Goal: Task Accomplishment & Management: Manage account settings

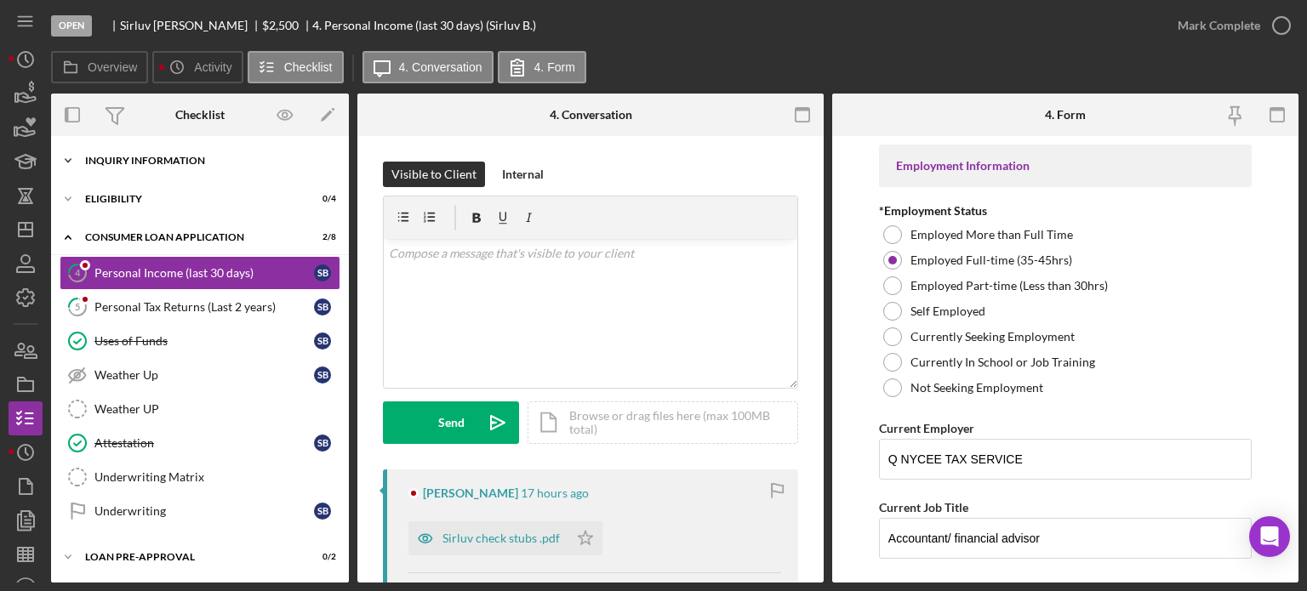
click at [114, 158] on div "Inquiry Information" at bounding box center [206, 161] width 243 height 10
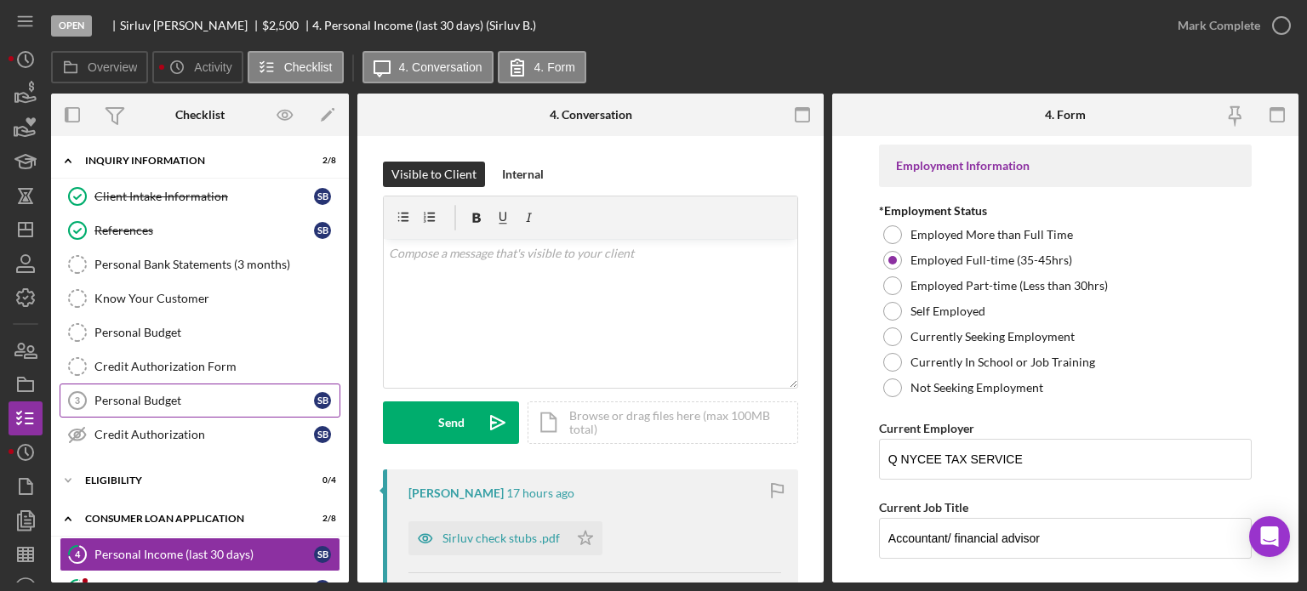
scroll to position [85, 0]
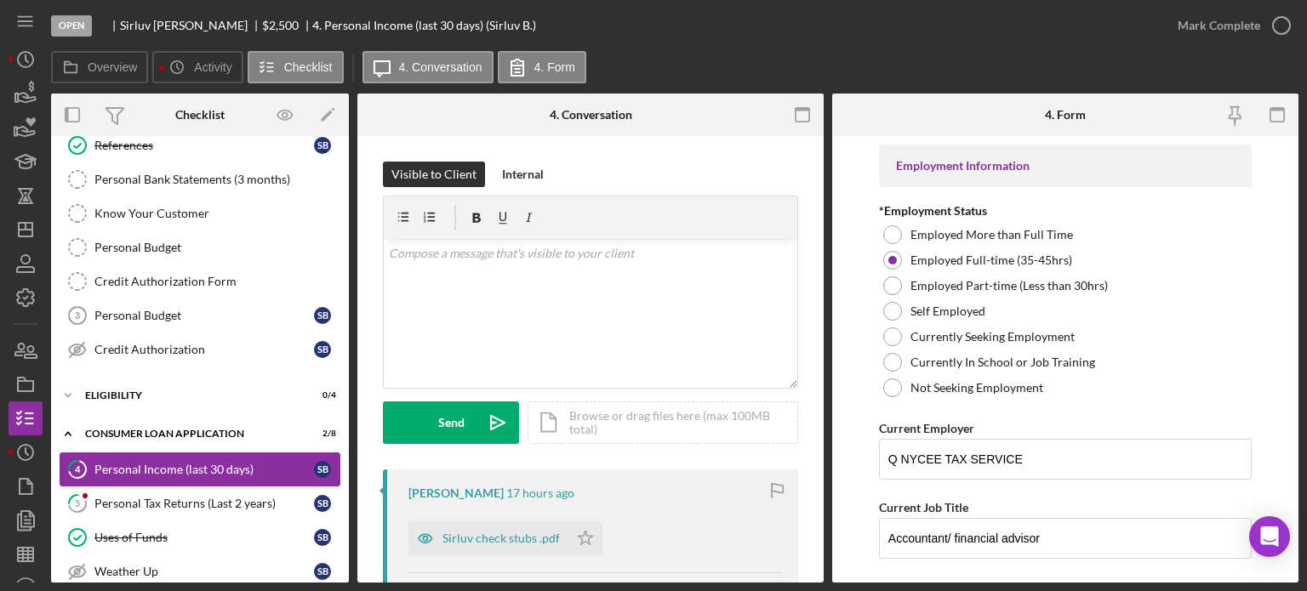
click at [146, 463] on div "Personal Income (last 30 days)" at bounding box center [204, 470] width 220 height 14
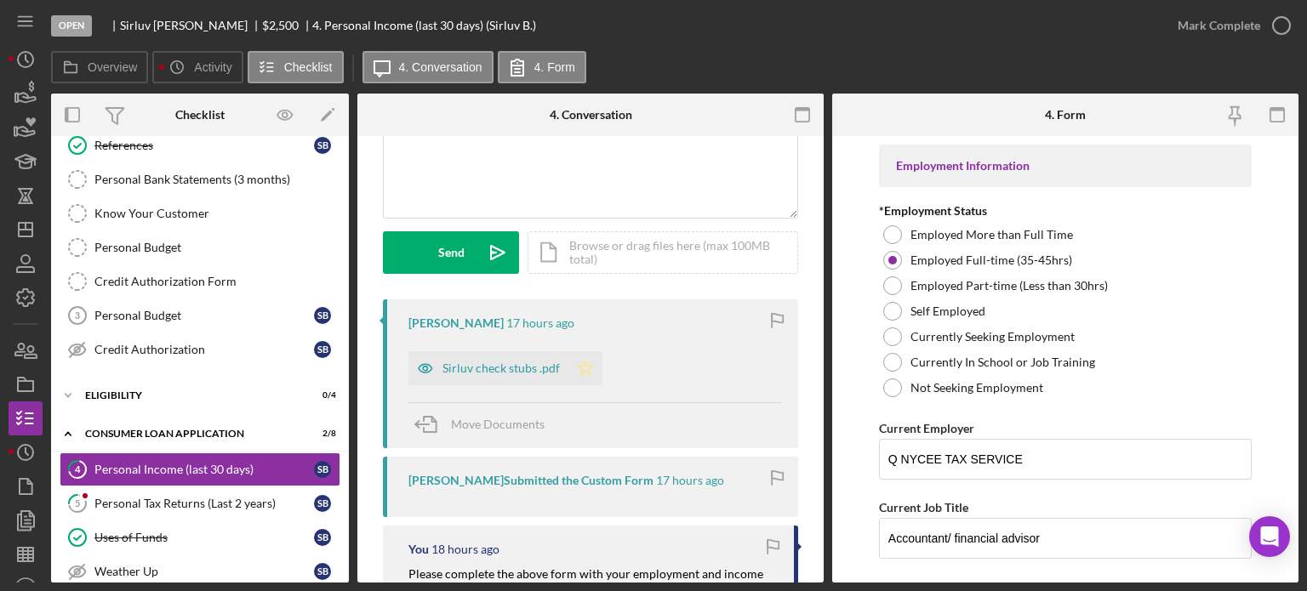
click at [569, 362] on icon "Icon/Star" at bounding box center [585, 368] width 34 height 34
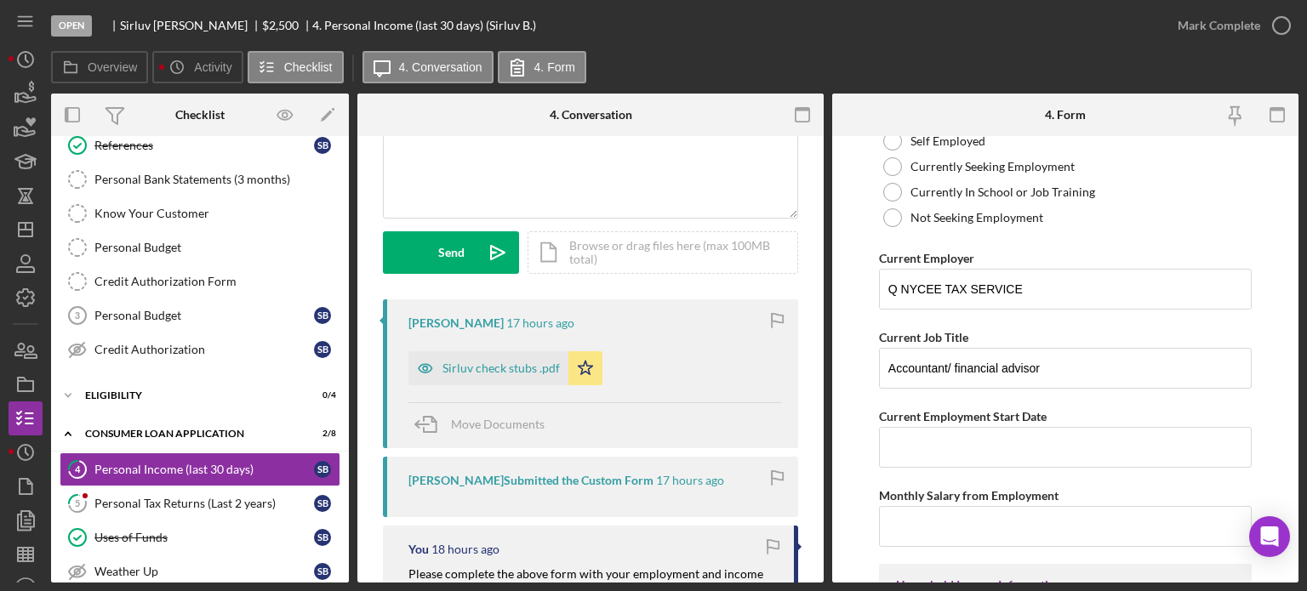
scroll to position [0, 0]
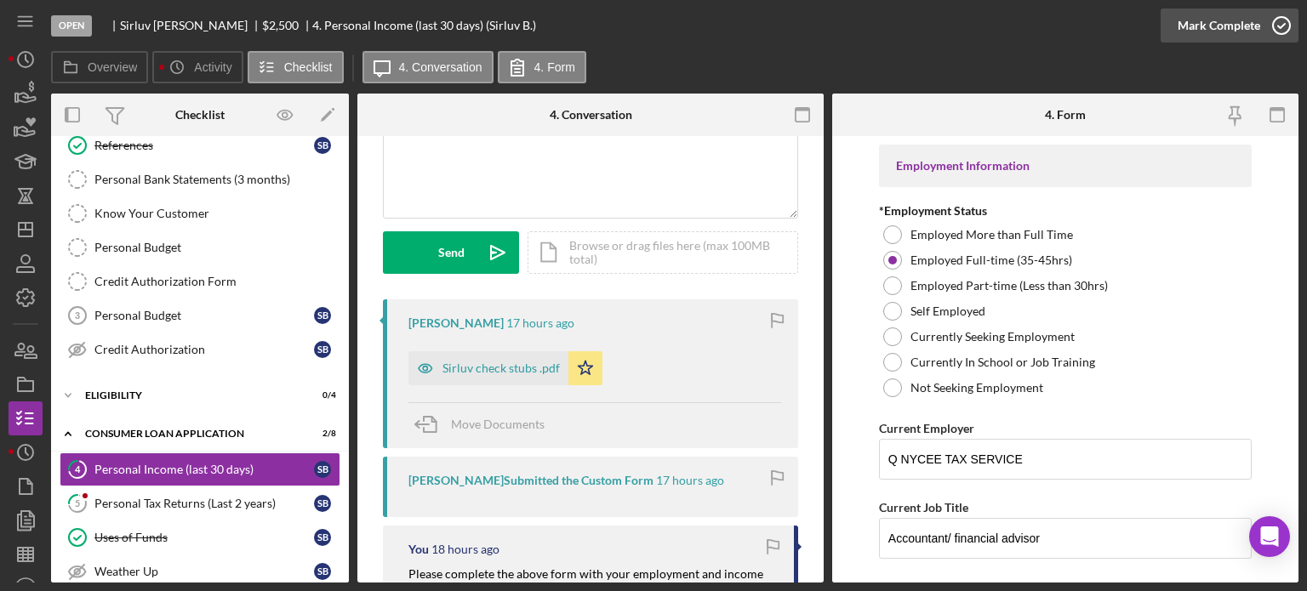
click at [1281, 22] on icon "button" at bounding box center [1281, 25] width 43 height 43
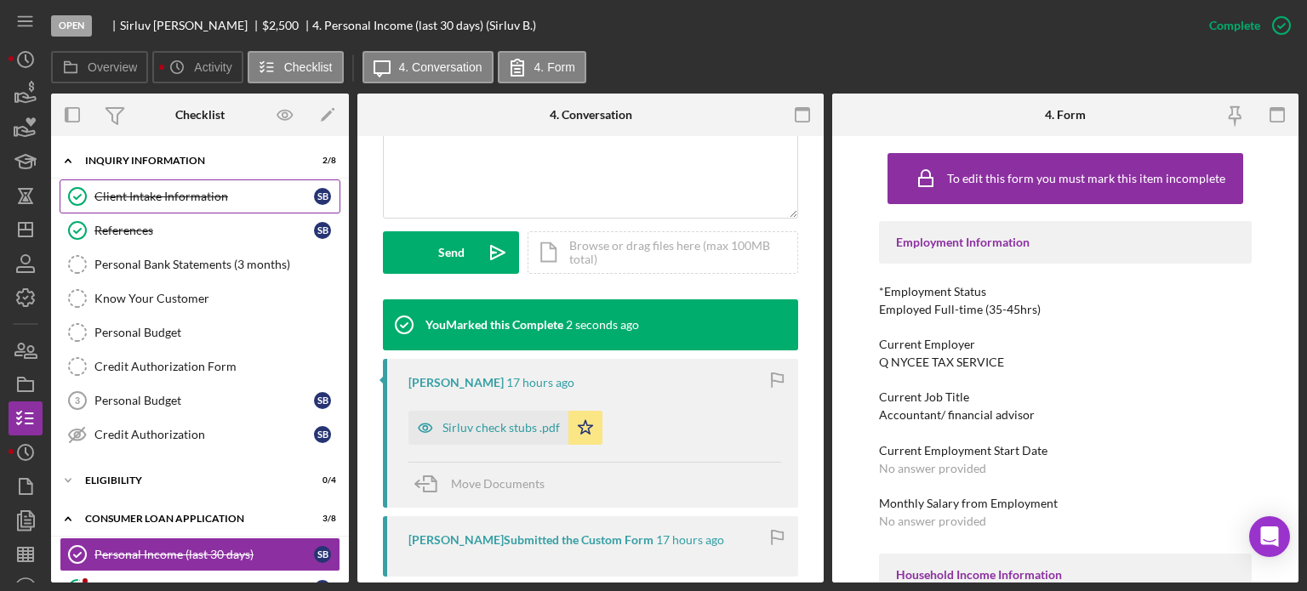
click at [146, 200] on div "Client Intake Information" at bounding box center [204, 197] width 220 height 14
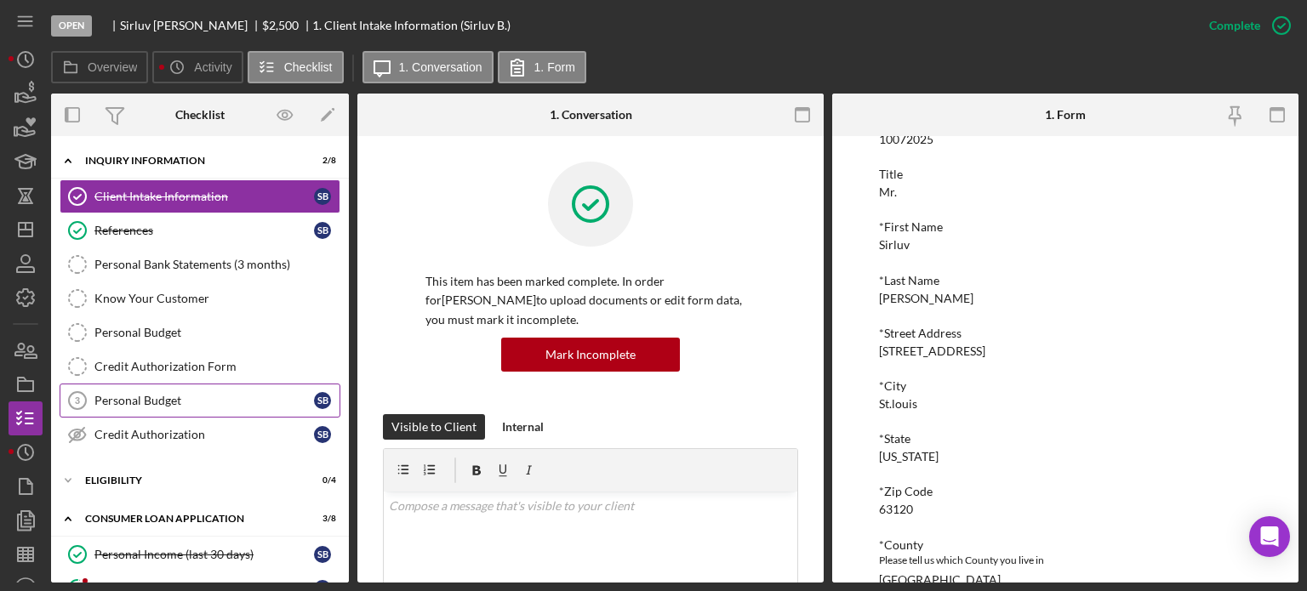
scroll to position [85, 0]
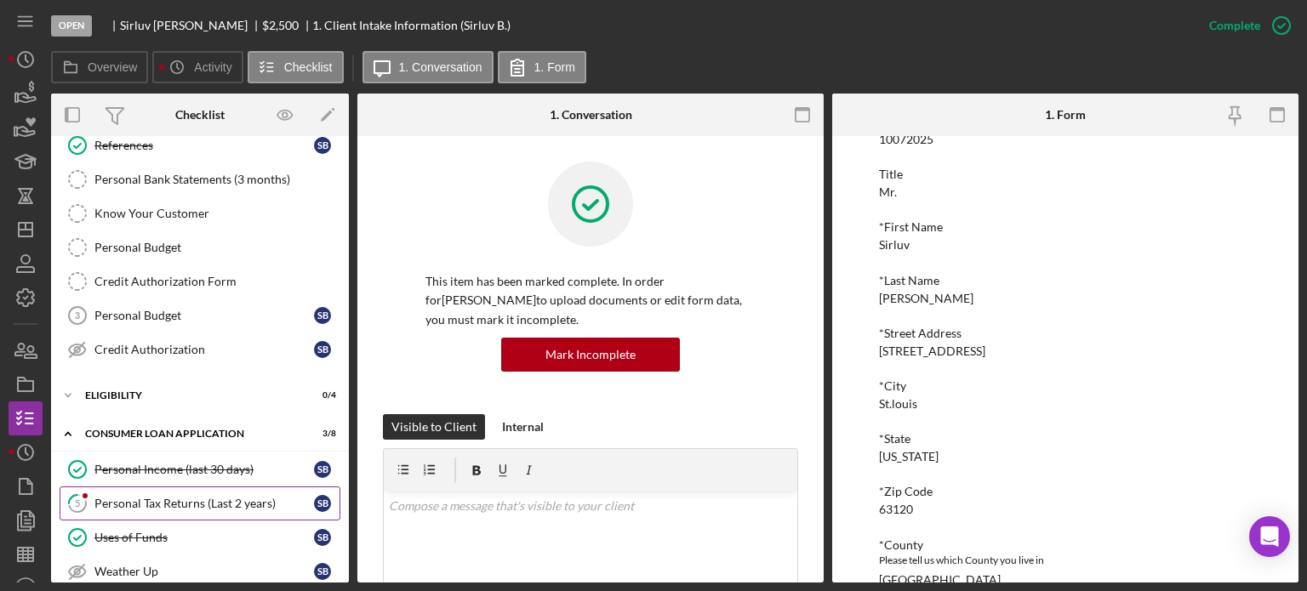
click at [128, 497] on div "Personal Tax Returns (Last 2 years)" at bounding box center [204, 504] width 220 height 14
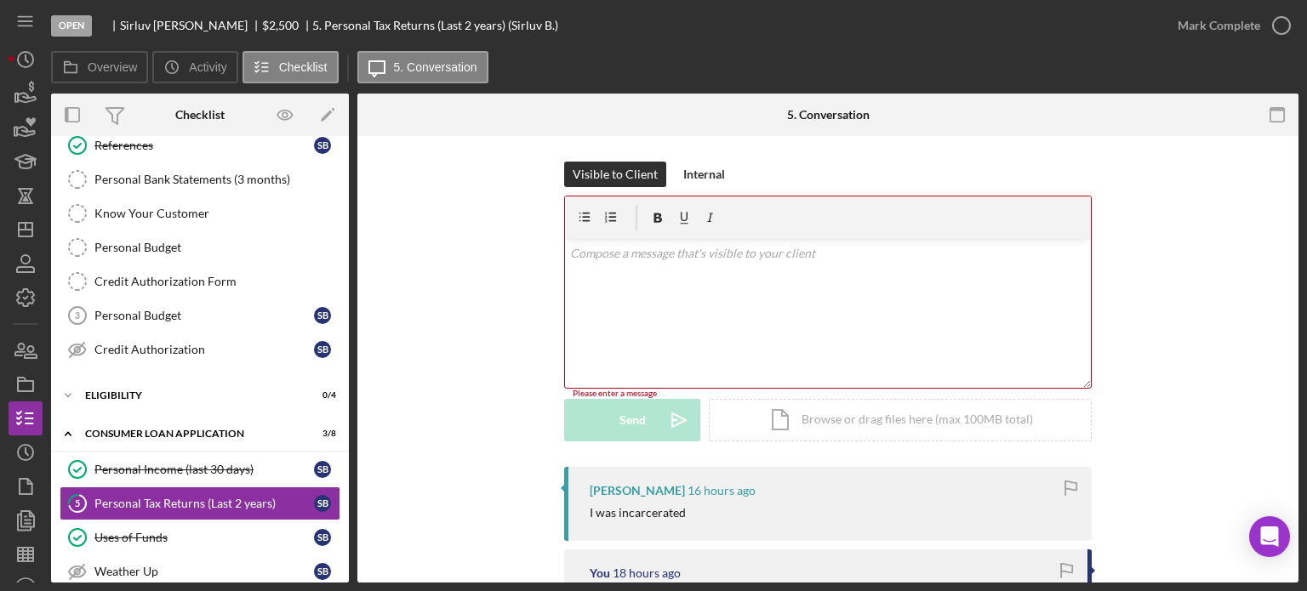
click at [583, 266] on div "v Color teal Color pink Remove color Add row above Add row below Add column bef…" at bounding box center [828, 313] width 526 height 149
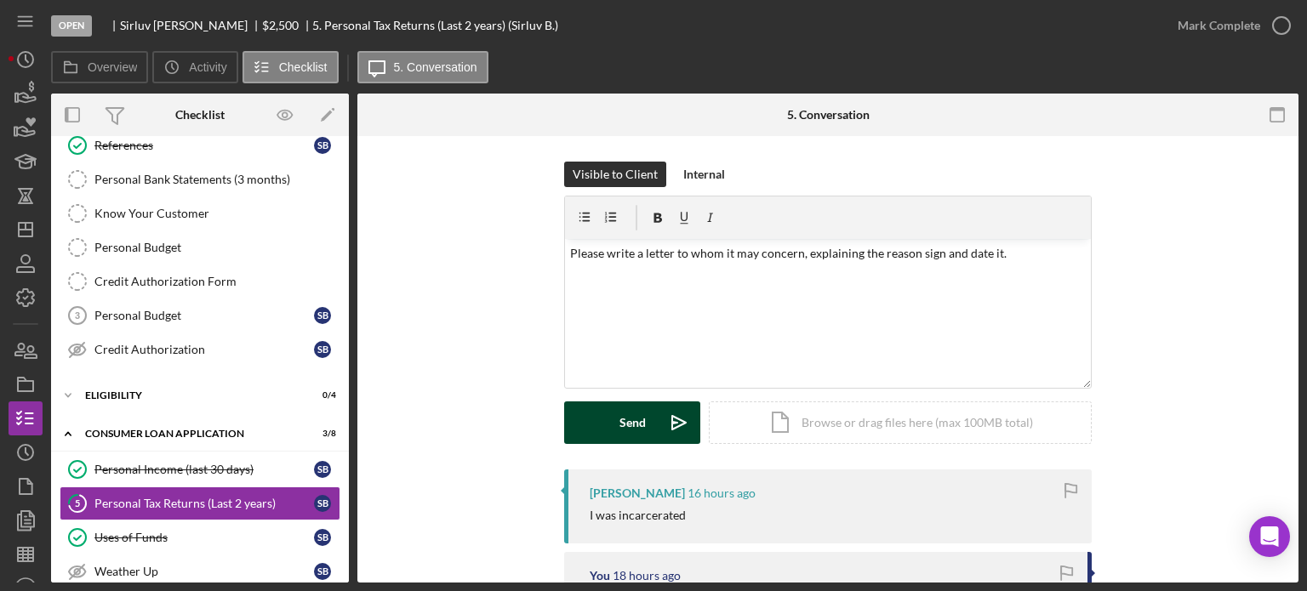
click at [616, 421] on button "Send Icon/icon-invite-send" at bounding box center [632, 423] width 136 height 43
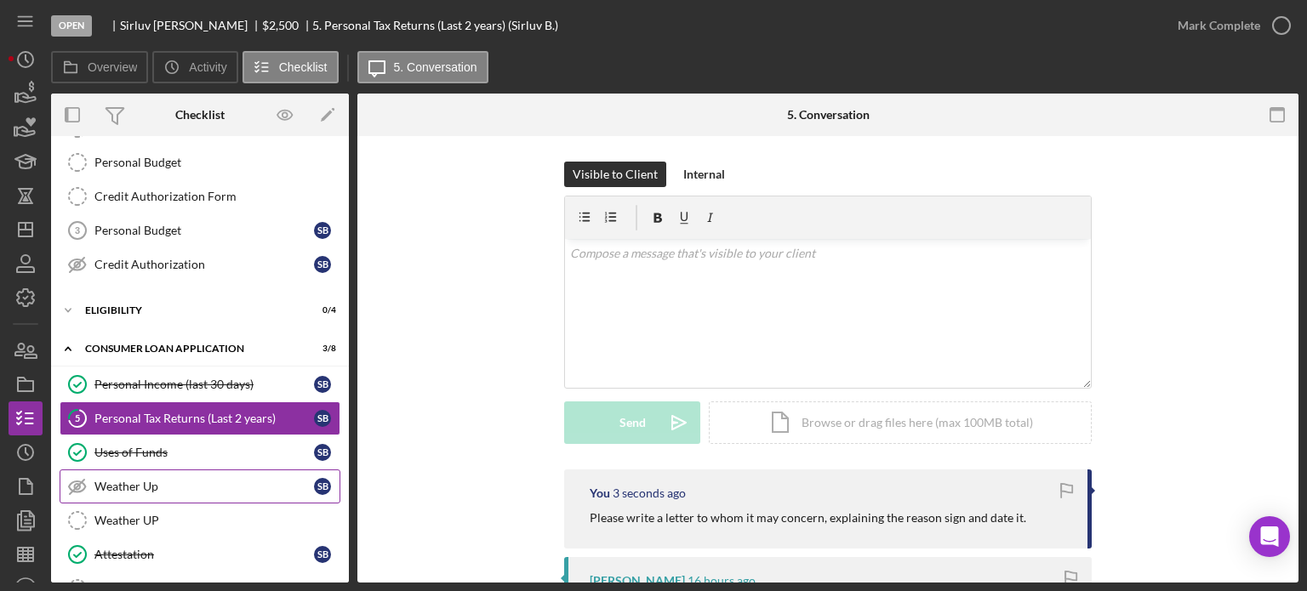
scroll to position [255, 0]
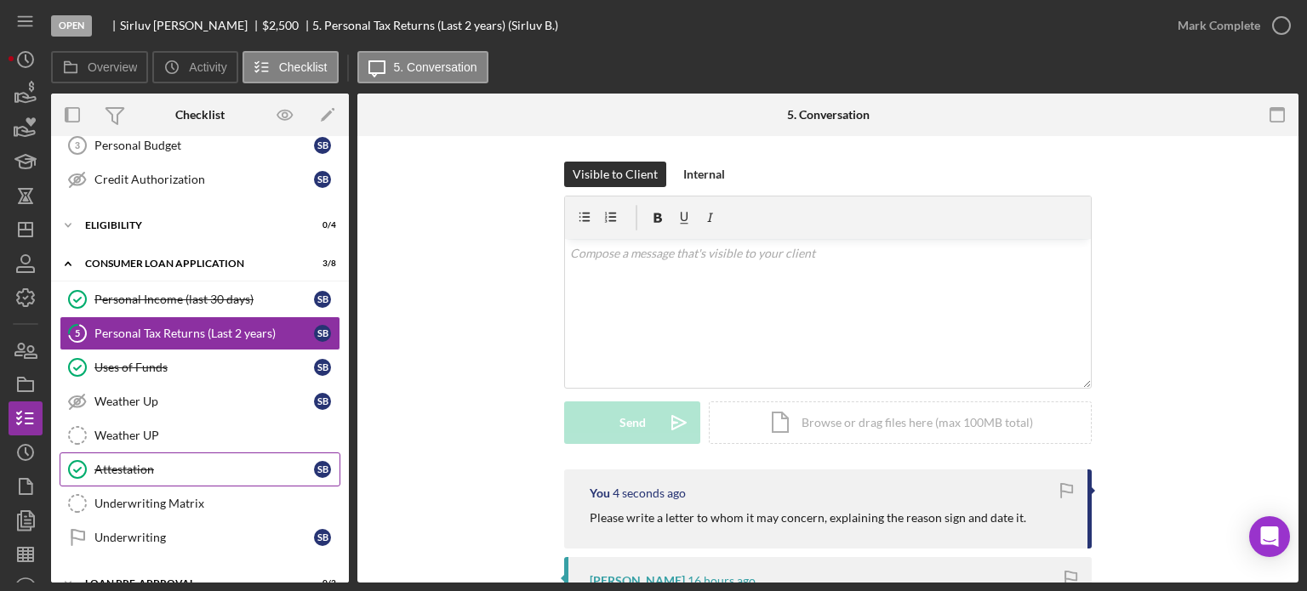
click at [146, 471] on div "Attestation" at bounding box center [204, 470] width 220 height 14
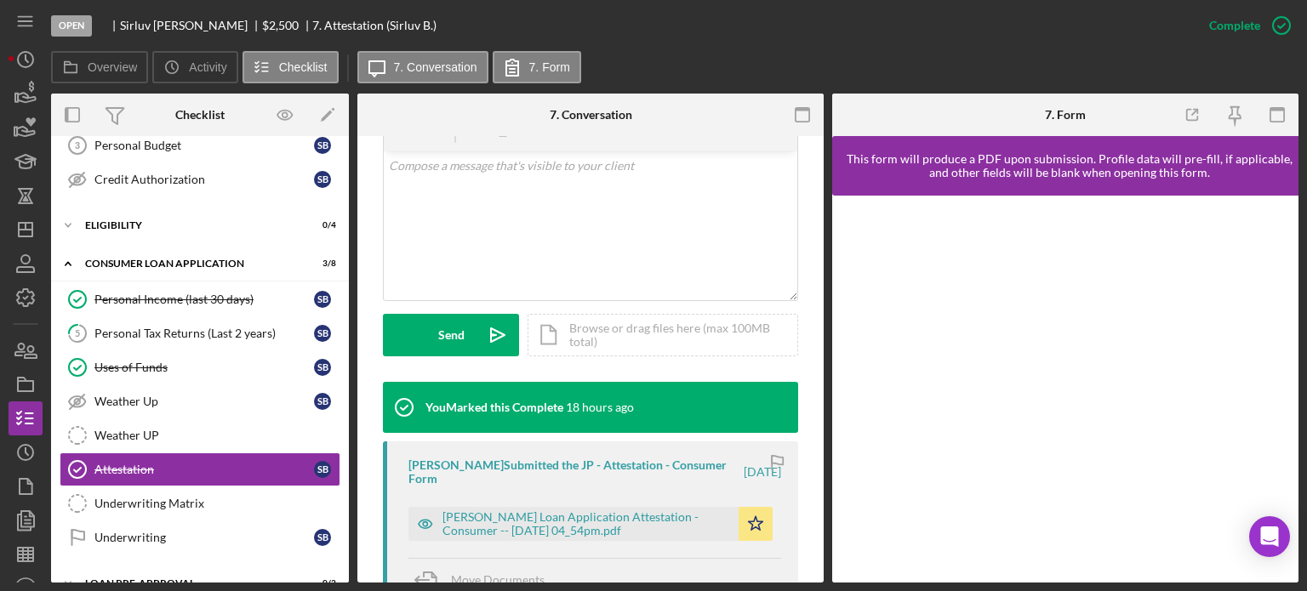
scroll to position [426, 0]
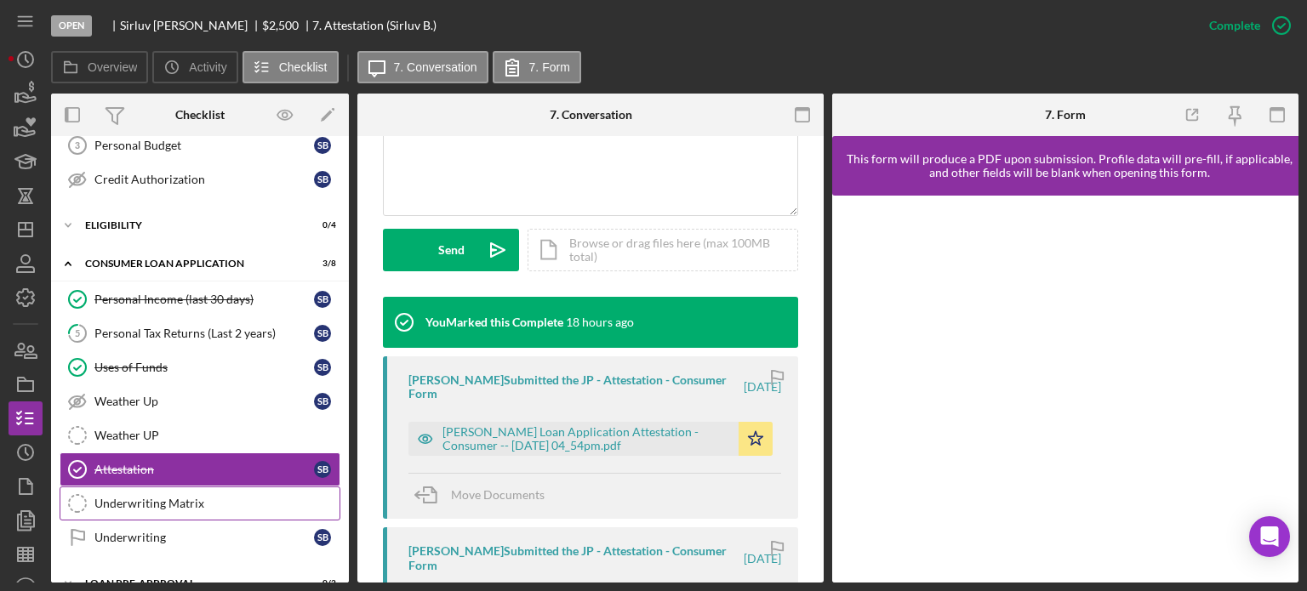
click at [204, 497] on div "Underwriting Matrix" at bounding box center [216, 504] width 245 height 14
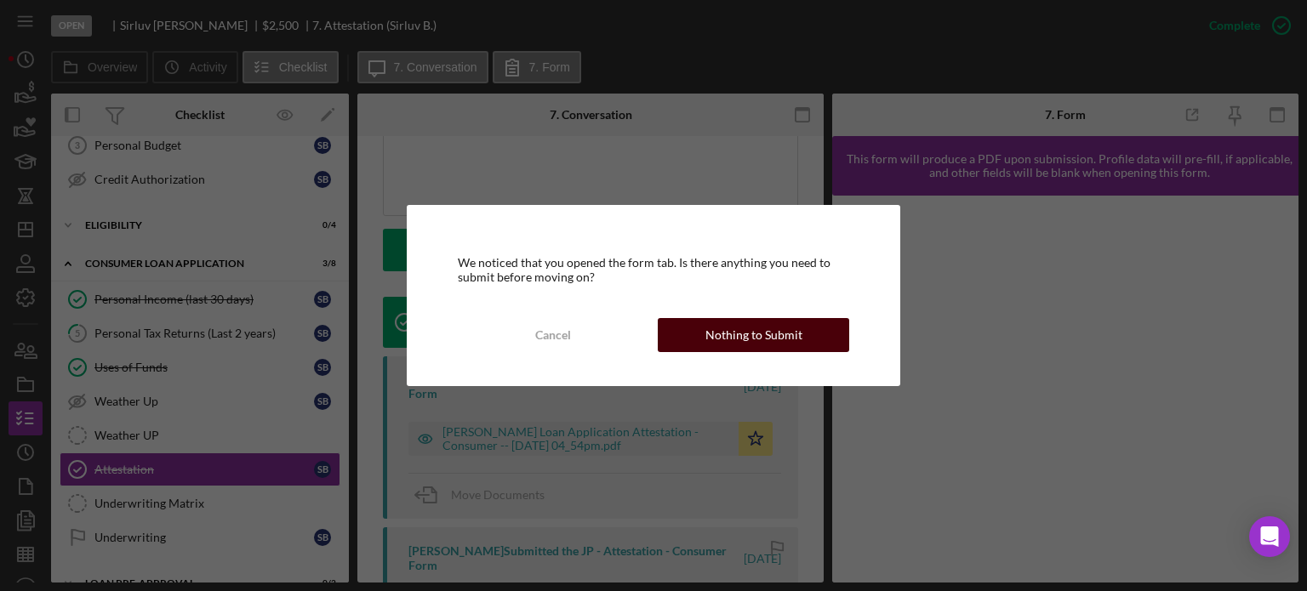
click at [692, 329] on button "Nothing to Submit" at bounding box center [753, 335] width 191 height 34
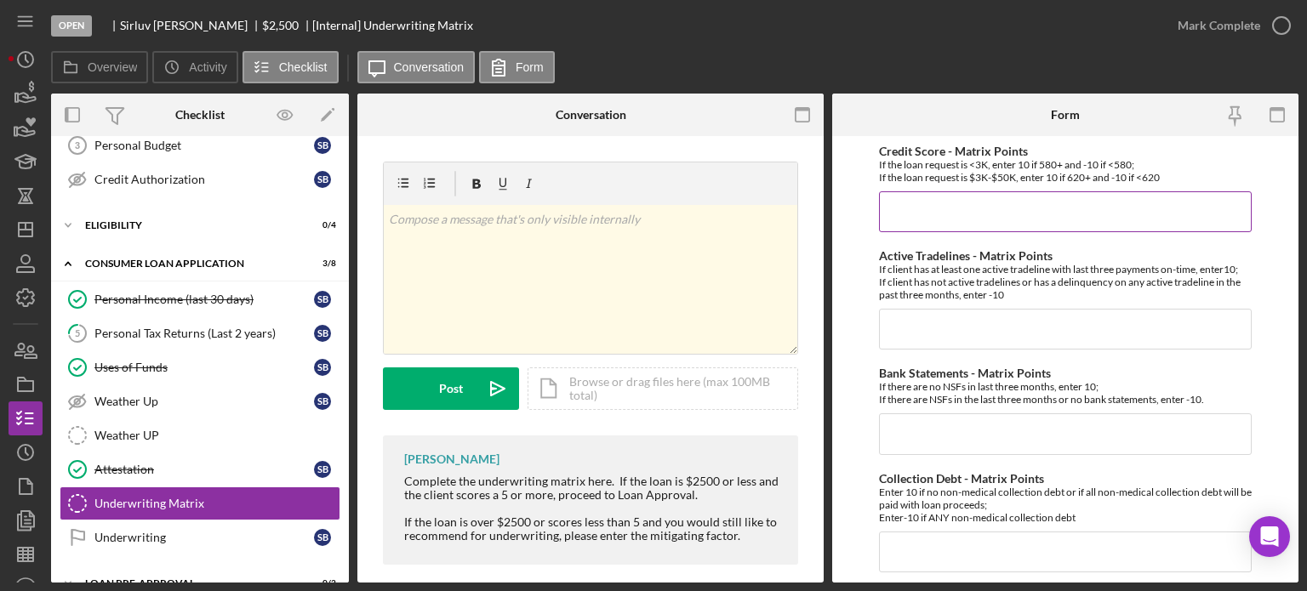
click at [917, 204] on input "Credit Score - Matrix Points" at bounding box center [1065, 211] width 373 height 41
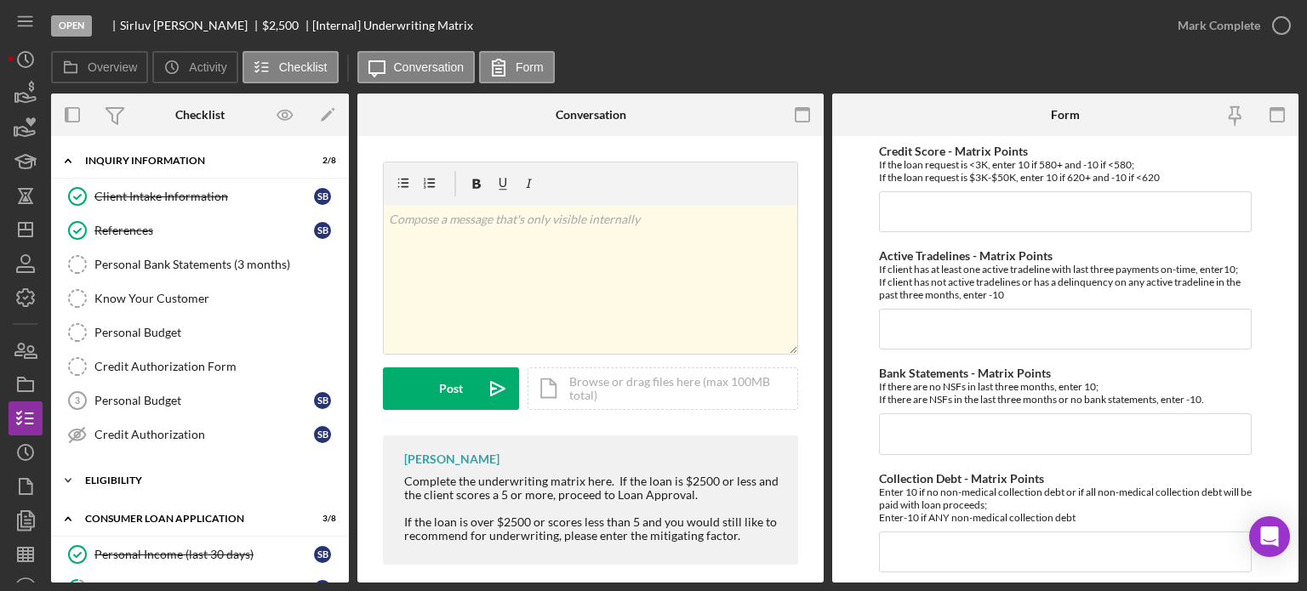
click at [168, 476] on div "Eligibility" at bounding box center [206, 481] width 243 height 10
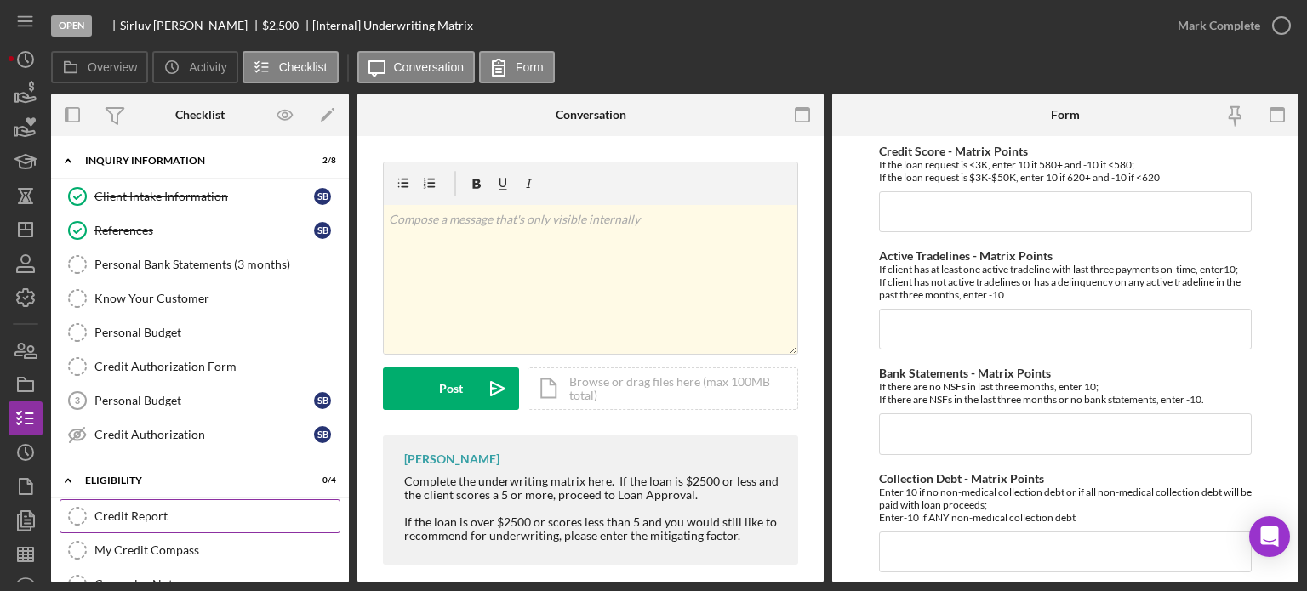
click at [157, 512] on div "Credit Report" at bounding box center [216, 517] width 245 height 14
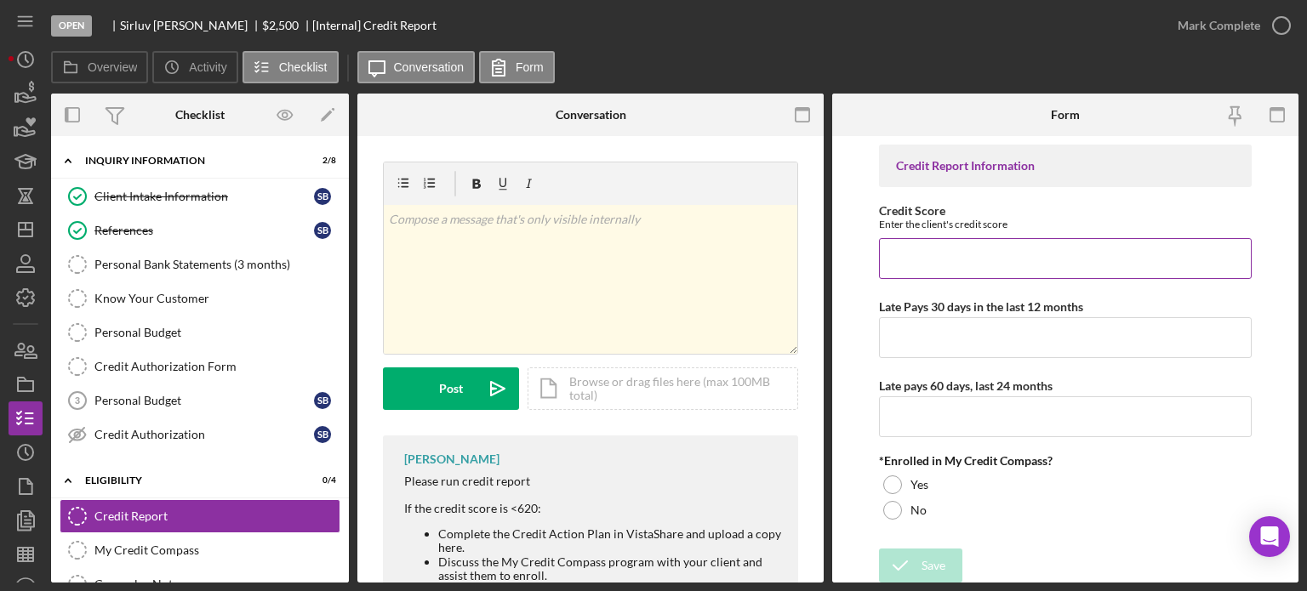
click at [1001, 265] on input "Credit Score" at bounding box center [1065, 258] width 373 height 41
type input "0"
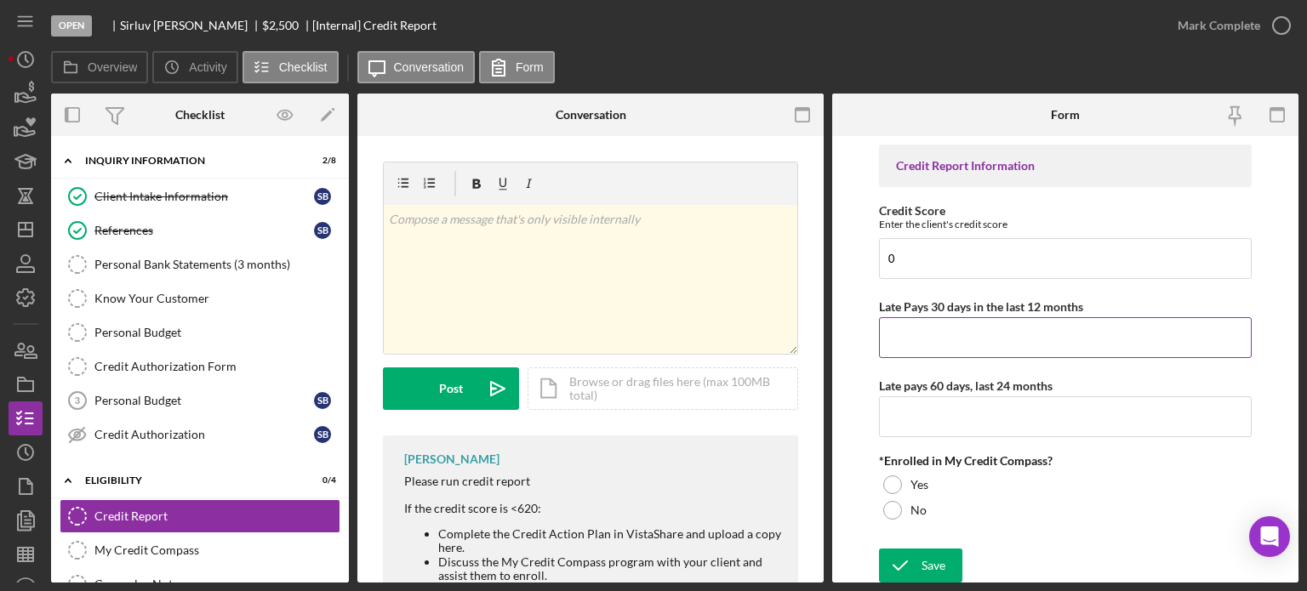
click at [932, 331] on input "Late Pays 30 days in the last 12 months" at bounding box center [1065, 337] width 373 height 41
type input "0"
click at [925, 421] on input "Late pays 60 days, last 24 months" at bounding box center [1065, 417] width 373 height 41
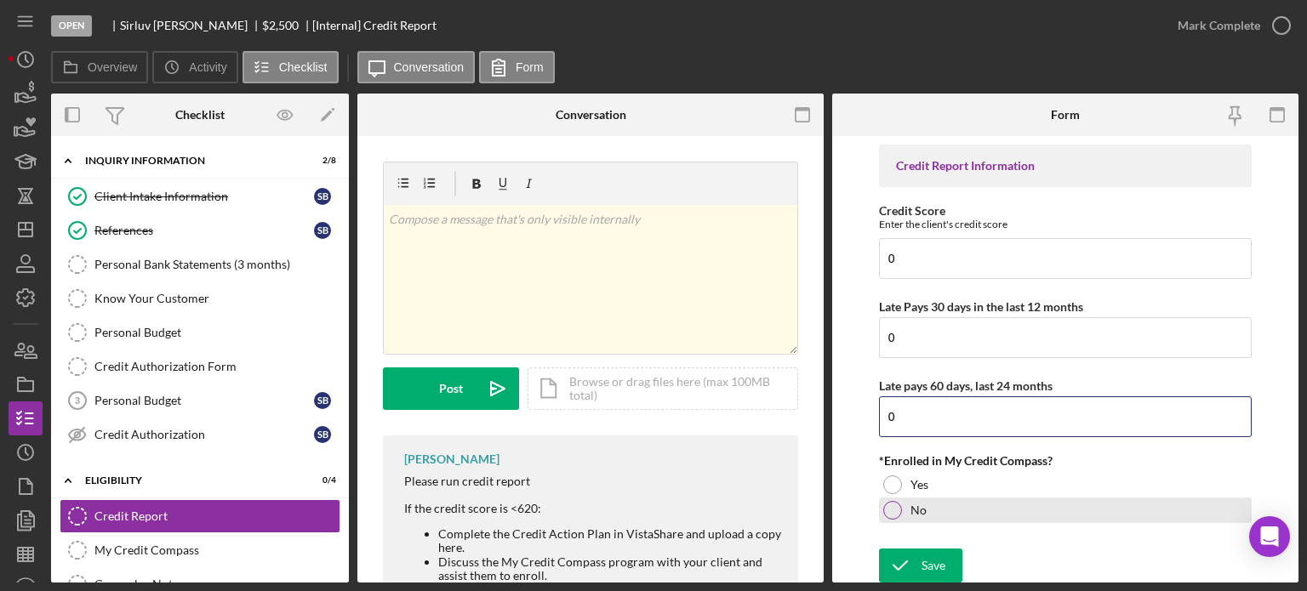
type input "0"
drag, startPoint x: 887, startPoint y: 508, endPoint x: 894, endPoint y: 517, distance: 11.4
click at [888, 508] on div at bounding box center [892, 510] width 19 height 19
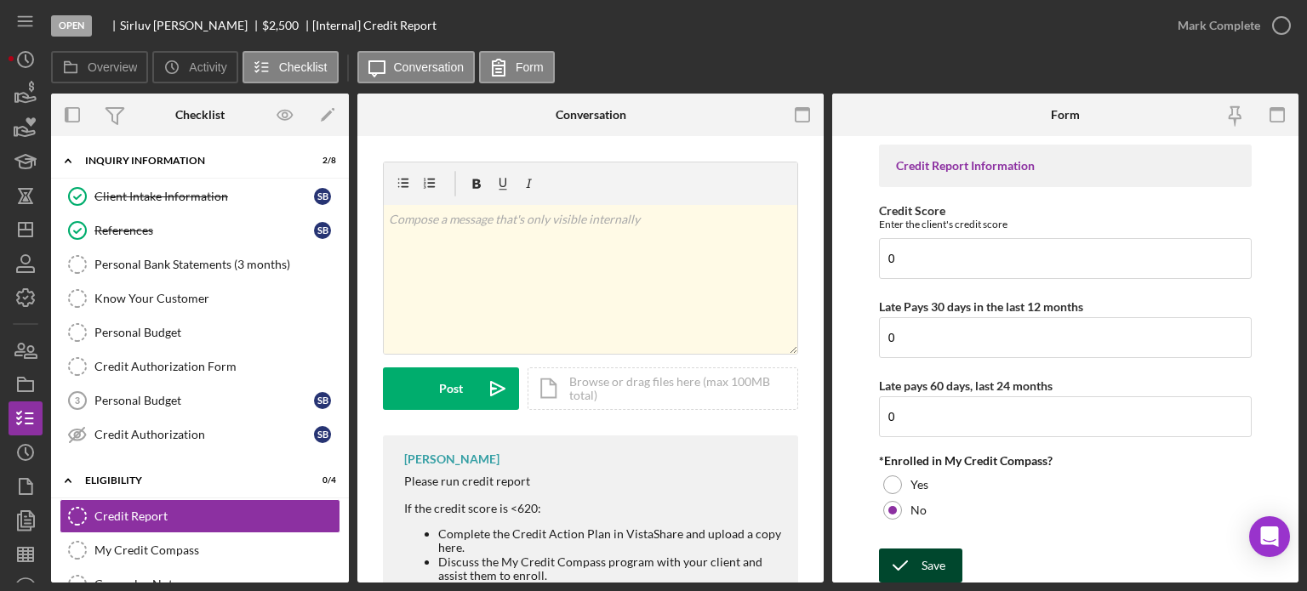
drag, startPoint x: 911, startPoint y: 561, endPoint x: 893, endPoint y: 551, distance: 20.9
click at [908, 557] on icon "submit" at bounding box center [900, 566] width 43 height 43
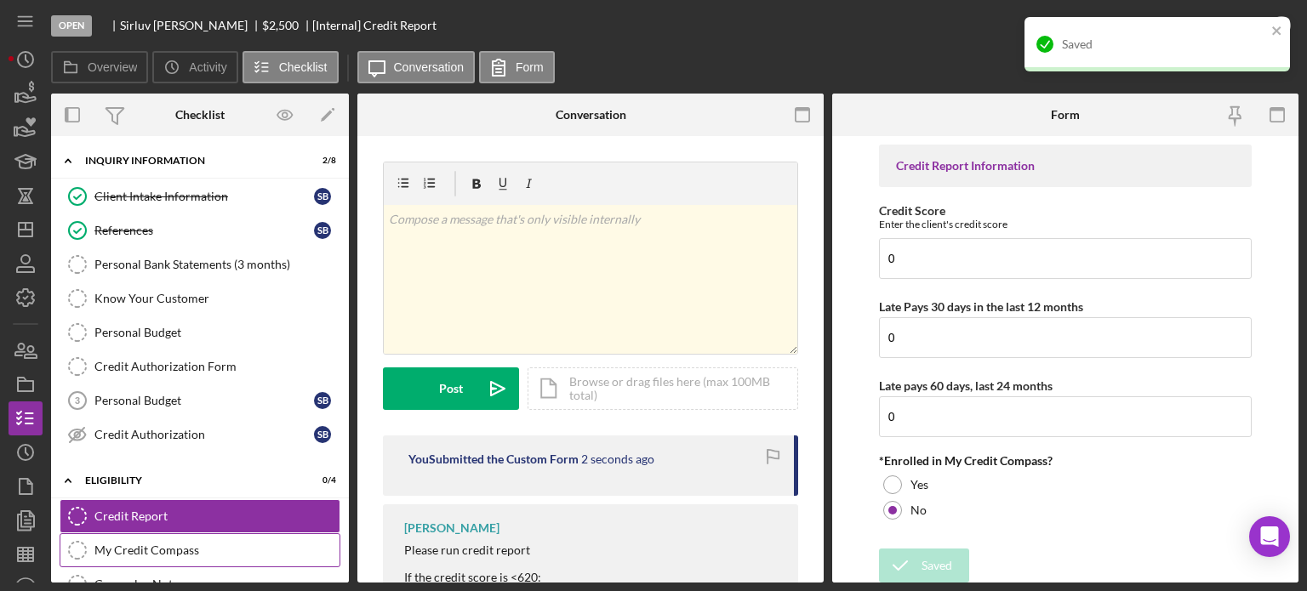
click at [174, 545] on div "My Credit Compass" at bounding box center [216, 551] width 245 height 14
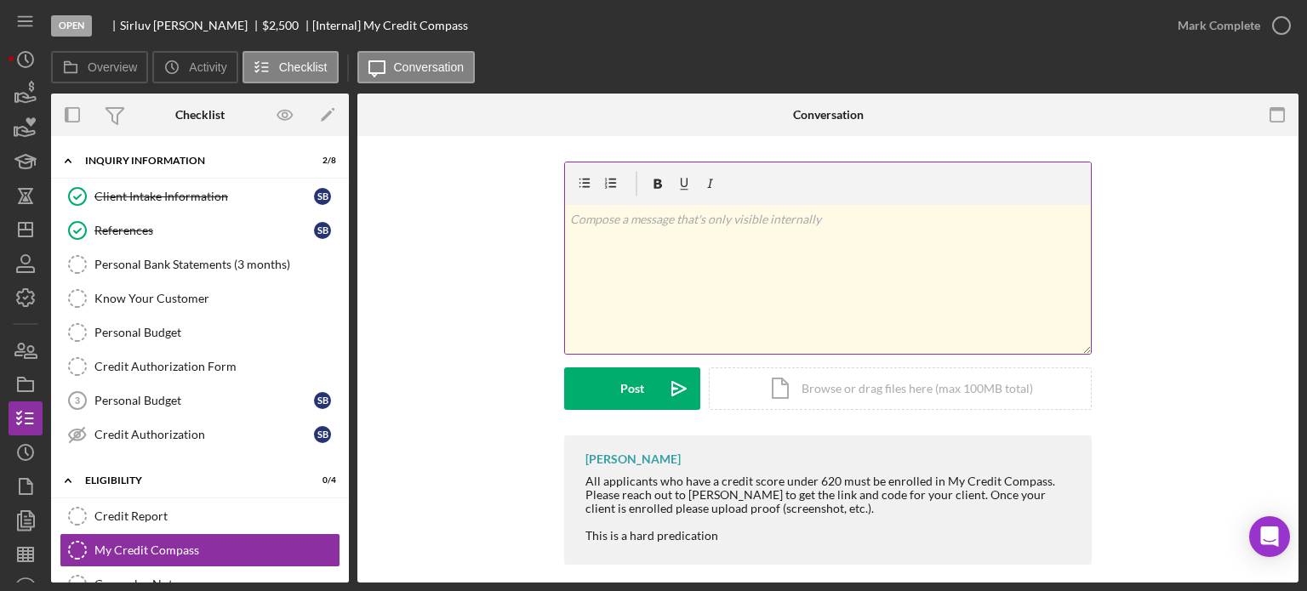
click at [660, 272] on div "v Color teal Color pink Remove color Add row above Add row below Add column bef…" at bounding box center [828, 279] width 526 height 149
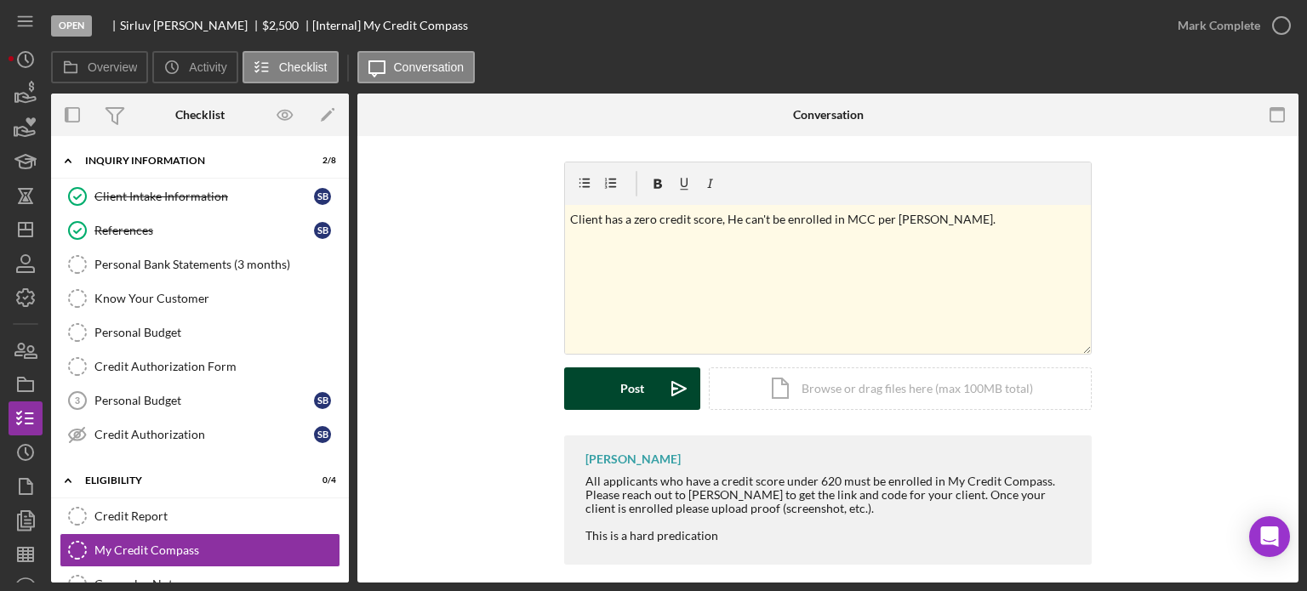
click at [645, 391] on button "Post Icon/icon-invite-send" at bounding box center [632, 389] width 136 height 43
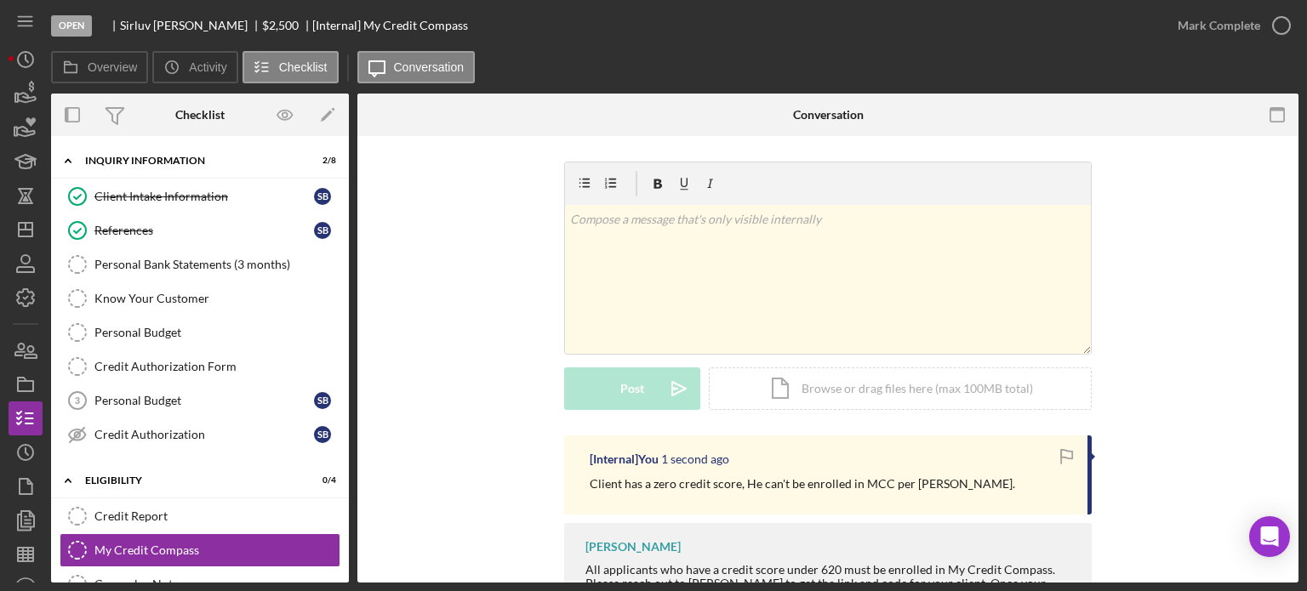
scroll to position [102, 0]
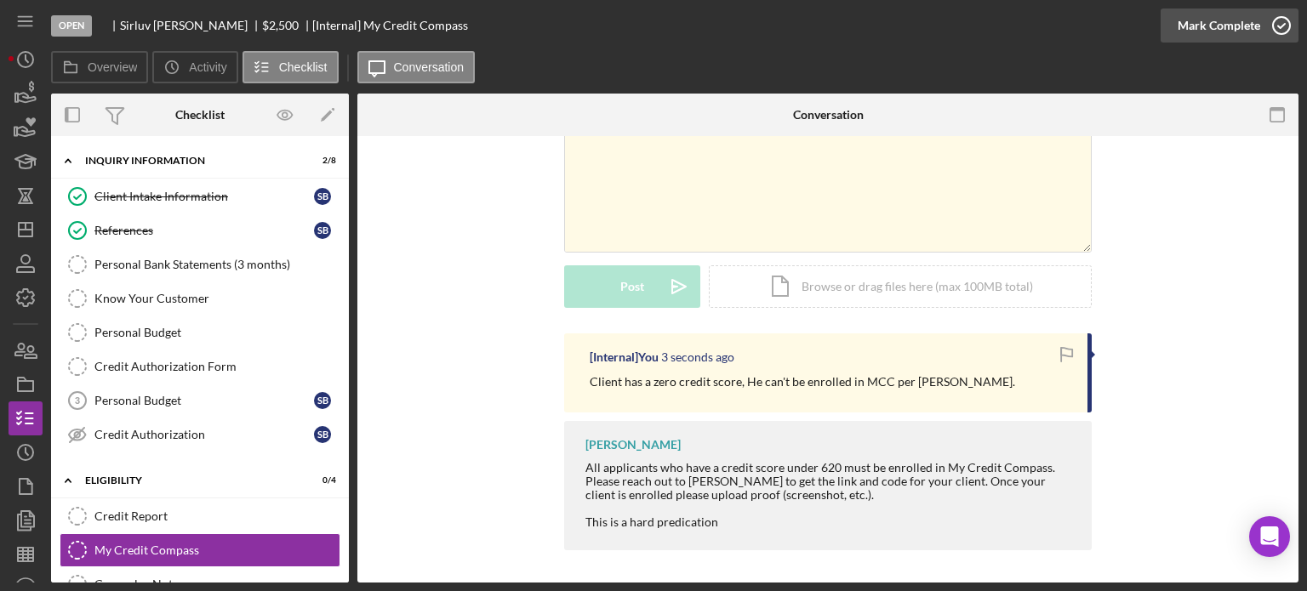
click at [1283, 24] on icon "button" at bounding box center [1281, 25] width 43 height 43
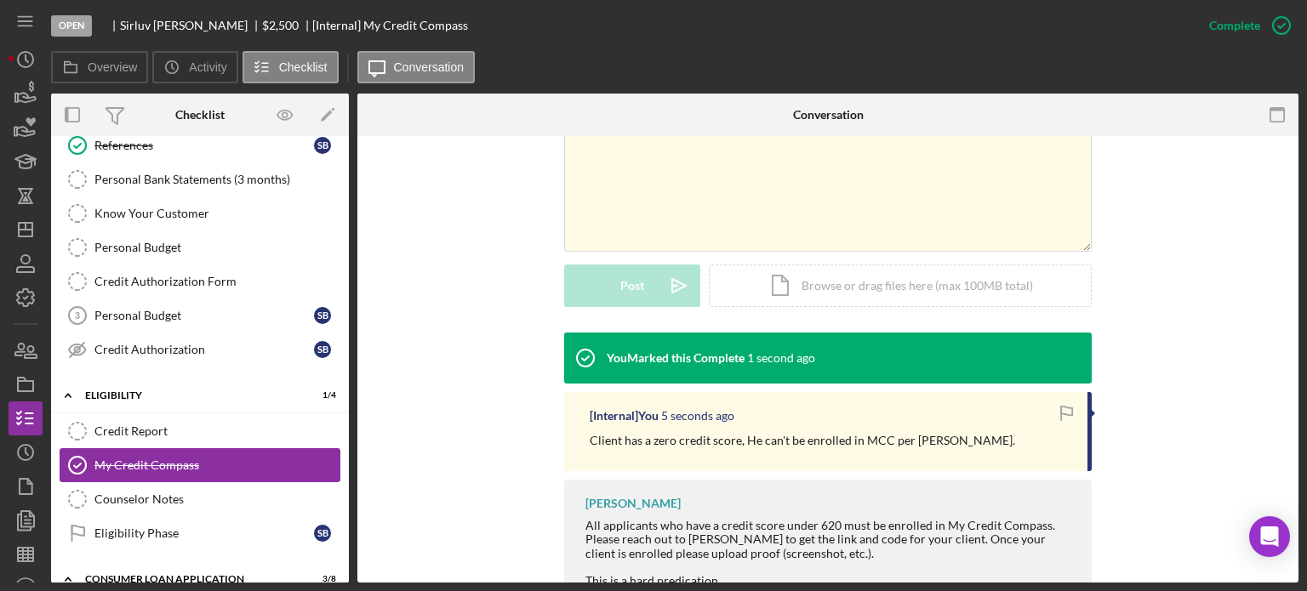
scroll to position [170, 0]
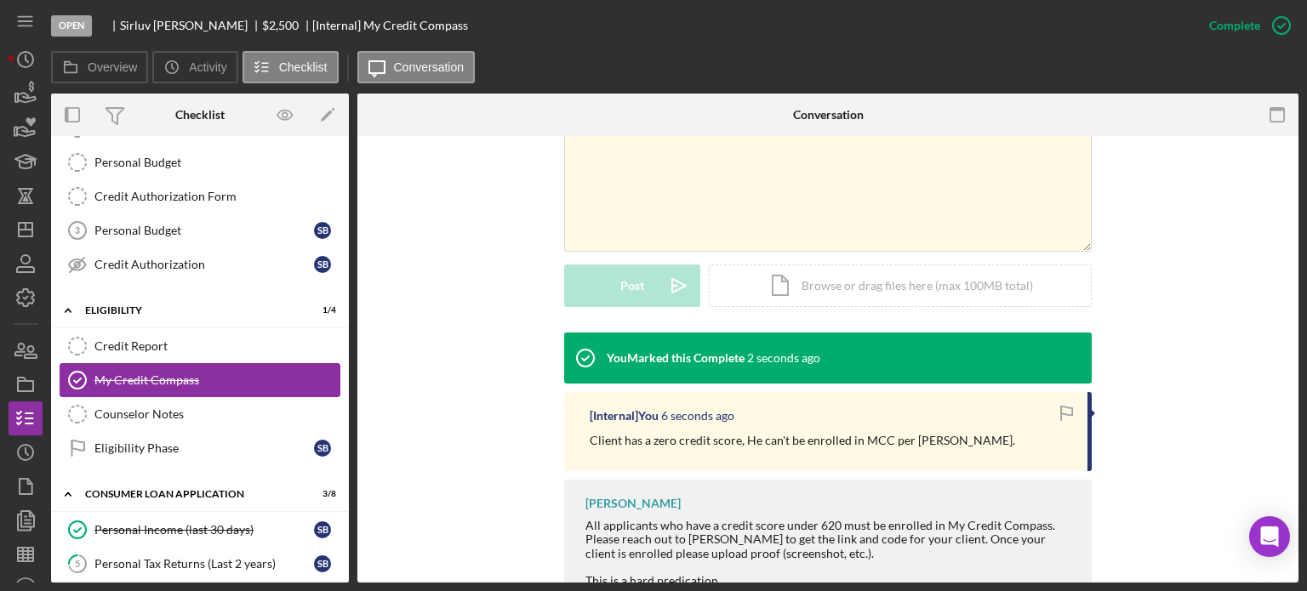
click at [136, 453] on link "Eligibility Phase Eligibility Phase S B" at bounding box center [200, 448] width 281 height 34
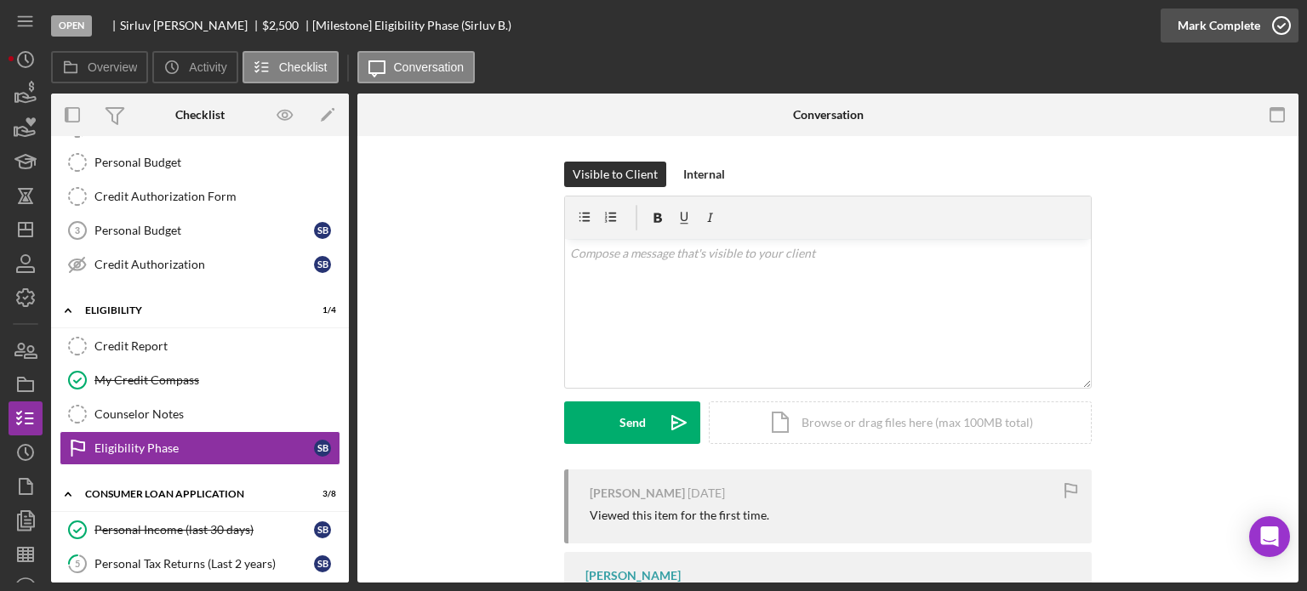
click at [1280, 23] on icon "button" at bounding box center [1281, 25] width 43 height 43
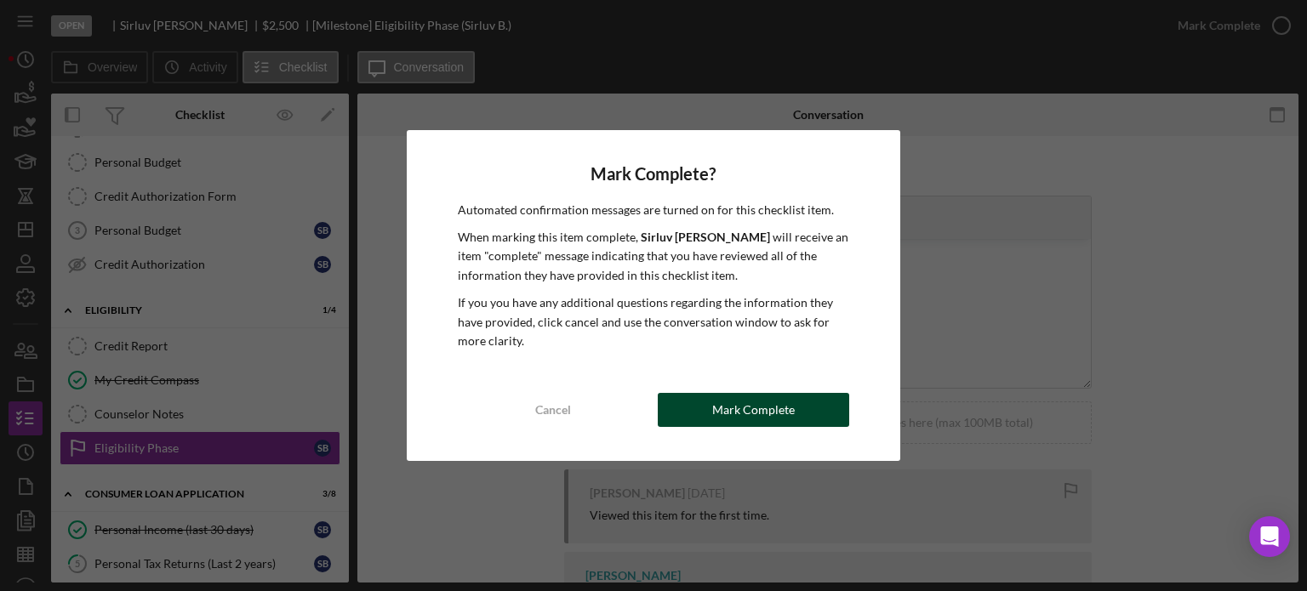
drag, startPoint x: 735, startPoint y: 411, endPoint x: 721, endPoint y: 399, distance: 18.7
click at [735, 409] on div "Mark Complete" at bounding box center [753, 410] width 83 height 34
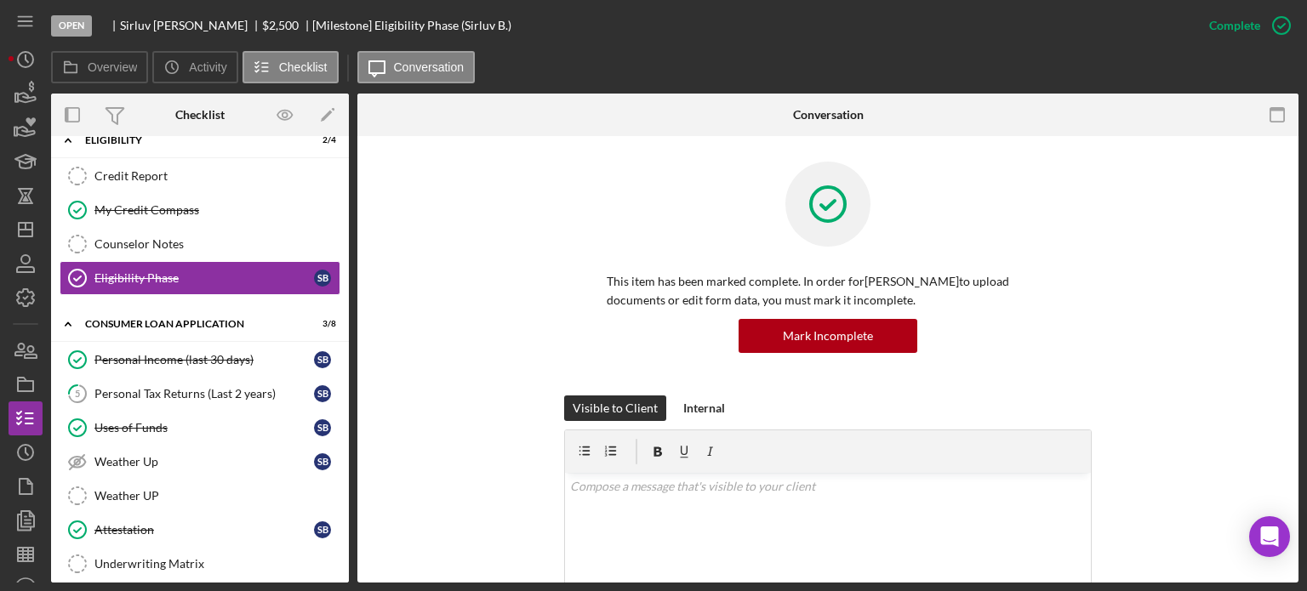
scroll to position [426, 0]
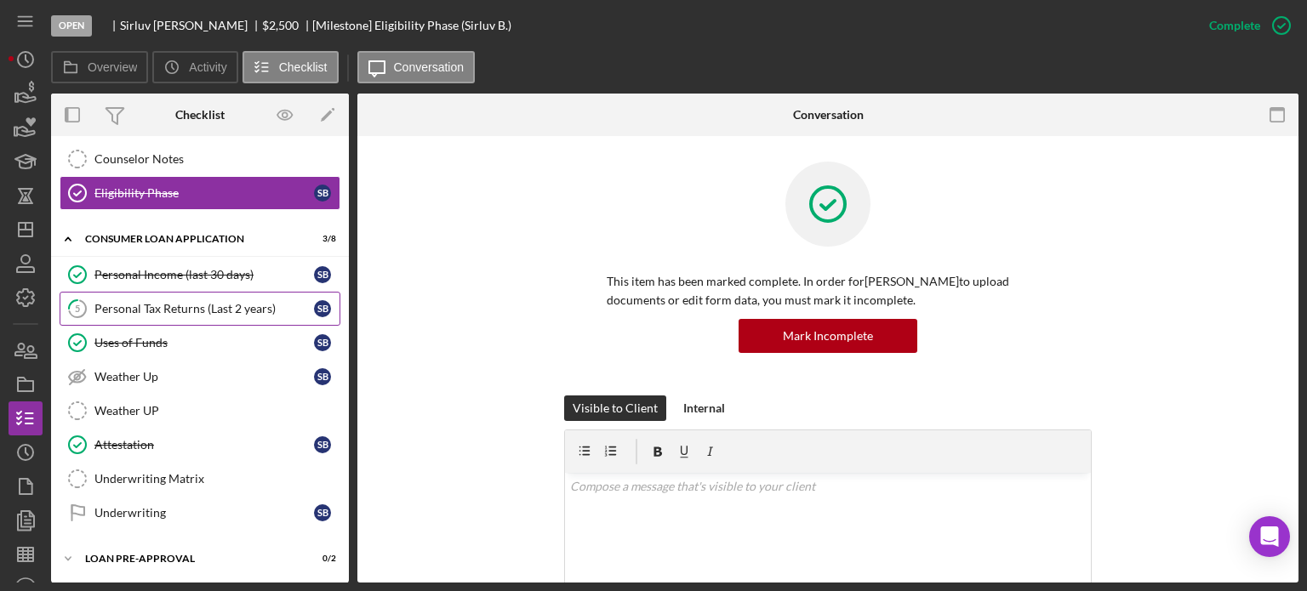
click at [170, 306] on div "Personal Tax Returns (Last 2 years)" at bounding box center [204, 309] width 220 height 14
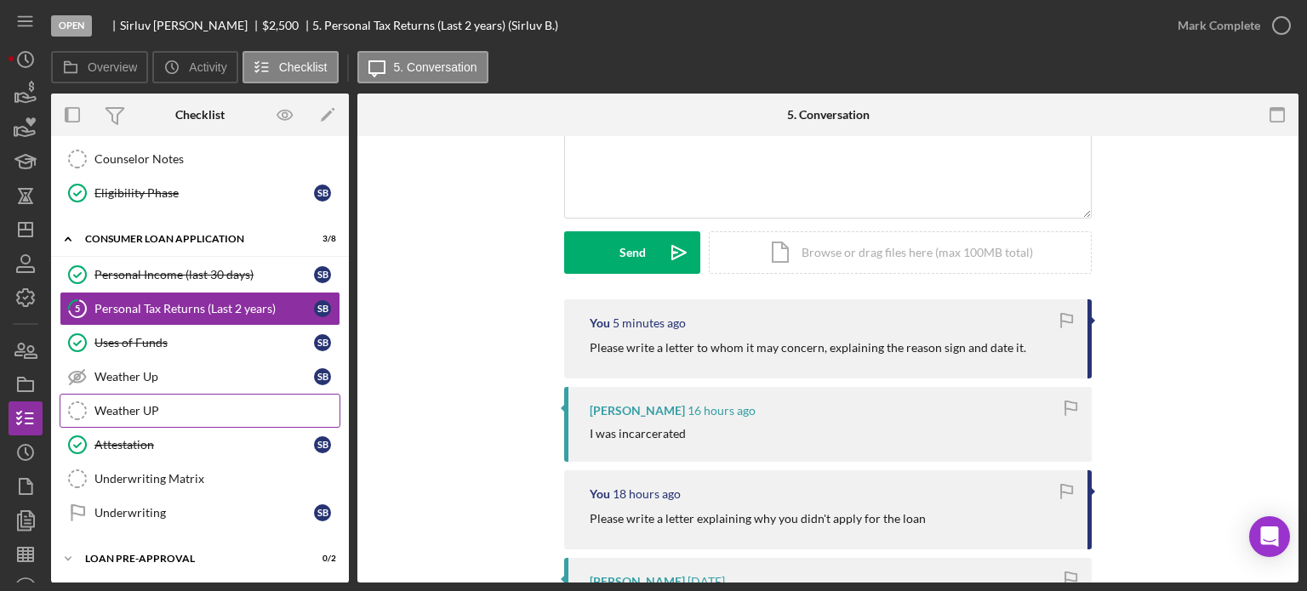
scroll to position [497, 0]
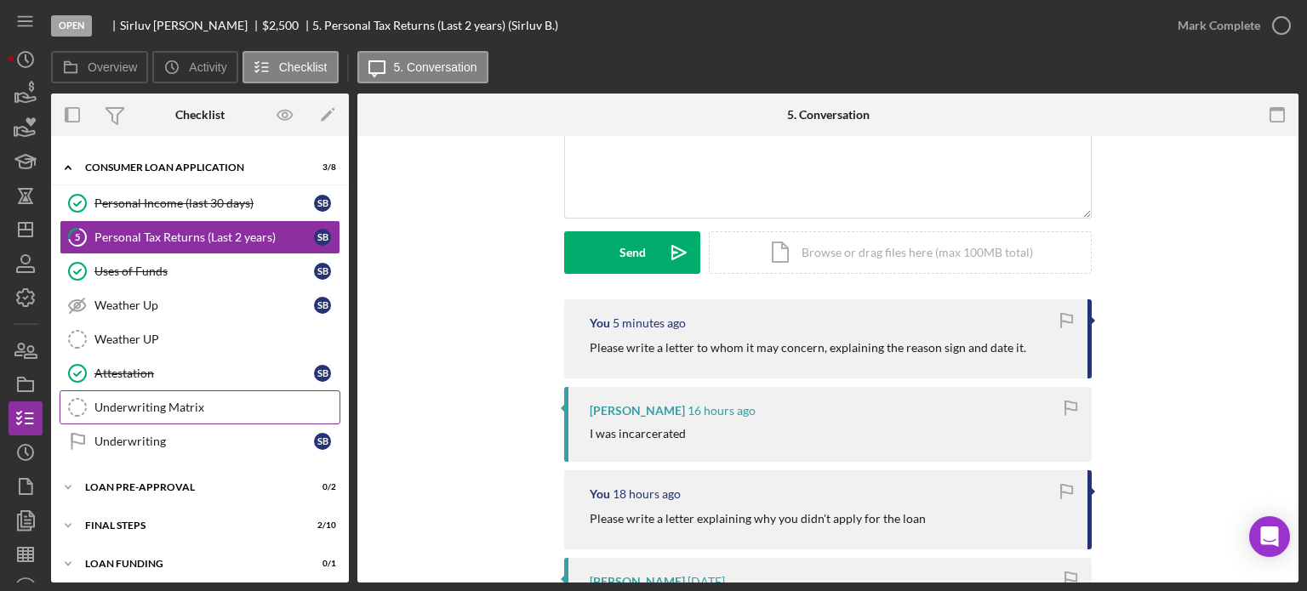
click at [130, 406] on div "Underwriting Matrix" at bounding box center [216, 408] width 245 height 14
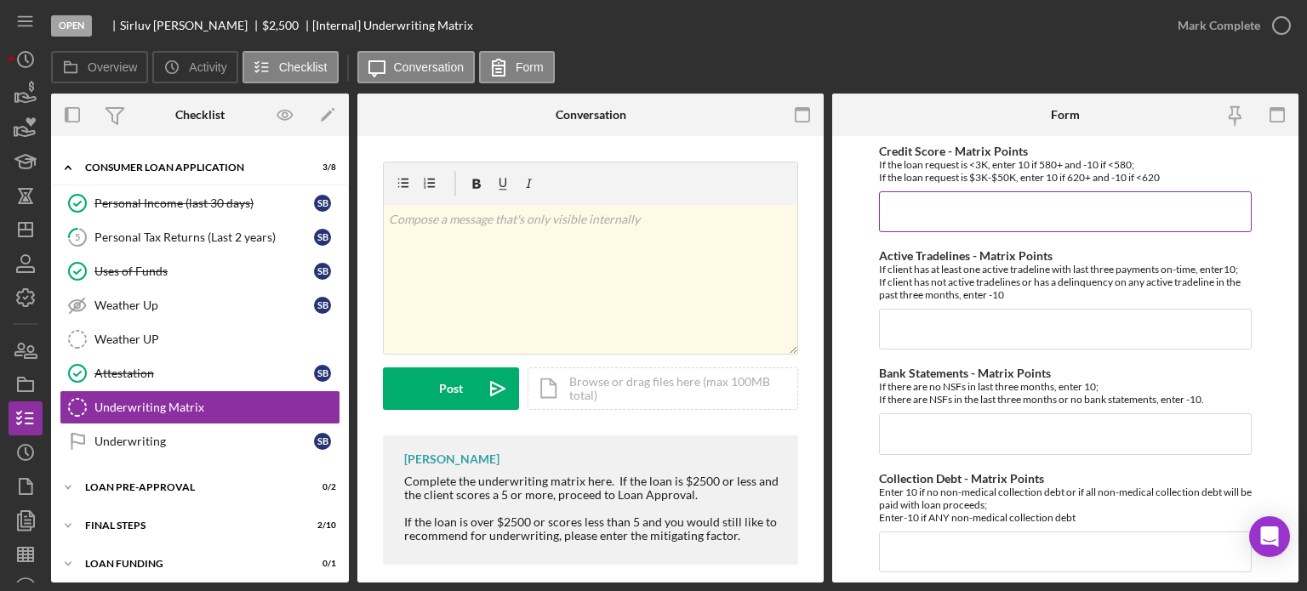
click at [916, 203] on input "Credit Score - Matrix Points" at bounding box center [1065, 211] width 373 height 41
type input "0"
click at [925, 321] on input "Active Tradelines - Matrix Points" at bounding box center [1065, 329] width 373 height 41
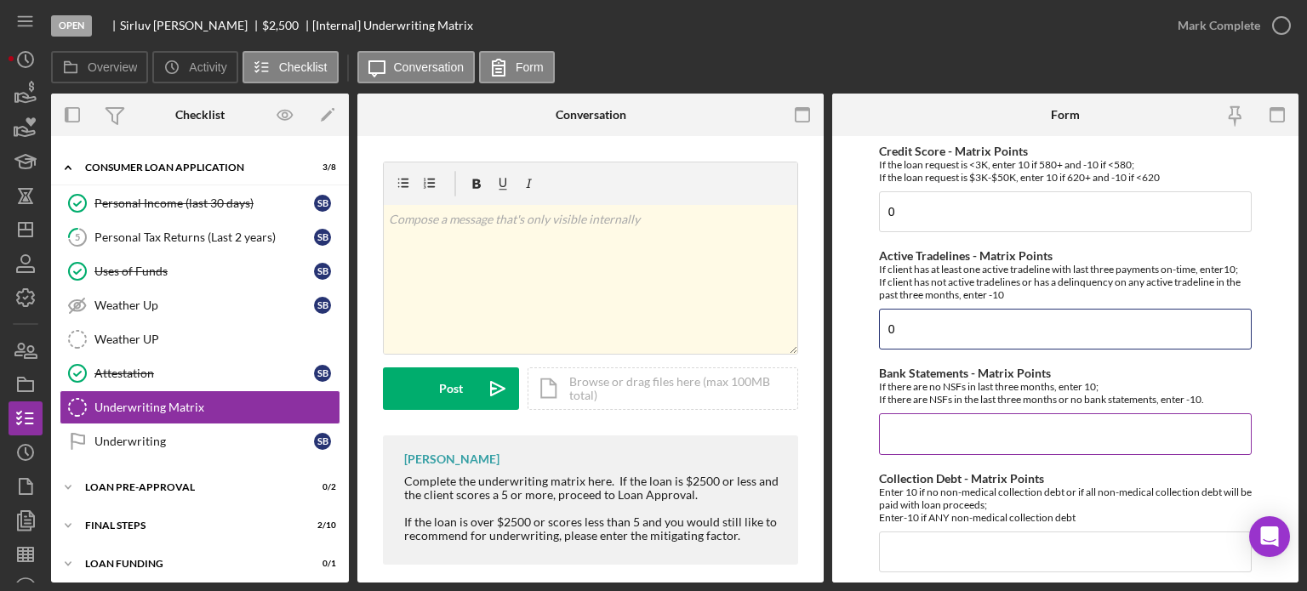
scroll to position [170, 0]
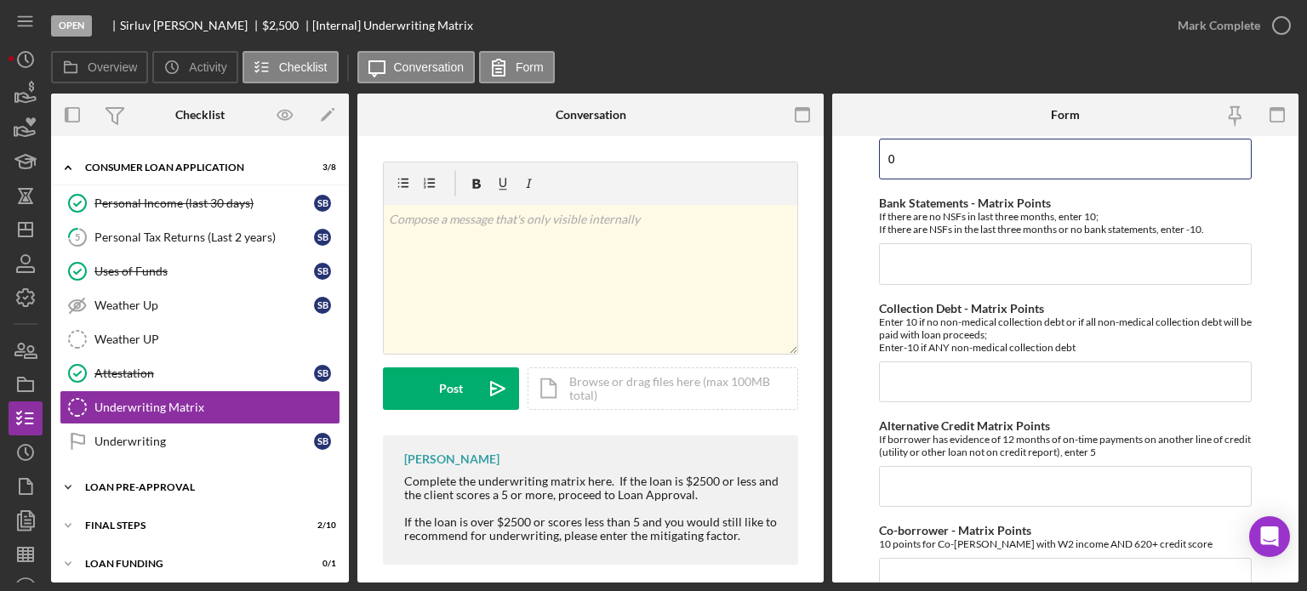
type input "0"
click at [114, 483] on div "Loan Pre-Approval" at bounding box center [206, 488] width 243 height 10
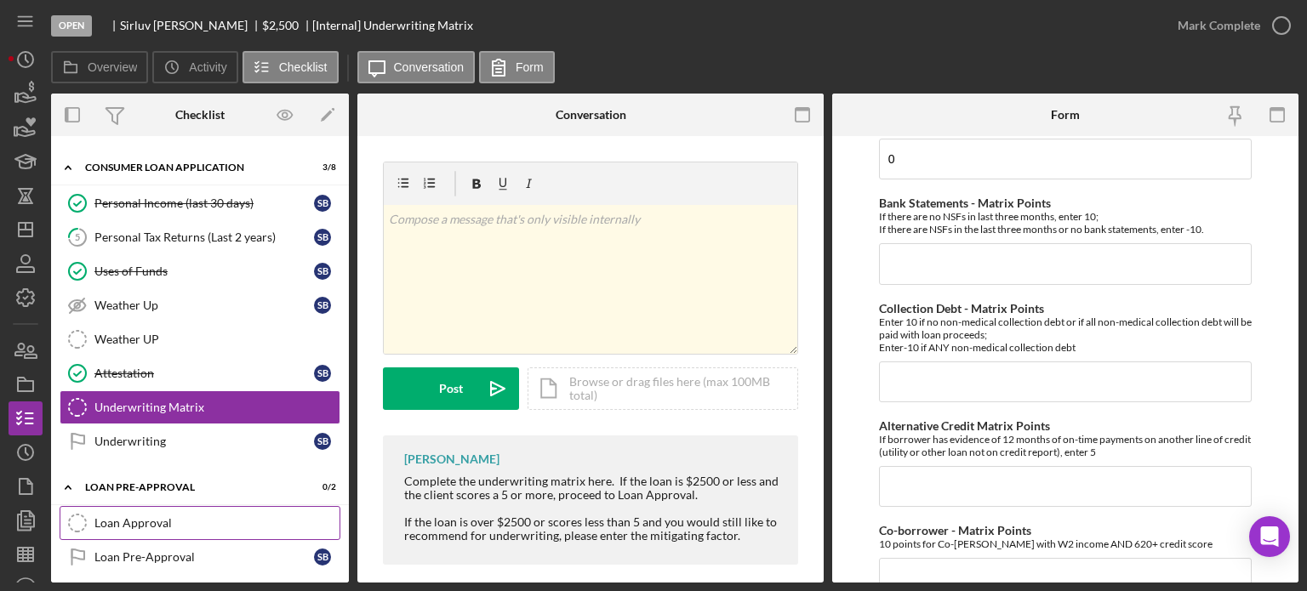
scroll to position [573, 0]
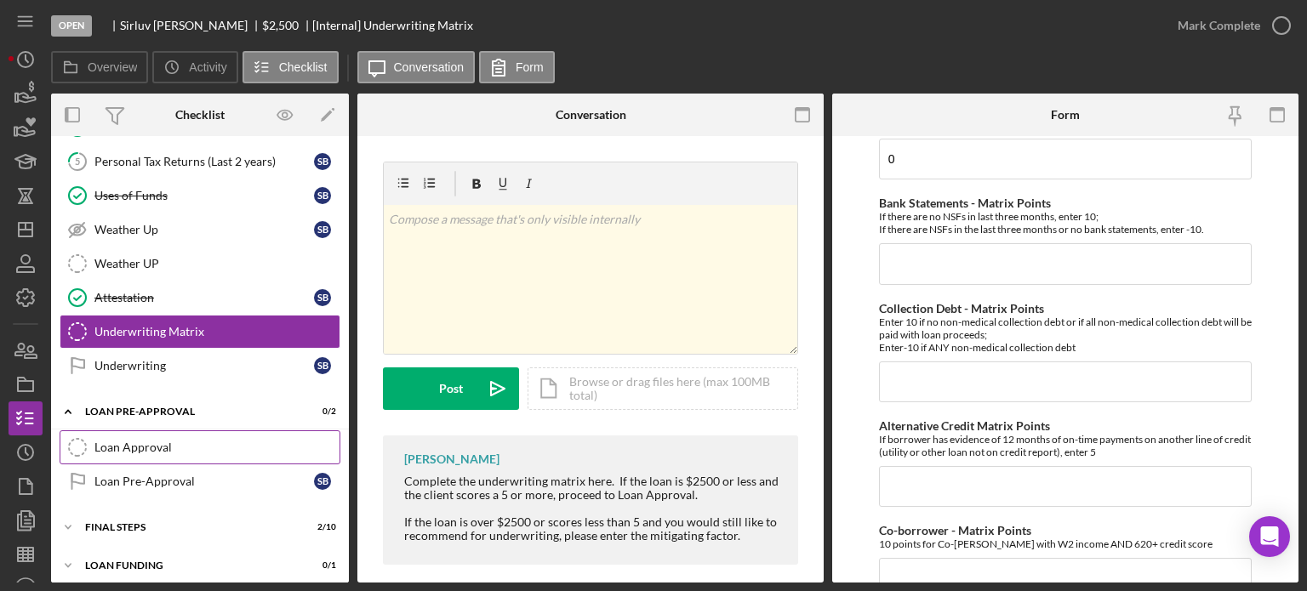
click at [130, 445] on div "Loan Approval" at bounding box center [216, 448] width 245 height 14
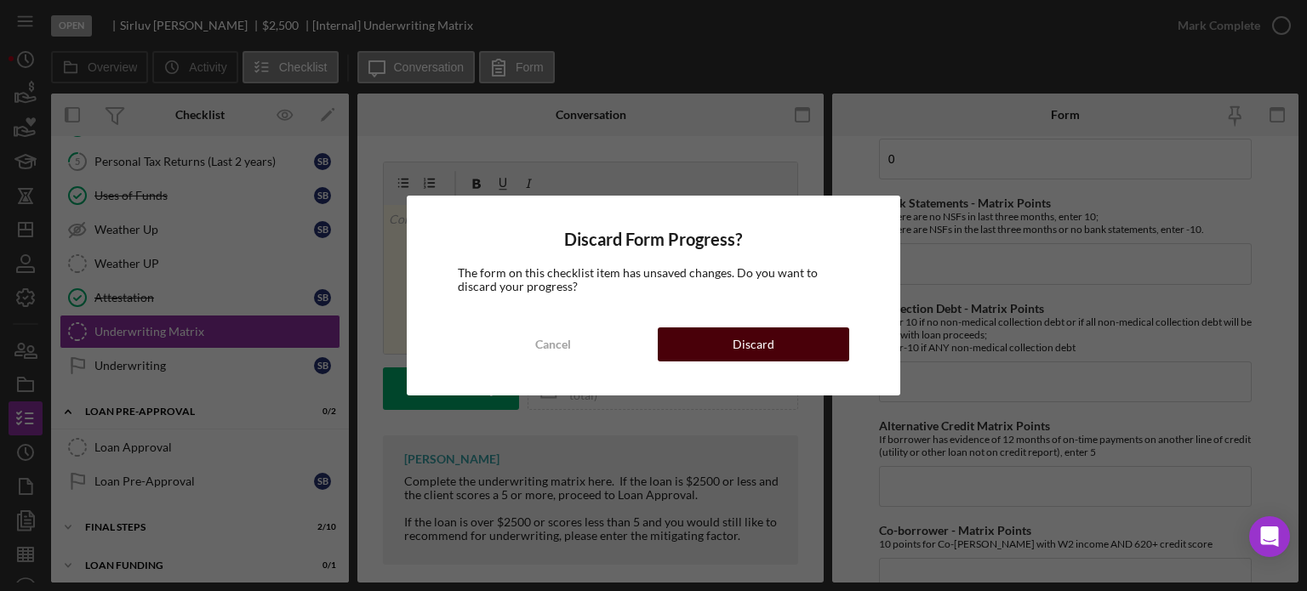
click at [691, 347] on button "Discard" at bounding box center [753, 345] width 191 height 34
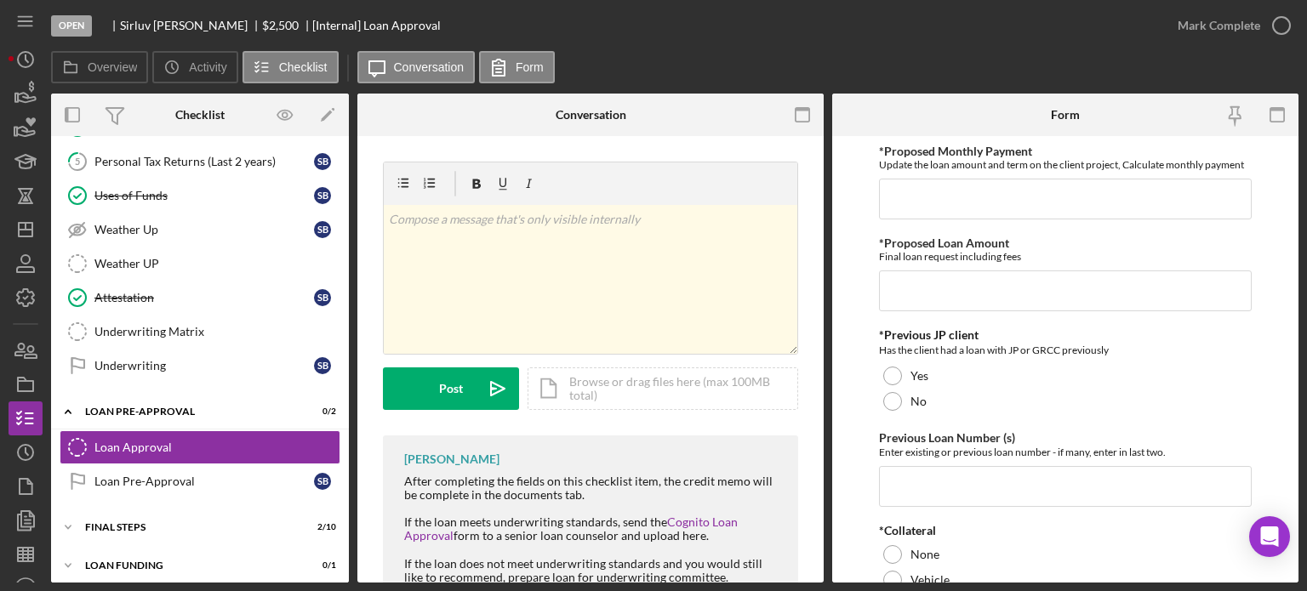
scroll to position [573, 0]
click at [924, 195] on input "*Proposed Monthly Payment" at bounding box center [1065, 199] width 373 height 41
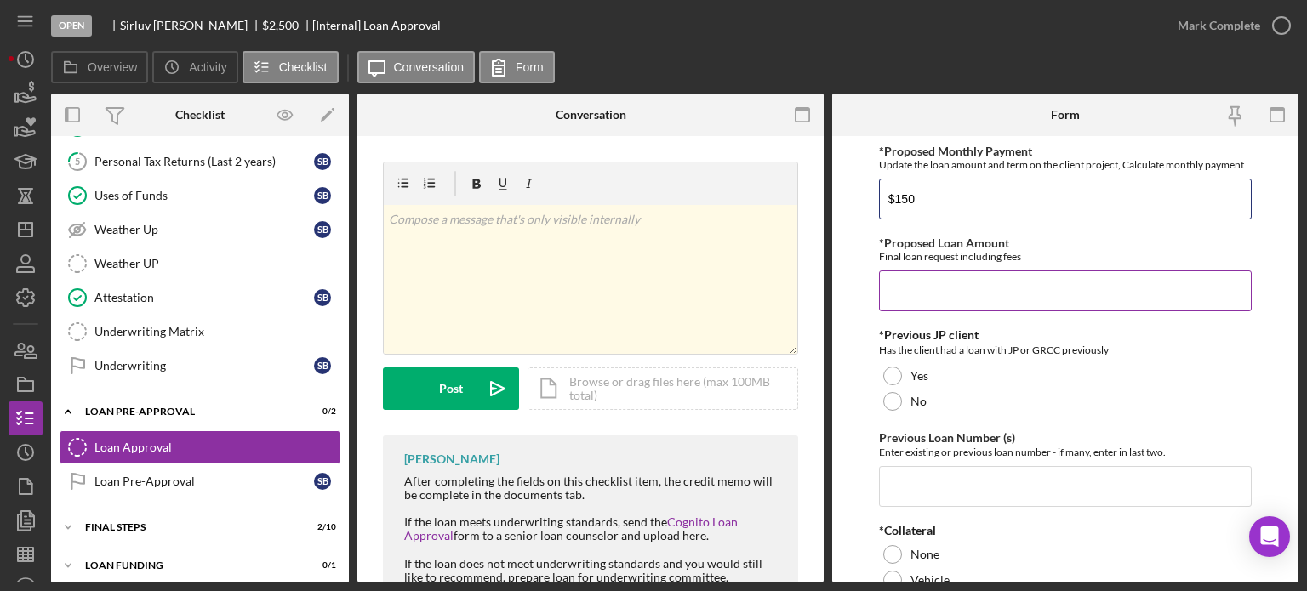
type input "$150"
click at [921, 302] on input "*Proposed Loan Amount" at bounding box center [1065, 291] width 373 height 41
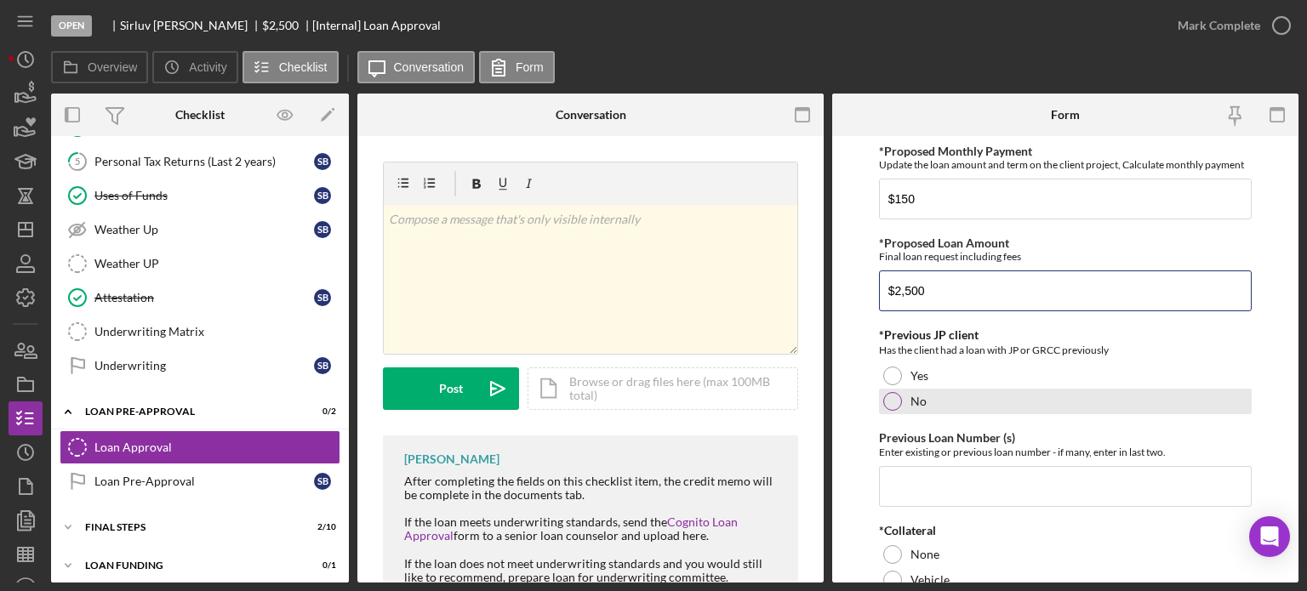
type input "$2,500"
click at [902, 405] on div "No" at bounding box center [1065, 402] width 373 height 26
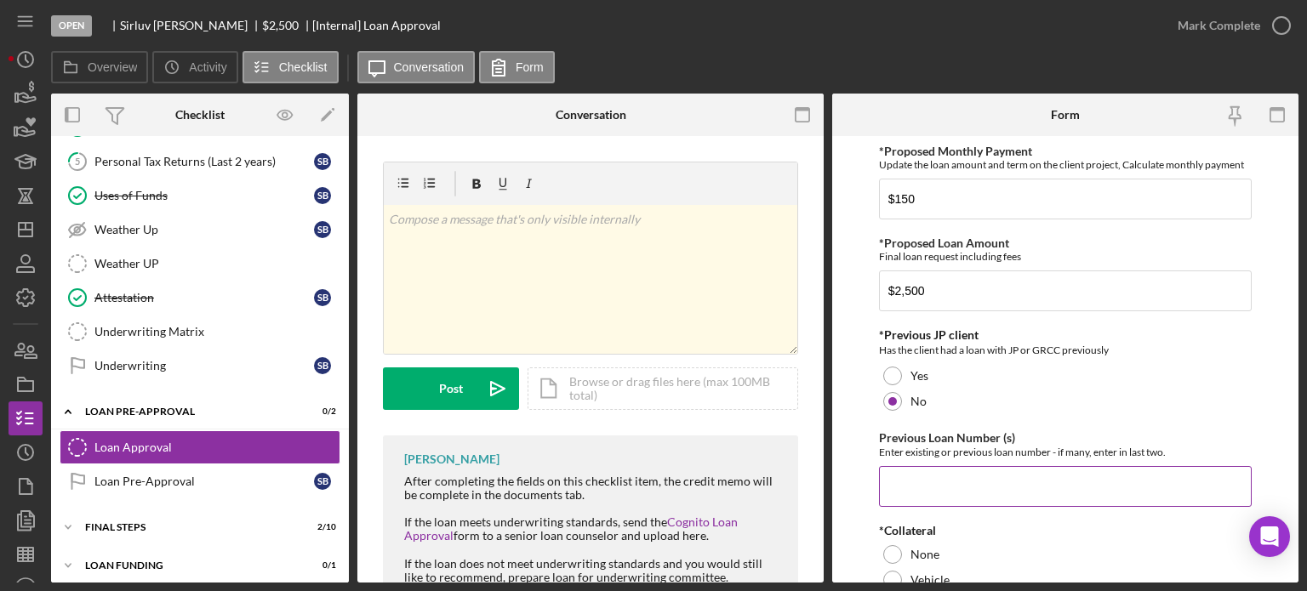
drag, startPoint x: 903, startPoint y: 491, endPoint x: 909, endPoint y: 483, distance: 9.7
click at [904, 490] on input "Previous Loan Number (s)" at bounding box center [1065, 486] width 373 height 41
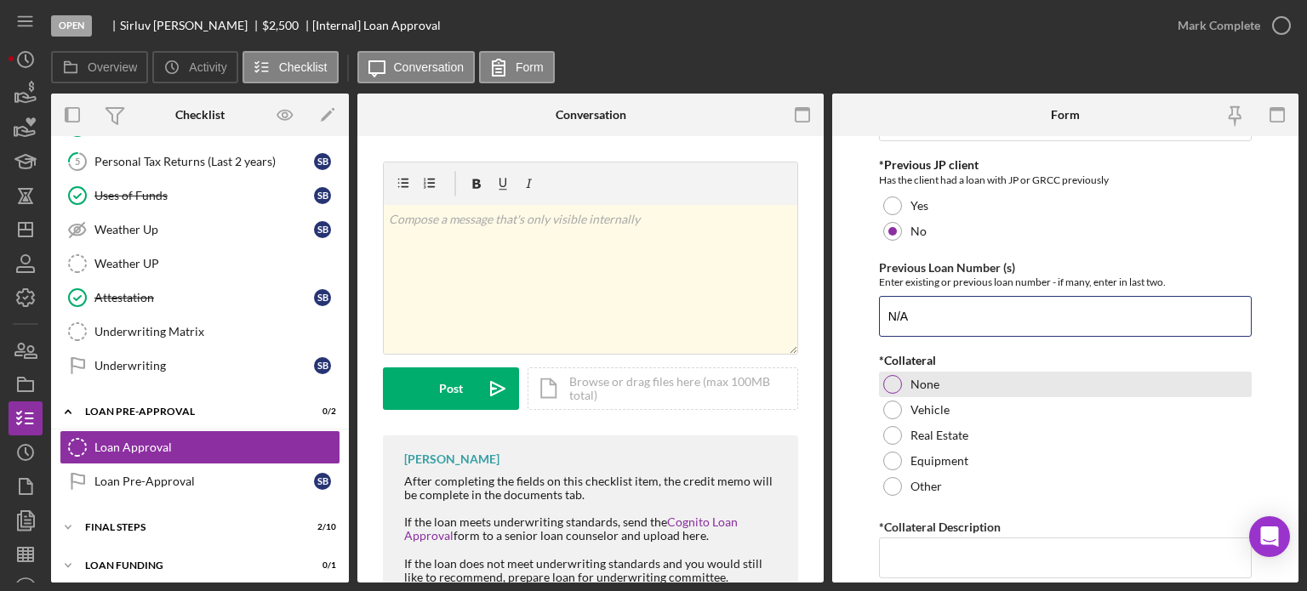
type input "N/A"
click at [888, 381] on div at bounding box center [892, 384] width 19 height 19
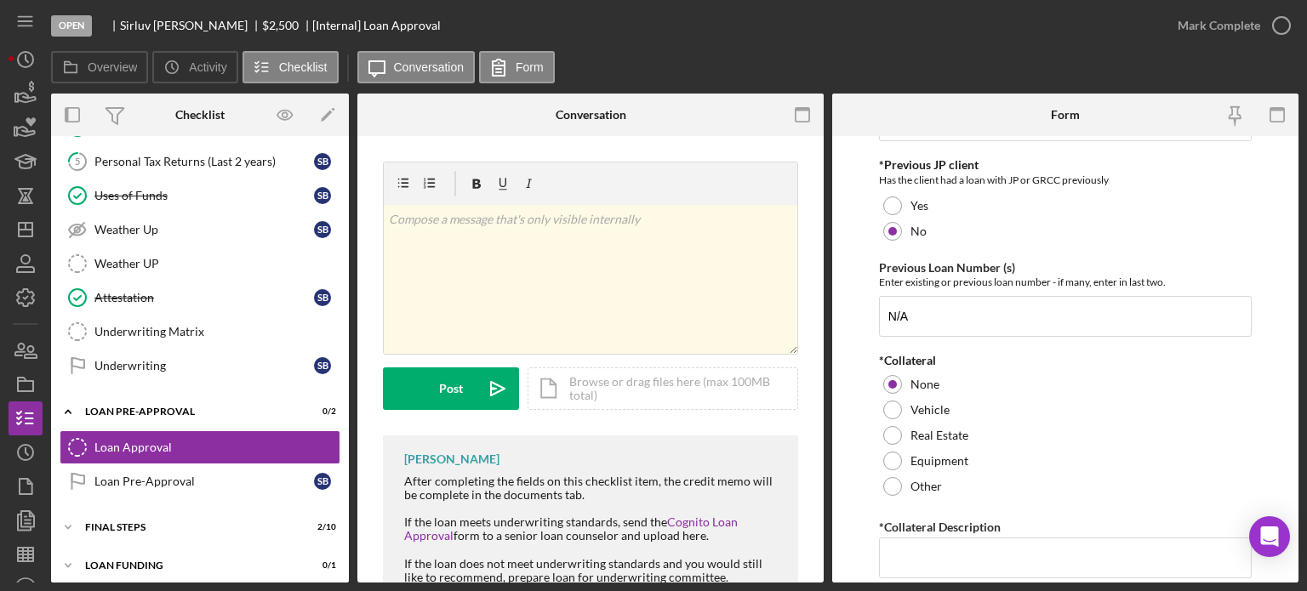
scroll to position [255, 0]
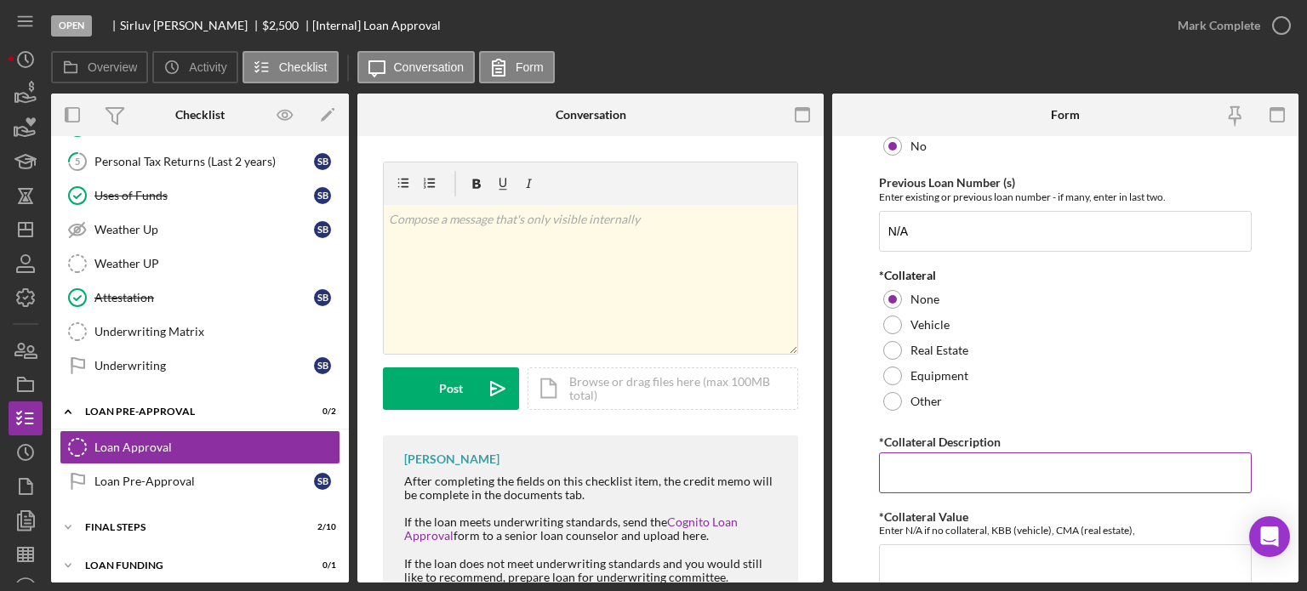
click at [902, 458] on input "*Collateral Description" at bounding box center [1065, 473] width 373 height 41
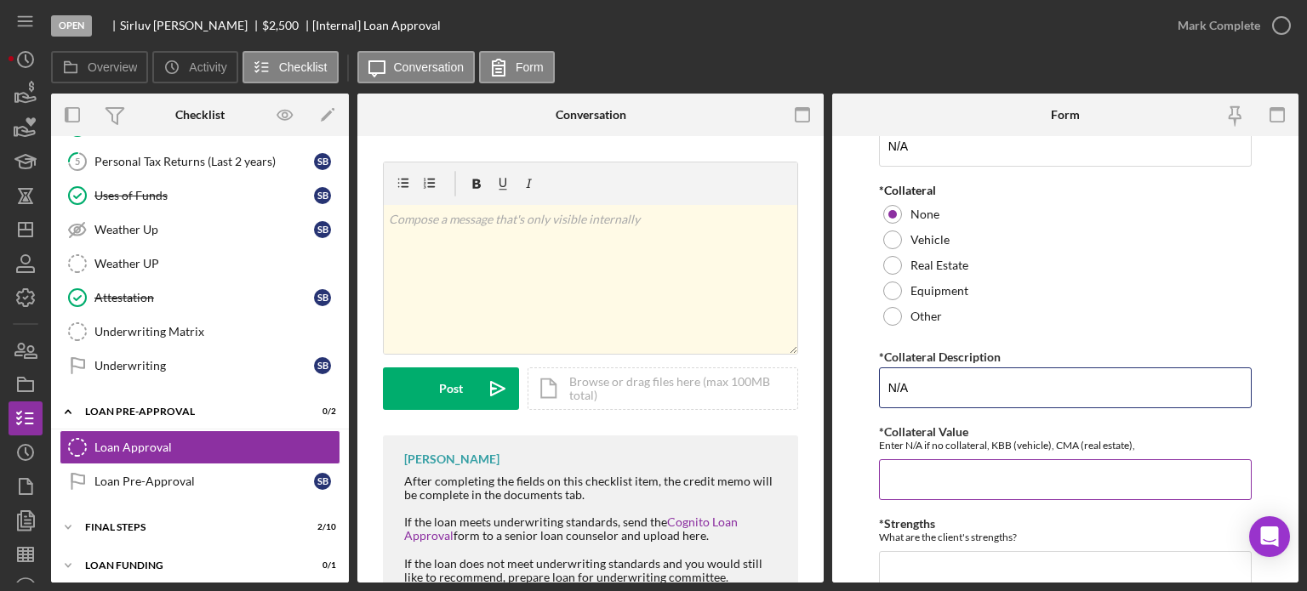
type input "N/A"
click at [912, 475] on input "*Collateral Value" at bounding box center [1065, 480] width 373 height 41
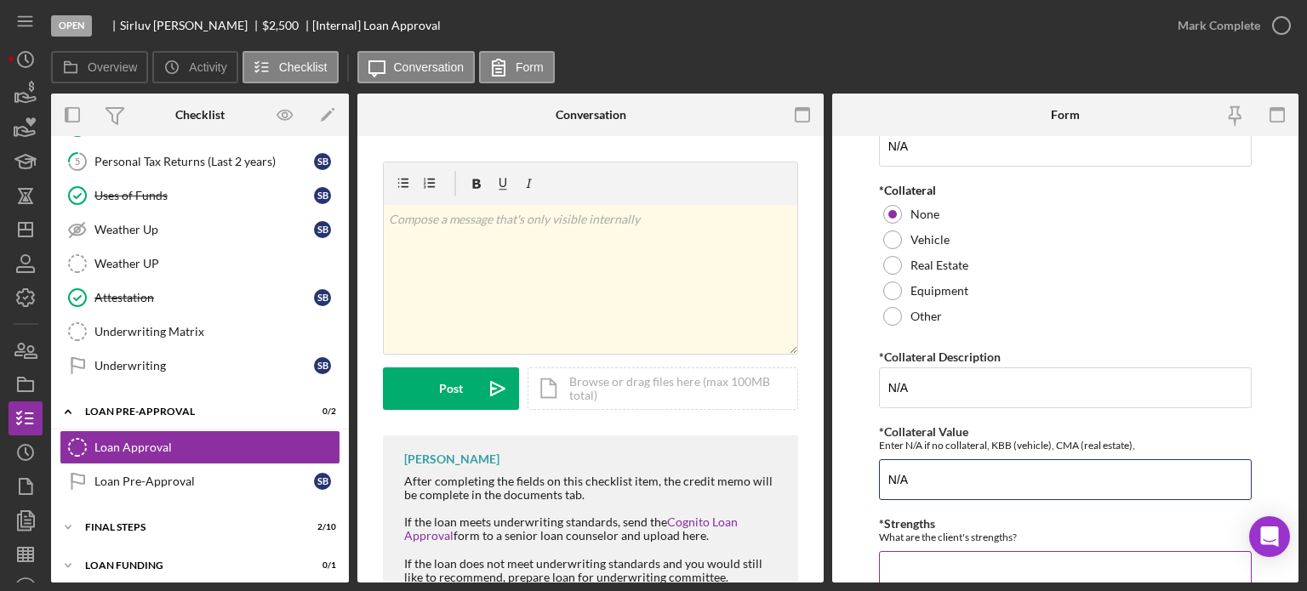
scroll to position [511, 0]
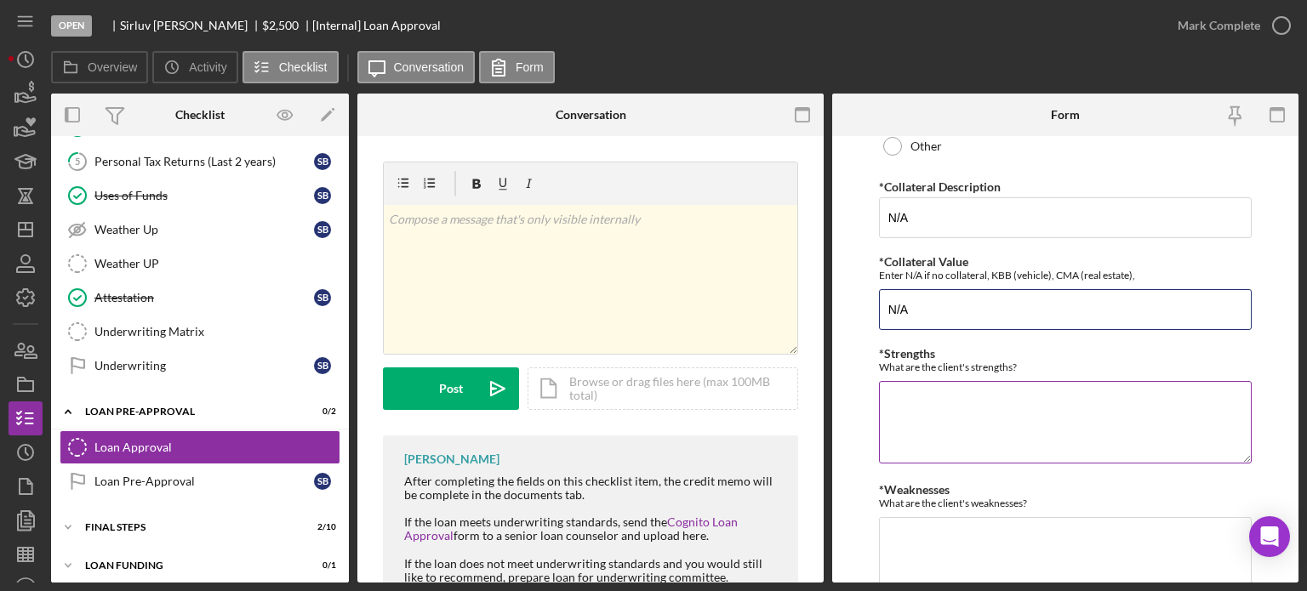
type input "N/A"
click at [912, 396] on textarea "*Strengths" at bounding box center [1065, 422] width 373 height 82
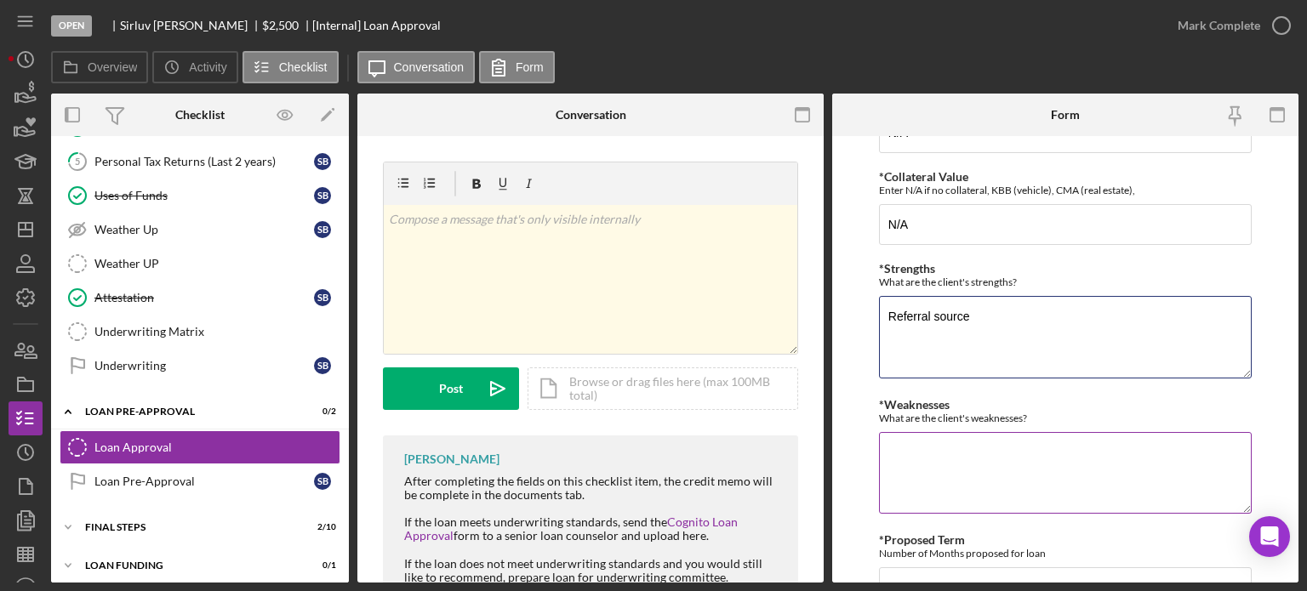
type textarea "Referral source"
click at [925, 468] on textarea "*Weaknesses" at bounding box center [1065, 473] width 373 height 82
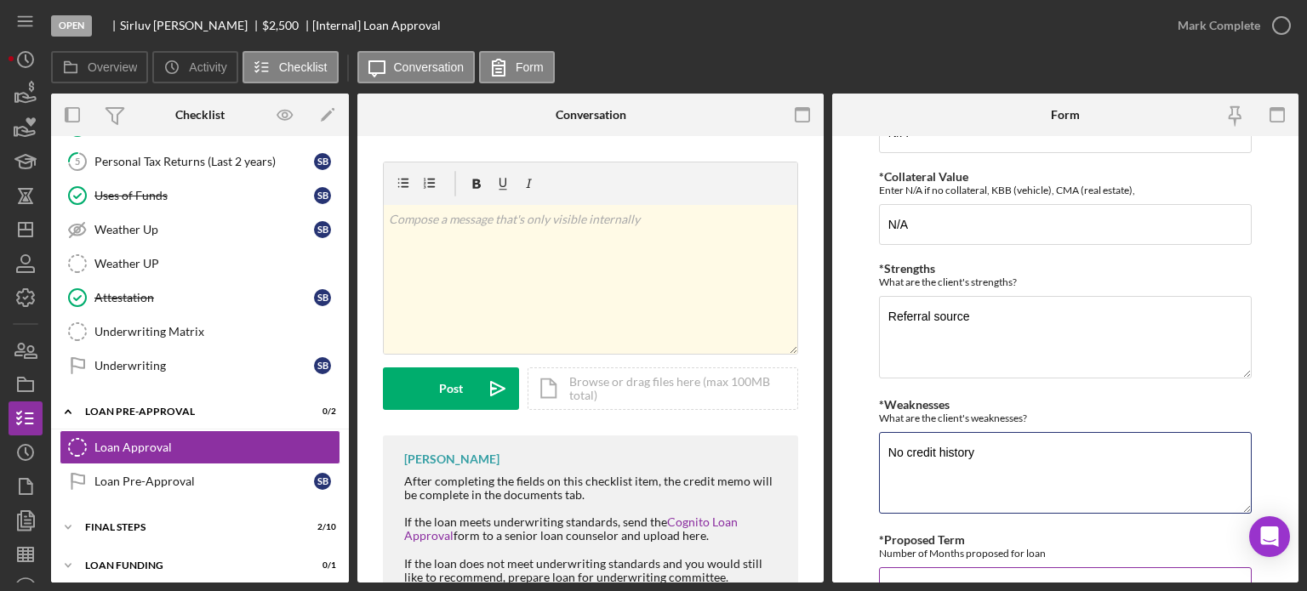
scroll to position [681, 0]
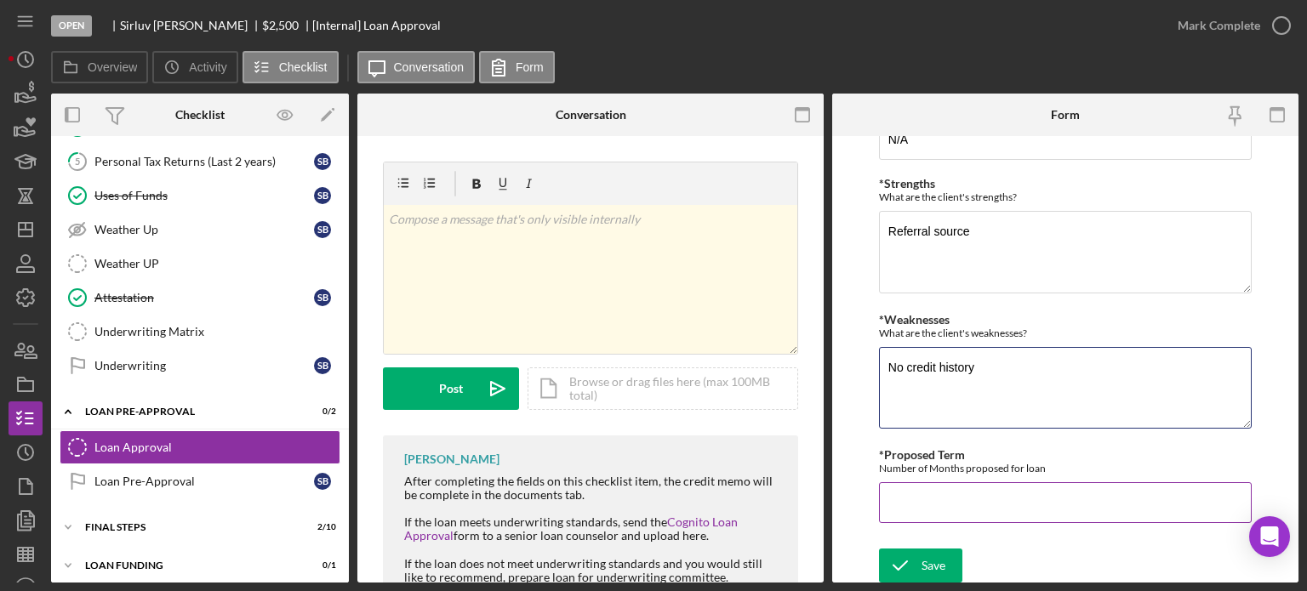
type textarea "No credit history"
click at [928, 493] on input "*Proposed Term" at bounding box center [1065, 503] width 373 height 41
type input "24"
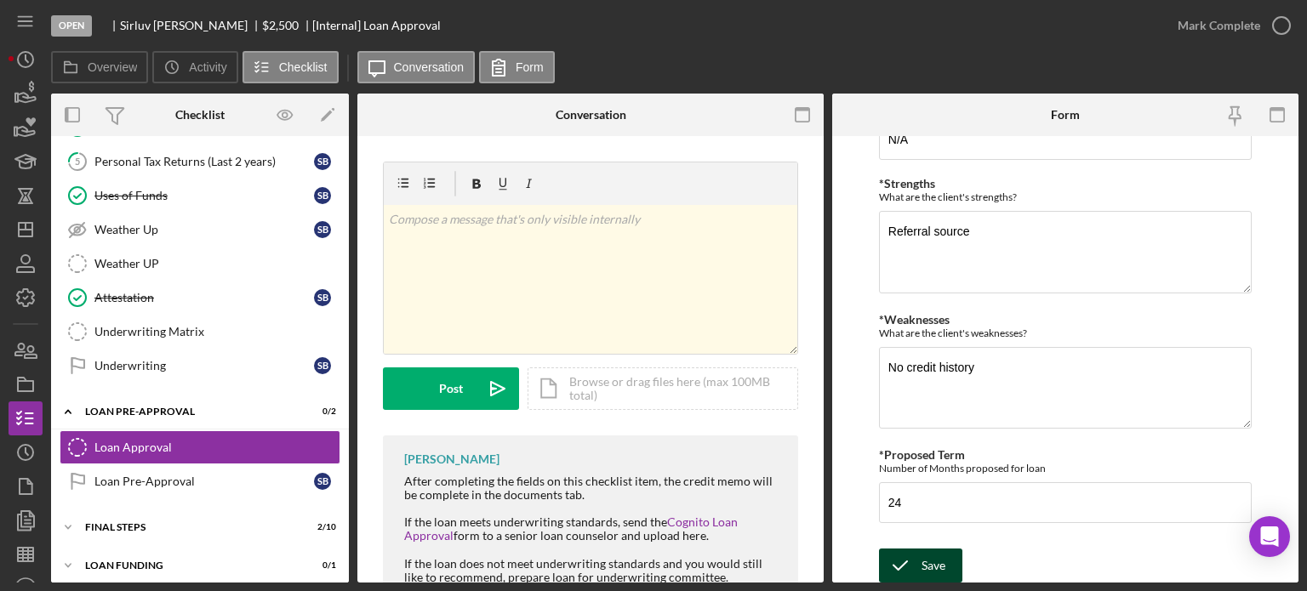
click at [897, 558] on icon "submit" at bounding box center [900, 566] width 43 height 43
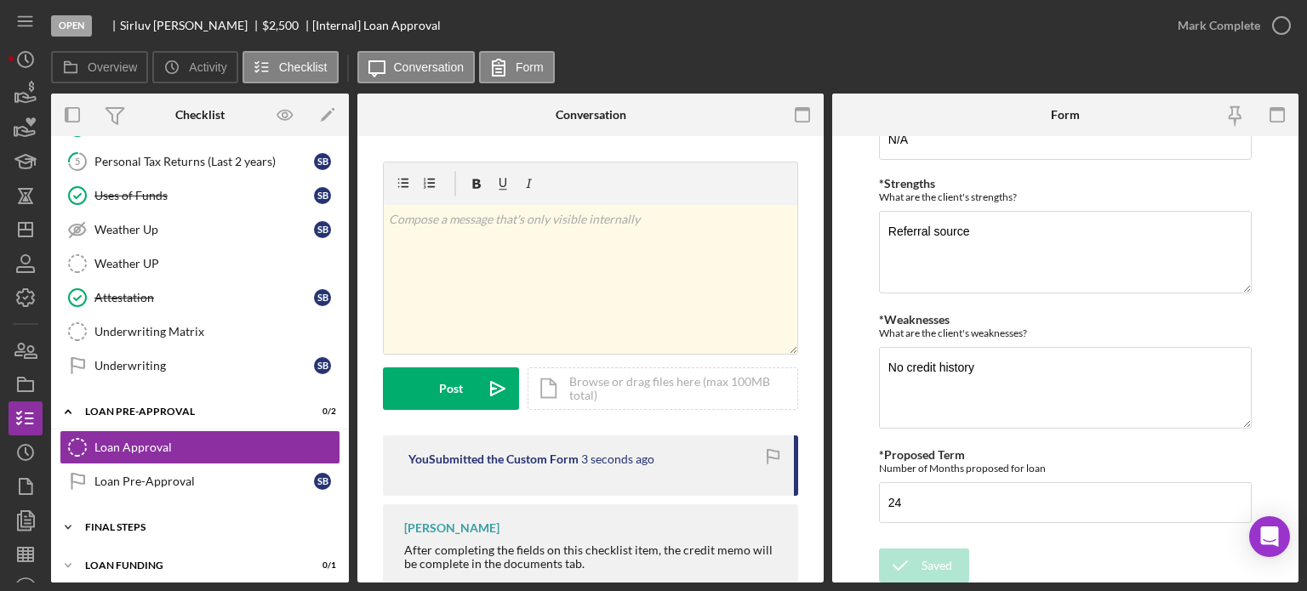
click at [126, 523] on div "FINAL STEPS" at bounding box center [206, 528] width 243 height 10
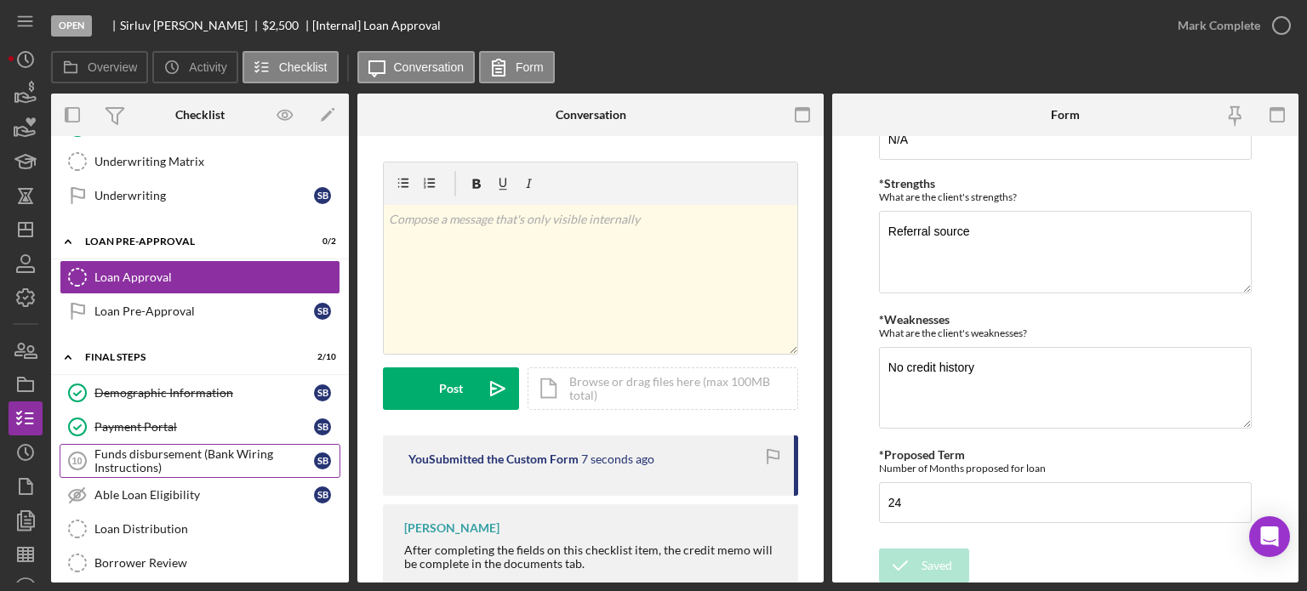
click at [147, 457] on div "Funds disbursement (Bank Wiring Instructions)" at bounding box center [204, 461] width 220 height 27
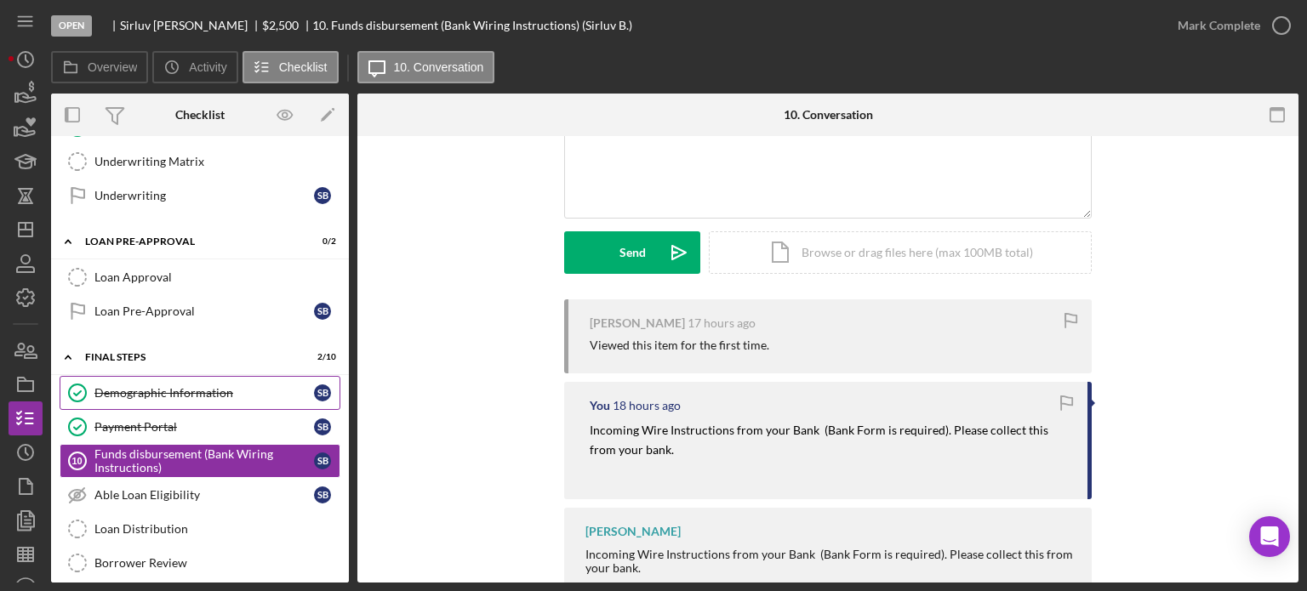
scroll to position [828, 0]
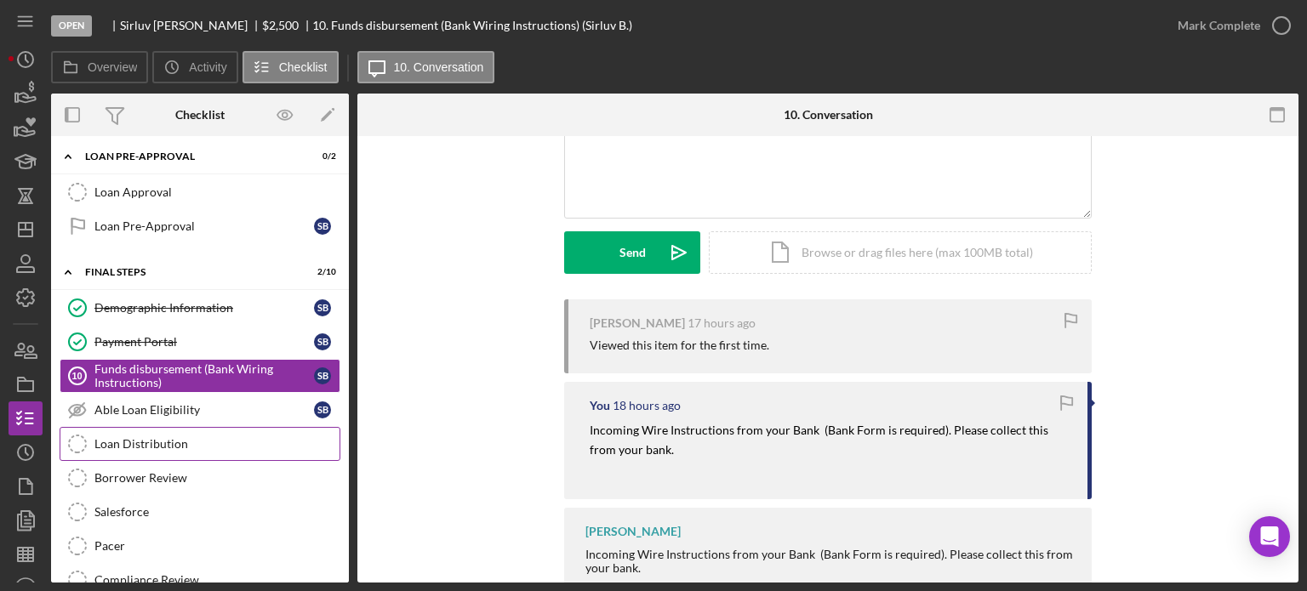
click at [180, 437] on div "Loan Distribution" at bounding box center [216, 444] width 245 height 14
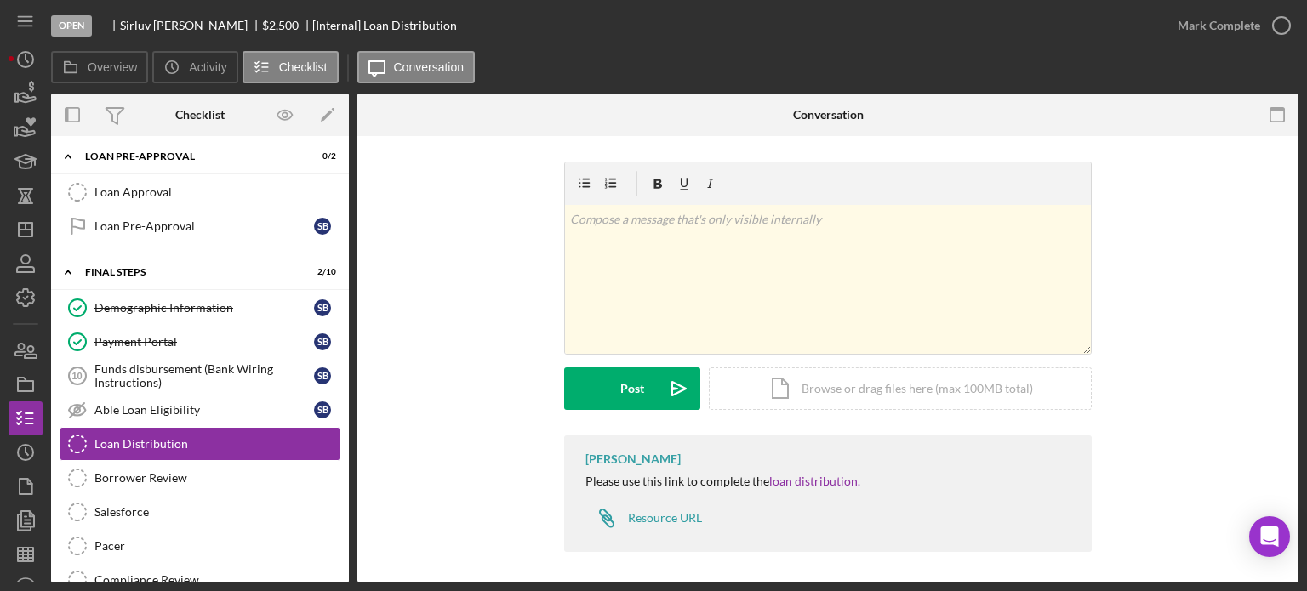
scroll to position [3, 0]
click at [641, 509] on div "Resource URL" at bounding box center [665, 516] width 74 height 14
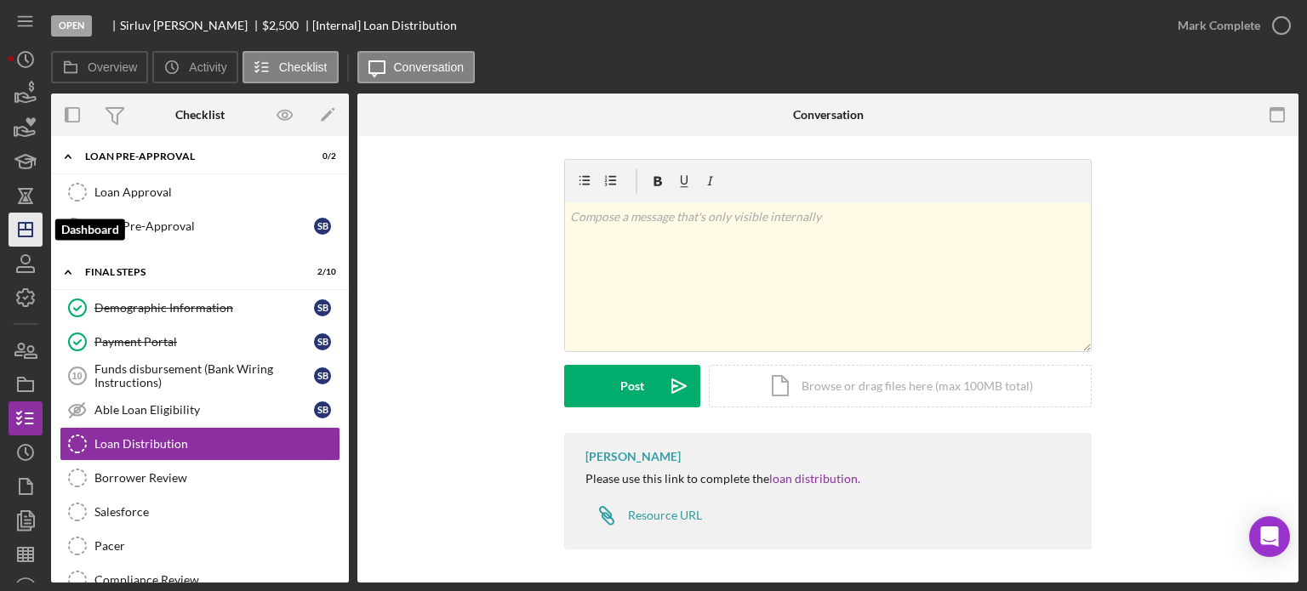
click at [27, 235] on icon "Icon/Dashboard" at bounding box center [25, 229] width 43 height 43
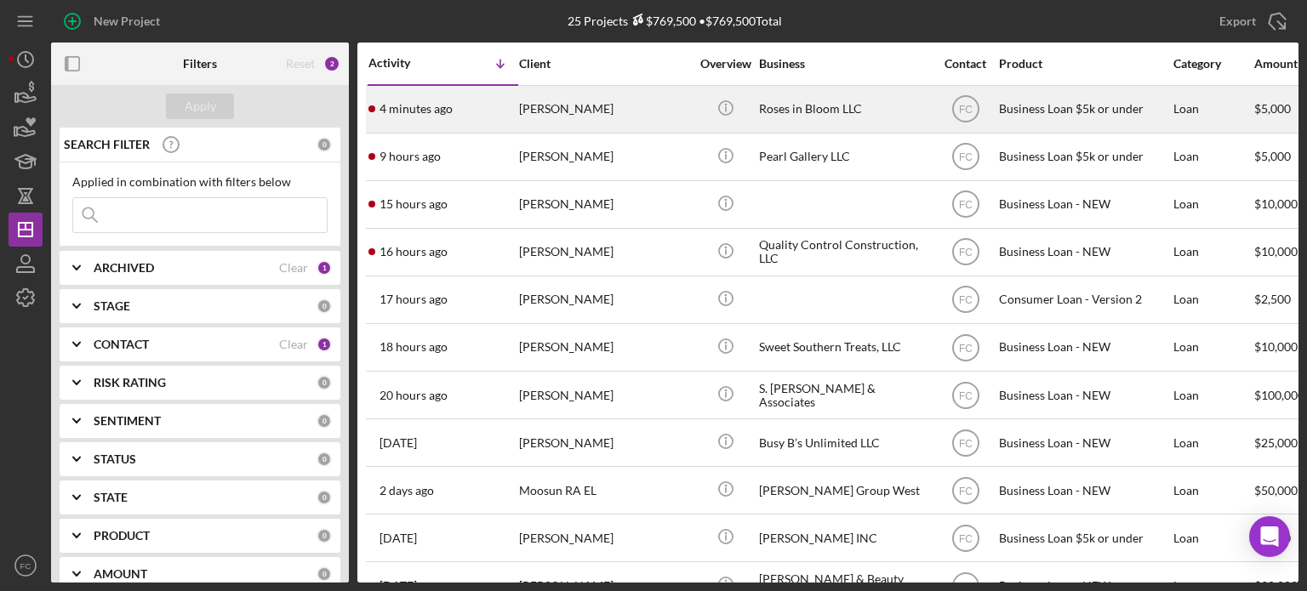
click at [494, 111] on div "4 minutes ago [PERSON_NAME]" at bounding box center [442, 109] width 149 height 45
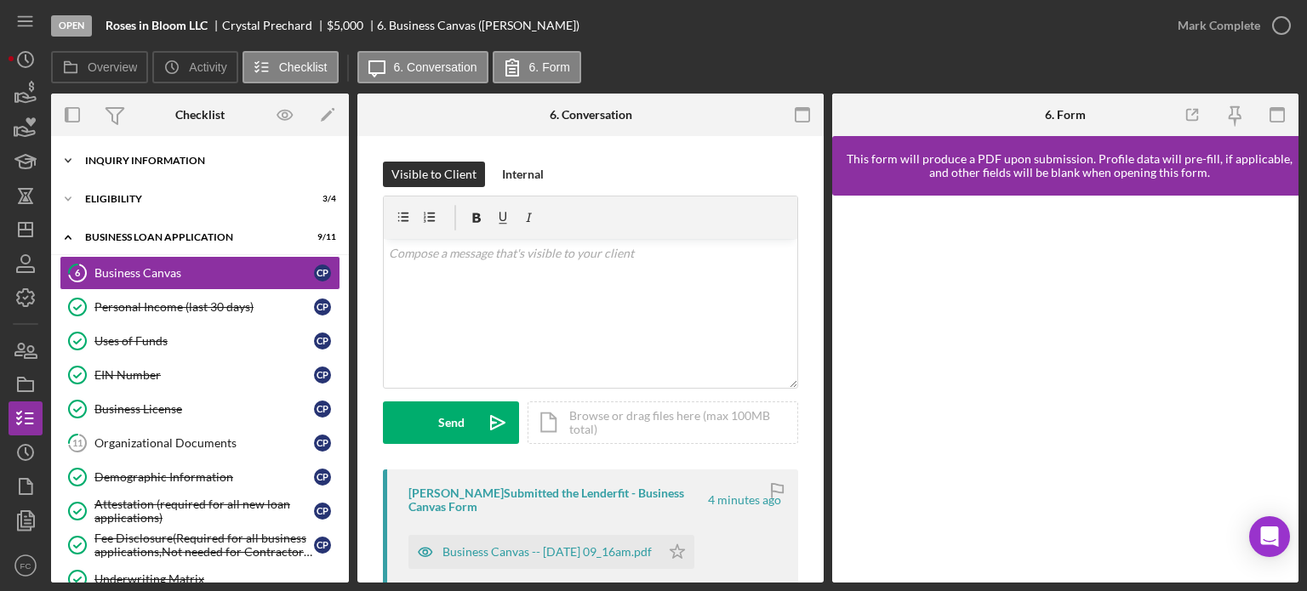
click at [177, 171] on div "Icon/Expander INQUIRY INFORMATION 5 / 11" at bounding box center [200, 161] width 298 height 34
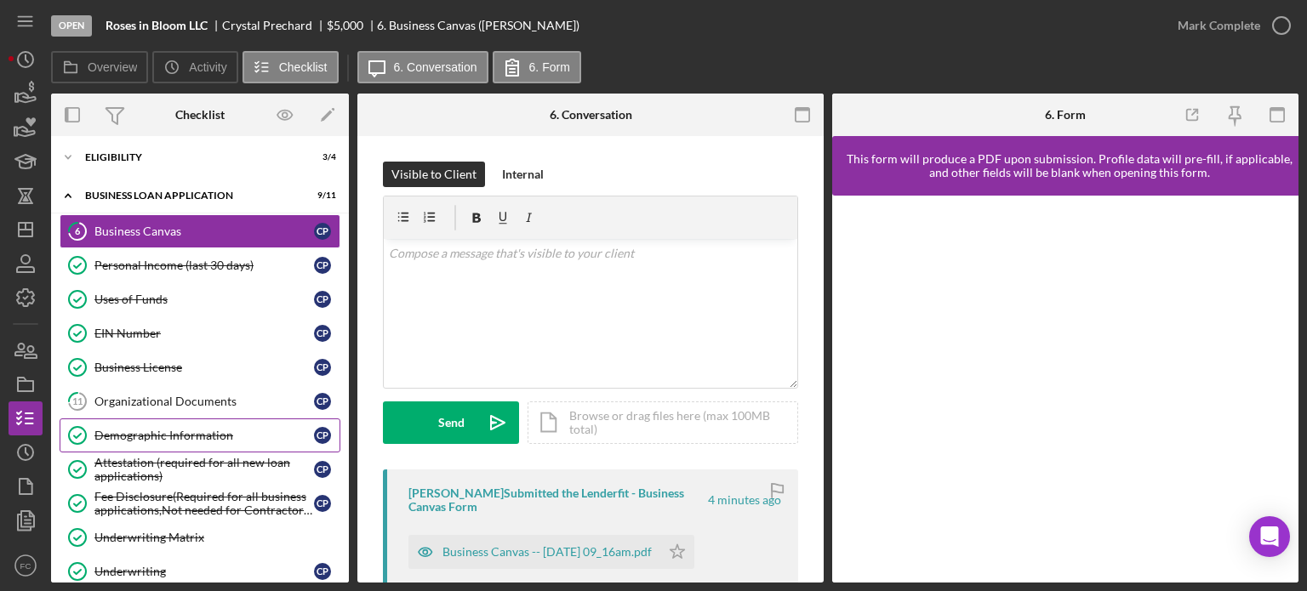
scroll to position [511, 0]
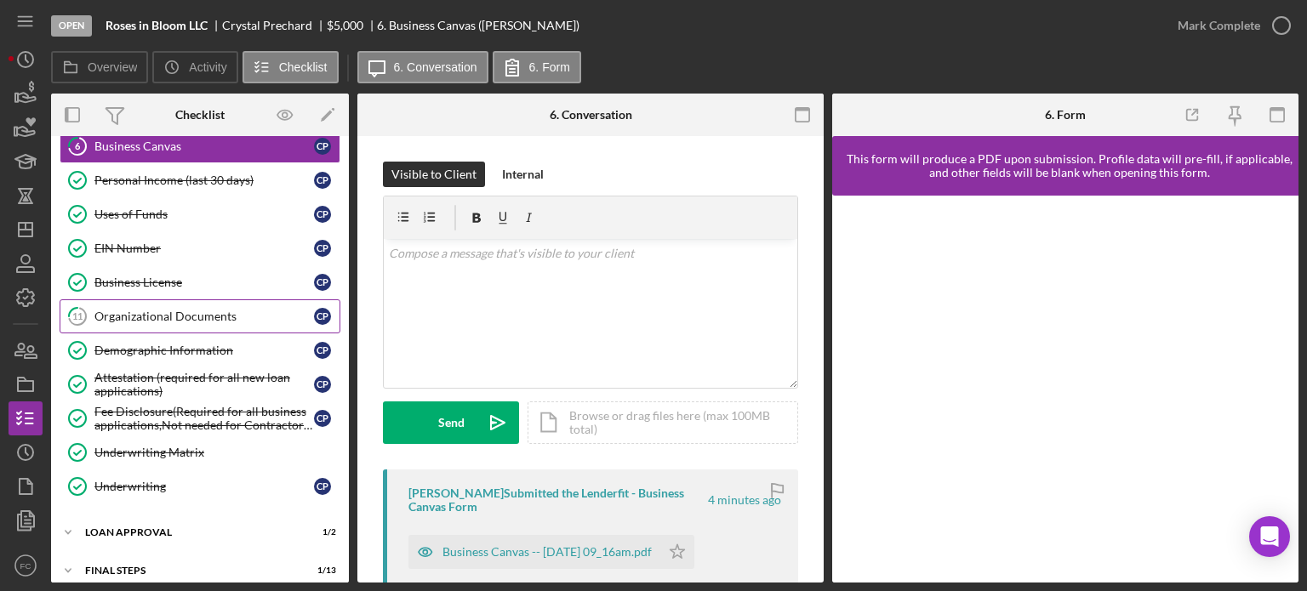
click at [149, 312] on div "Organizational Documents" at bounding box center [204, 317] width 220 height 14
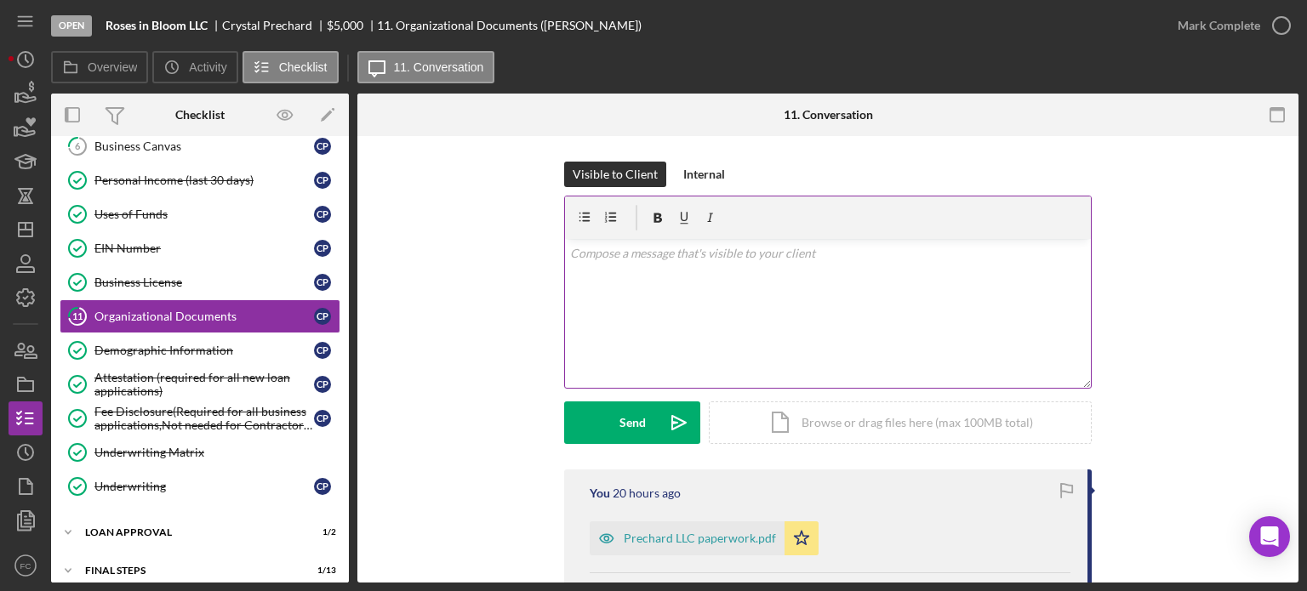
scroll to position [85, 0]
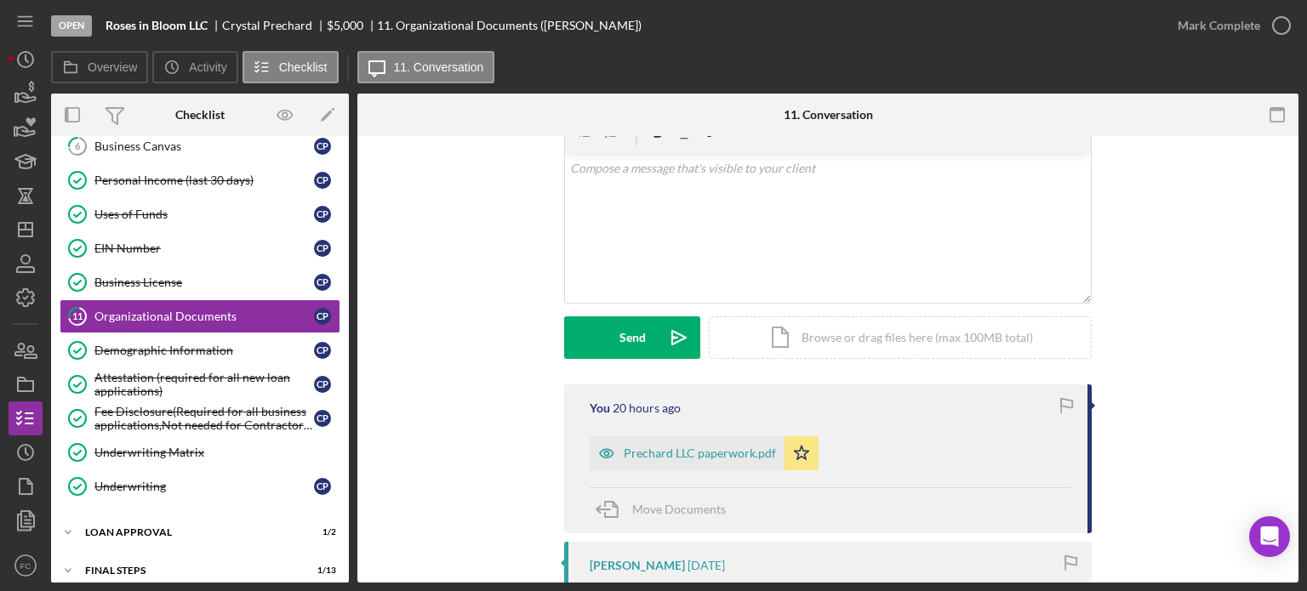
click at [657, 459] on div "Prechard LLC paperwork.pdf" at bounding box center [700, 454] width 152 height 14
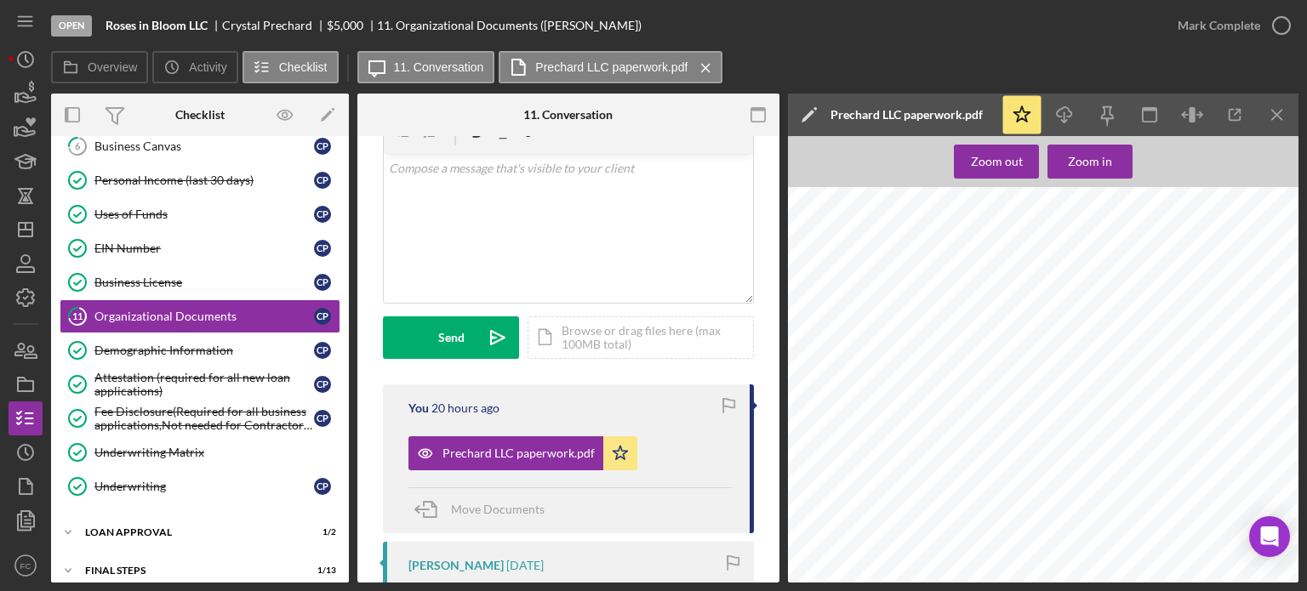
scroll to position [340, 0]
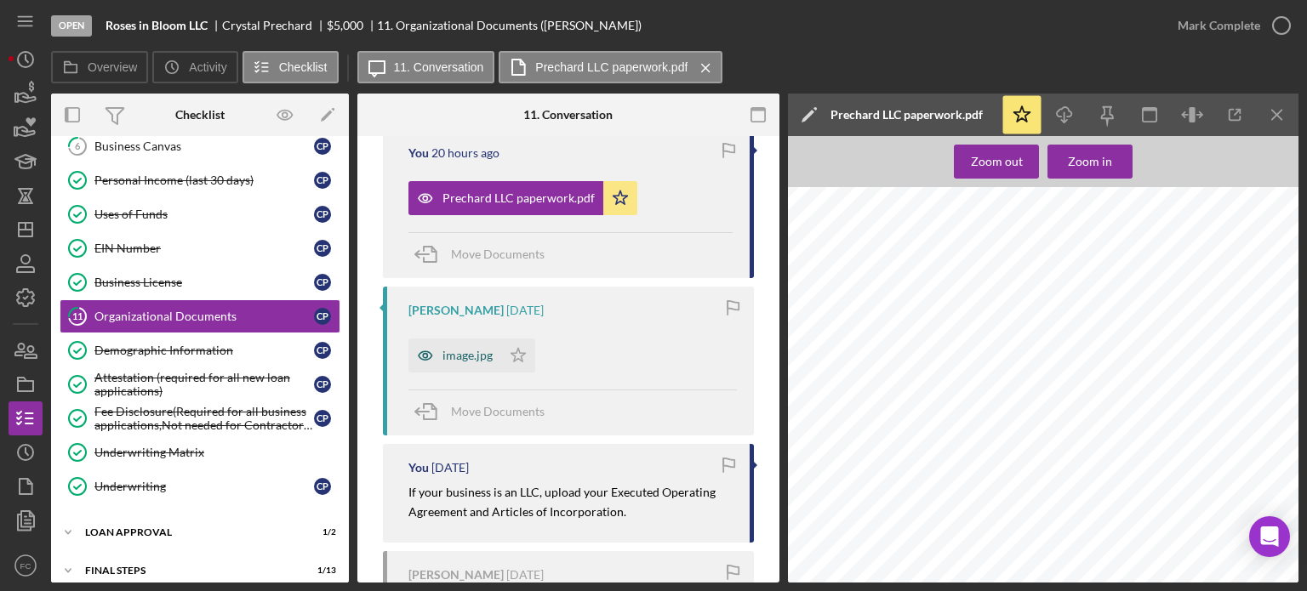
click at [466, 354] on div "image.jpg" at bounding box center [468, 356] width 50 height 14
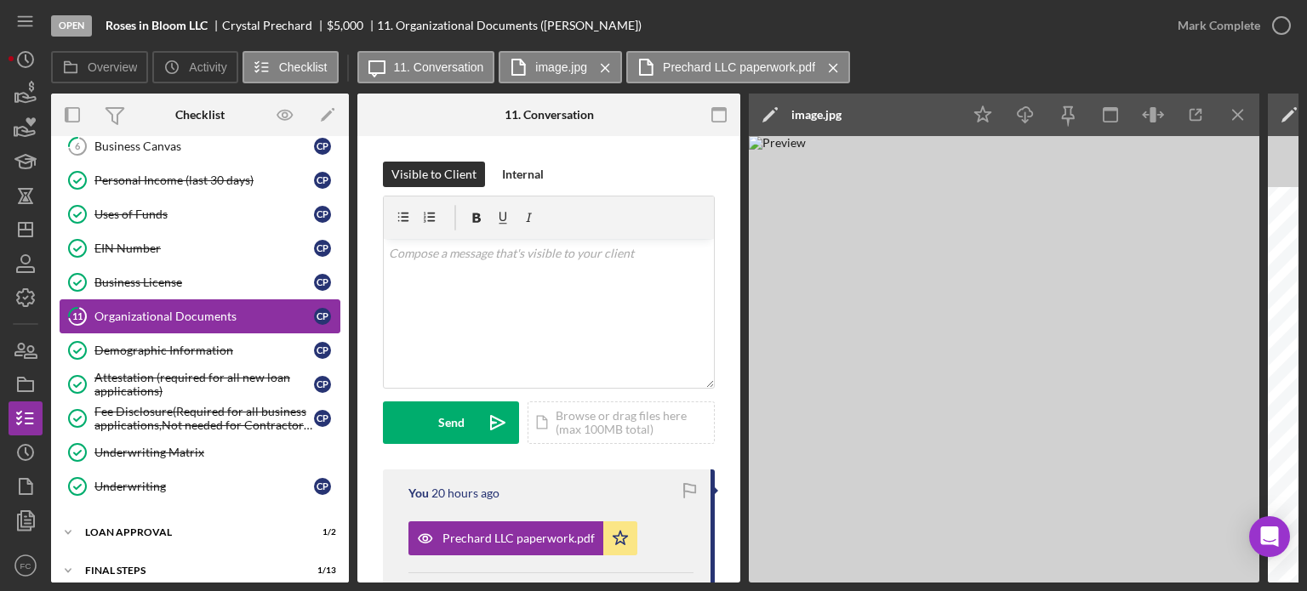
scroll to position [559, 0]
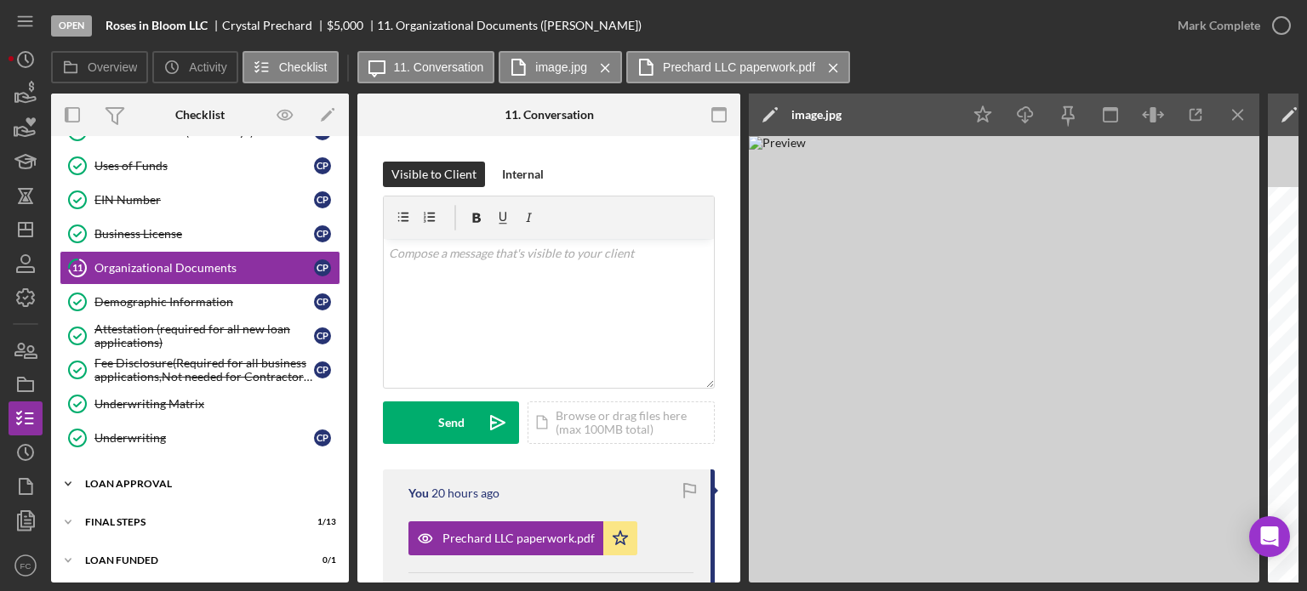
click at [170, 469] on div "Icon/Expander Loan Approval 1 / 2" at bounding box center [200, 484] width 298 height 34
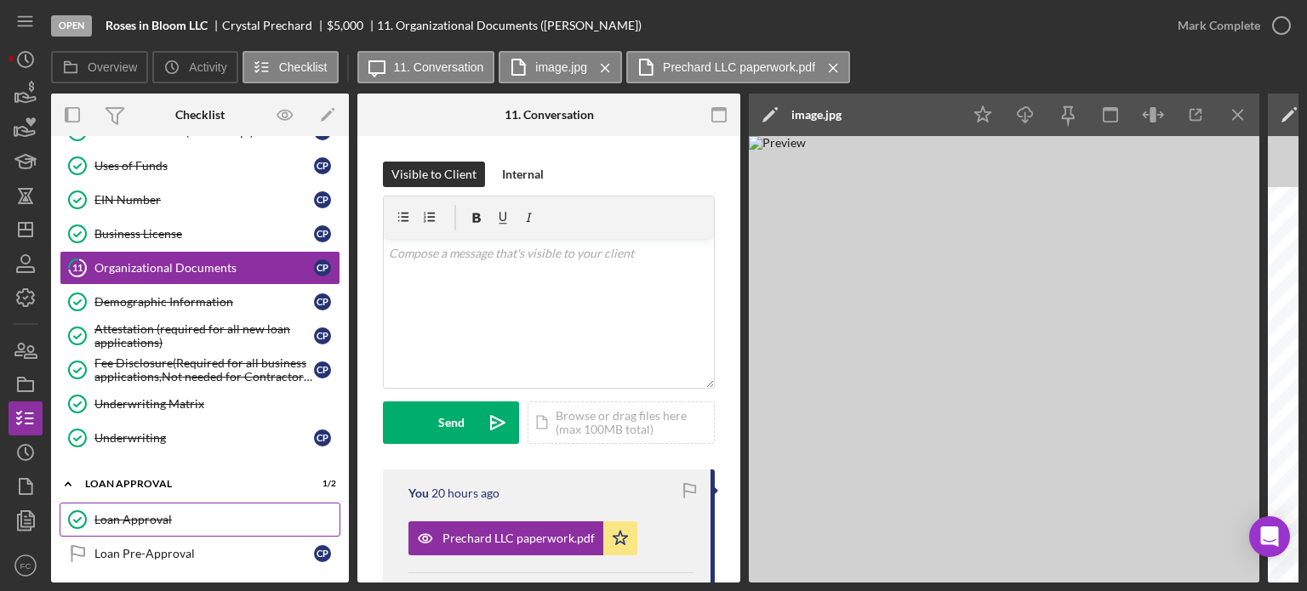
drag, startPoint x: 154, startPoint y: 513, endPoint x: 158, endPoint y: 504, distance: 10.3
click at [154, 513] on div "Loan Approval" at bounding box center [216, 520] width 245 height 14
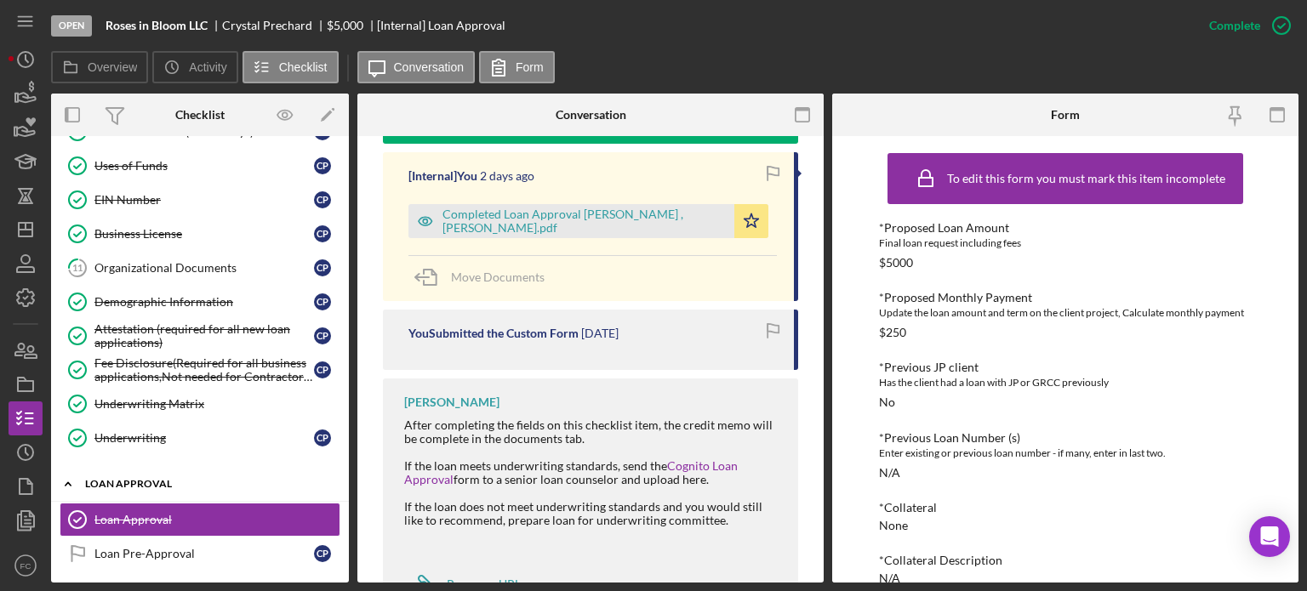
scroll to position [631, 0]
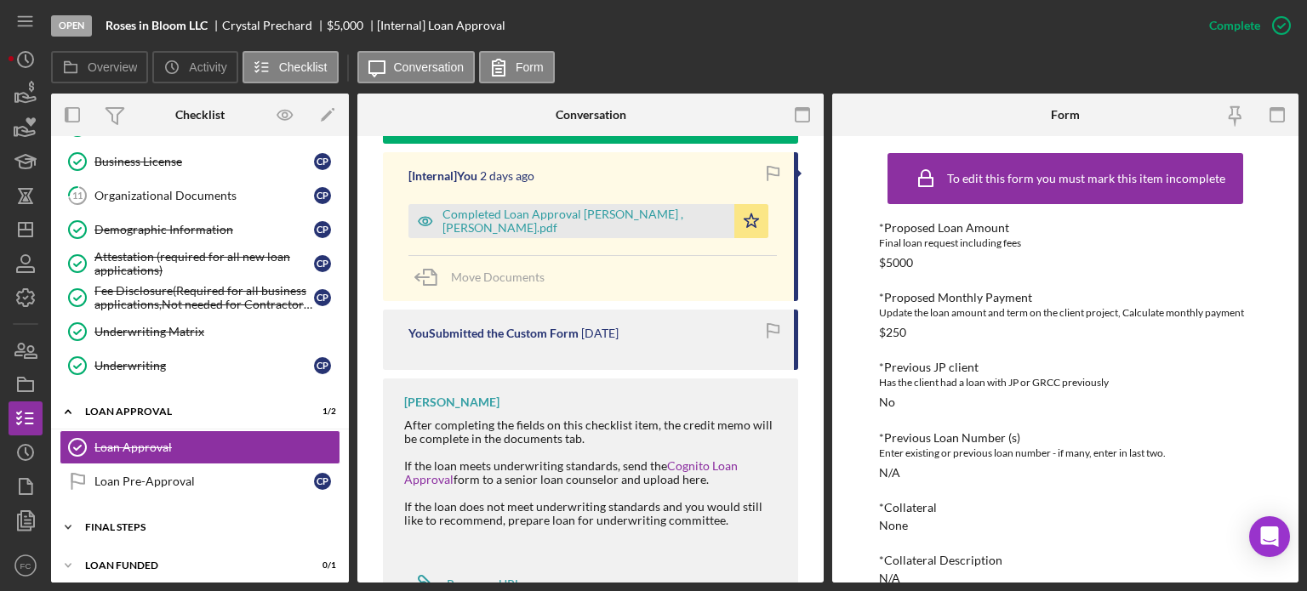
click at [147, 523] on div "Final Steps" at bounding box center [206, 528] width 243 height 10
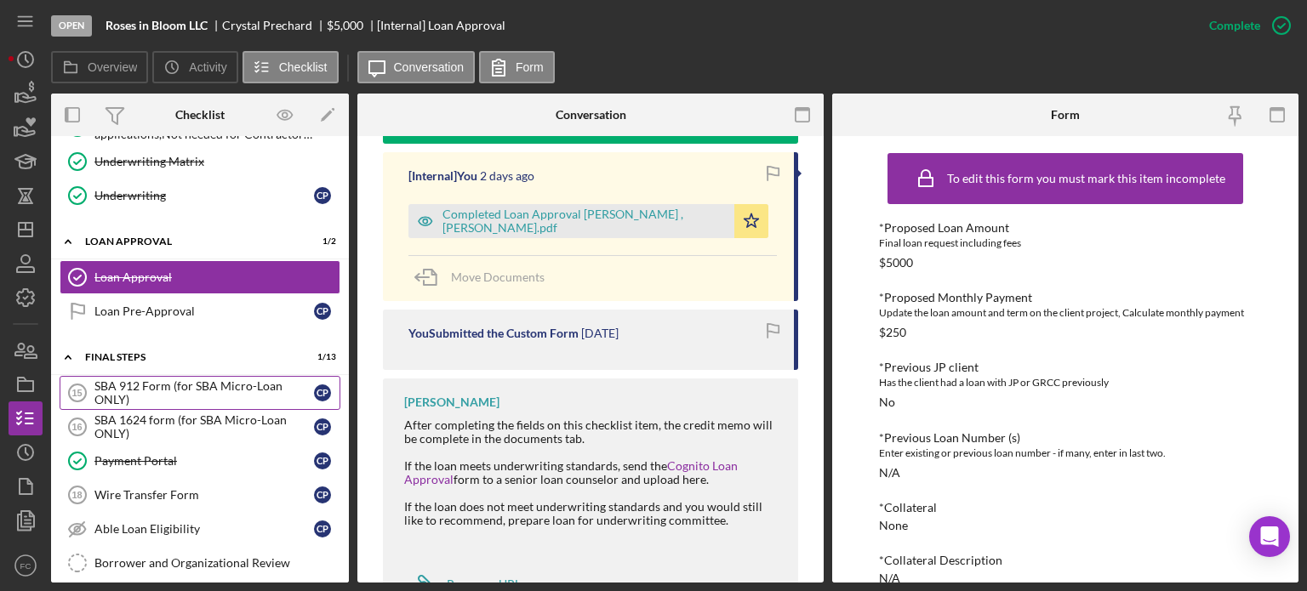
click at [138, 380] on div "SBA 912 Form (for SBA Micro-Loan ONLY)" at bounding box center [204, 393] width 220 height 27
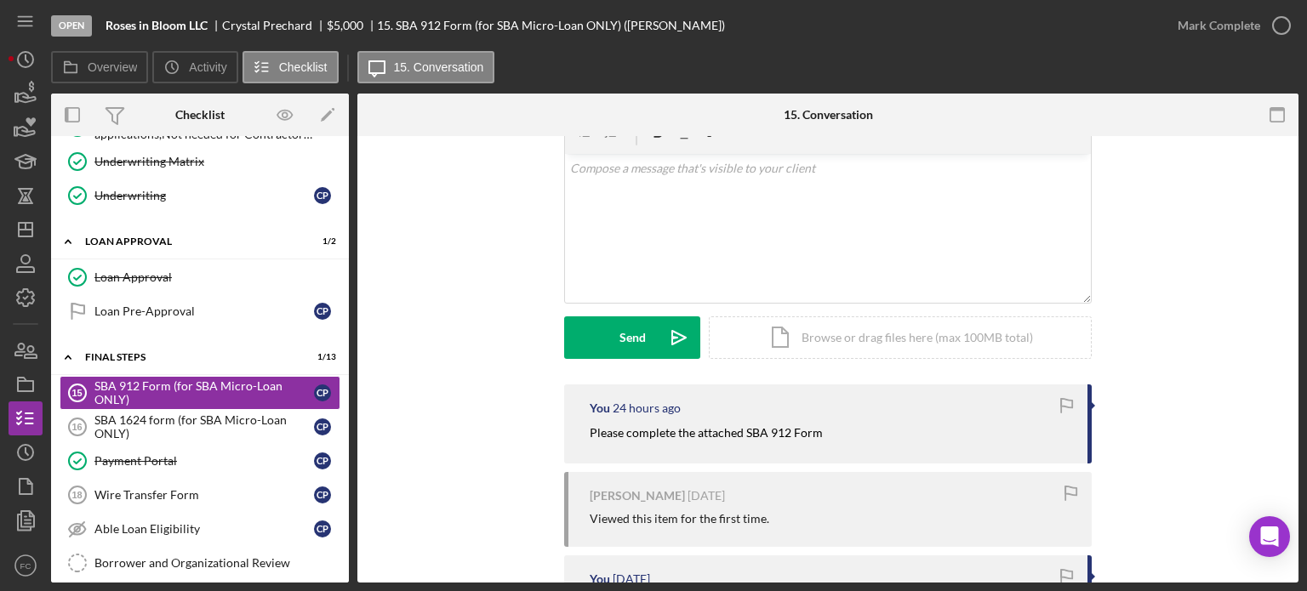
scroll to position [170, 0]
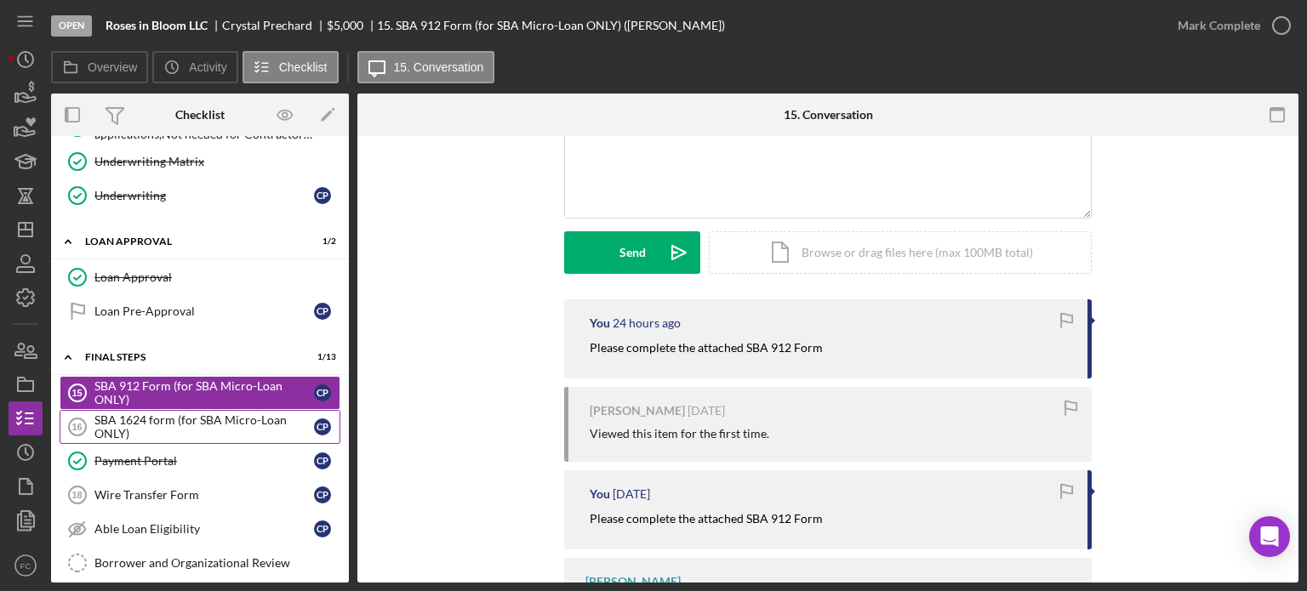
click at [180, 416] on div "SBA 1624 form (for SBA Micro-Loan ONLY)" at bounding box center [204, 427] width 220 height 27
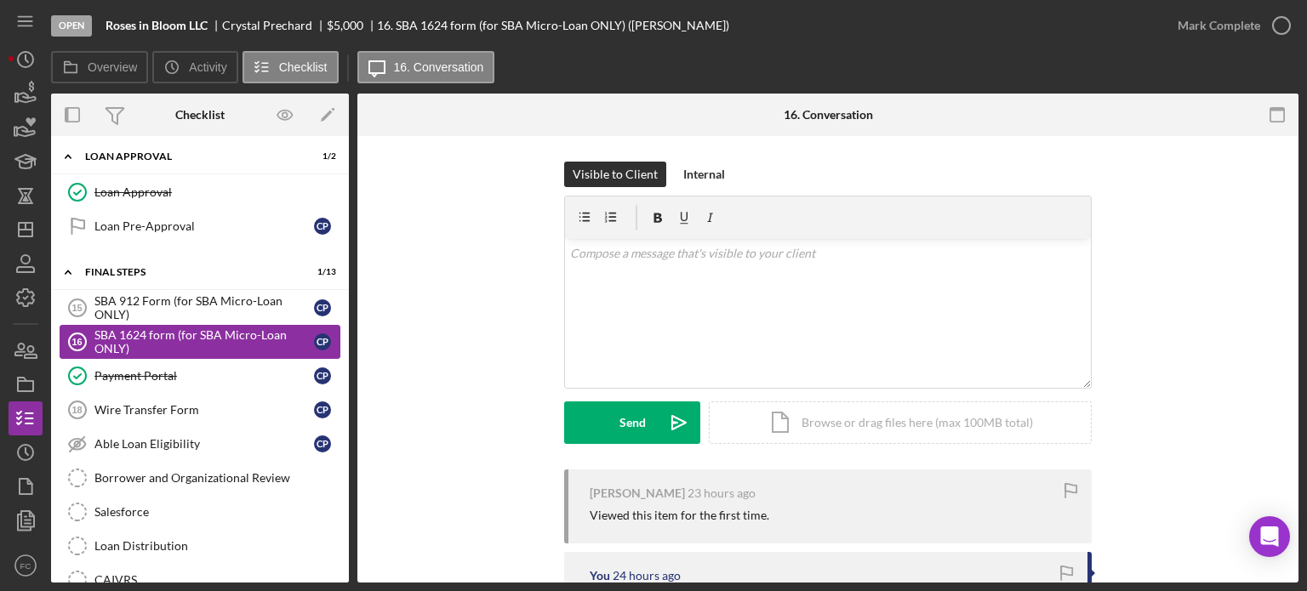
scroll to position [972, 0]
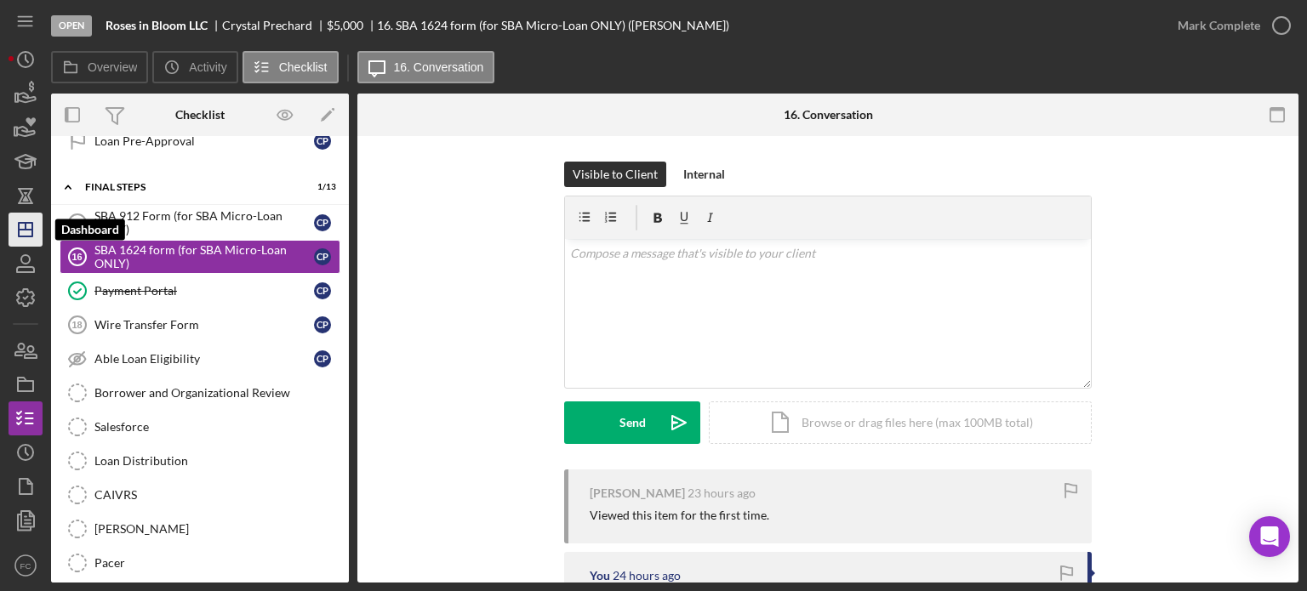
click at [36, 228] on icon "Icon/Dashboard" at bounding box center [25, 229] width 43 height 43
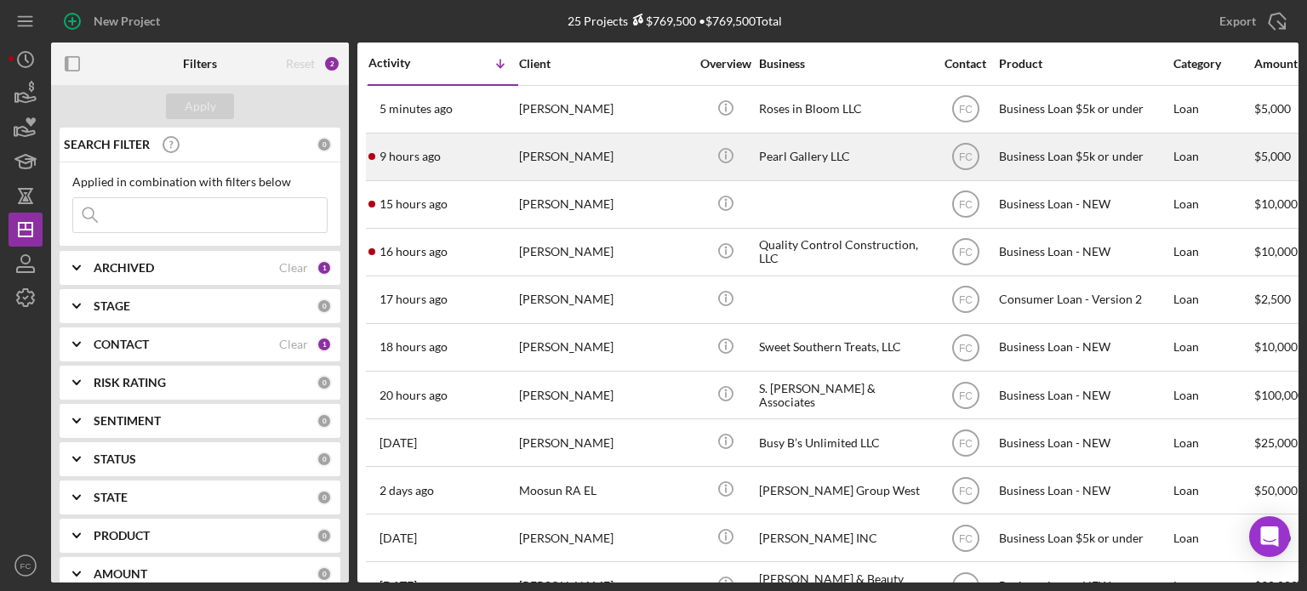
click at [487, 165] on div "9 hours ago [PERSON_NAME]" at bounding box center [442, 156] width 149 height 45
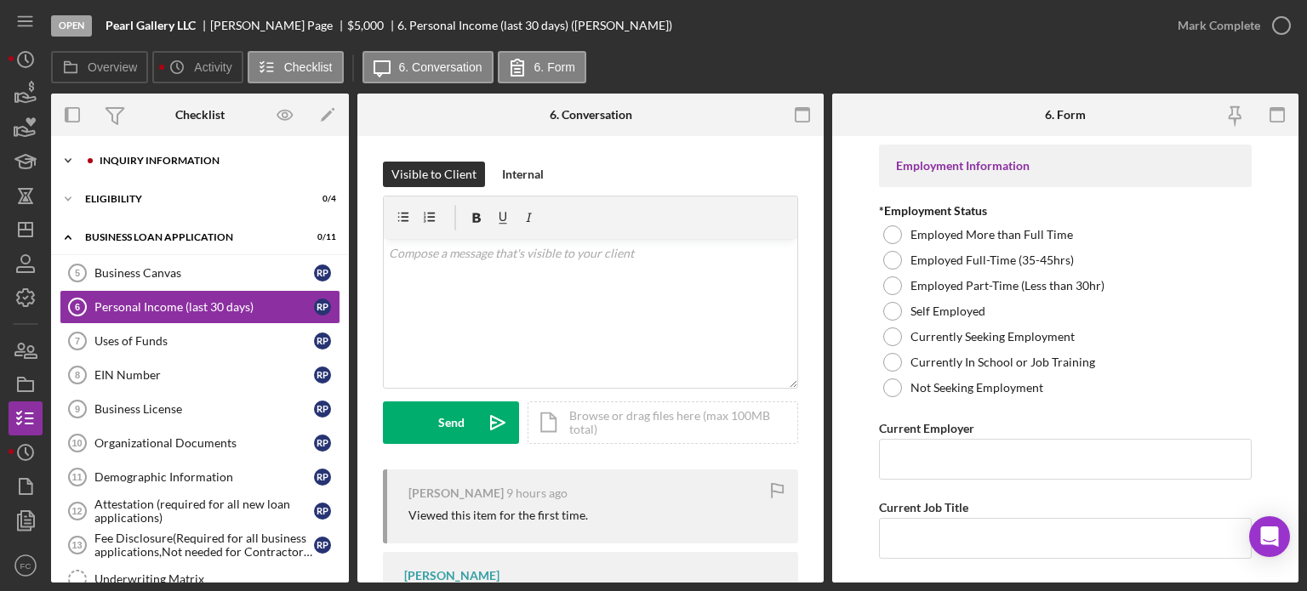
click at [169, 163] on div "INQUIRY INFORMATION" at bounding box center [214, 161] width 228 height 10
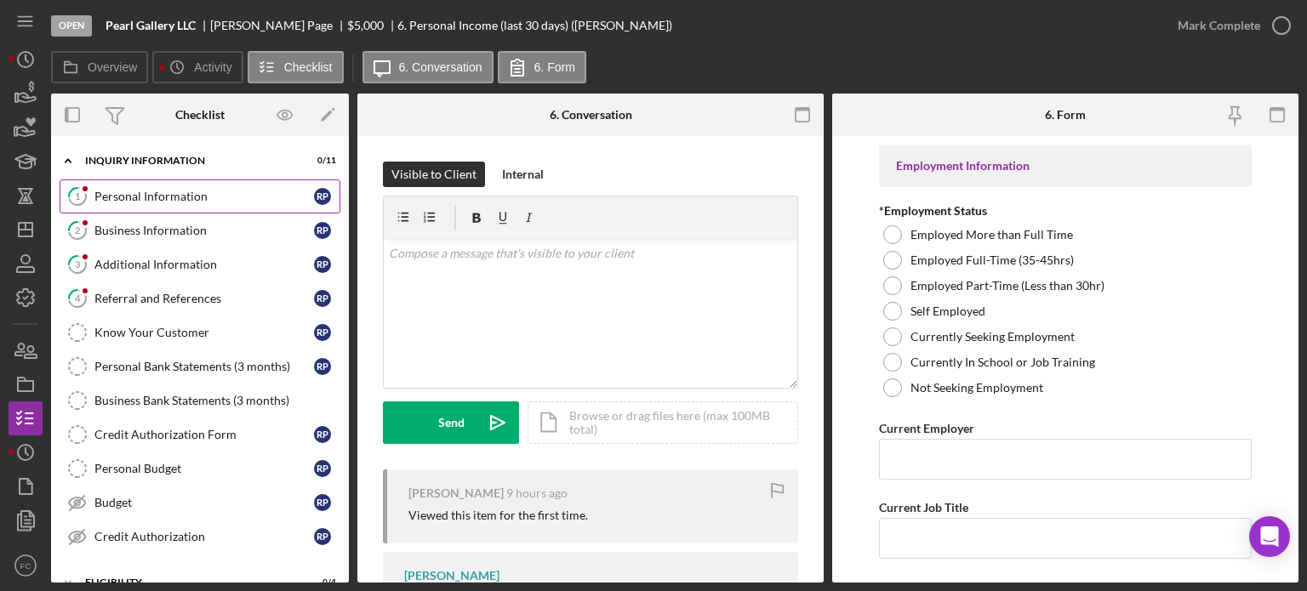
click at [146, 199] on div "Personal Information" at bounding box center [204, 197] width 220 height 14
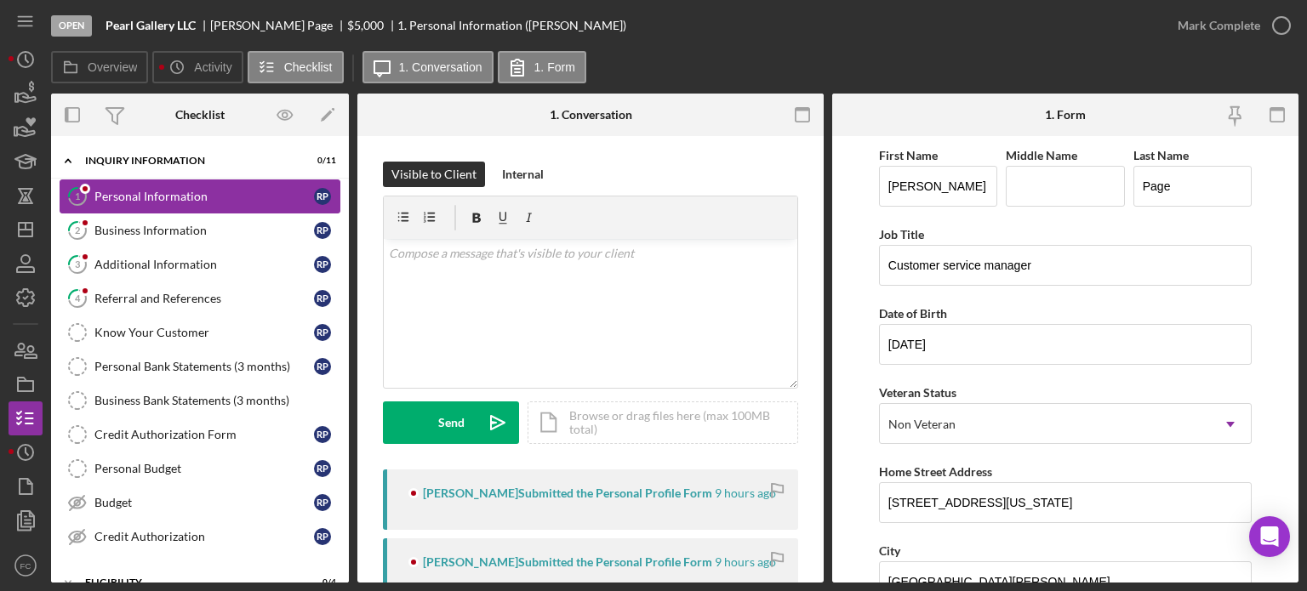
drag, startPoint x: 146, startPoint y: 198, endPoint x: 158, endPoint y: 197, distance: 12.8
drag, startPoint x: 158, startPoint y: 197, endPoint x: 1281, endPoint y: 24, distance: 1135.8
click at [1281, 24] on button "Mark Complete" at bounding box center [1230, 26] width 138 height 34
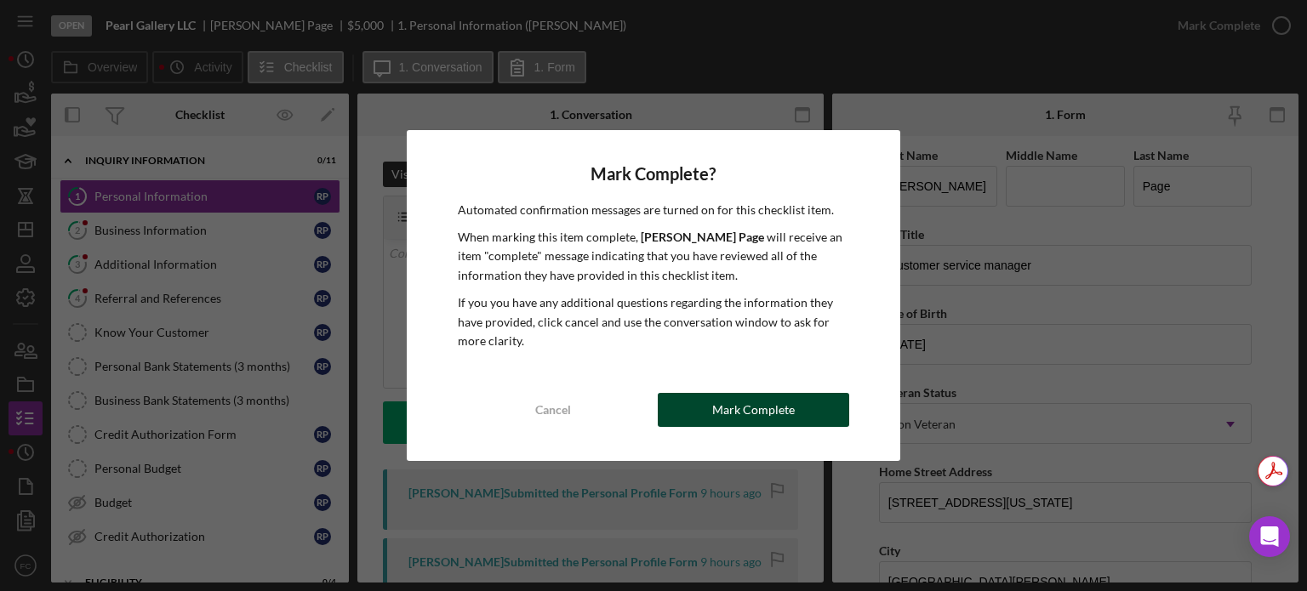
click at [688, 408] on button "Mark Complete" at bounding box center [753, 410] width 191 height 34
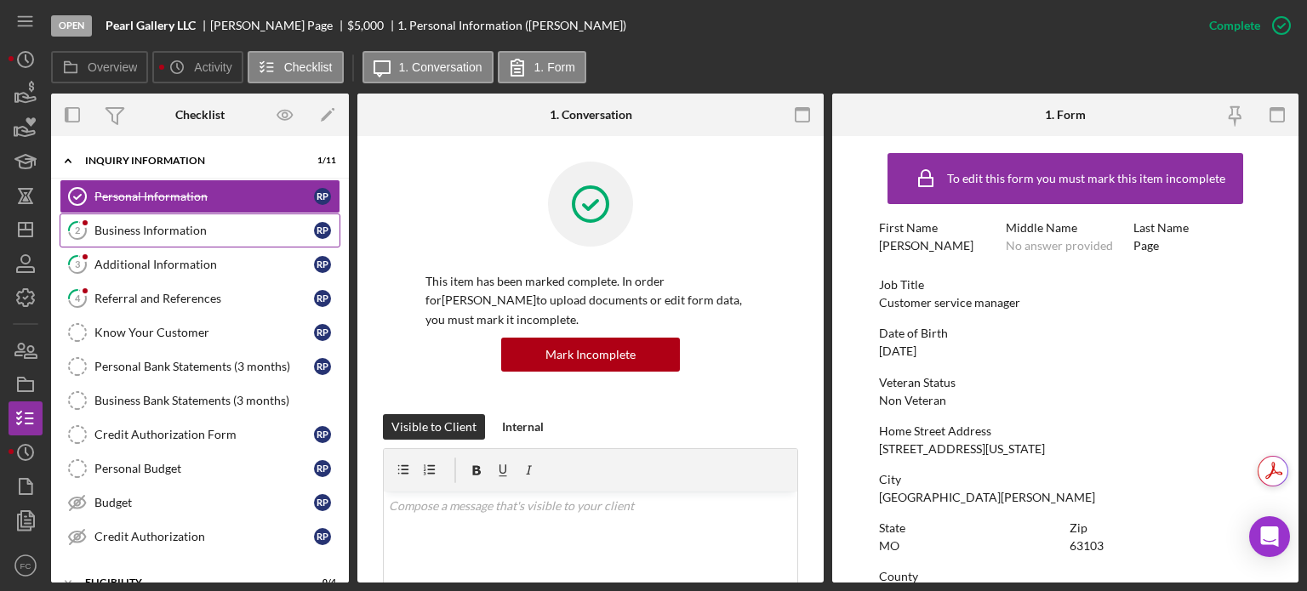
click at [191, 231] on div "Business Information" at bounding box center [204, 231] width 220 height 14
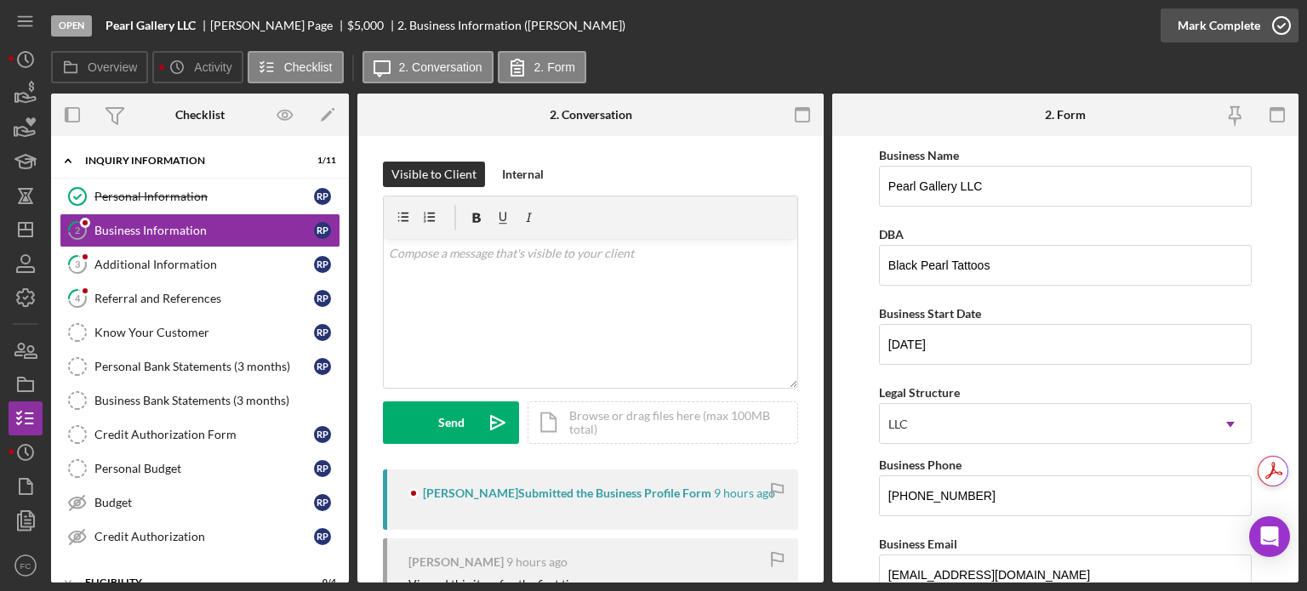
click at [1284, 27] on icon "button" at bounding box center [1281, 25] width 43 height 43
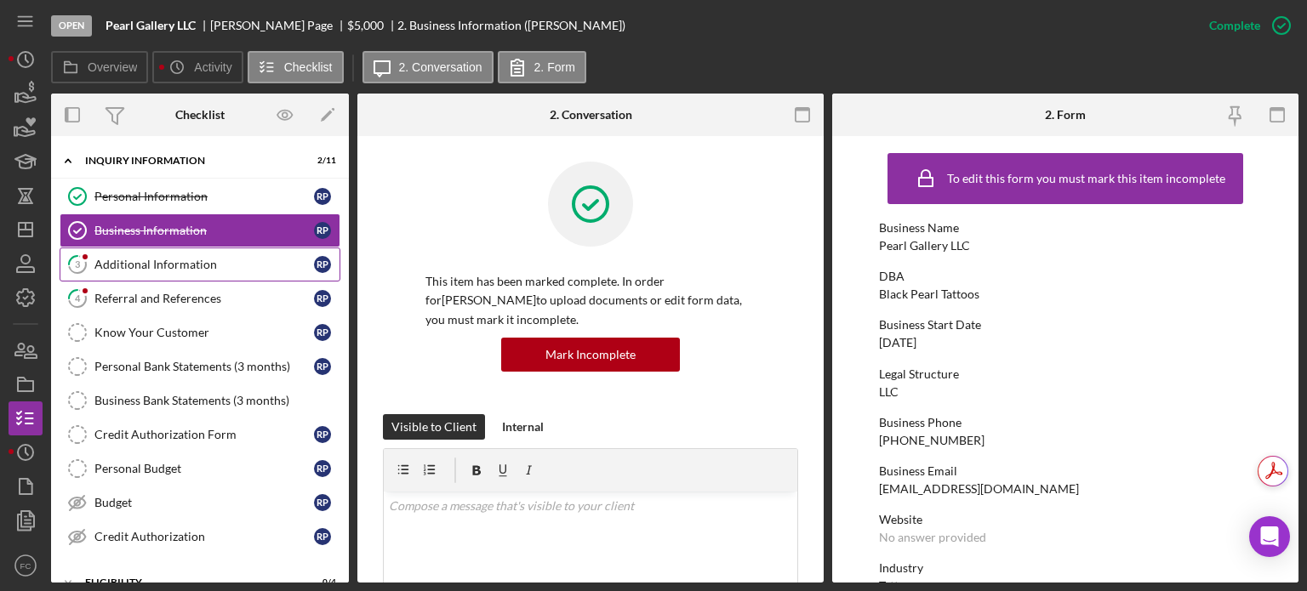
click at [194, 271] on link "3 Additional Information R P" at bounding box center [200, 265] width 281 height 34
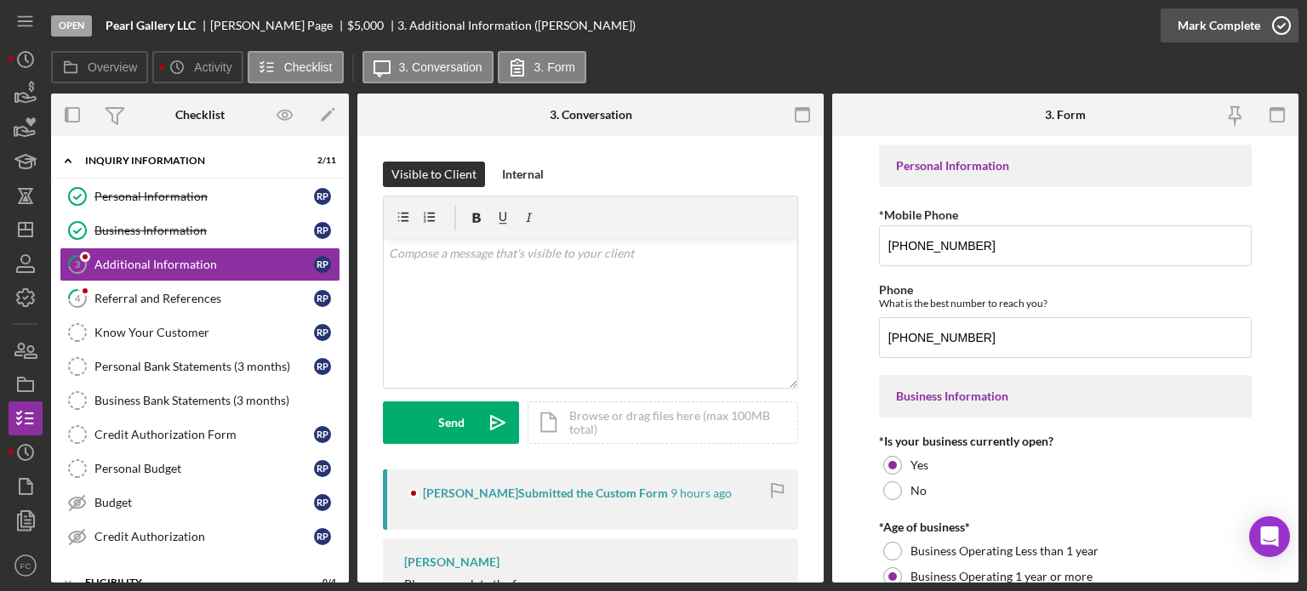
click at [1280, 23] on icon "button" at bounding box center [1281, 25] width 43 height 43
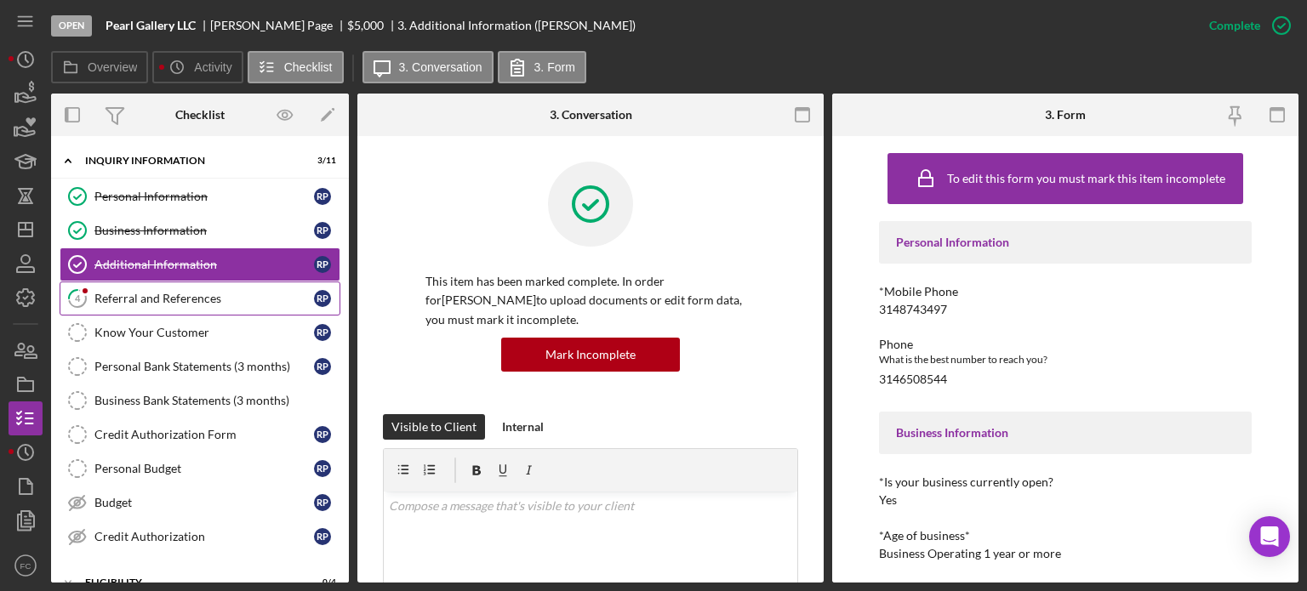
click at [205, 299] on div "Referral and References" at bounding box center [204, 299] width 220 height 14
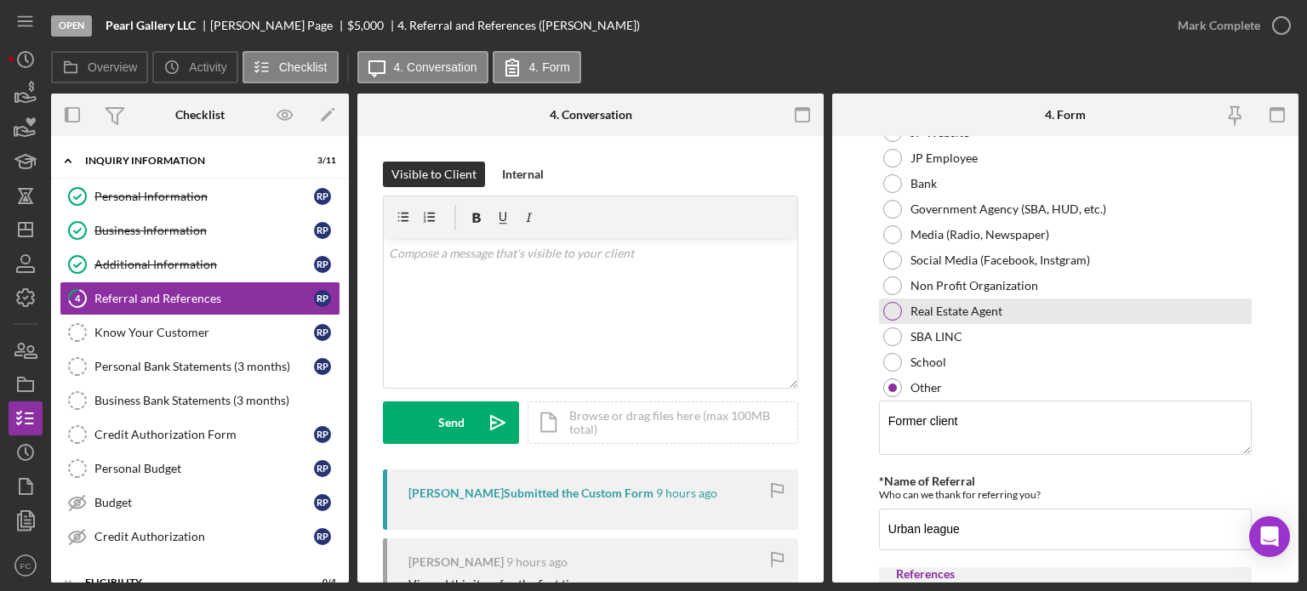
scroll to position [85, 0]
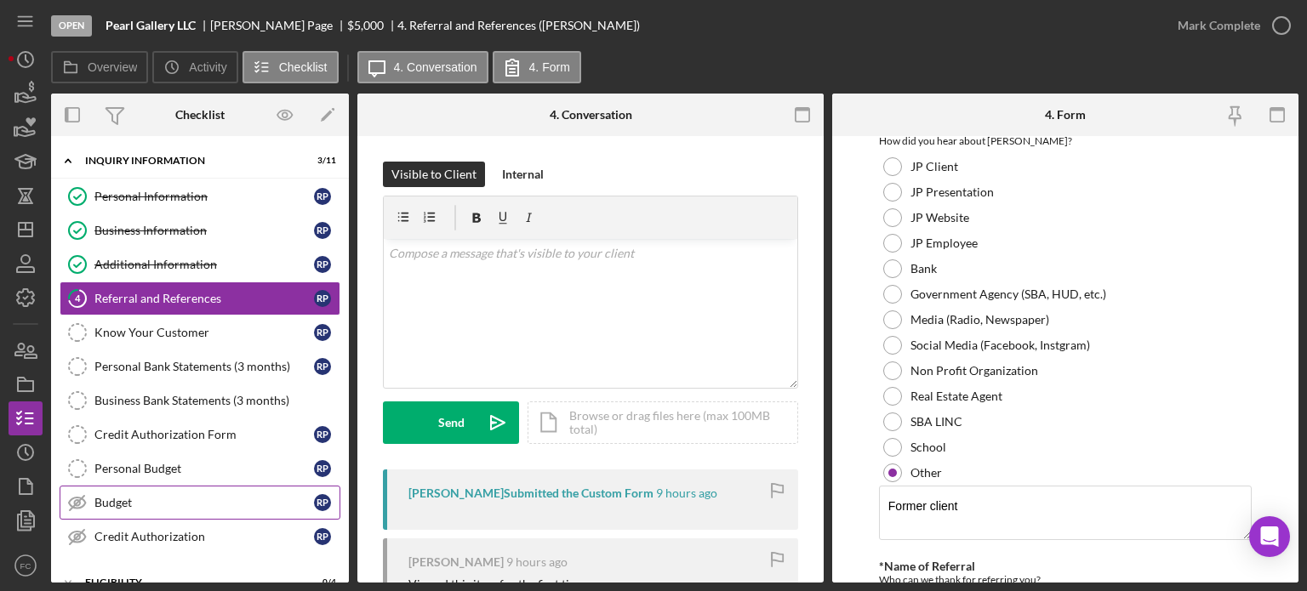
click at [156, 503] on div "Budget" at bounding box center [204, 503] width 220 height 14
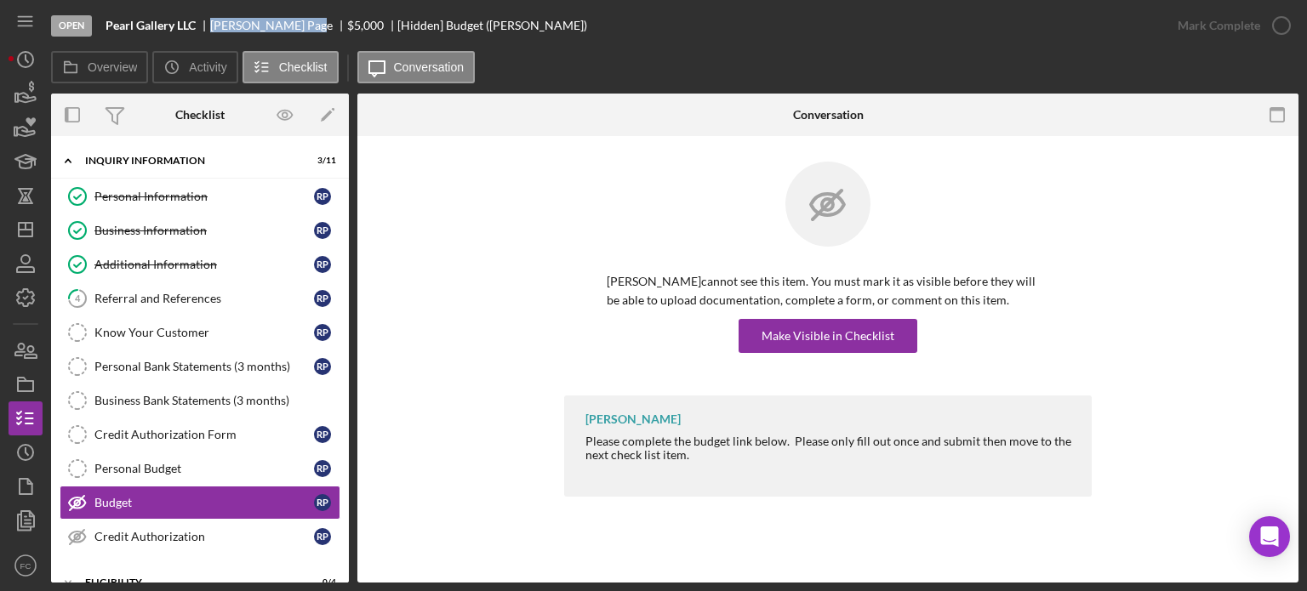
drag, startPoint x: 208, startPoint y: 20, endPoint x: 271, endPoint y: 26, distance: 63.3
click at [271, 26] on div "Pearl Gallery LLC [PERSON_NAME] Page $5,000 $5,000 [Hidden] Budget ([PERSON_NAM…" at bounding box center [347, 26] width 482 height 14
copy div "[PERSON_NAME]"
click at [779, 328] on div "Make Visible in Checklist" at bounding box center [828, 336] width 133 height 34
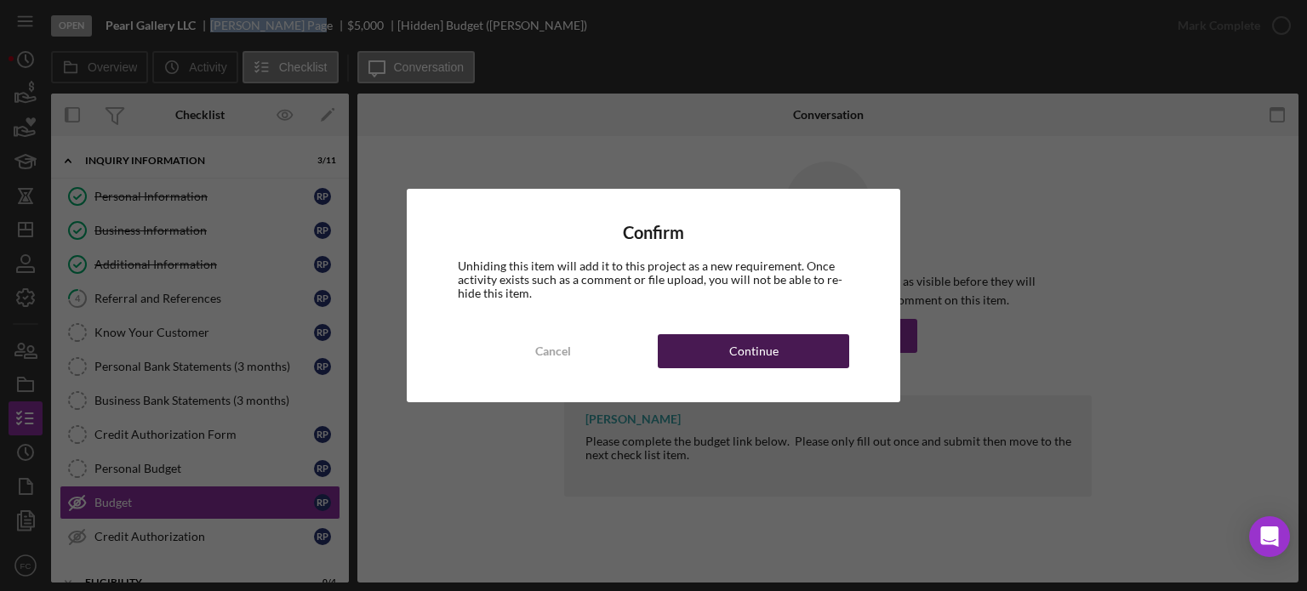
click at [704, 353] on button "Continue" at bounding box center [753, 351] width 191 height 34
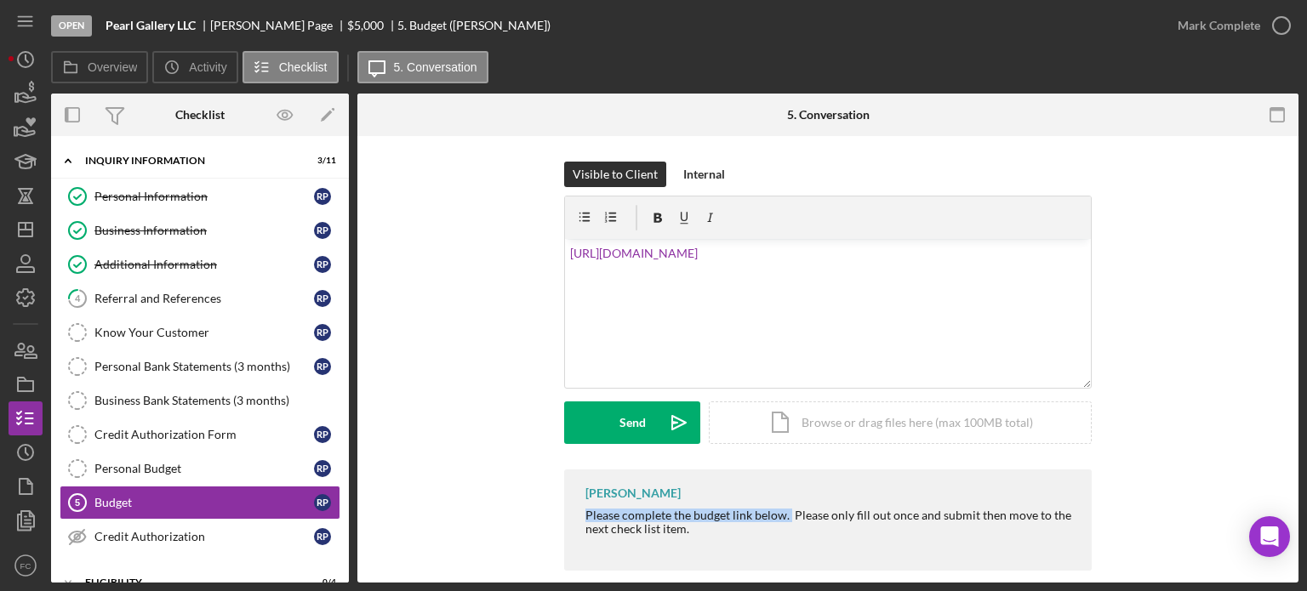
drag, startPoint x: 580, startPoint y: 512, endPoint x: 786, endPoint y: 517, distance: 206.9
click at [786, 517] on div "[PERSON_NAME] Please complete the budget link below. Please only fill out once …" at bounding box center [828, 520] width 528 height 101
copy div "Please complete the budget link below."
click at [570, 252] on link "[URL][DOMAIN_NAME]" at bounding box center [634, 253] width 128 height 14
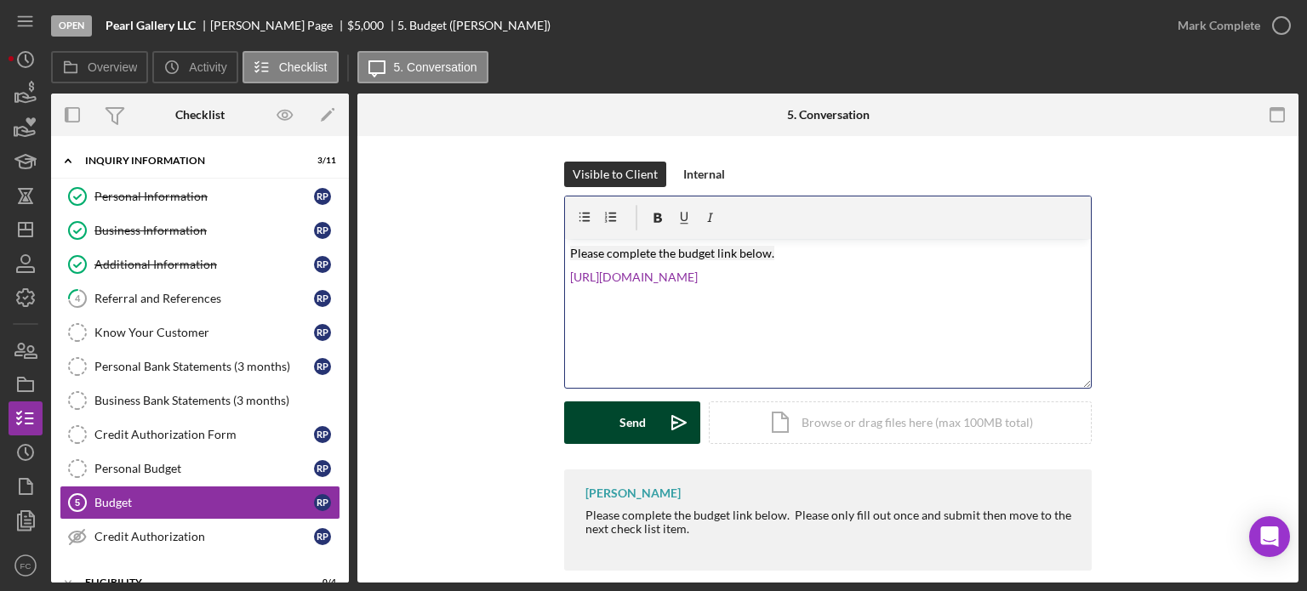
click at [625, 421] on div "Send" at bounding box center [633, 423] width 26 height 43
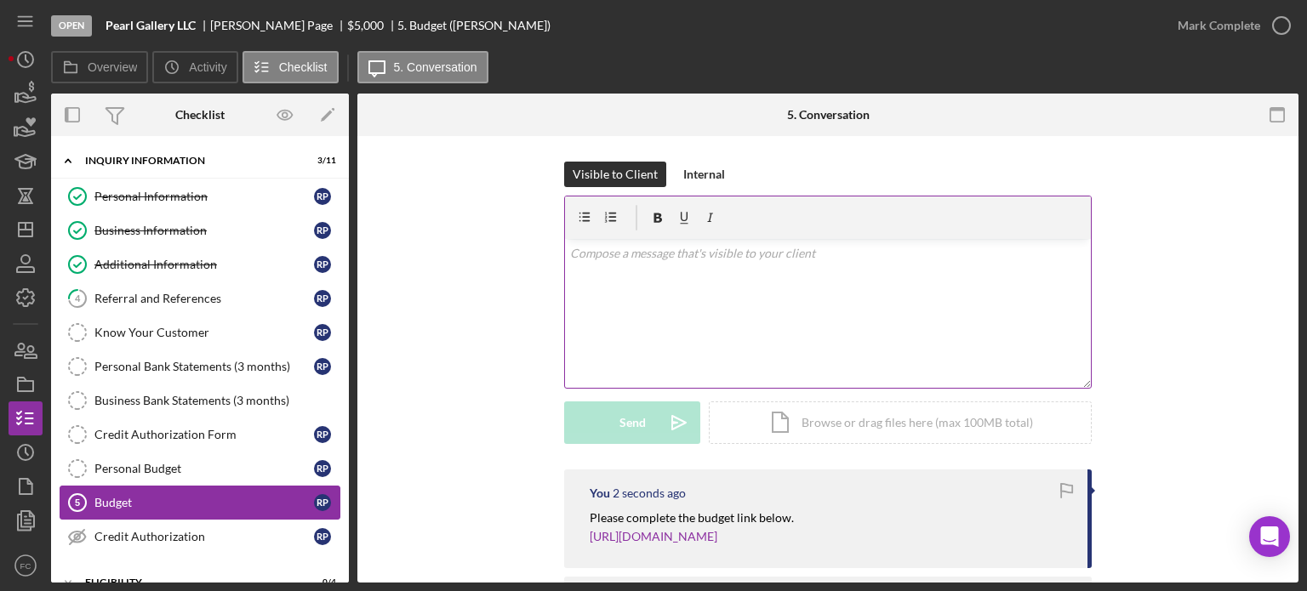
scroll to position [85, 0]
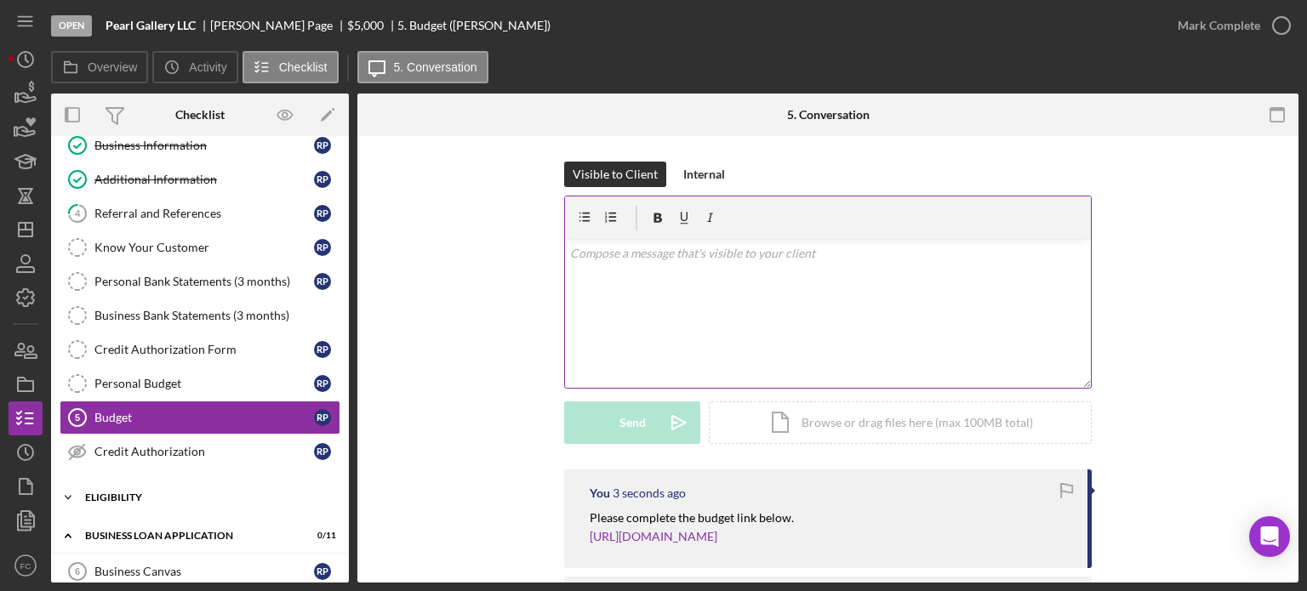
click at [167, 486] on div "Icon/Expander Eligibility 0 / 4" at bounding box center [200, 498] width 298 height 34
click at [172, 527] on div "Credit Report" at bounding box center [204, 534] width 220 height 14
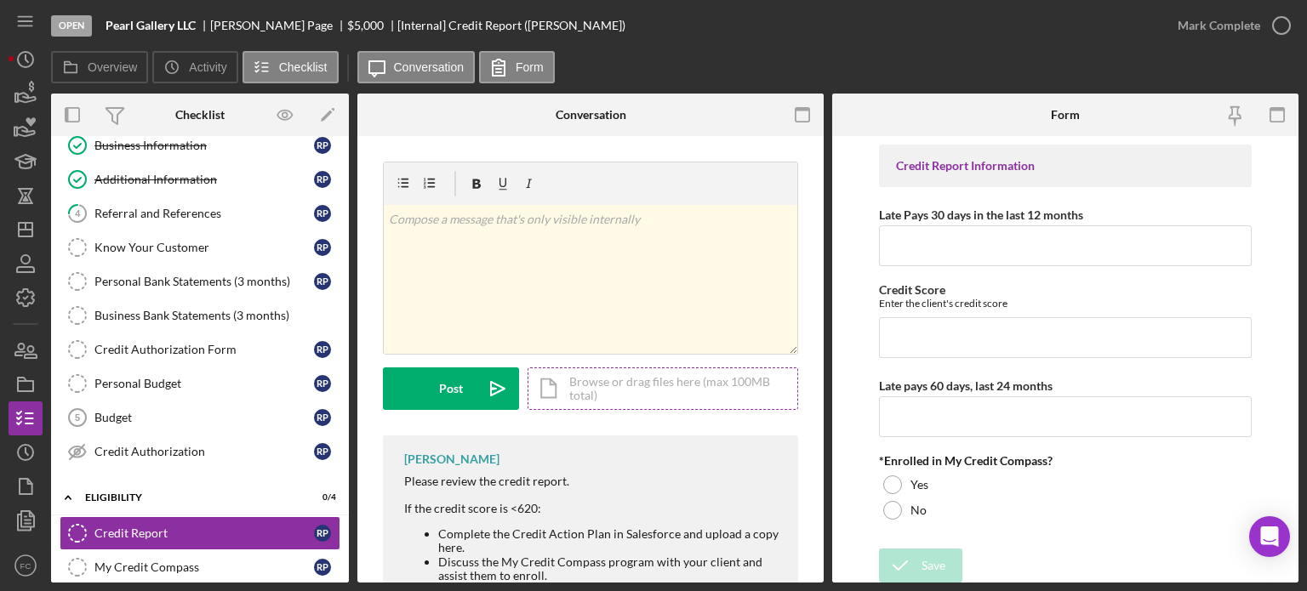
click at [609, 392] on div "Icon/Document Browse or drag files here (max 100MB total) Tap to choose files o…" at bounding box center [663, 389] width 271 height 43
click at [588, 391] on div "Icon/Document Browse or drag files here (max 100MB total) Tap to choose files o…" at bounding box center [663, 389] width 271 height 43
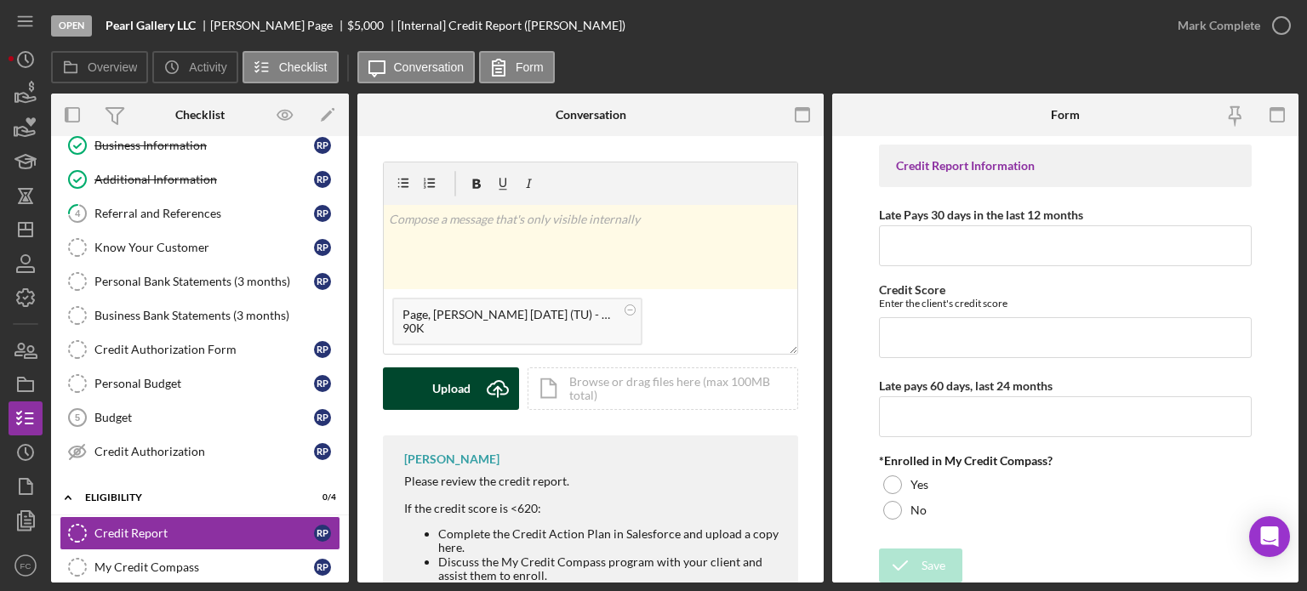
click at [457, 389] on div "Upload" at bounding box center [451, 389] width 38 height 43
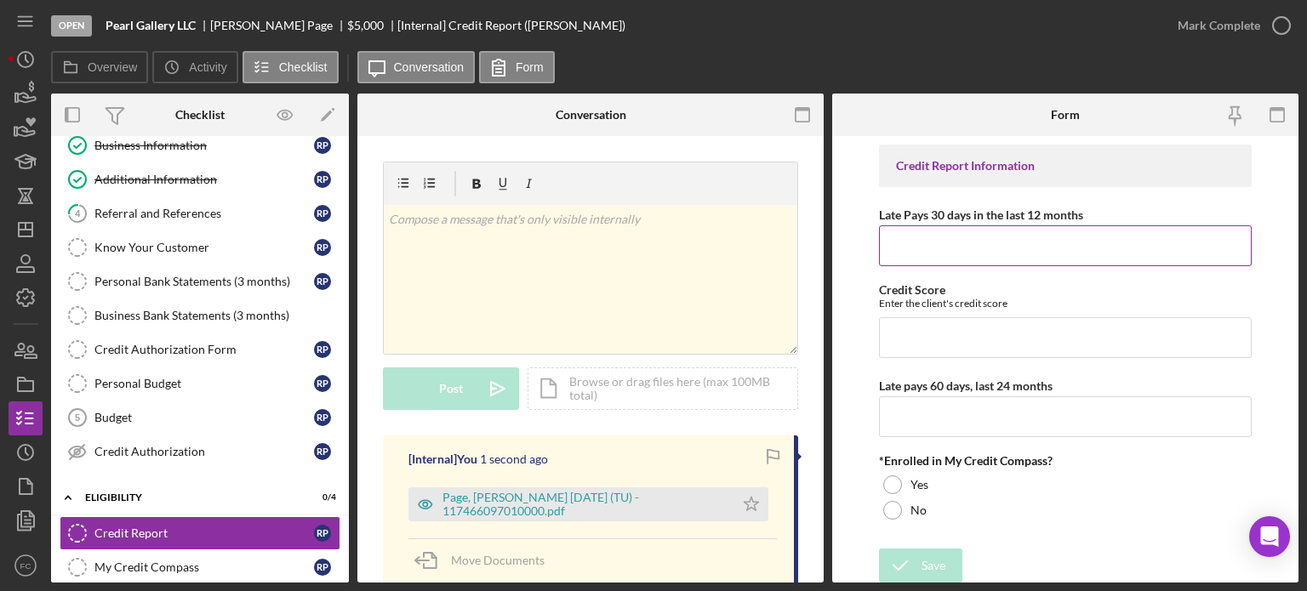
click at [912, 251] on input "Late Pays 30 days in the last 12 months" at bounding box center [1065, 246] width 373 height 41
type input "0"
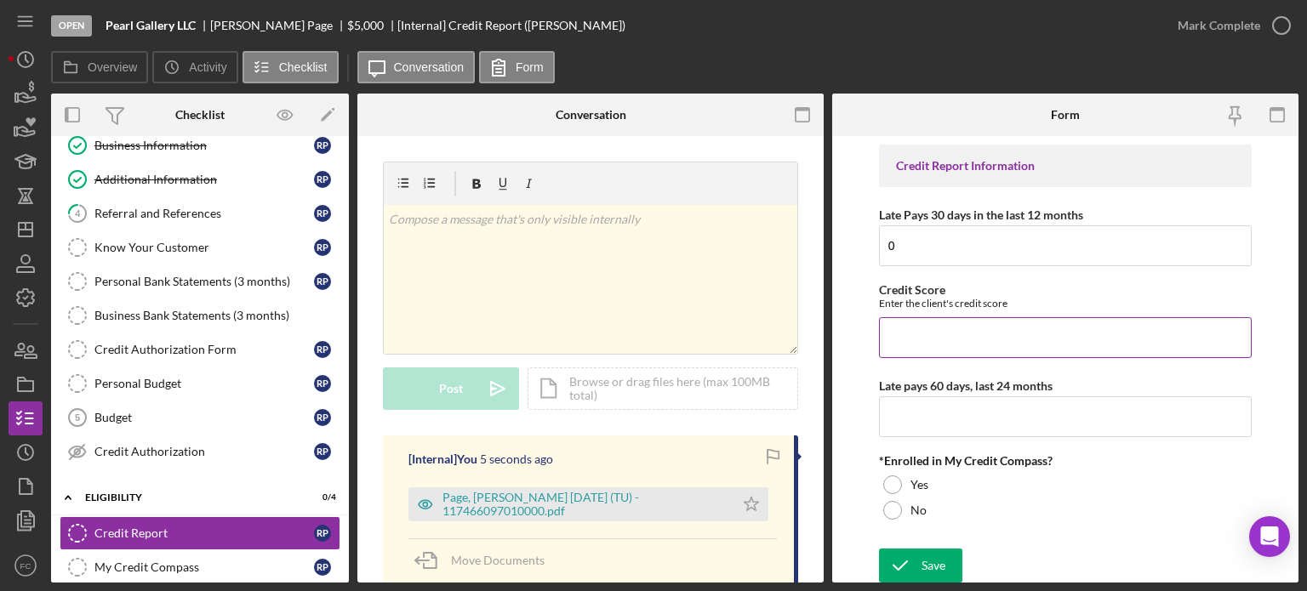
click at [912, 328] on input "Credit Score" at bounding box center [1065, 337] width 373 height 41
type input "651"
drag, startPoint x: 903, startPoint y: 413, endPoint x: 911, endPoint y: 403, distance: 12.1
click at [909, 405] on input "Late pays 60 days, last 24 months" at bounding box center [1065, 417] width 373 height 41
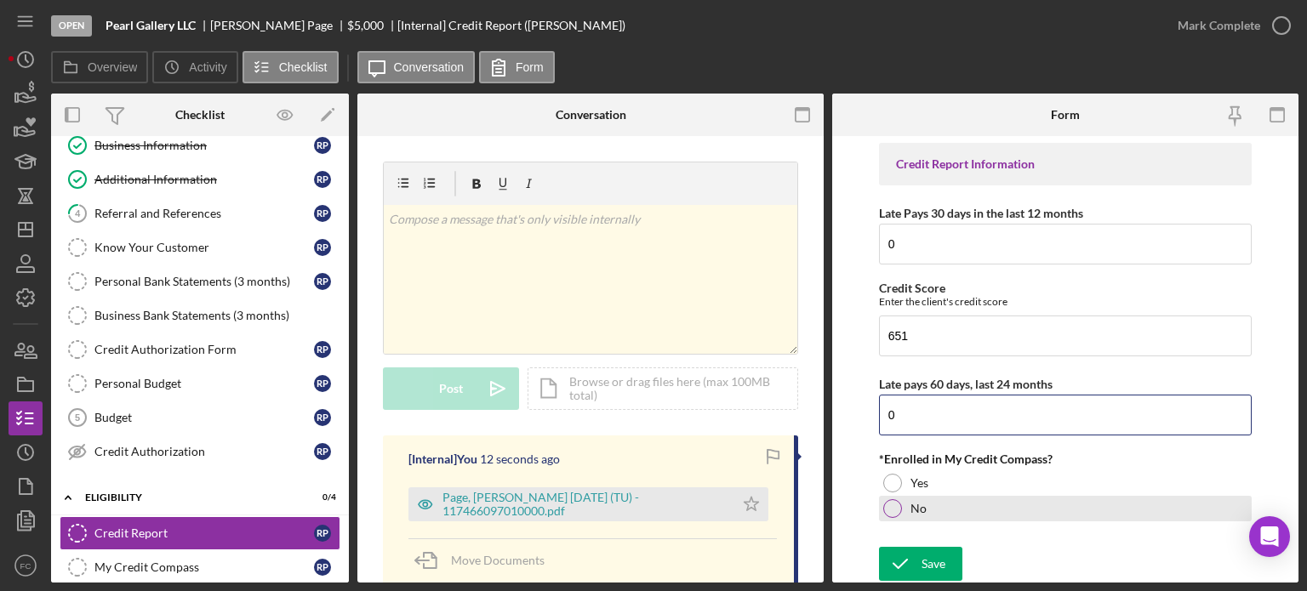
type input "0"
click at [891, 506] on div at bounding box center [892, 509] width 19 height 19
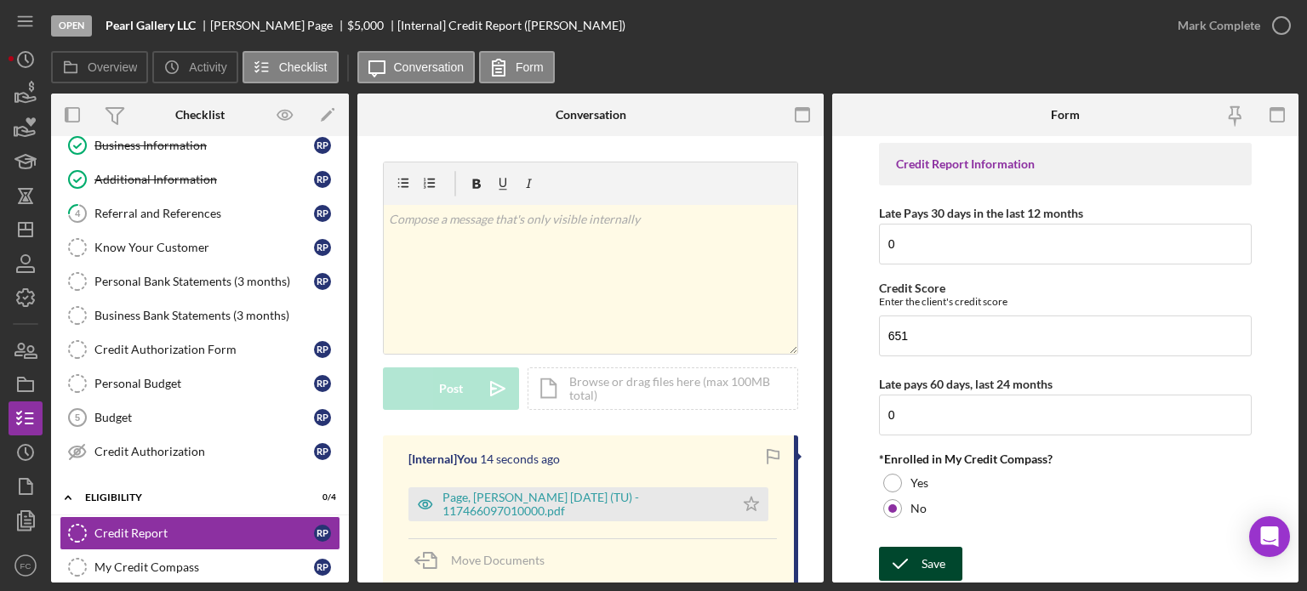
click at [901, 563] on polyline "submit" at bounding box center [901, 564] width 14 height 9
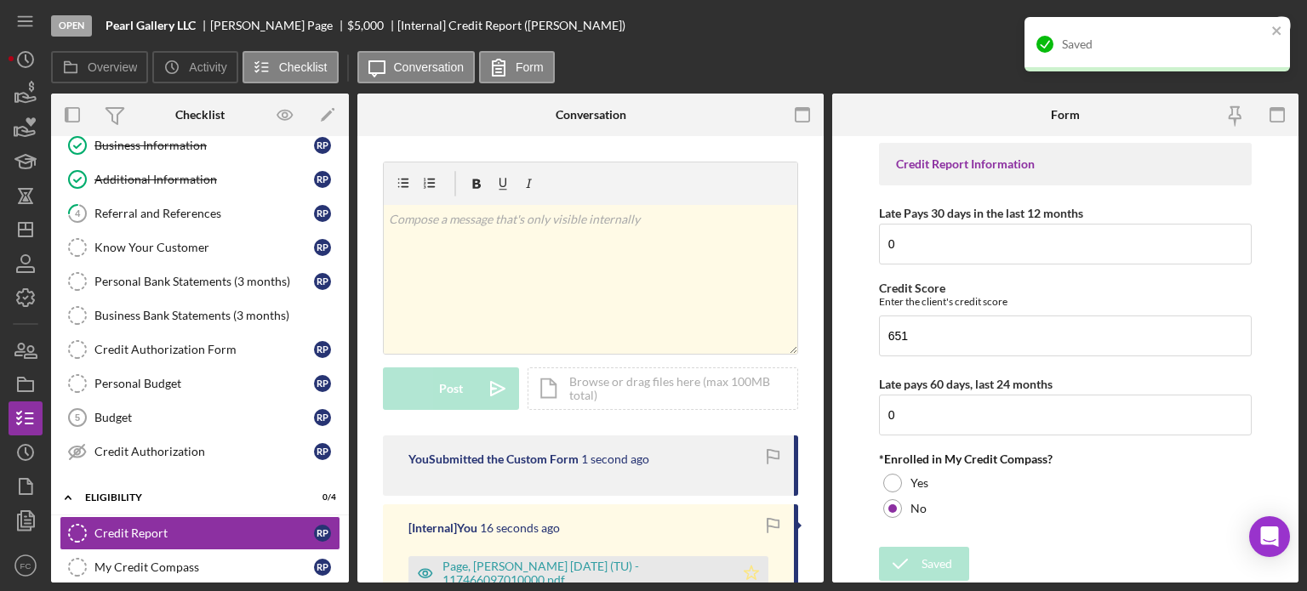
click at [744, 571] on icon "Icon/Star" at bounding box center [751, 574] width 34 height 34
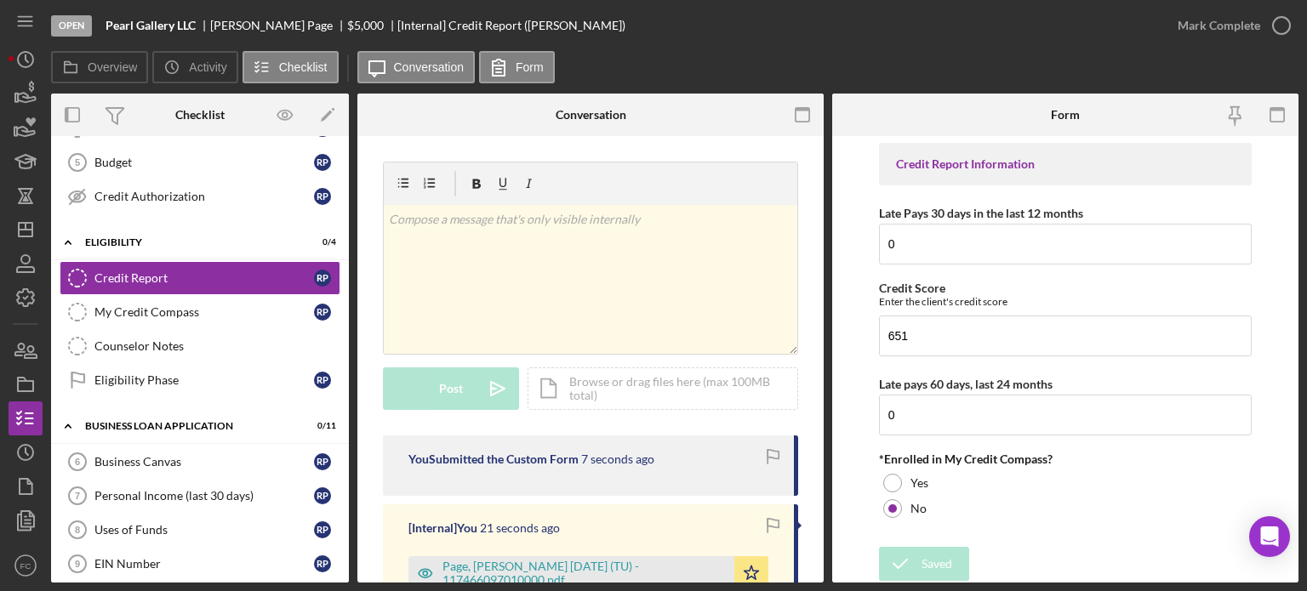
scroll to position [0, 0]
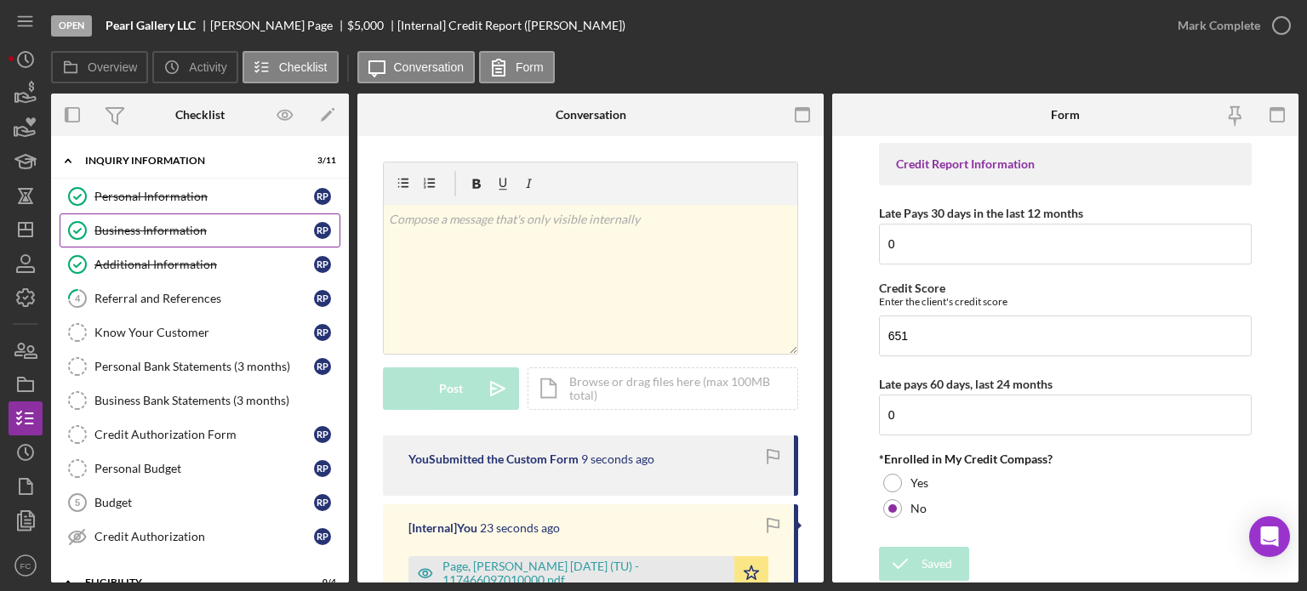
click at [130, 231] on div "Business Information" at bounding box center [204, 231] width 220 height 14
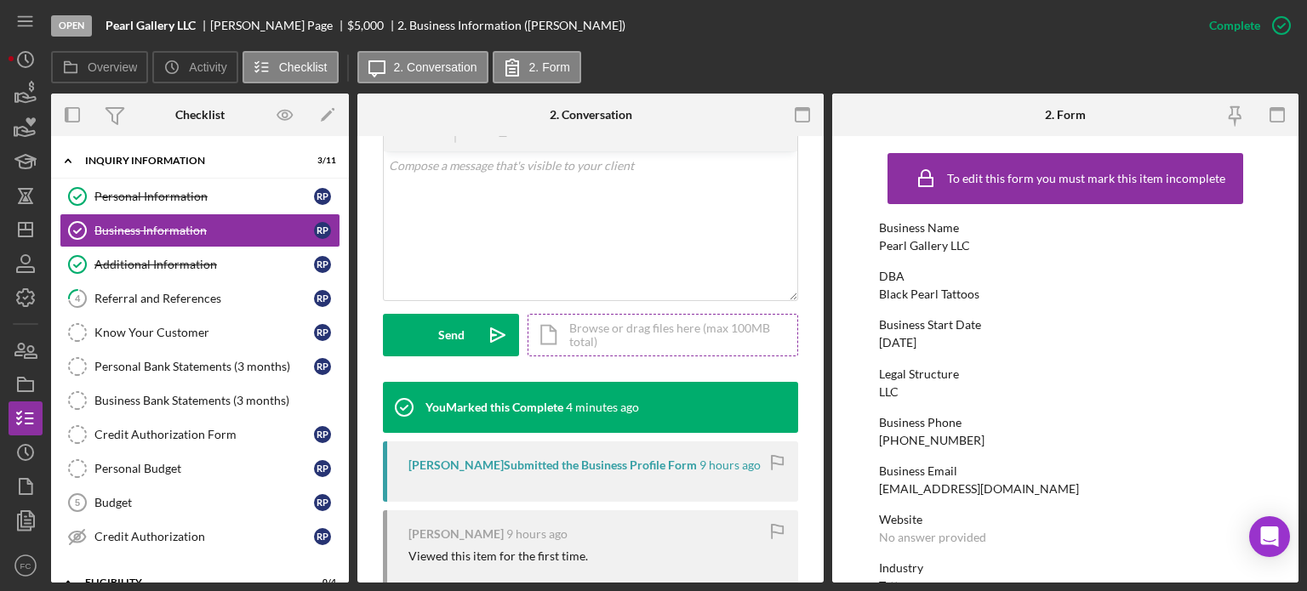
scroll to position [472, 0]
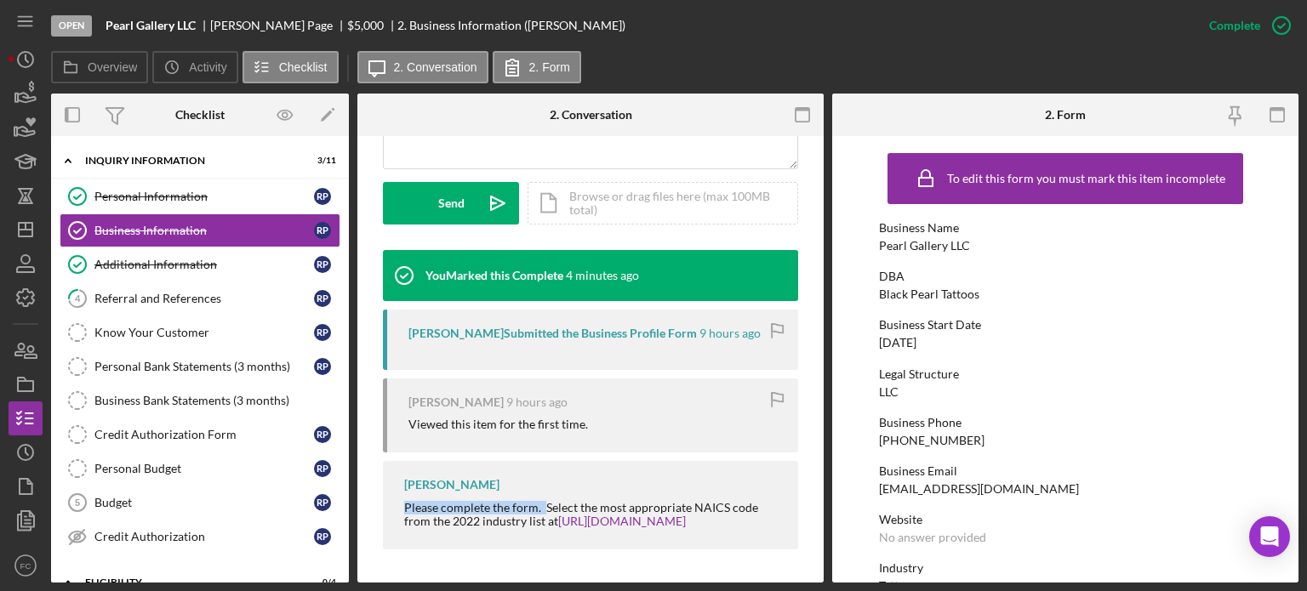
drag, startPoint x: 395, startPoint y: 504, endPoint x: 545, endPoint y: 508, distance: 149.8
click at [545, 508] on div "[PERSON_NAME] Please complete the form. Select the most appropriate NAICS code …" at bounding box center [590, 505] width 415 height 88
copy div "Please complete the form."
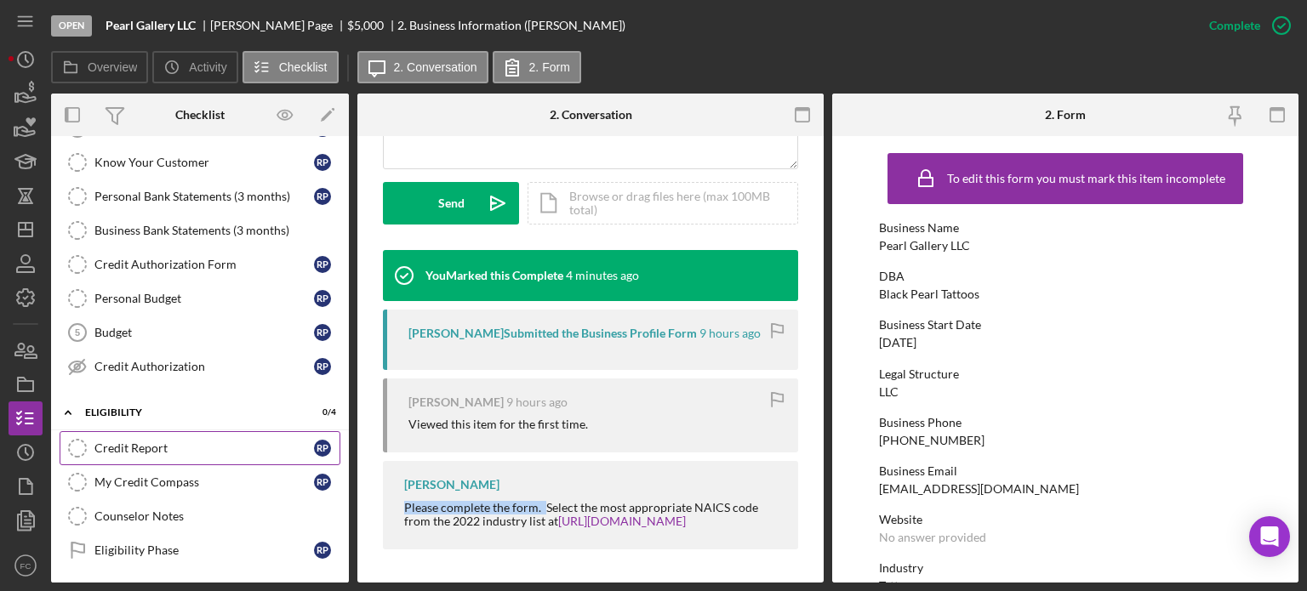
scroll to position [255, 0]
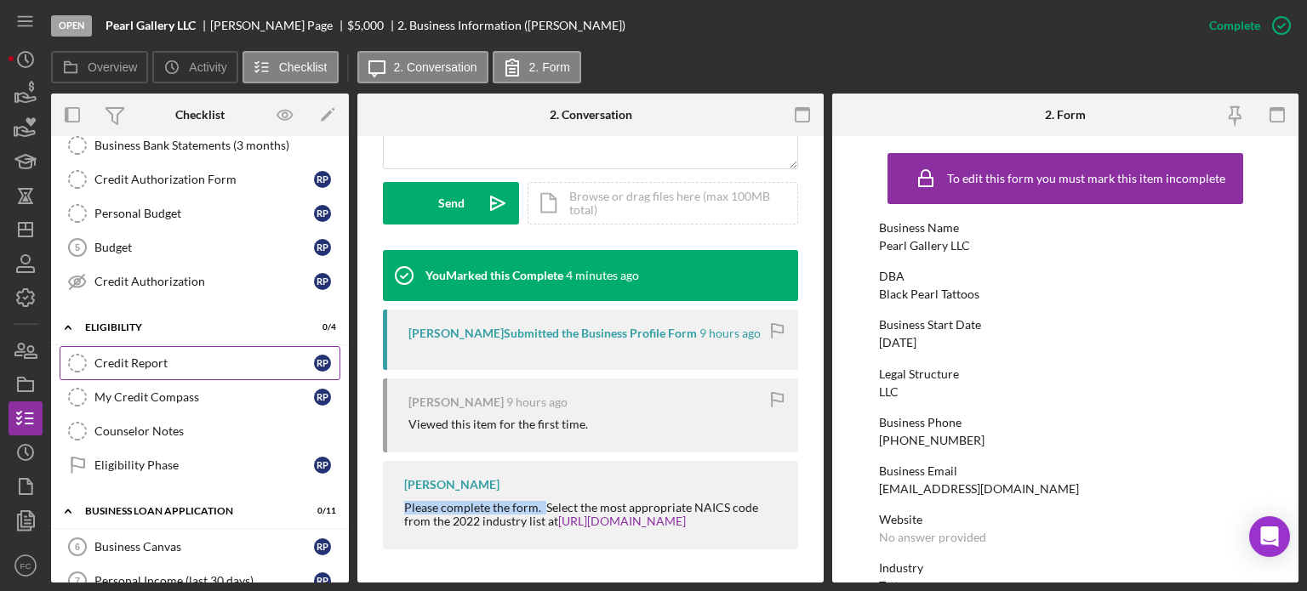
click at [157, 350] on link "Credit Report Credit Report R P" at bounding box center [200, 363] width 281 height 34
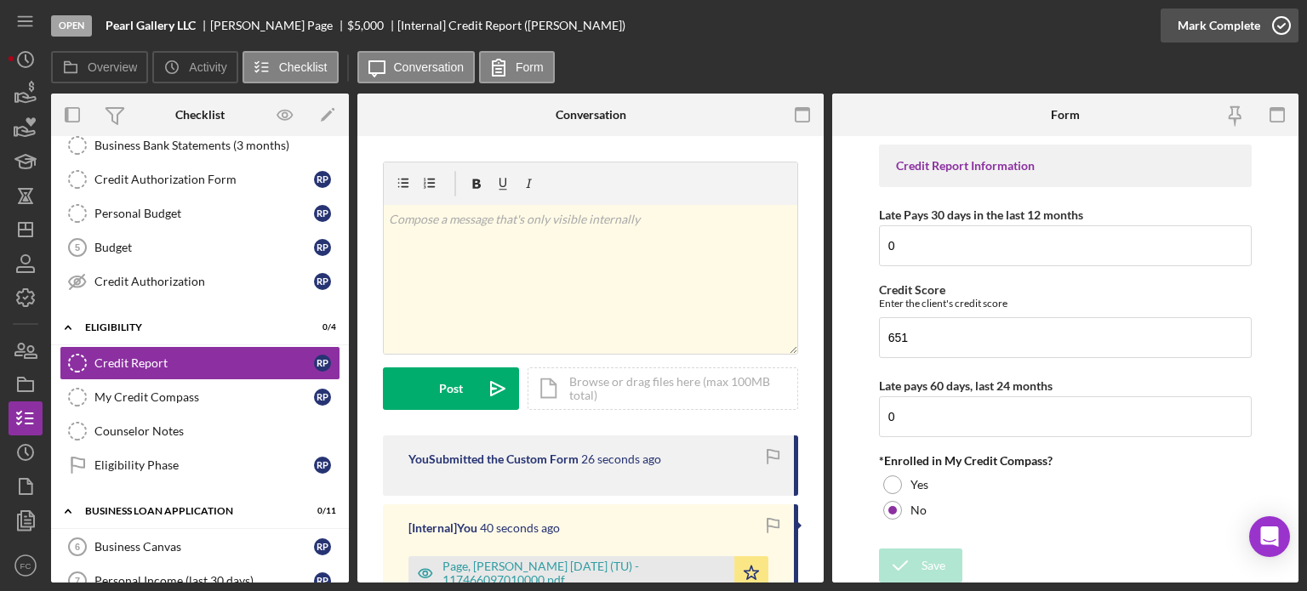
click at [1278, 23] on icon "button" at bounding box center [1281, 25] width 43 height 43
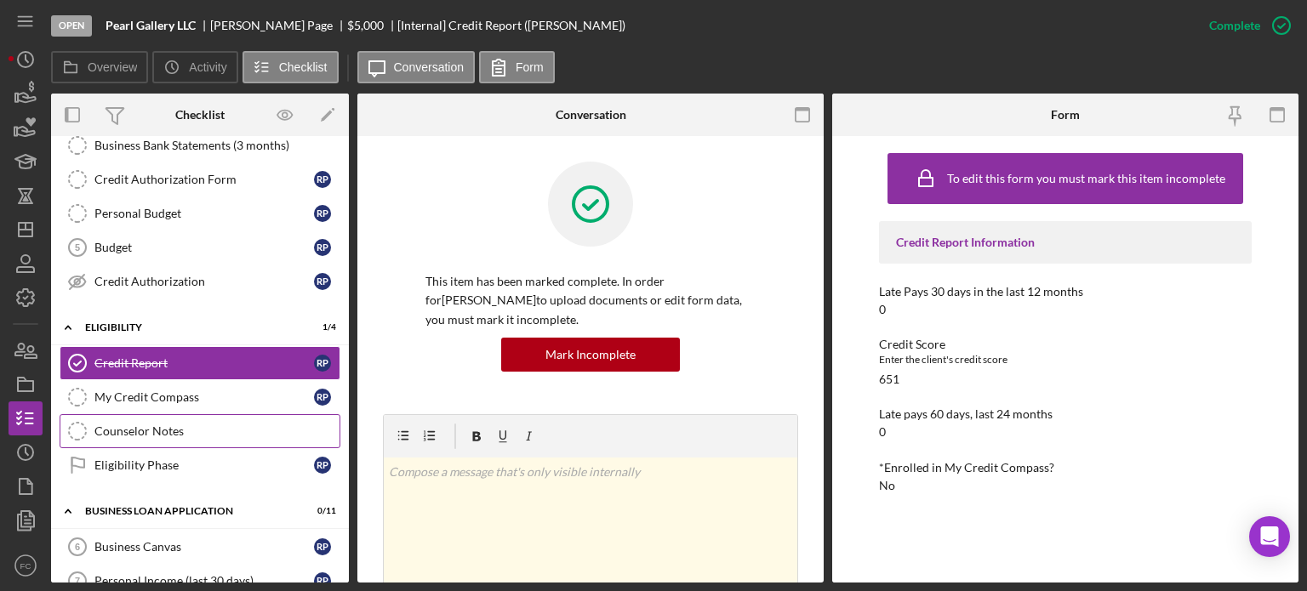
scroll to position [340, 0]
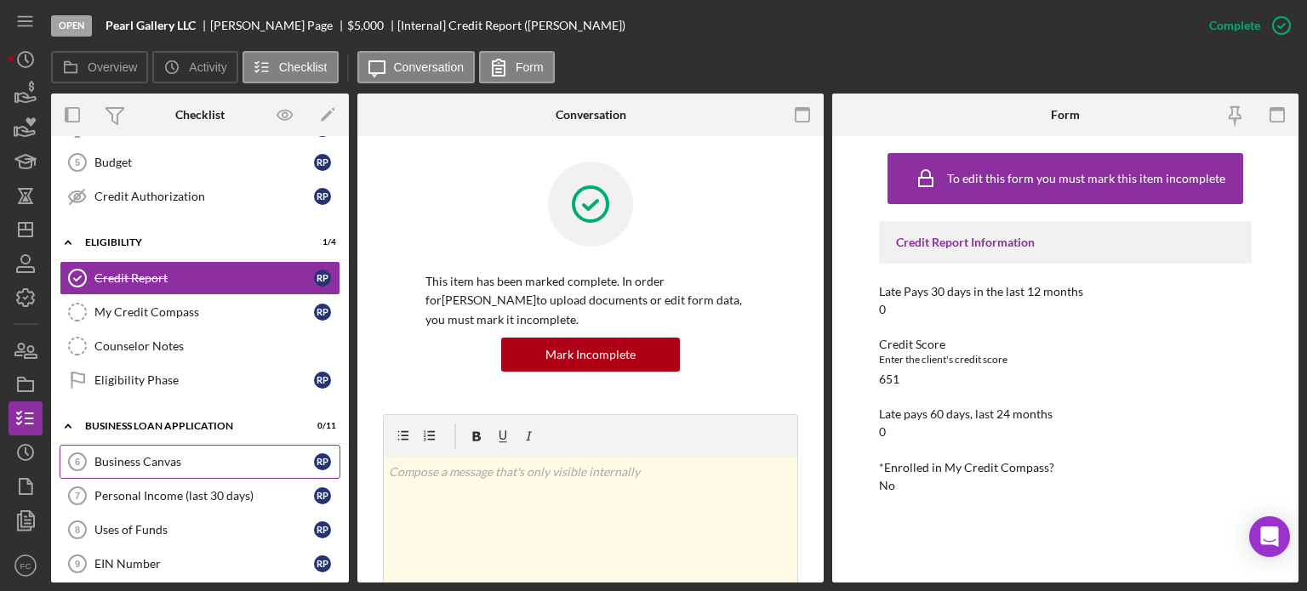
click at [134, 455] on div "Business Canvas" at bounding box center [204, 462] width 220 height 14
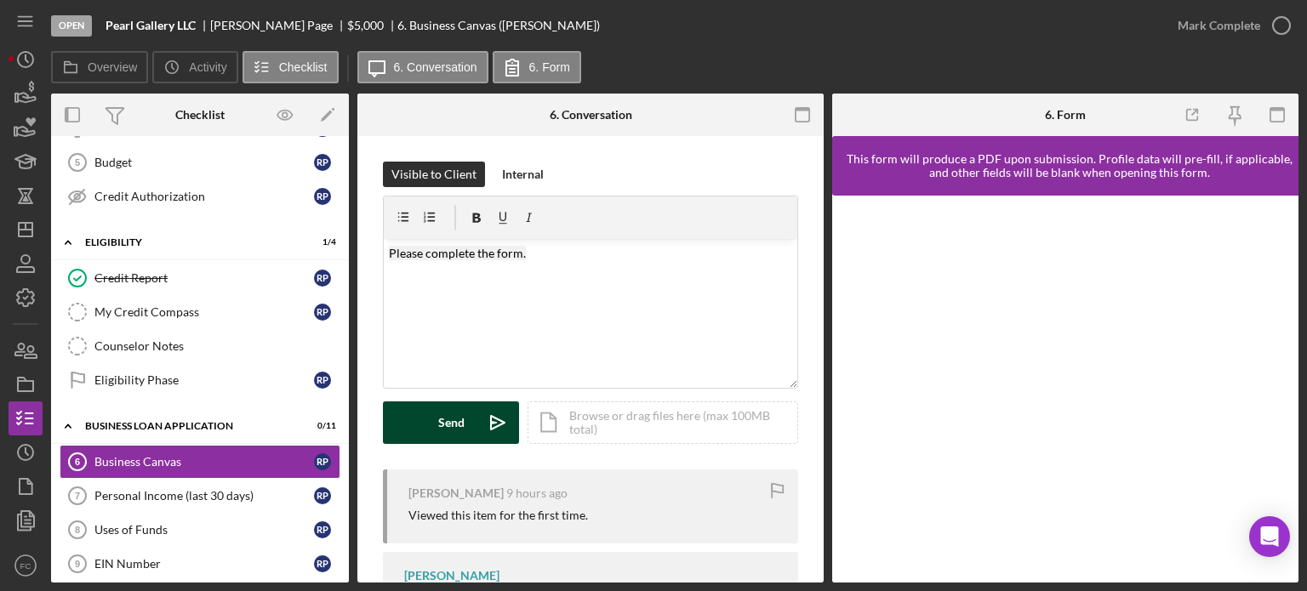
drag, startPoint x: 444, startPoint y: 426, endPoint x: 390, endPoint y: 417, distance: 55.3
click at [445, 425] on div "Send" at bounding box center [451, 423] width 26 height 43
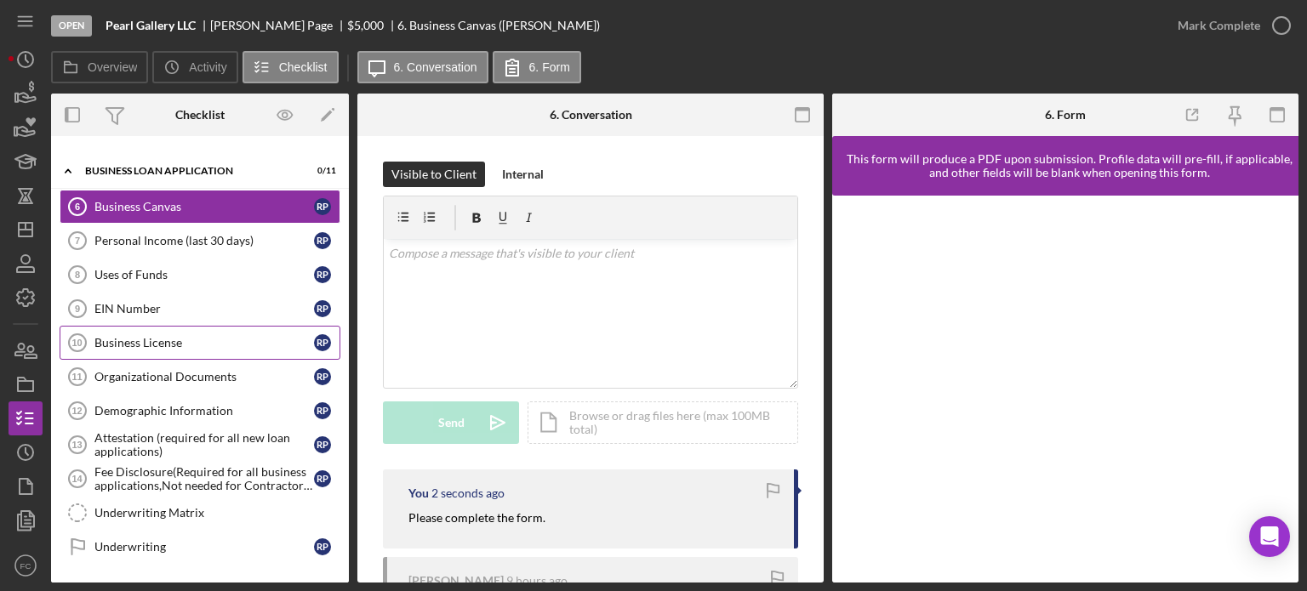
scroll to position [681, 0]
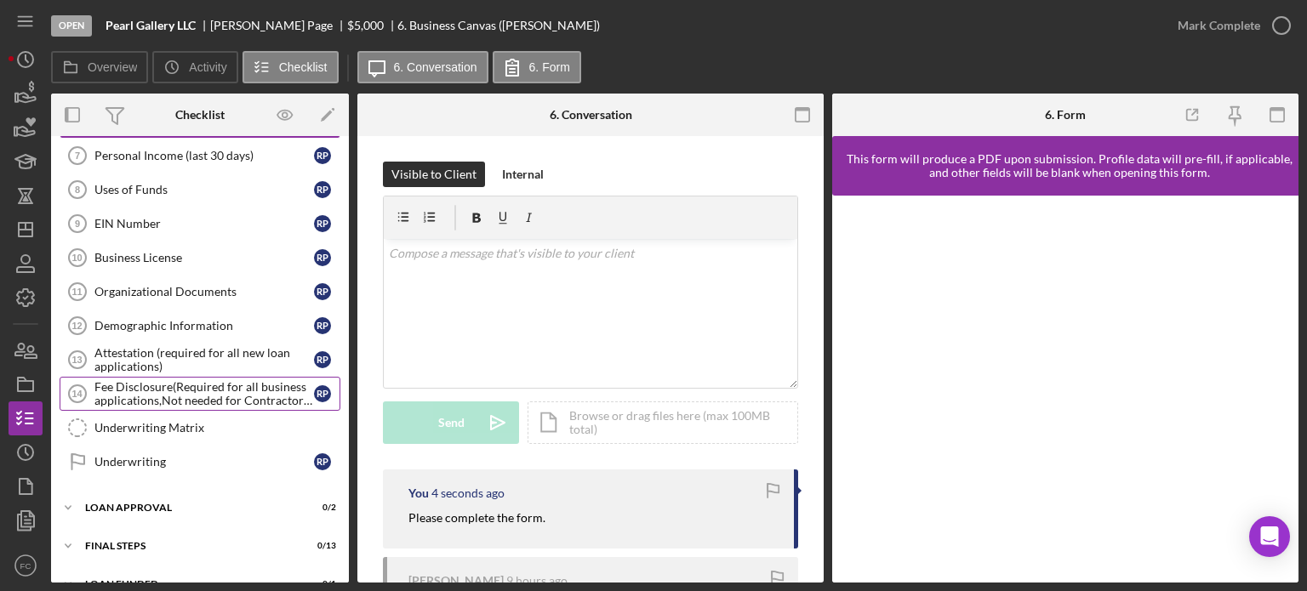
click at [150, 382] on div "Fee Disclosure(Required for all business applications,Not needed for Contractor…" at bounding box center [204, 393] width 220 height 27
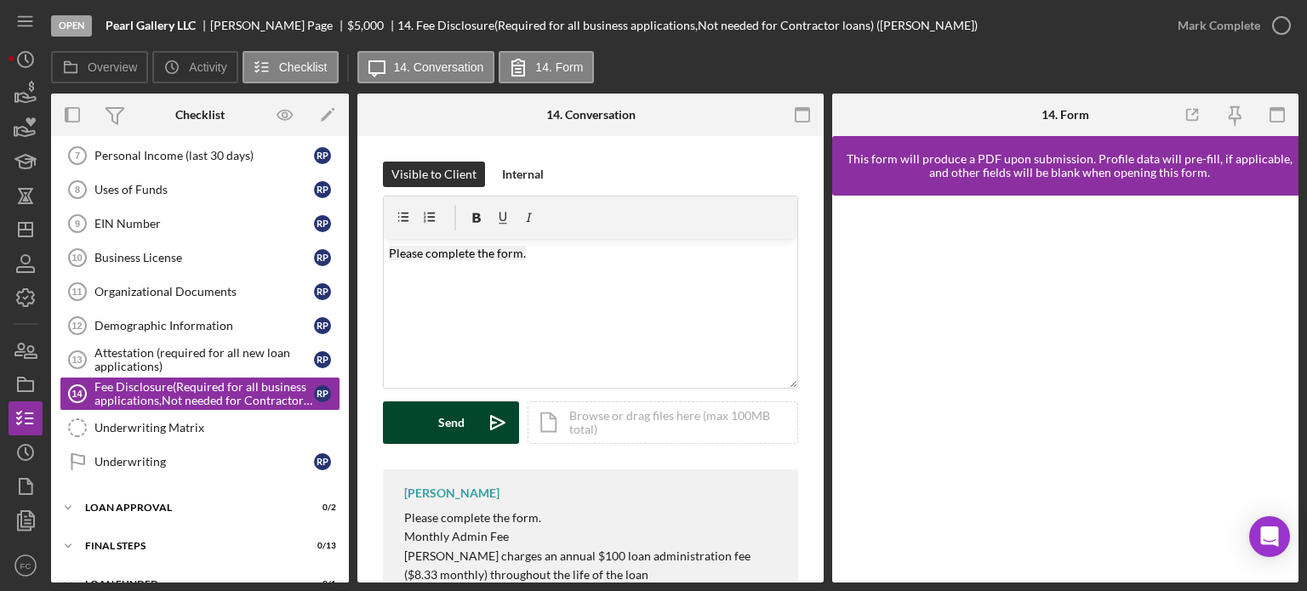
click at [429, 425] on button "Send Icon/icon-invite-send" at bounding box center [451, 423] width 136 height 43
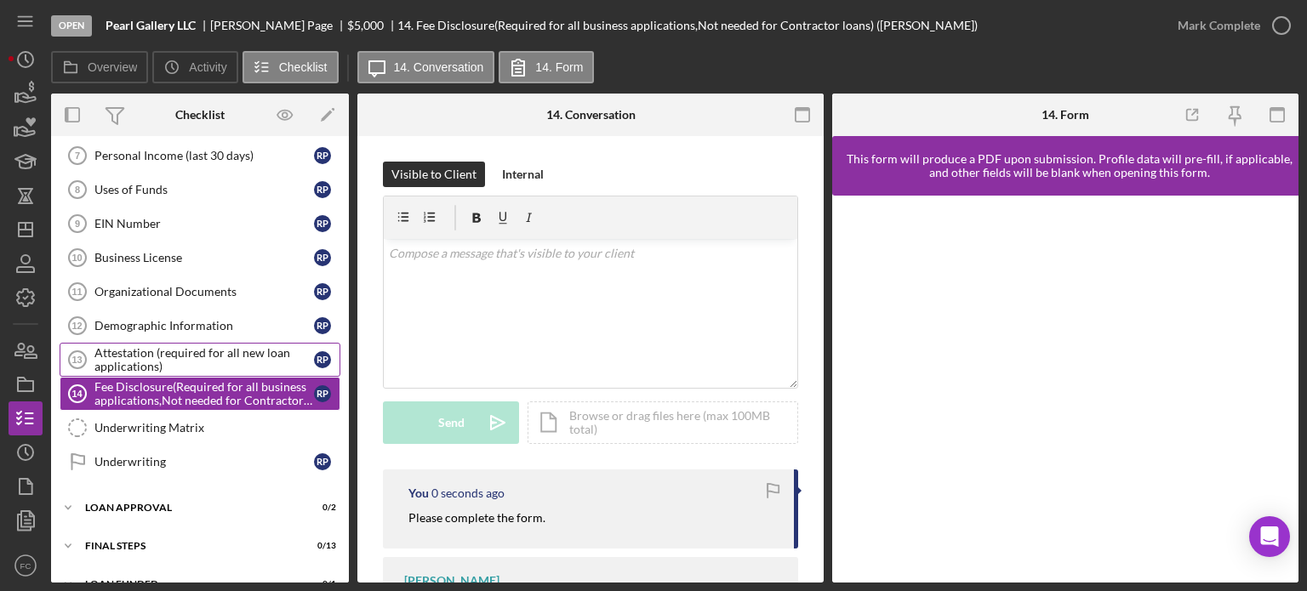
click at [169, 354] on div "Attestation (required for all new loan applications)" at bounding box center [204, 359] width 220 height 27
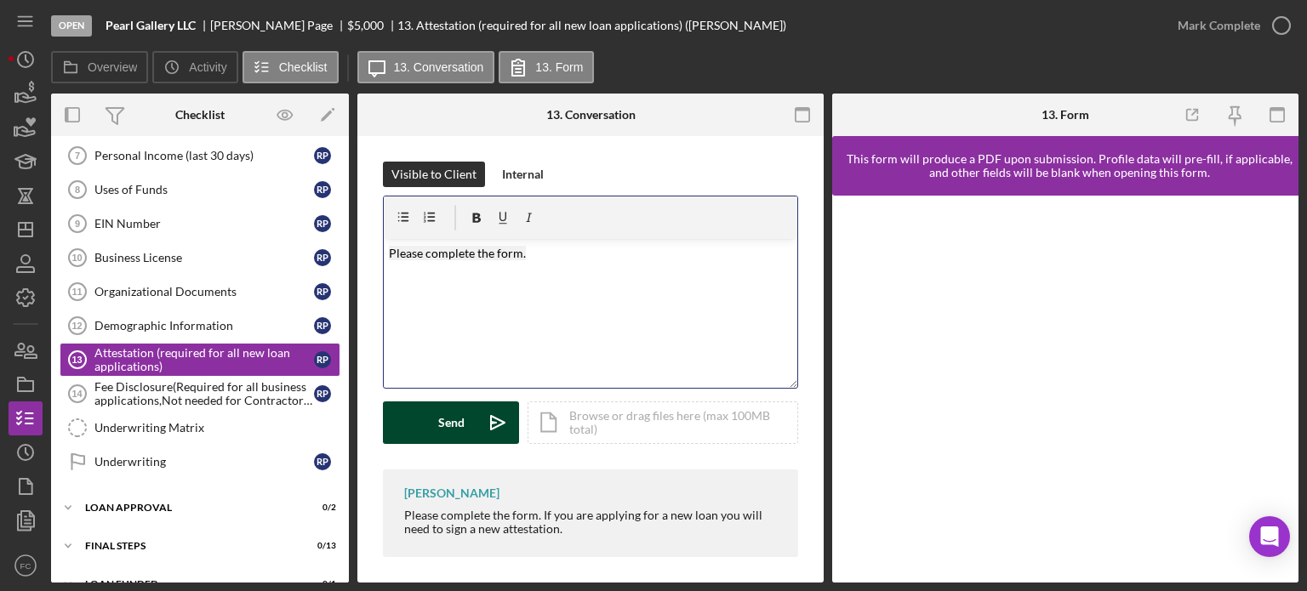
click at [469, 413] on button "Send Icon/icon-invite-send" at bounding box center [451, 423] width 136 height 43
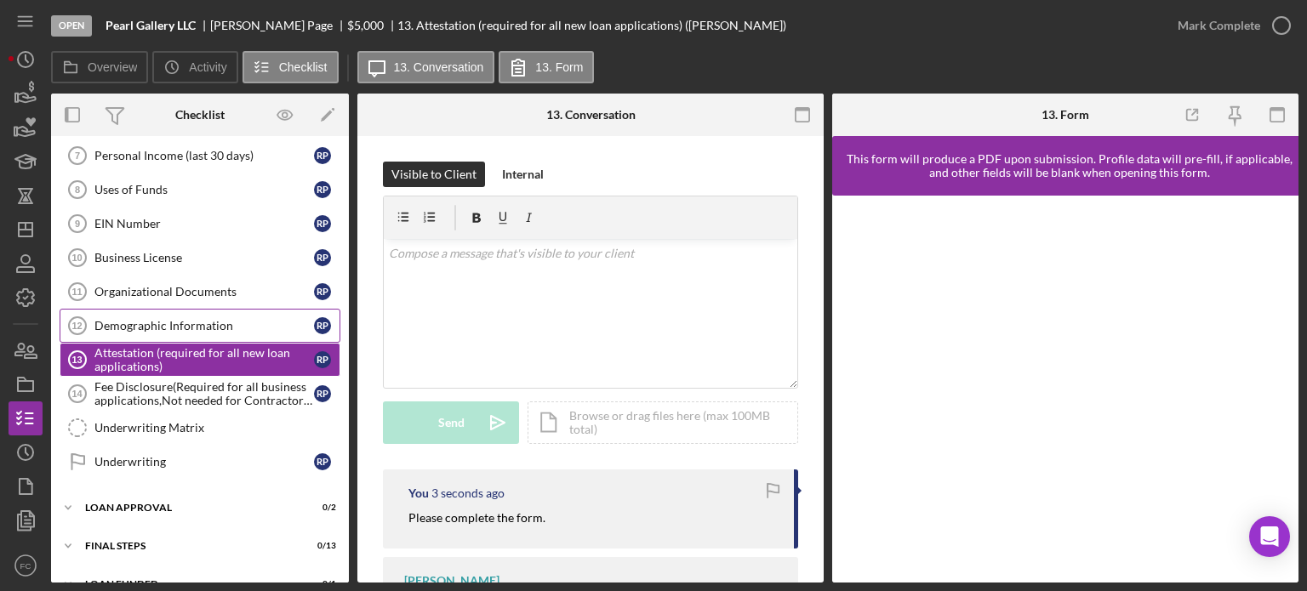
click at [167, 319] on div "Demographic Information" at bounding box center [204, 326] width 220 height 14
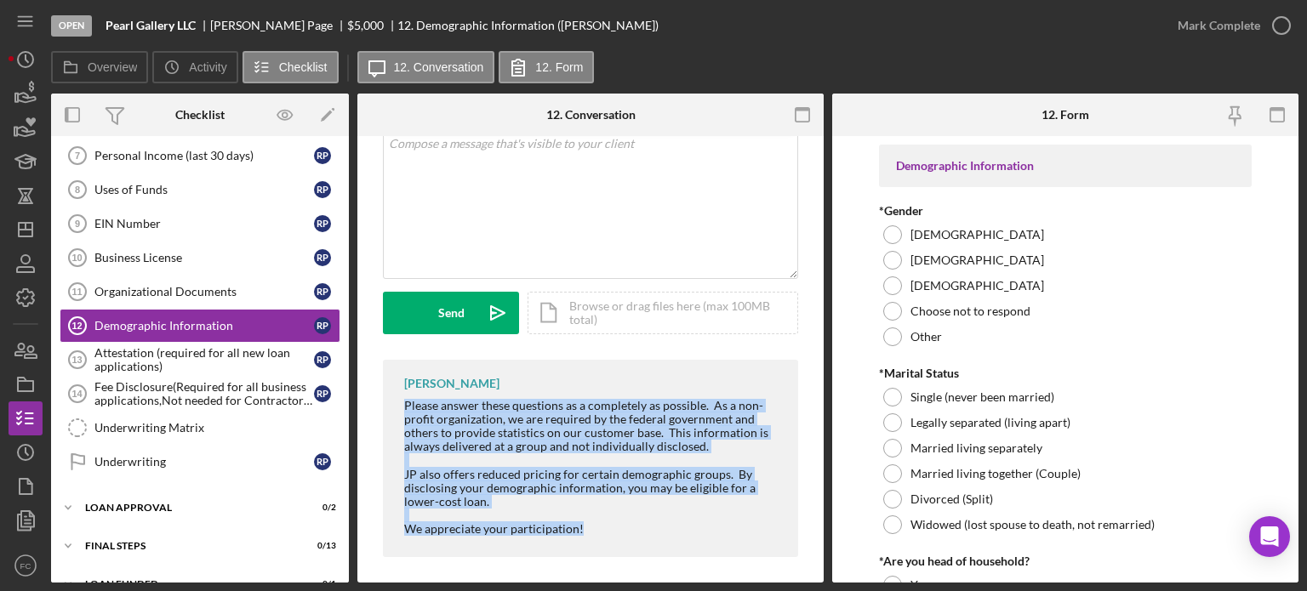
scroll to position [117, 0]
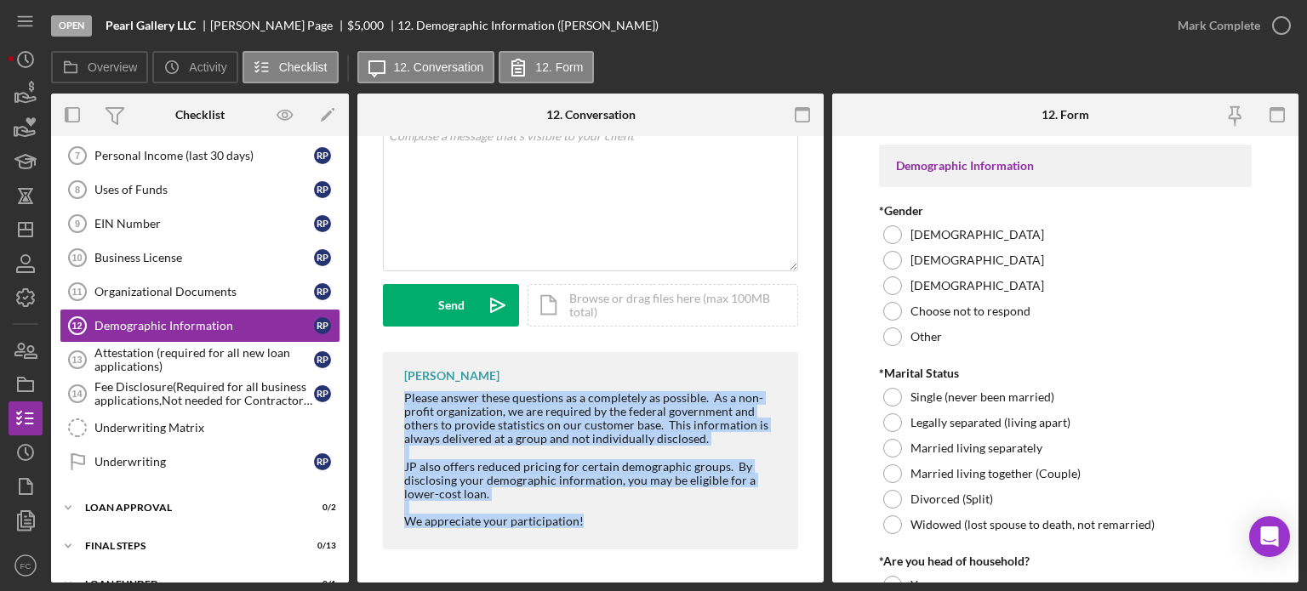
drag, startPoint x: 393, startPoint y: 514, endPoint x: 585, endPoint y: 552, distance: 195.3
click at [589, 558] on div "Visible to Client Internal v Color teal Color pink Remove color Add row above A…" at bounding box center [590, 301] width 466 height 565
copy div "Please answer these questions as a completely as possible. As a non-profit orga…"
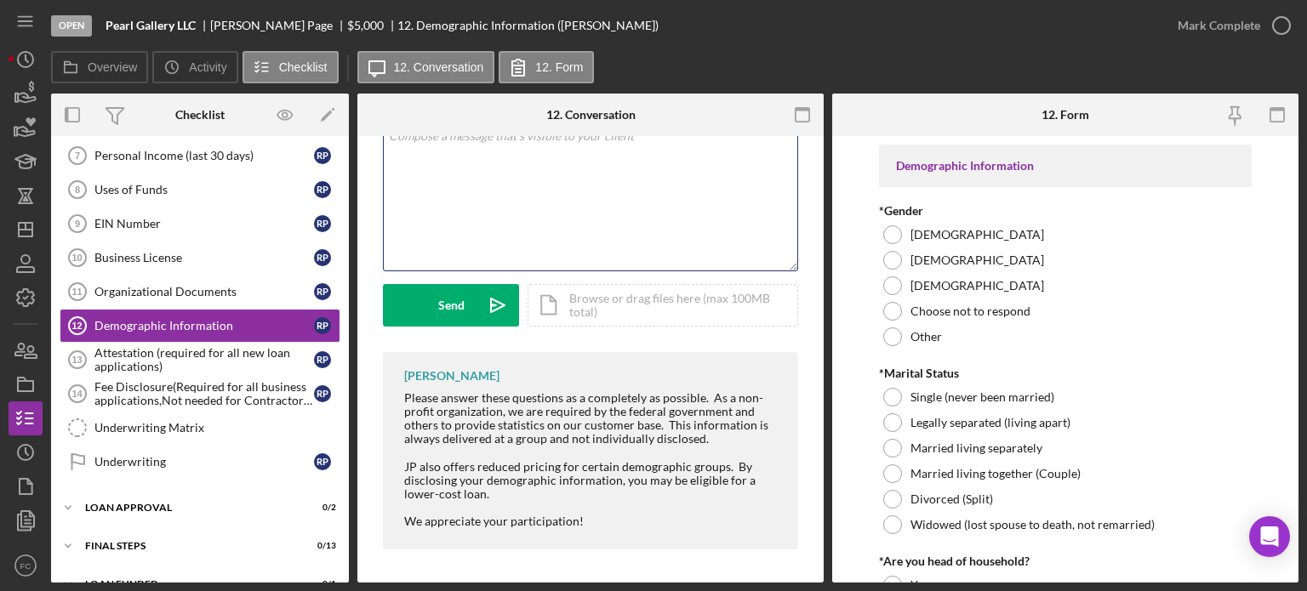
scroll to position [48, 0]
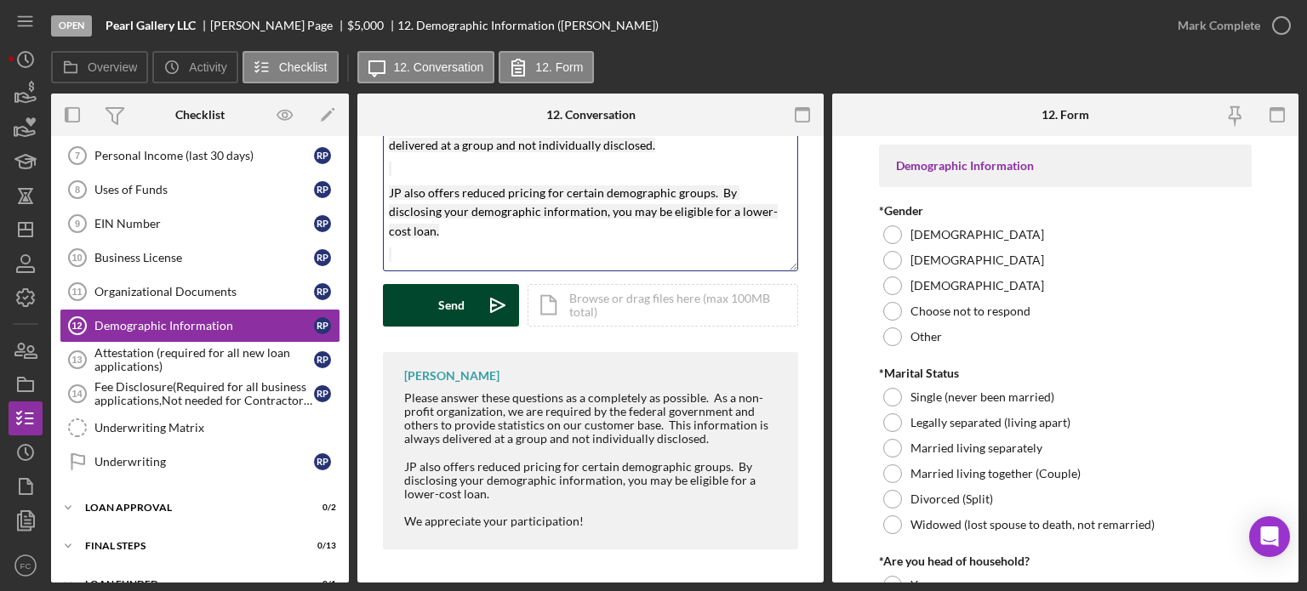
click at [473, 306] on button "Send Icon/icon-invite-send" at bounding box center [451, 305] width 136 height 43
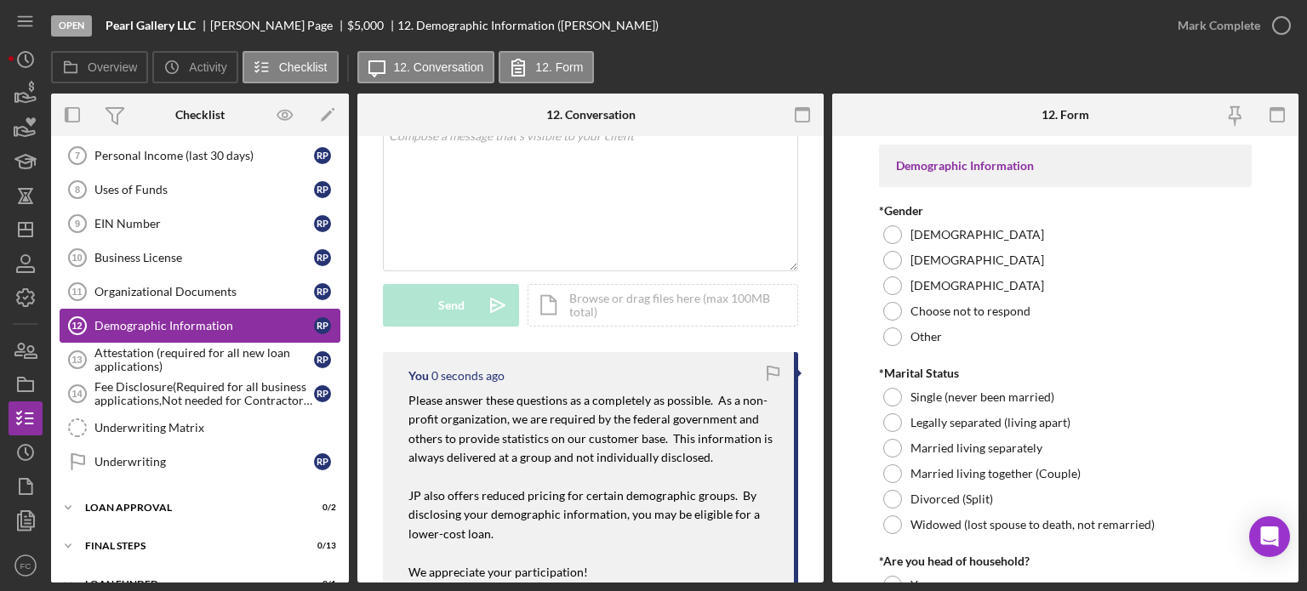
scroll to position [166, 0]
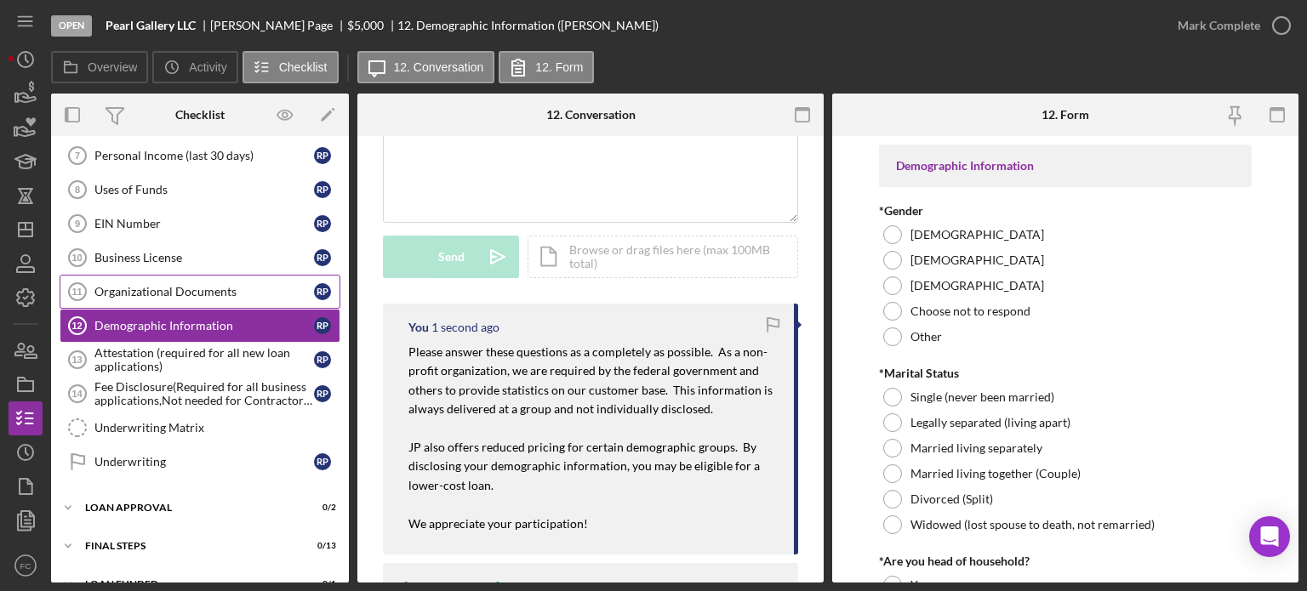
click at [177, 285] on div "Organizational Documents" at bounding box center [204, 292] width 220 height 14
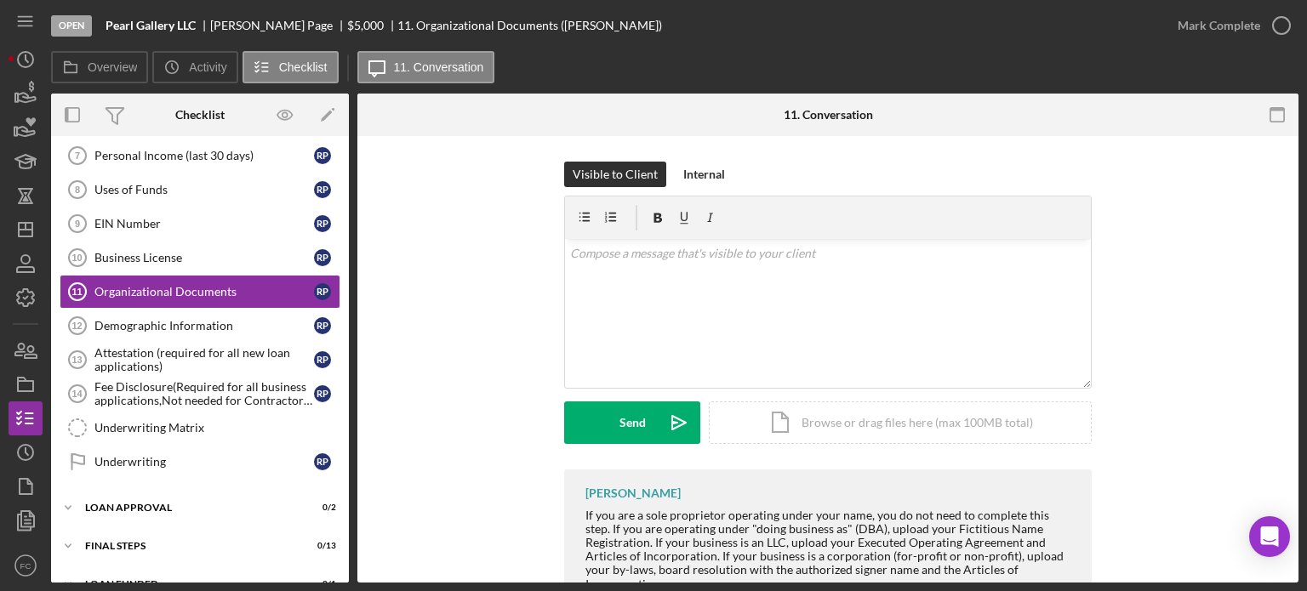
scroll to position [62, 0]
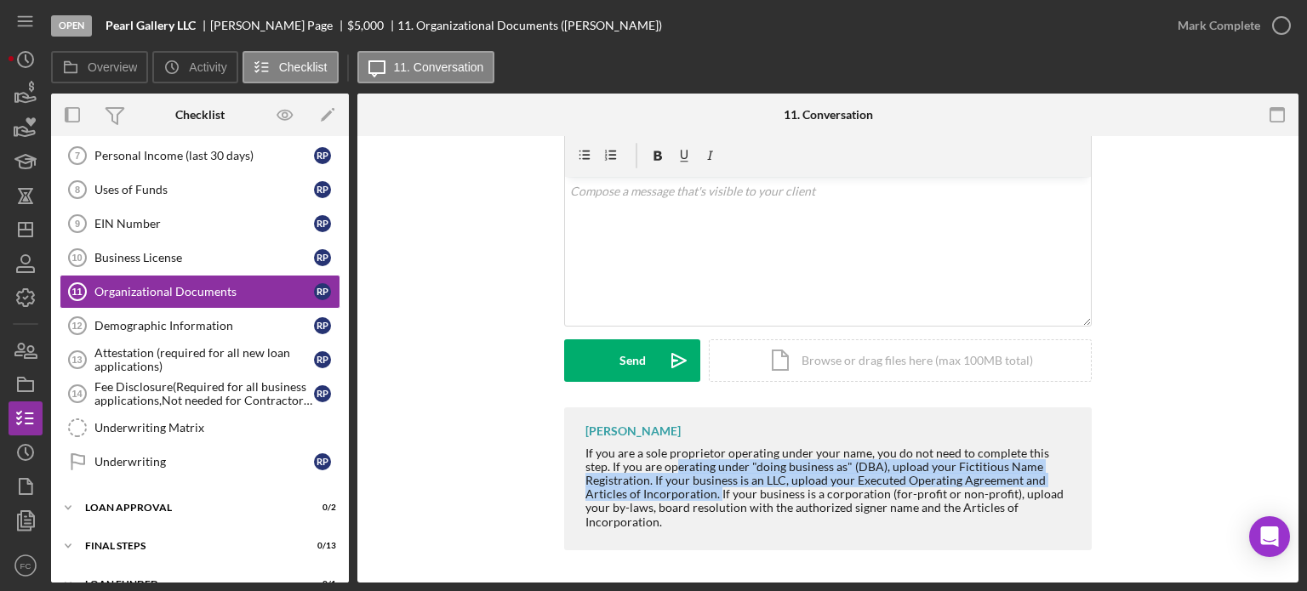
drag, startPoint x: 649, startPoint y: 473, endPoint x: 717, endPoint y: 493, distance: 70.0
click at [717, 494] on div "If you are a sole proprietor operating under your name, you do not need to comp…" at bounding box center [830, 488] width 489 height 83
click at [415, 475] on div "[PERSON_NAME] If you are a sole proprietor operating under your name, you do no…" at bounding box center [828, 483] width 890 height 151
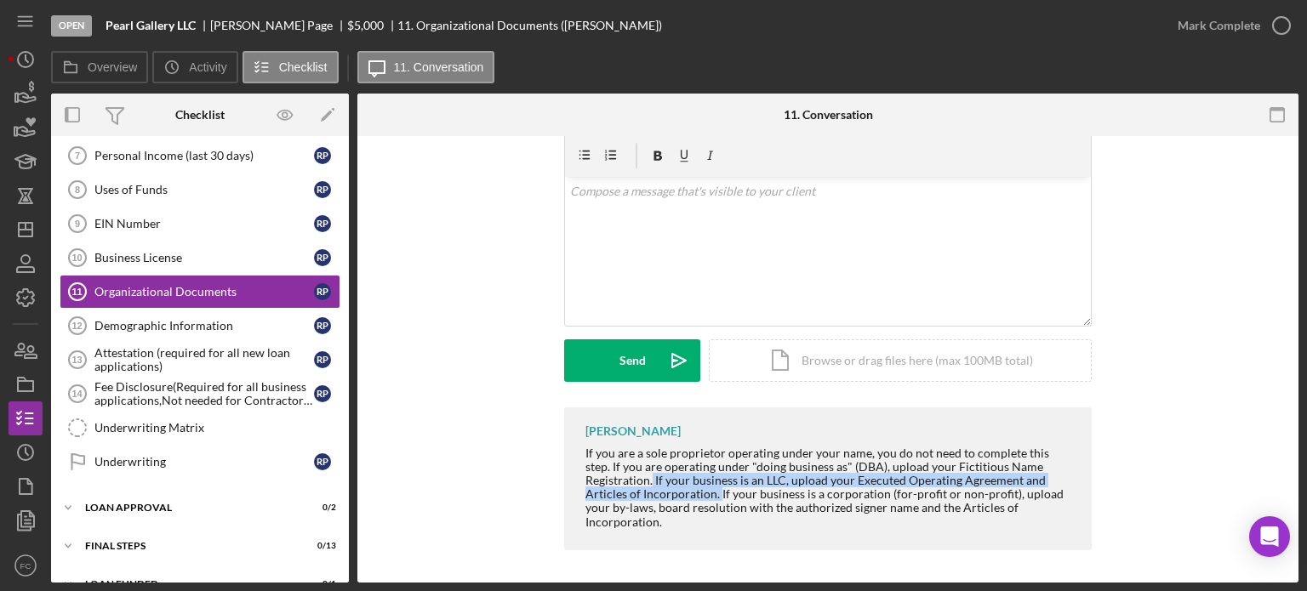
drag, startPoint x: 650, startPoint y: 478, endPoint x: 715, endPoint y: 489, distance: 65.6
click at [715, 489] on div "If you are a sole proprietor operating under your name, you do not need to comp…" at bounding box center [830, 488] width 489 height 83
copy div "If your business is an LLC, upload your Executed Operating Agreement and Articl…"
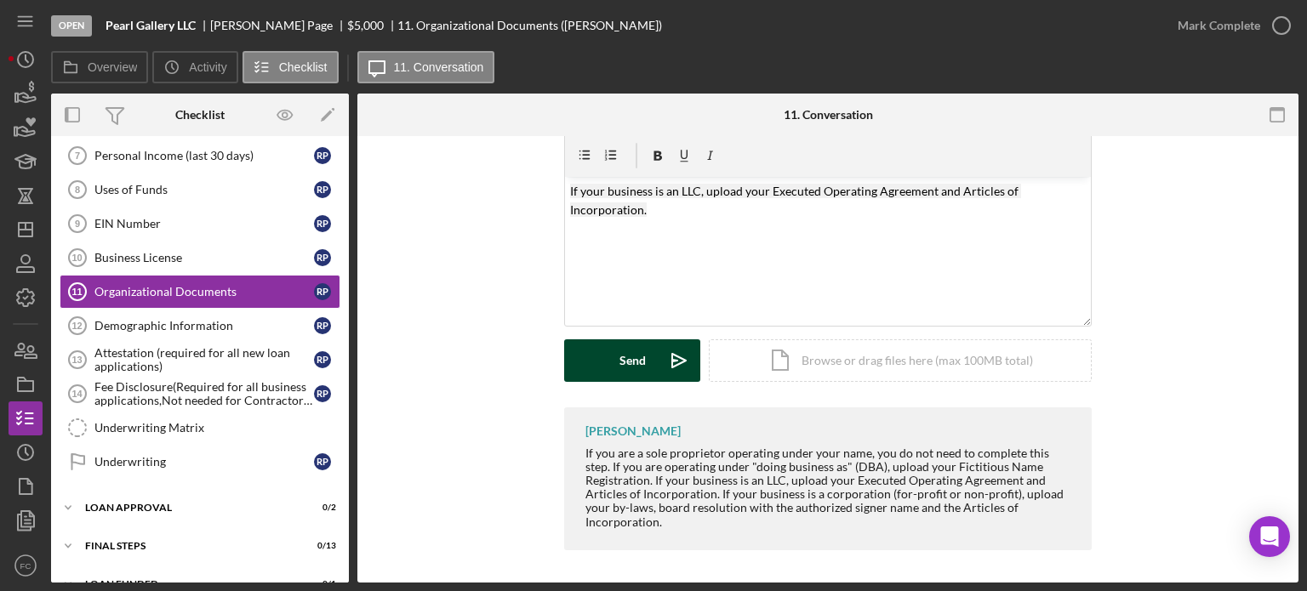
click at [620, 367] on div "Send" at bounding box center [633, 361] width 26 height 43
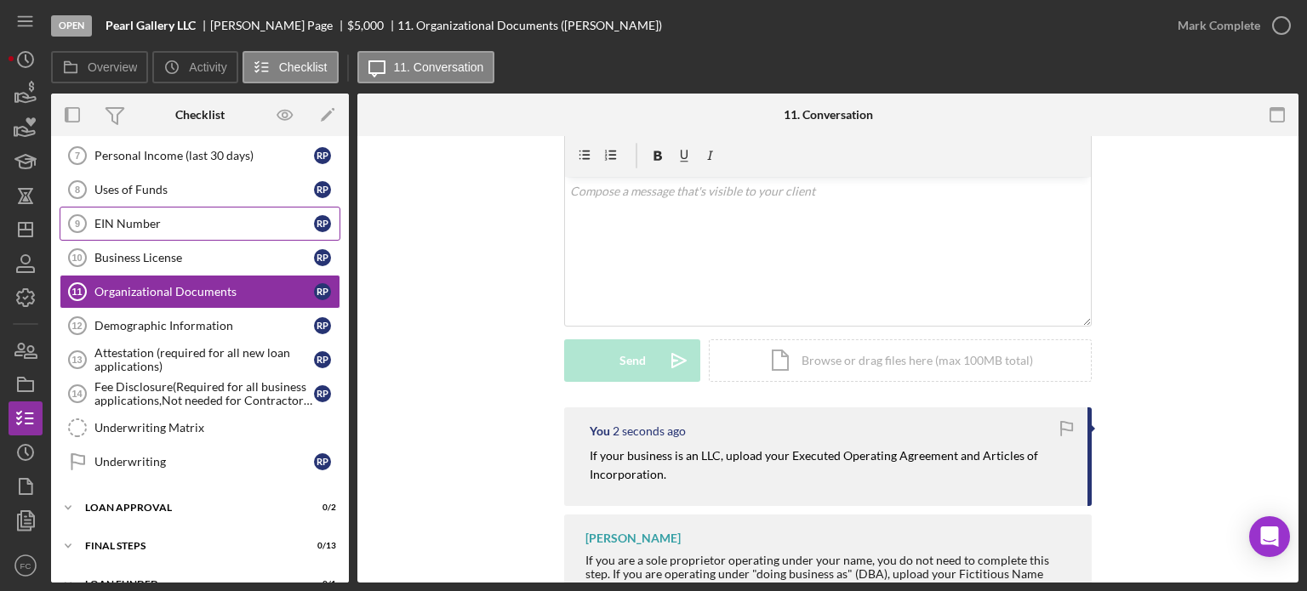
click at [130, 208] on link "EIN Number 9 EIN Number R P" at bounding box center [200, 224] width 281 height 34
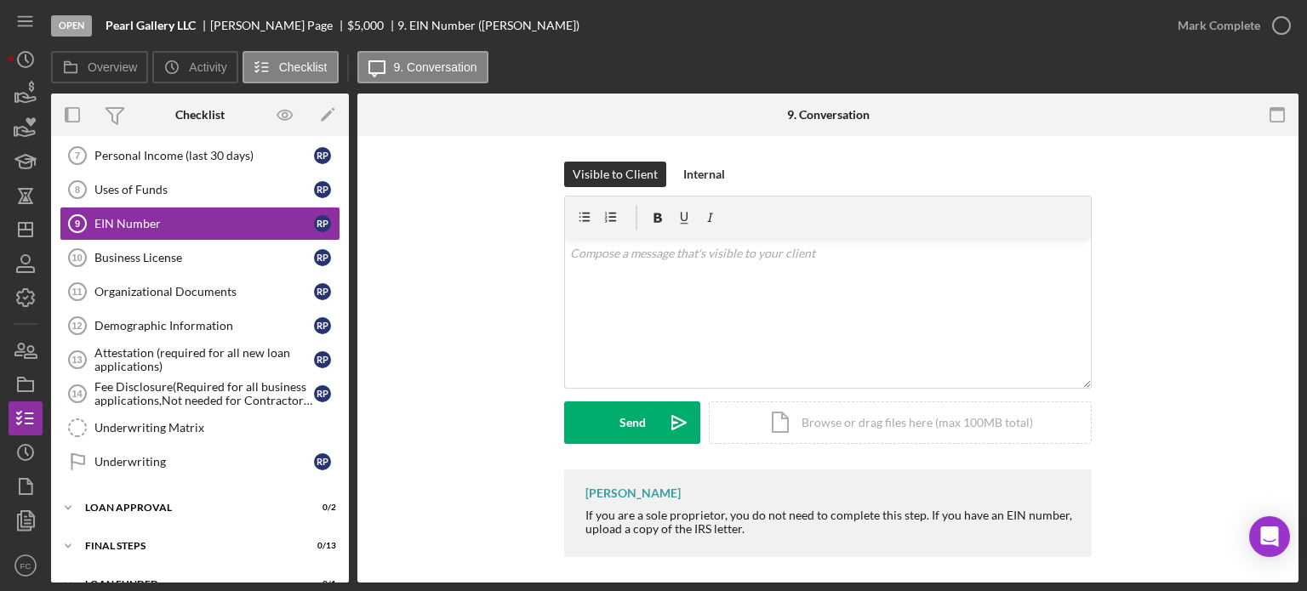
drag, startPoint x: 923, startPoint y: 512, endPoint x: 1025, endPoint y: 541, distance: 106.1
click at [1025, 541] on div "[PERSON_NAME] If you are a sole proprietor, you do not need to complete this st…" at bounding box center [828, 514] width 528 height 88
copy div "If you have an EIN number, upload a copy of the IRS letter."
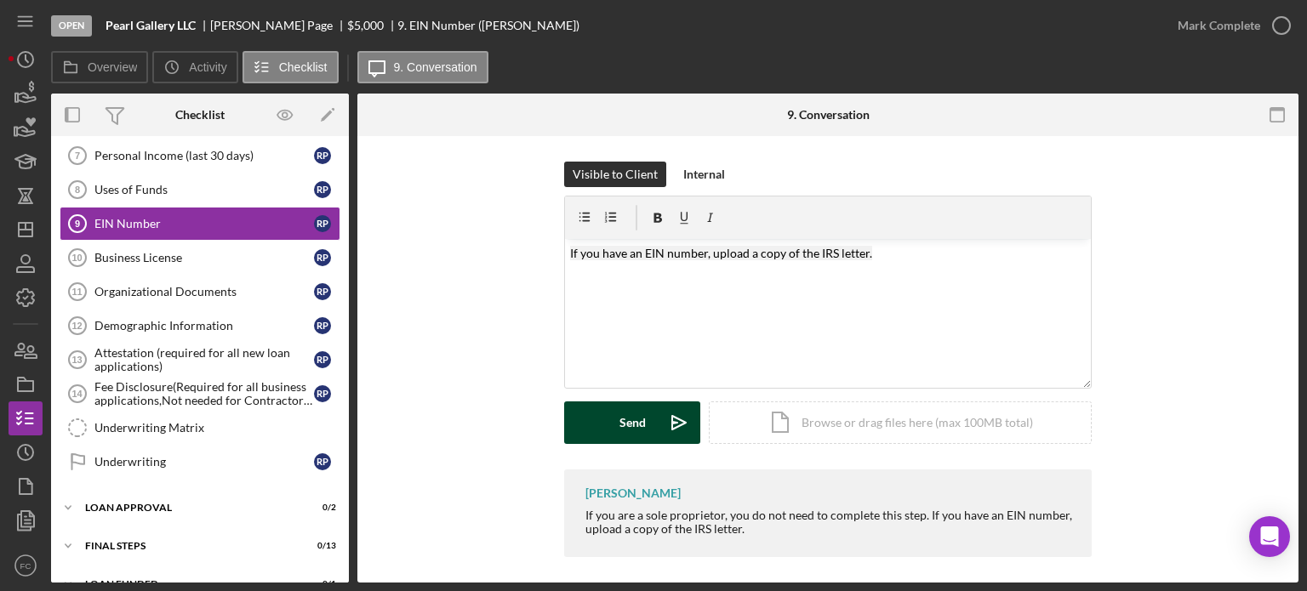
click at [603, 420] on button "Send Icon/icon-invite-send" at bounding box center [632, 423] width 136 height 43
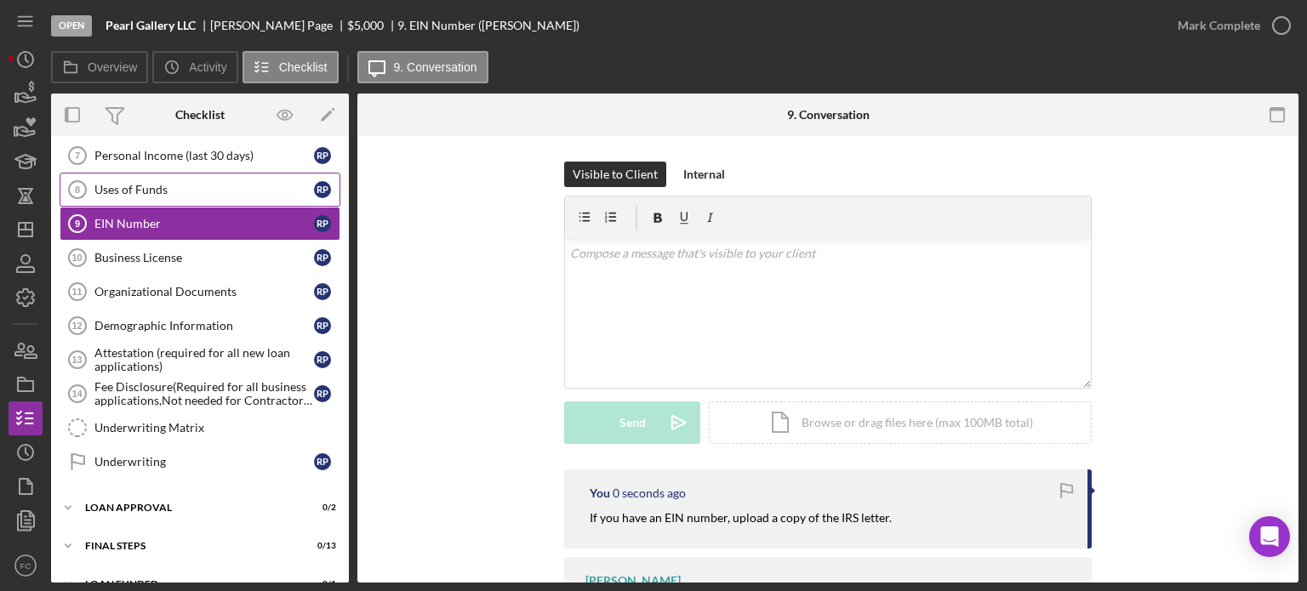
click at [141, 189] on div "Uses of Funds" at bounding box center [204, 190] width 220 height 14
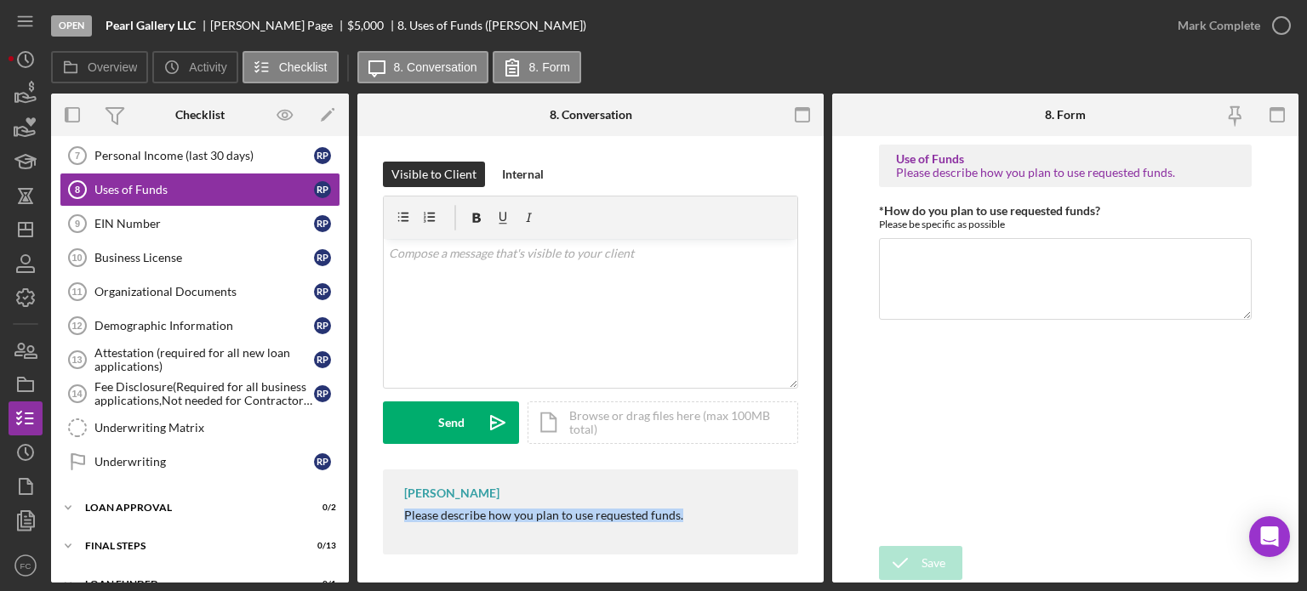
drag, startPoint x: 401, startPoint y: 511, endPoint x: 657, endPoint y: 514, distance: 256.2
click at [728, 534] on div "[PERSON_NAME] Please describe how you plan to use requested funds." at bounding box center [590, 512] width 415 height 85
copy div "Please describe how you plan to use requested funds."
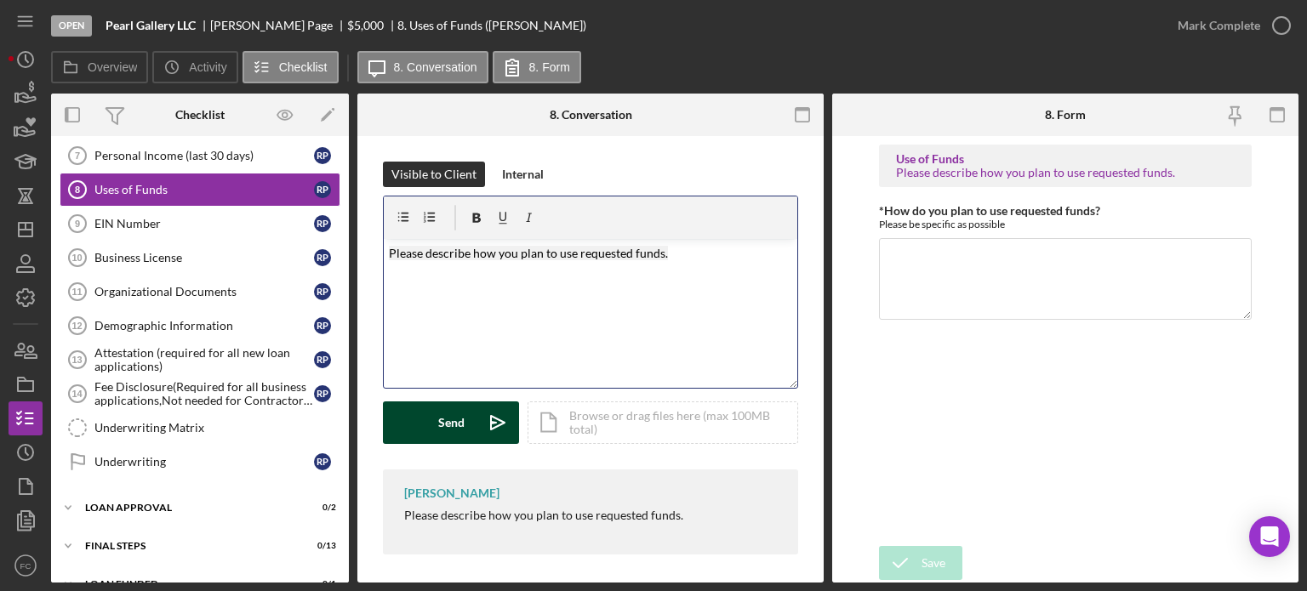
click at [454, 421] on div "Send" at bounding box center [451, 423] width 26 height 43
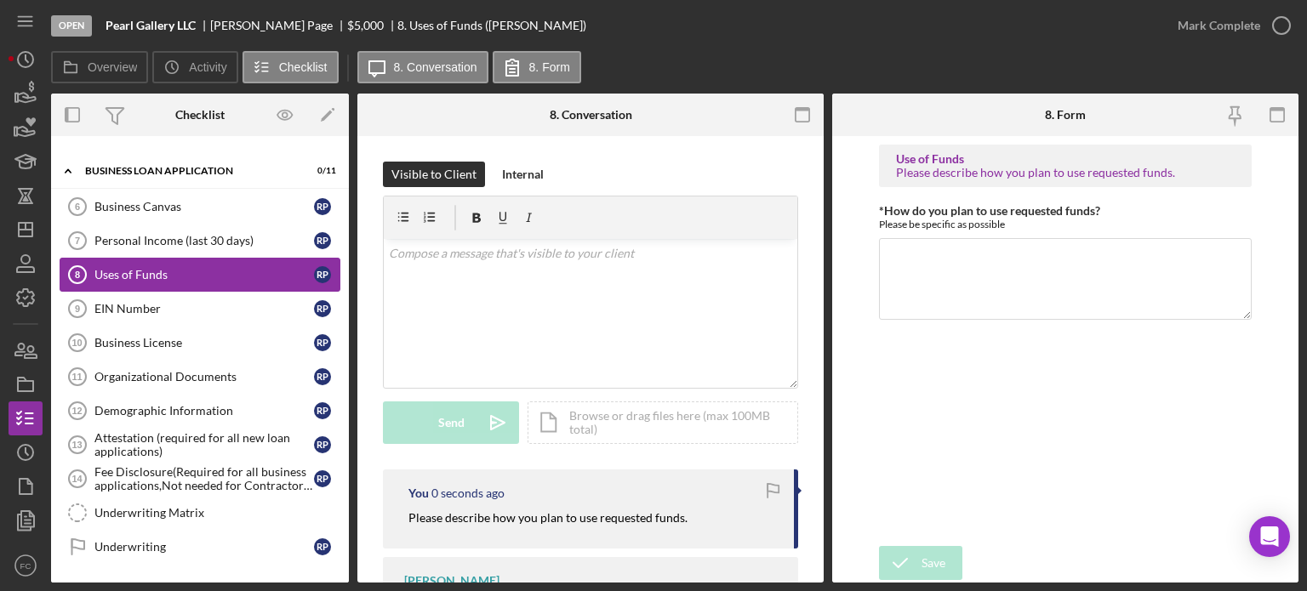
scroll to position [511, 0]
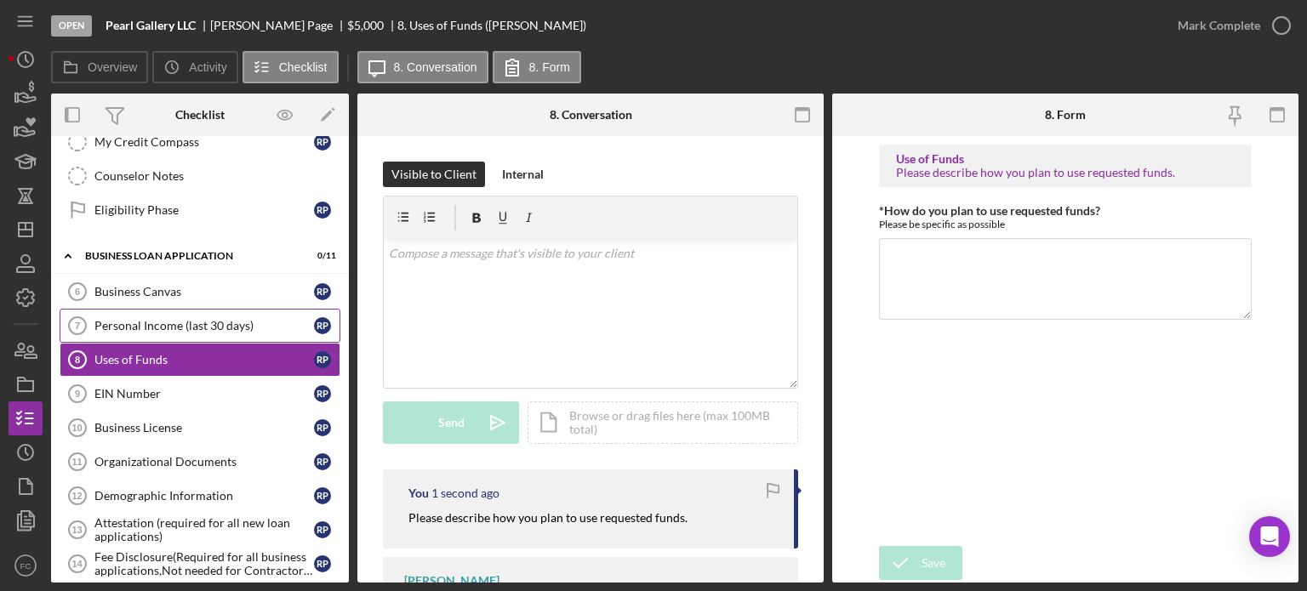
click at [156, 320] on div "Personal Income (last 30 days)" at bounding box center [204, 326] width 220 height 14
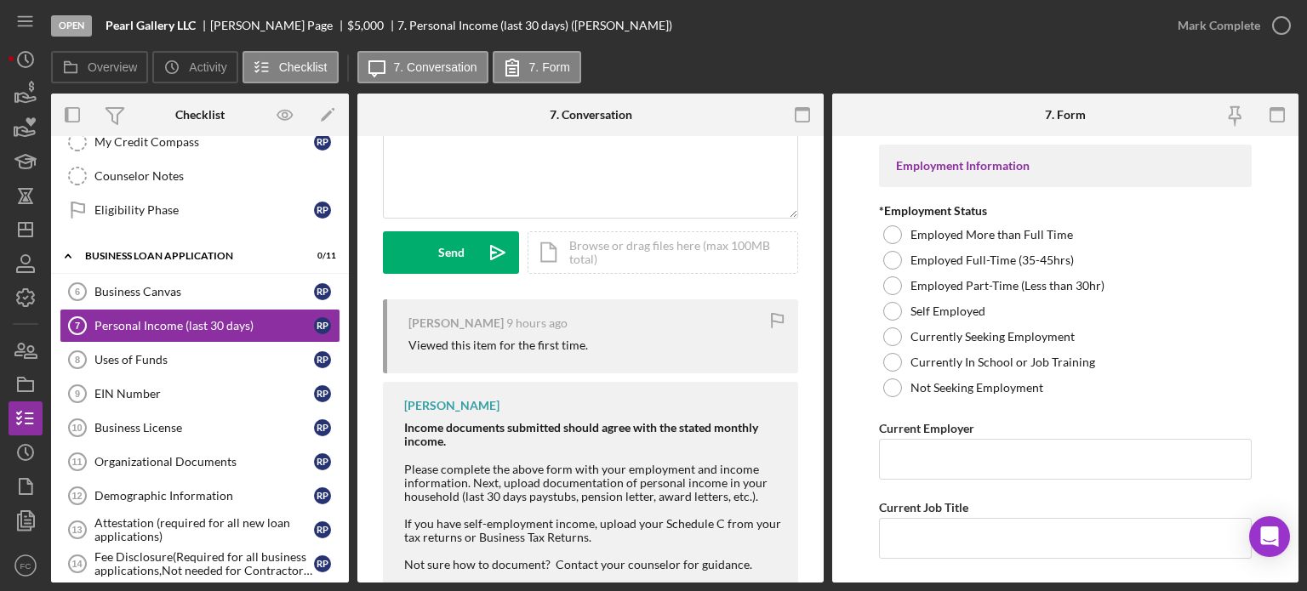
scroll to position [214, 0]
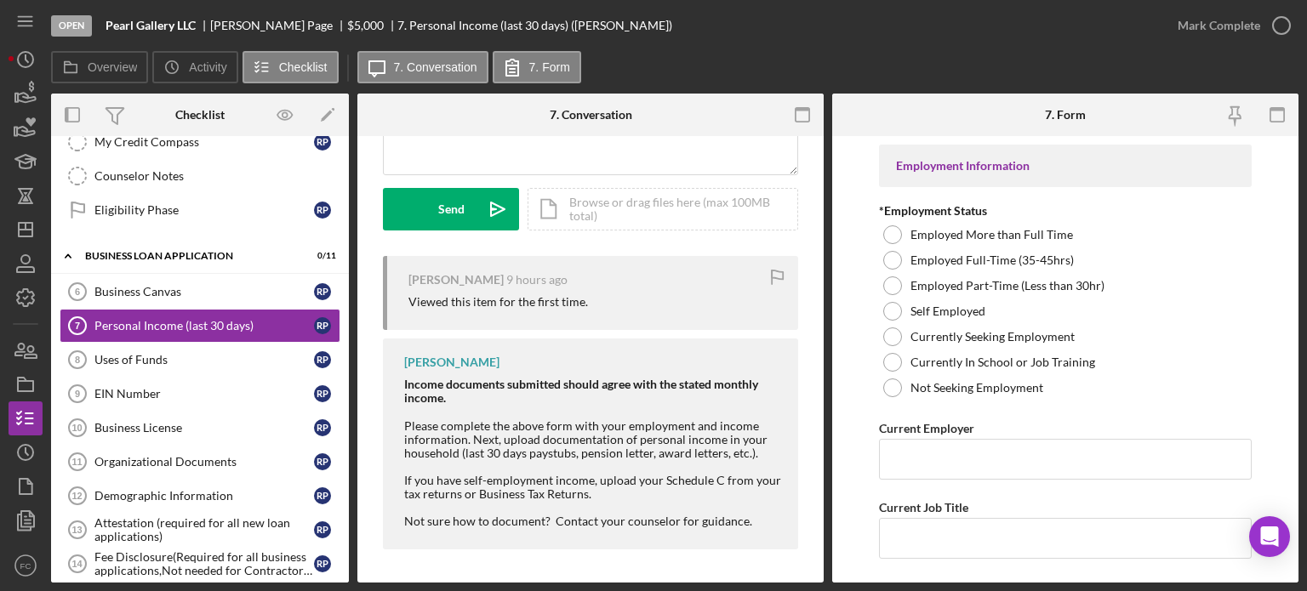
drag, startPoint x: 399, startPoint y: 420, endPoint x: 752, endPoint y: 491, distance: 360.2
click at [752, 491] on div "[PERSON_NAME] Income documents submitted should agree with the stated monthly i…" at bounding box center [590, 444] width 415 height 211
copy div "Please complete the above form with your employment and income information. Nex…"
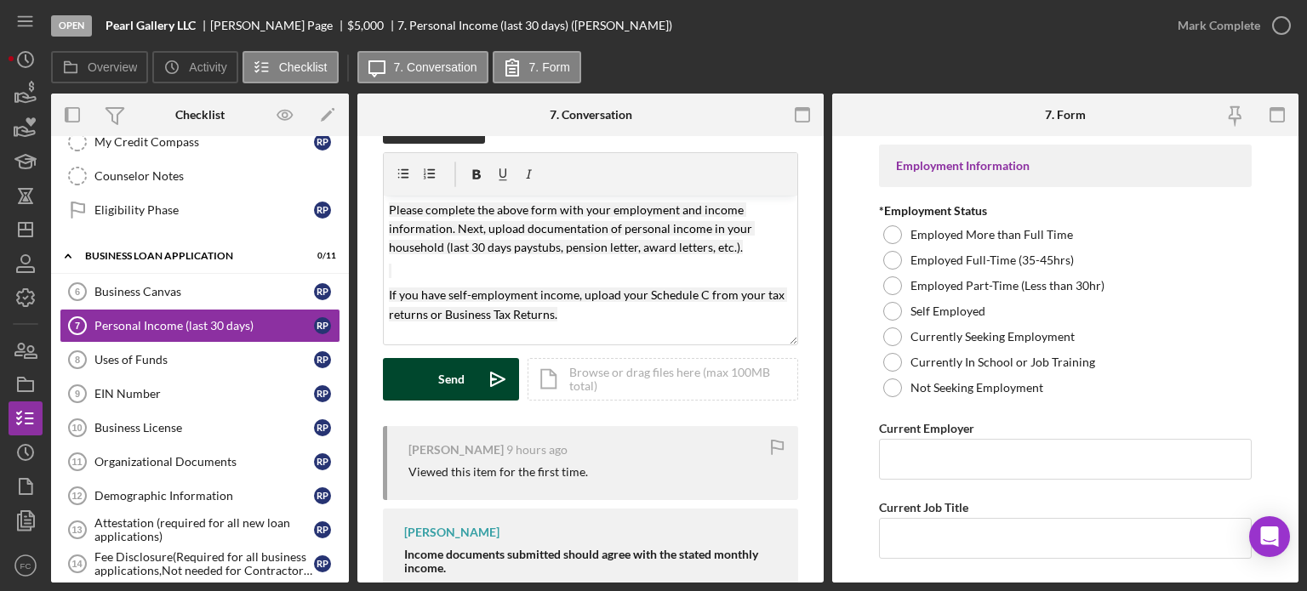
click at [467, 387] on button "Send Icon/icon-invite-send" at bounding box center [451, 379] width 136 height 43
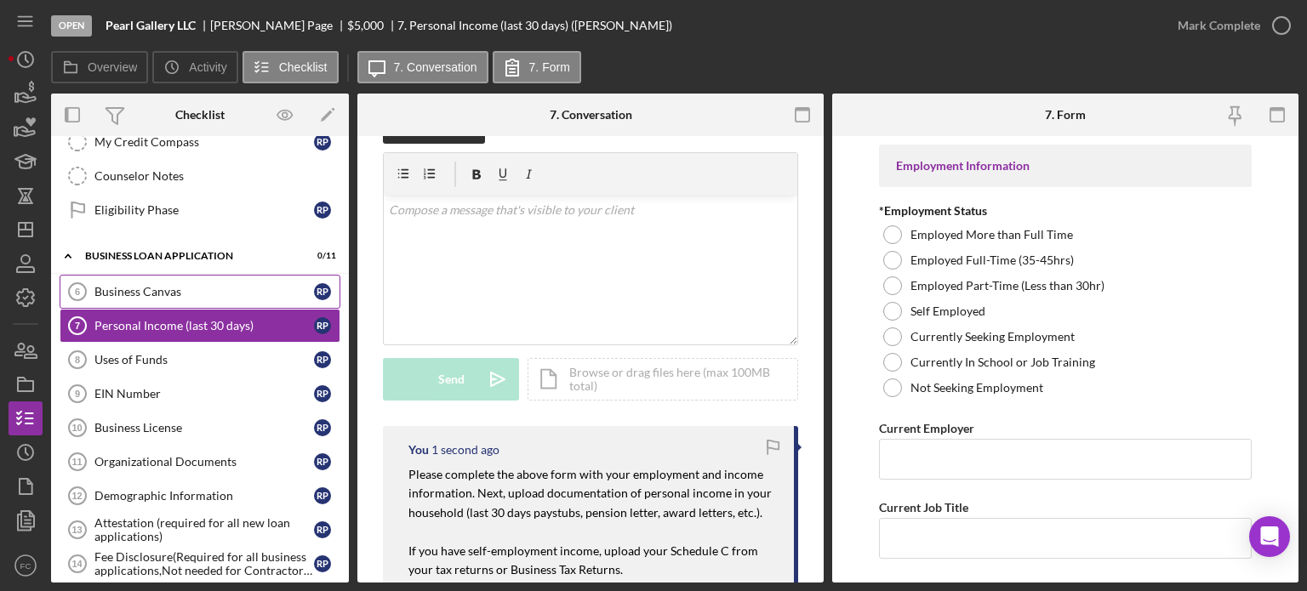
click at [179, 285] on div "Business Canvas" at bounding box center [204, 292] width 220 height 14
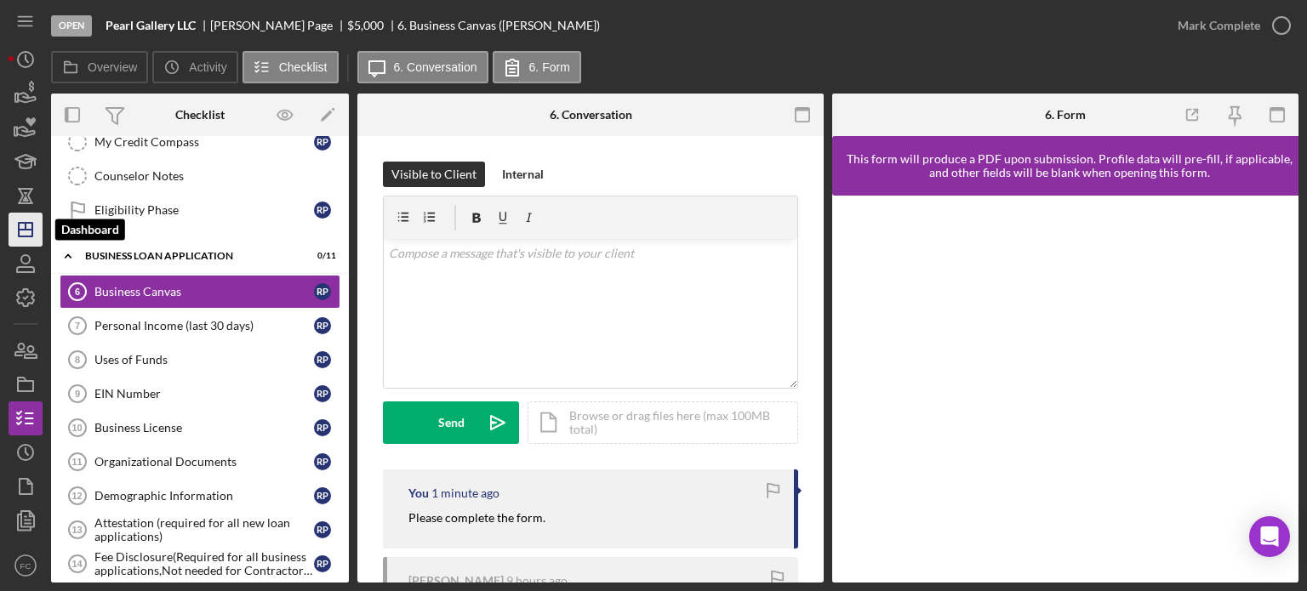
click at [24, 228] on icon "Icon/Dashboard" at bounding box center [25, 229] width 43 height 43
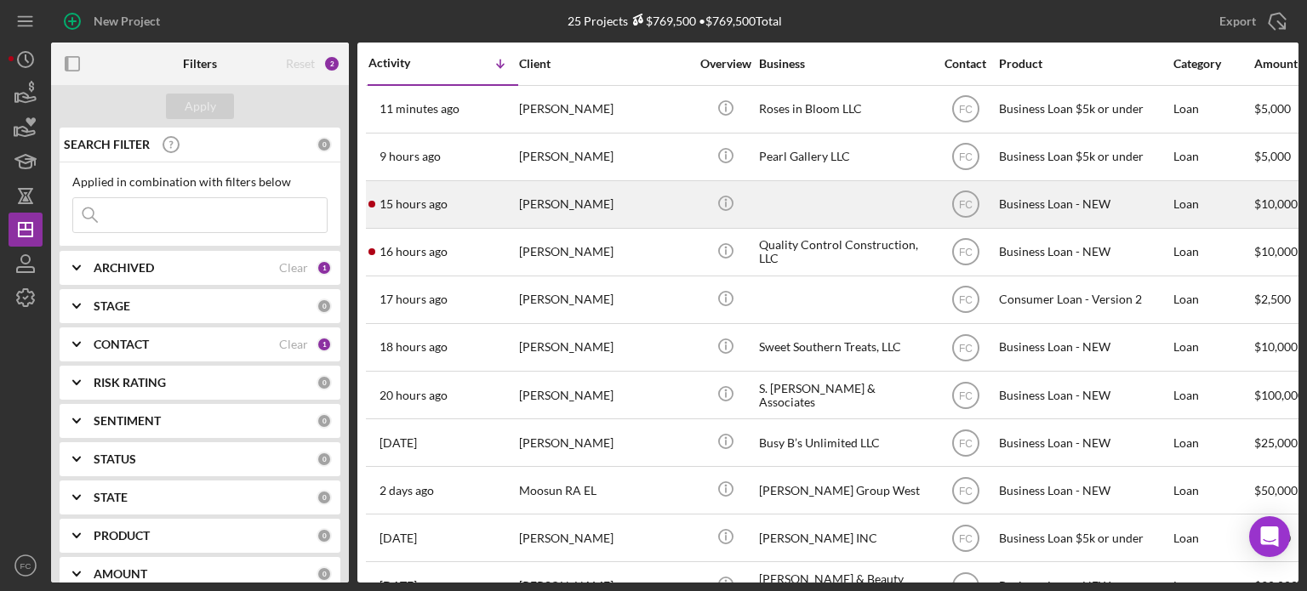
click at [462, 194] on div "15 hours ago [PERSON_NAME]" at bounding box center [442, 204] width 149 height 45
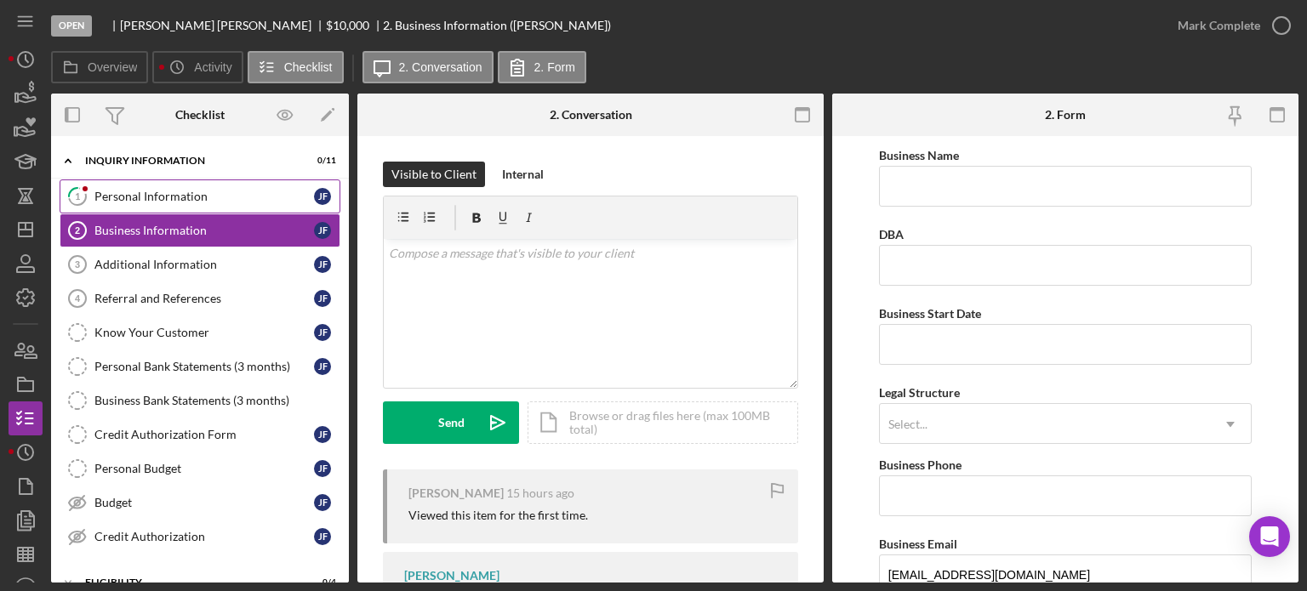
click at [170, 197] on div "Personal Information" at bounding box center [204, 197] width 220 height 14
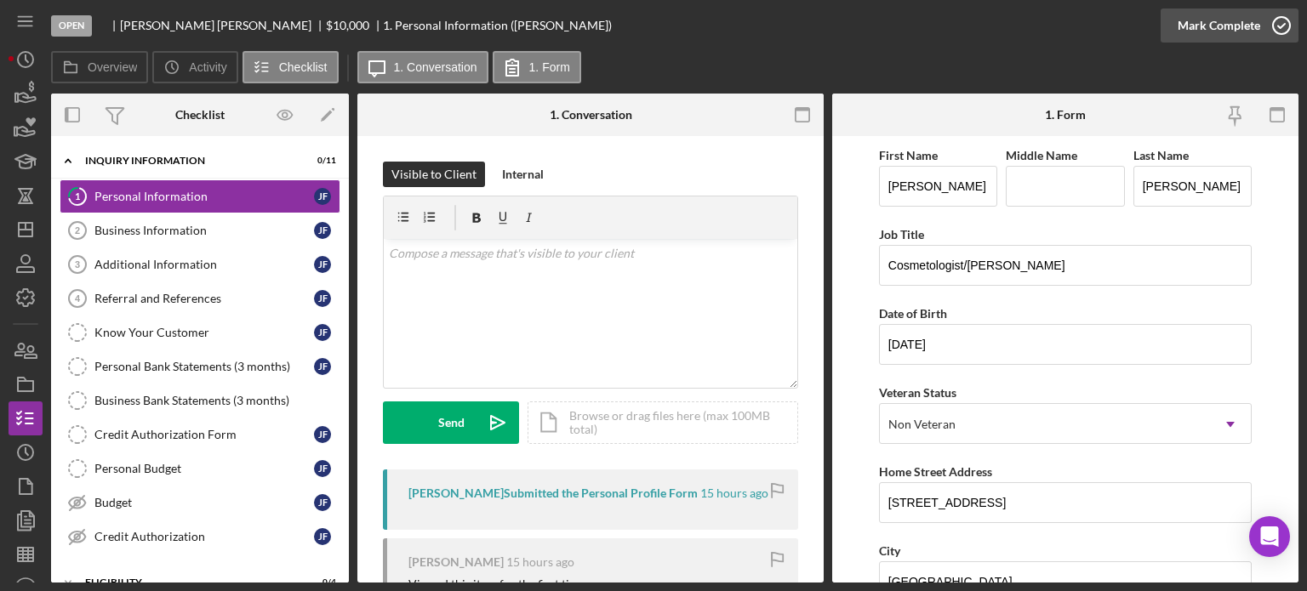
click at [1276, 22] on icon "button" at bounding box center [1281, 25] width 43 height 43
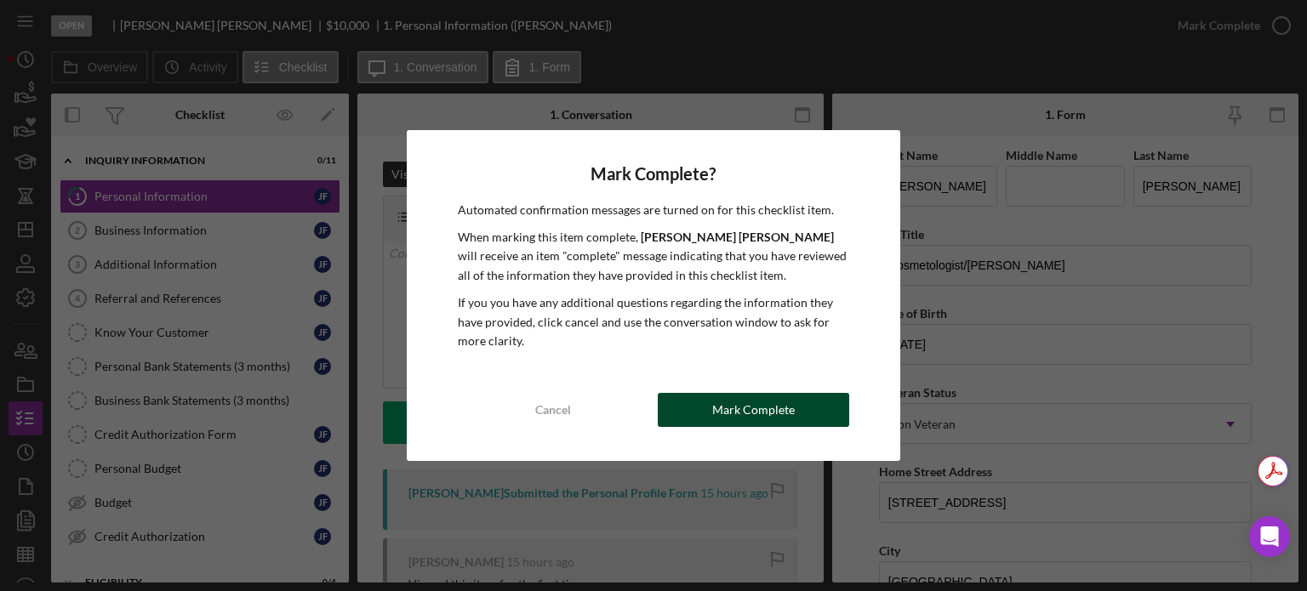
click at [700, 408] on button "Mark Complete" at bounding box center [753, 410] width 191 height 34
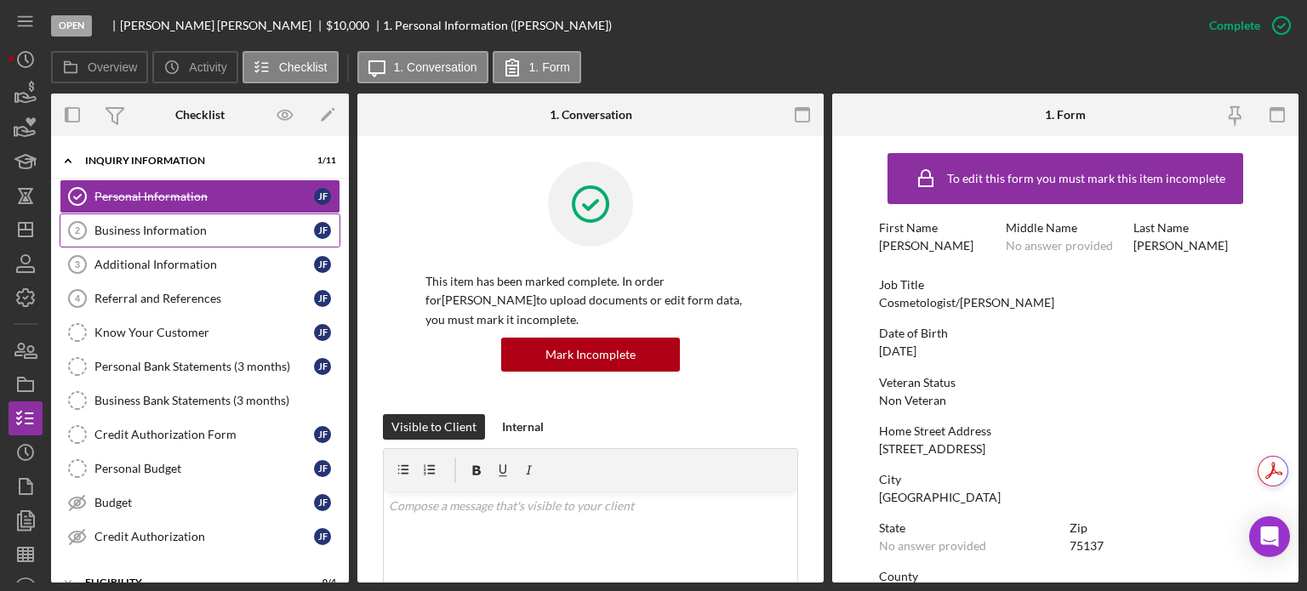
click at [133, 227] on div "Business Information" at bounding box center [204, 231] width 220 height 14
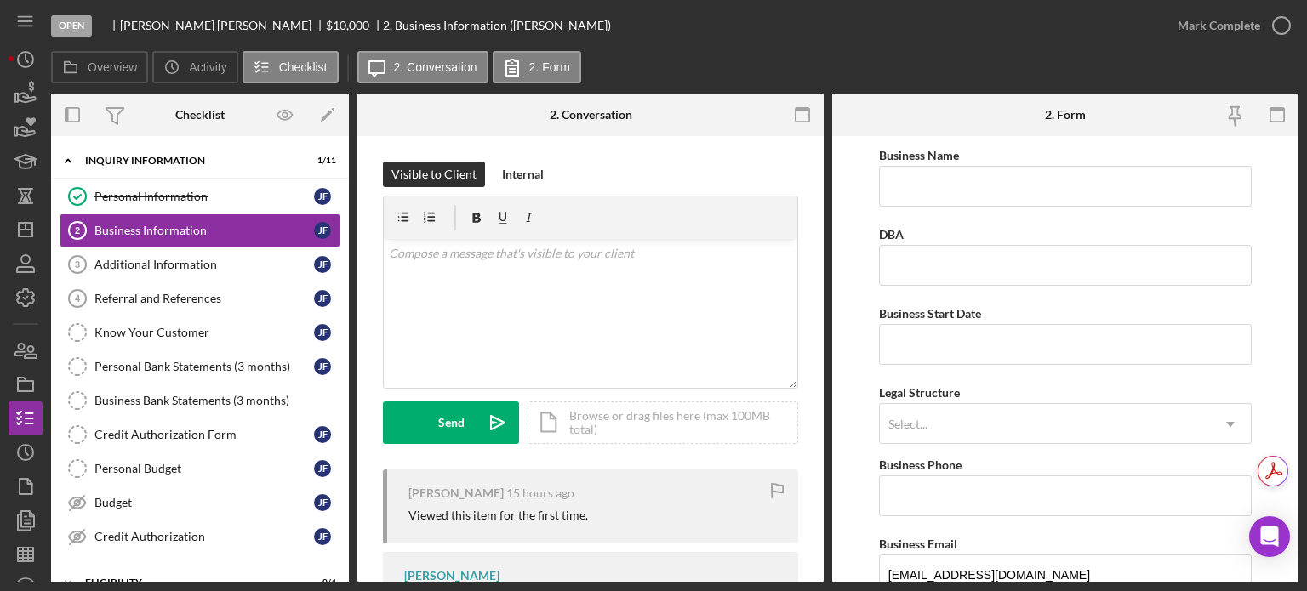
scroll to position [90, 0]
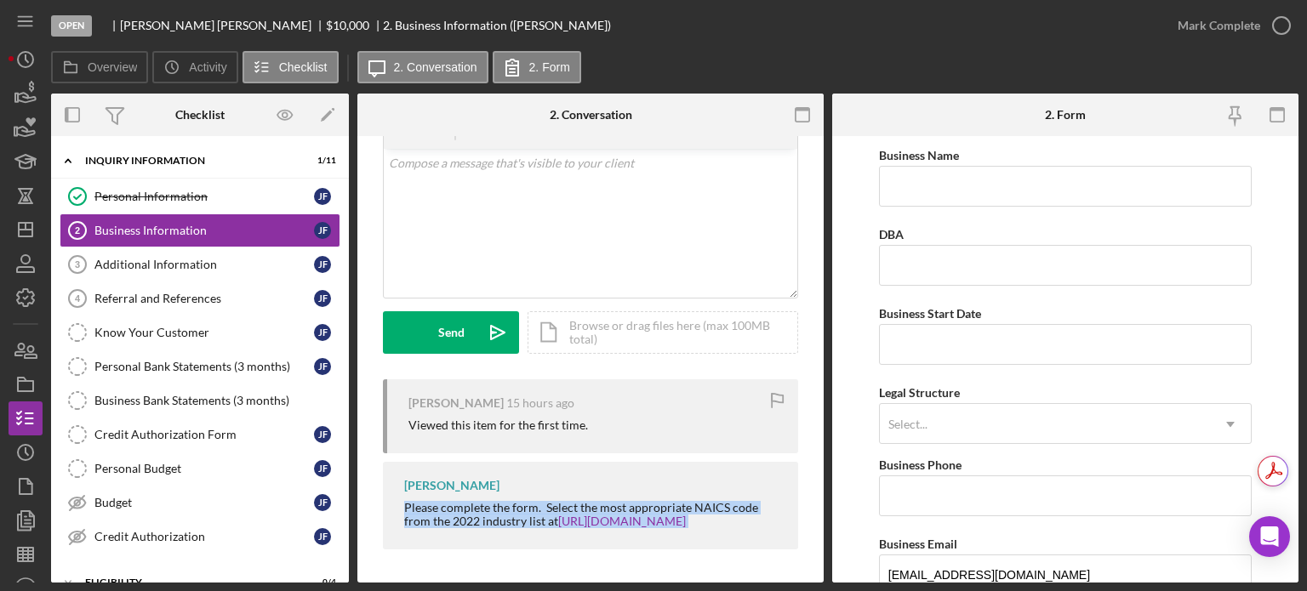
drag, startPoint x: 401, startPoint y: 506, endPoint x: 732, endPoint y: 530, distance: 331.9
click at [732, 530] on div "[PERSON_NAME] Please complete the form. Select the most appropriate NAICS code …" at bounding box center [590, 506] width 415 height 88
copy div "Please complete the form. Select the most appropriate NAICS code from the 2022 …"
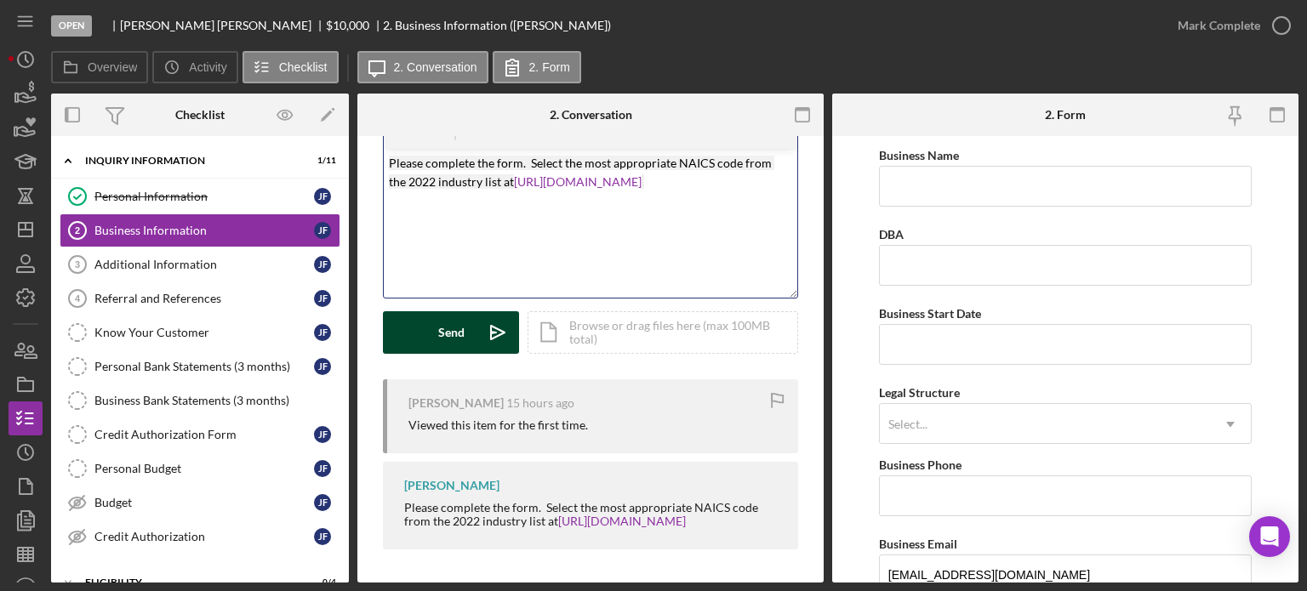
click at [465, 332] on button "Send Icon/icon-invite-send" at bounding box center [451, 332] width 136 height 43
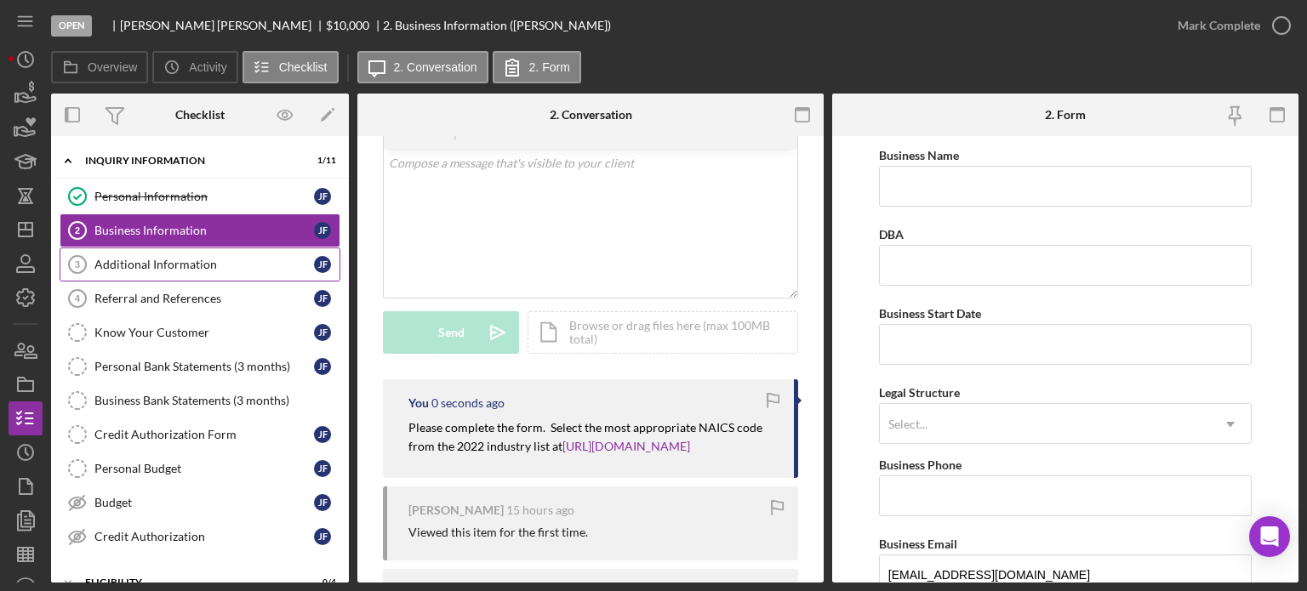
click at [144, 260] on div "Additional Information" at bounding box center [204, 265] width 220 height 14
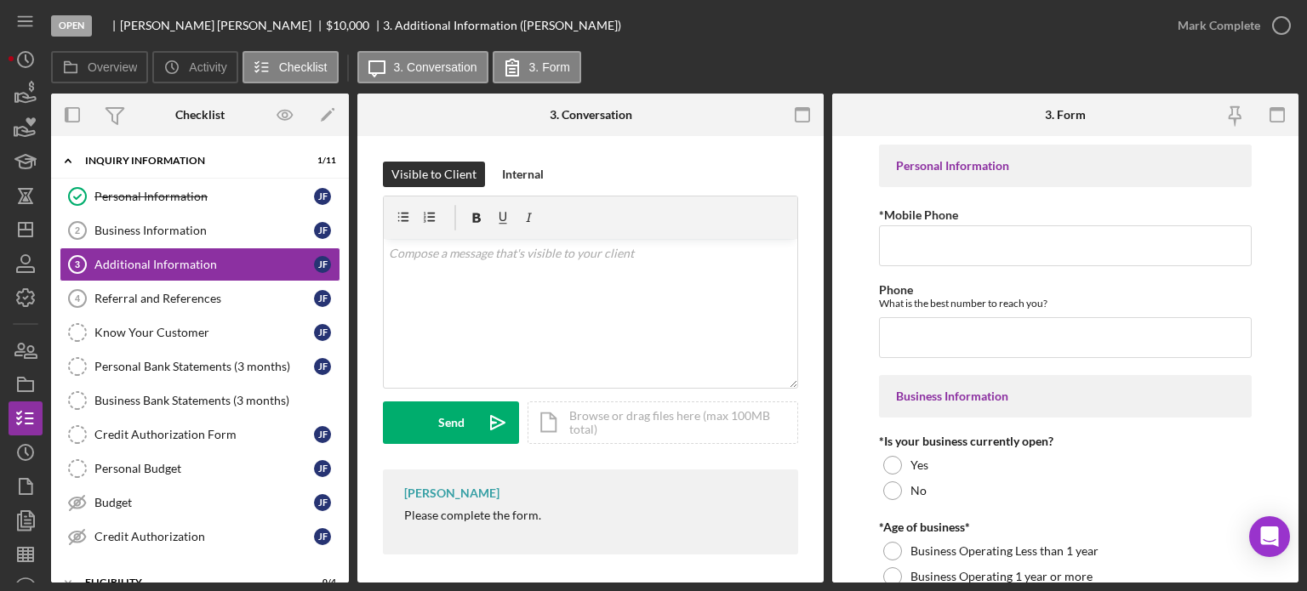
drag, startPoint x: 396, startPoint y: 517, endPoint x: 573, endPoint y: 523, distance: 177.1
click at [573, 523] on div "[PERSON_NAME] Please complete the form." at bounding box center [590, 512] width 415 height 85
copy div "Please complete the form."
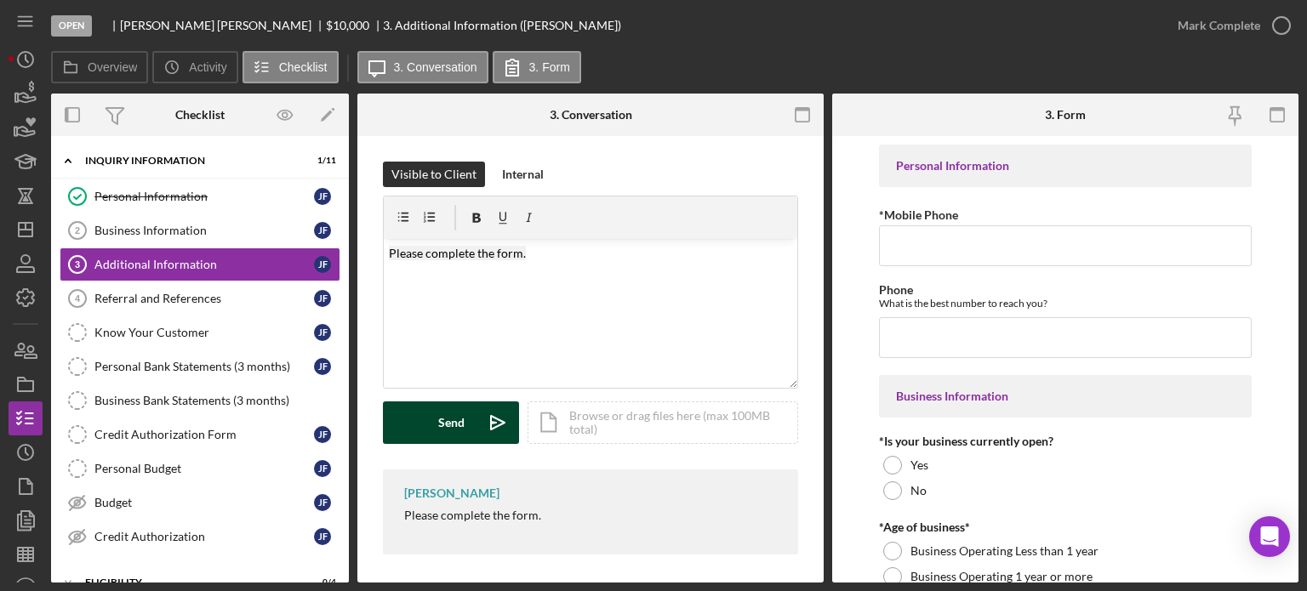
click at [442, 431] on div "Send" at bounding box center [451, 423] width 26 height 43
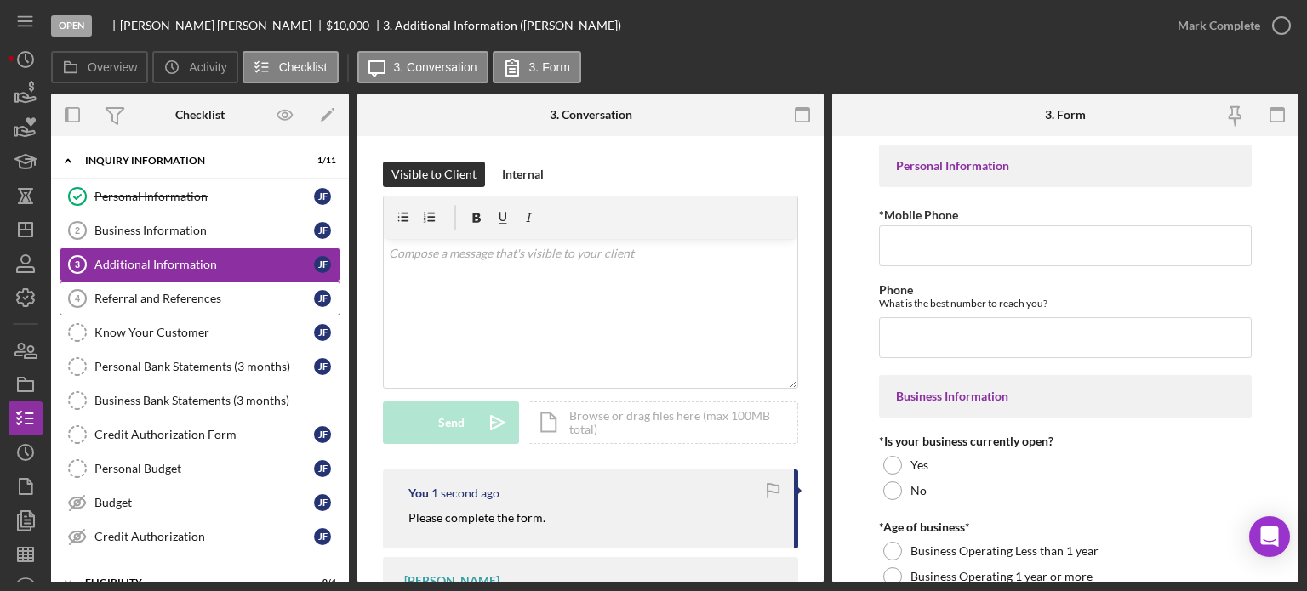
click at [136, 292] on div "Referral and References" at bounding box center [204, 299] width 220 height 14
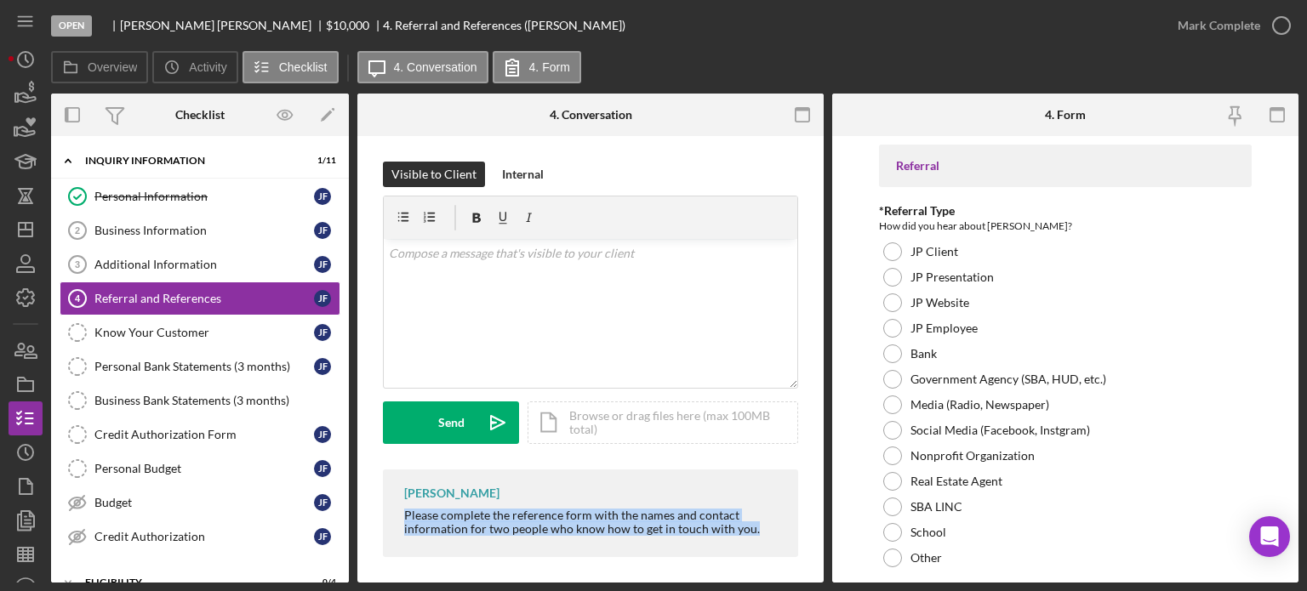
drag, startPoint x: 398, startPoint y: 517, endPoint x: 772, endPoint y: 541, distance: 374.4
click at [772, 541] on div "[PERSON_NAME] Please complete the reference form with the names and contact inf…" at bounding box center [590, 514] width 415 height 88
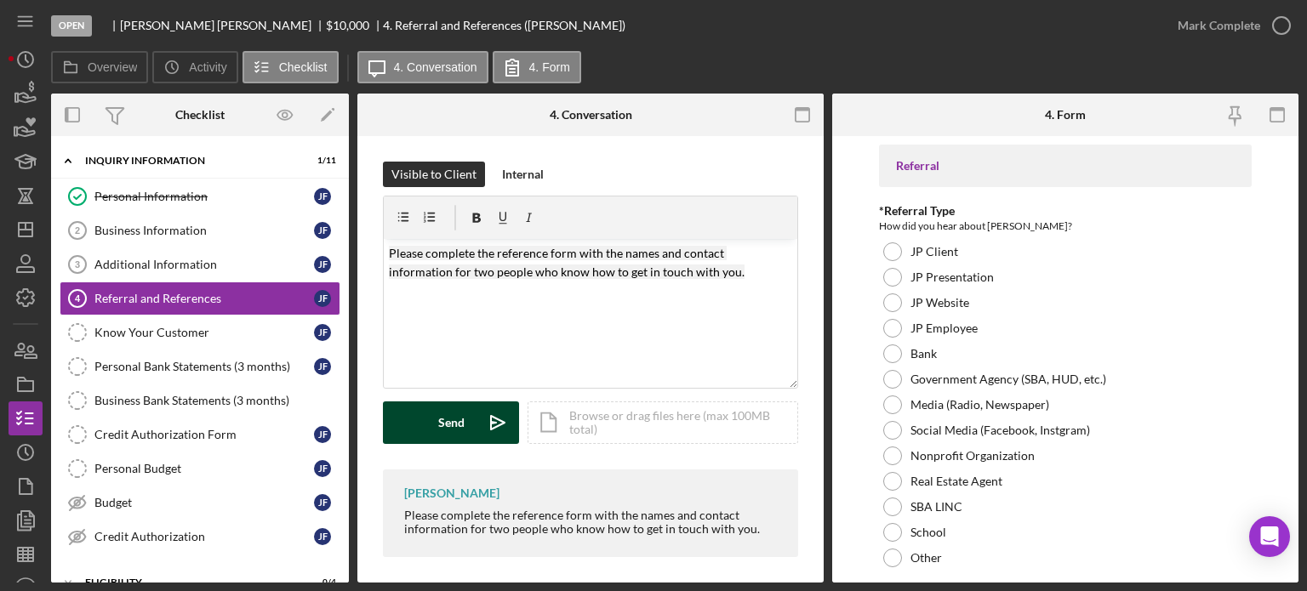
click at [436, 432] on button "Send Icon/icon-invite-send" at bounding box center [451, 423] width 136 height 43
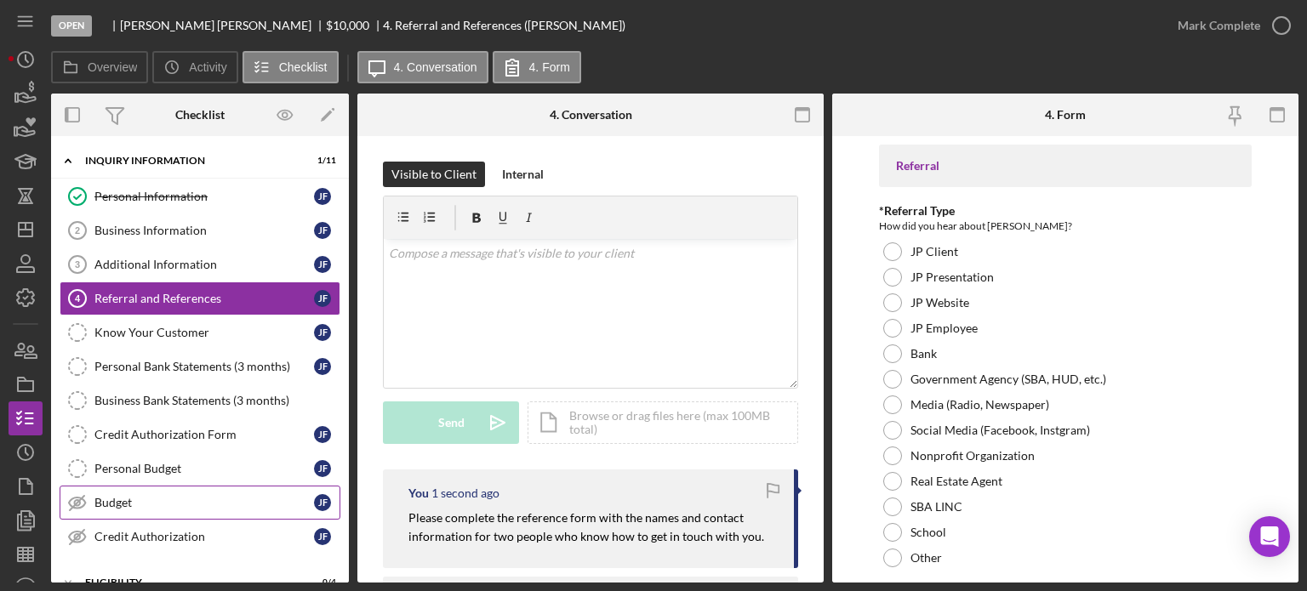
click at [123, 510] on link "Budget Budget [PERSON_NAME]" at bounding box center [200, 503] width 281 height 34
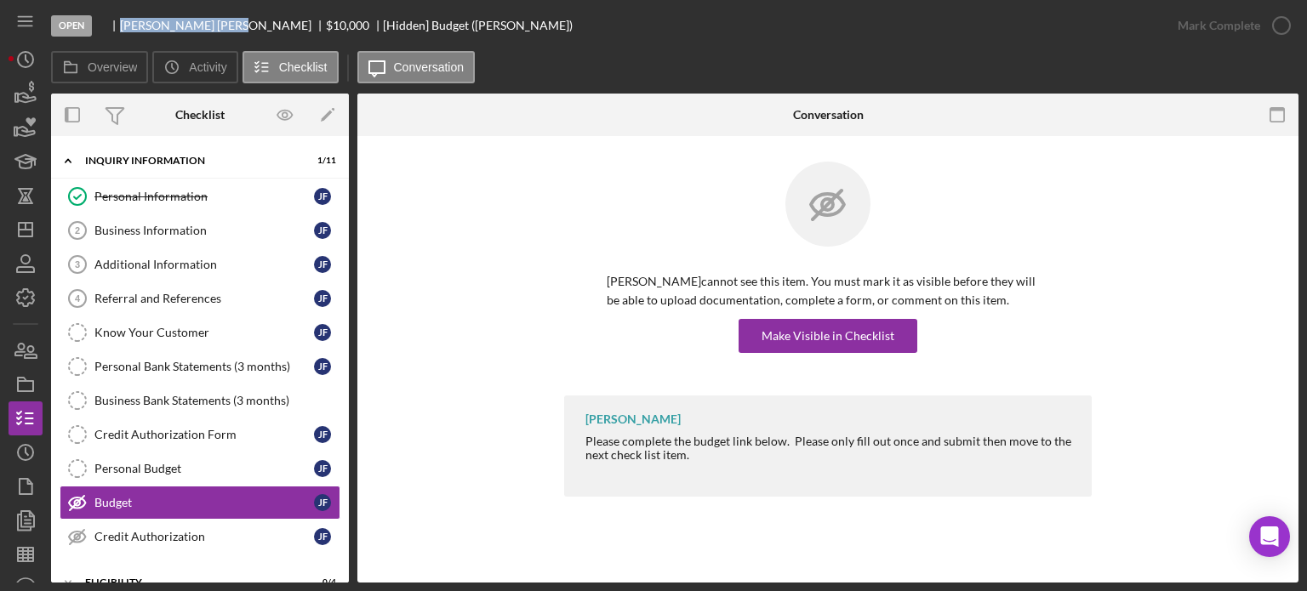
drag, startPoint x: 123, startPoint y: 20, endPoint x: 179, endPoint y: 21, distance: 56.2
click at [179, 21] on div "[PERSON_NAME]" at bounding box center [223, 26] width 206 height 14
click at [833, 333] on div "Make Visible in Checklist" at bounding box center [828, 336] width 133 height 34
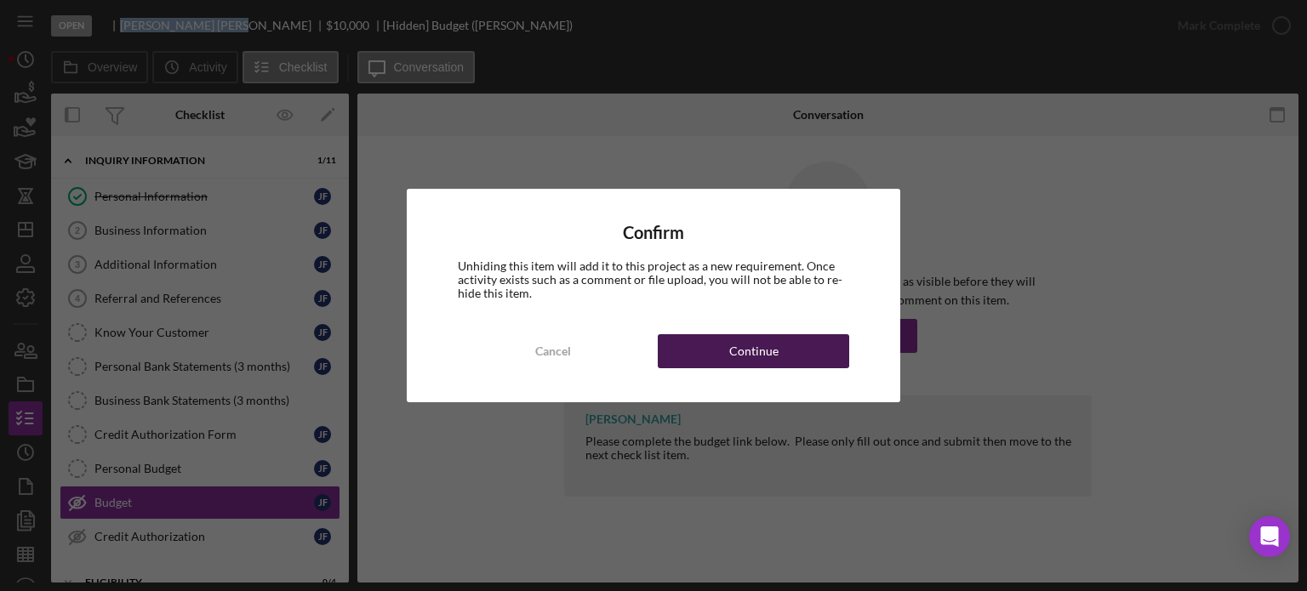
click at [738, 354] on div "Continue" at bounding box center [753, 351] width 49 height 34
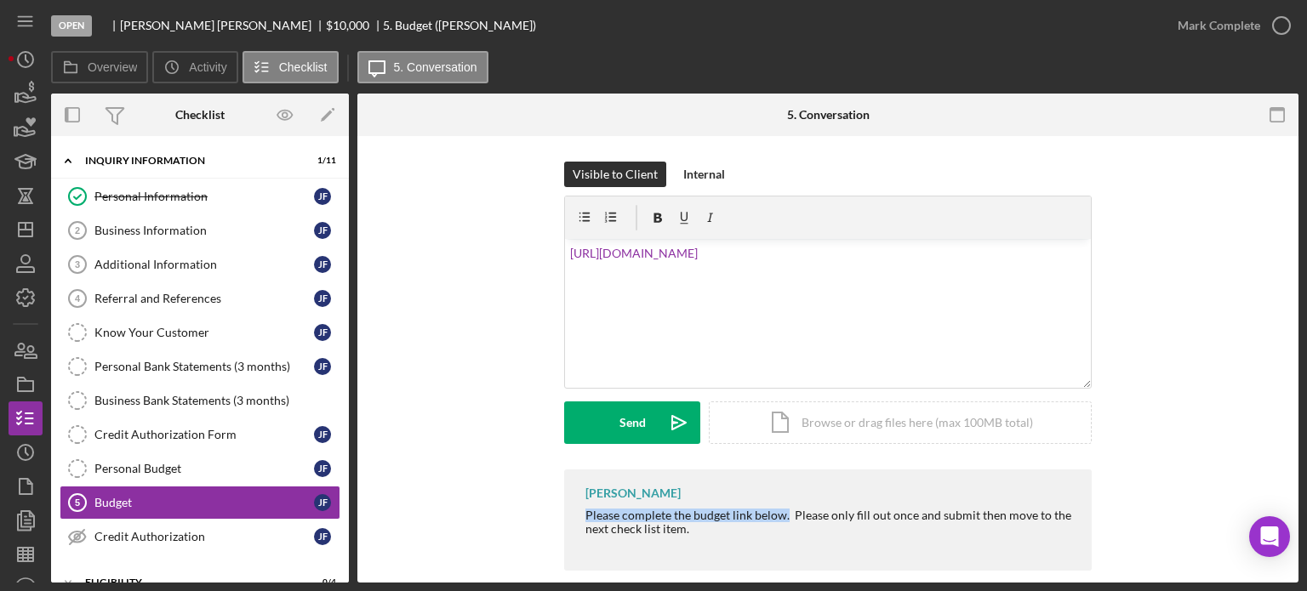
drag, startPoint x: 585, startPoint y: 512, endPoint x: 783, endPoint y: 514, distance: 198.3
click at [784, 512] on div "Please complete the budget link below. Please only fill out once and submit the…" at bounding box center [830, 522] width 489 height 27
click at [565, 252] on div "v Color teal Color pink Remove color Add row above Add row below Add column bef…" at bounding box center [828, 313] width 526 height 149
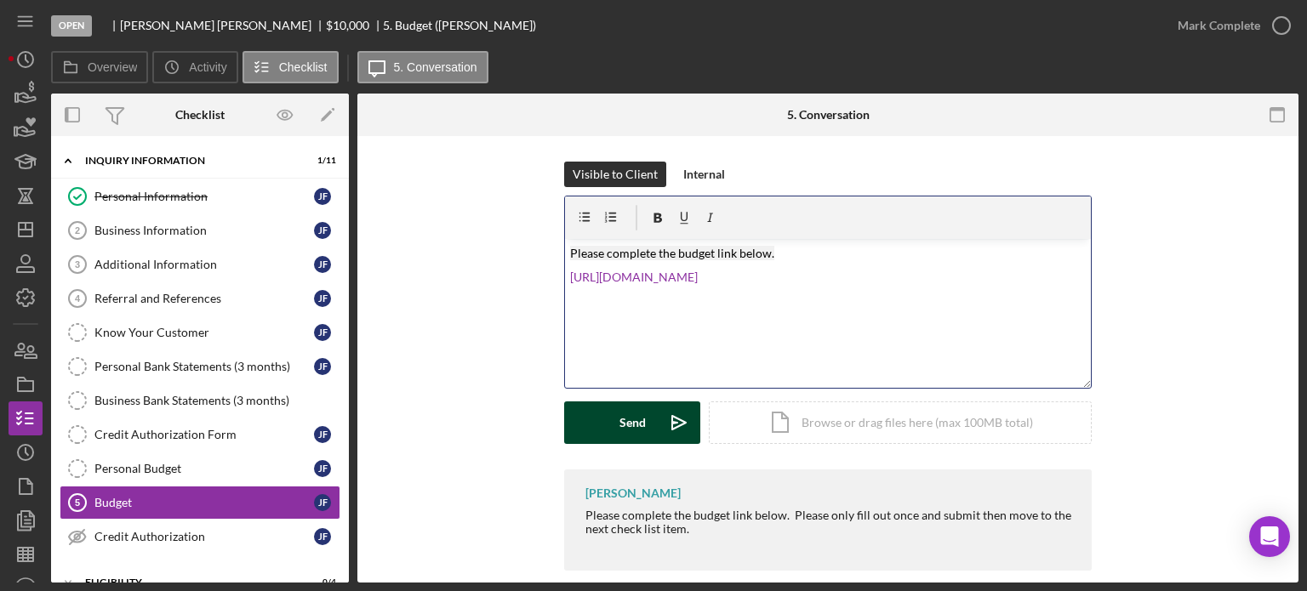
click at [602, 417] on button "Send Icon/icon-invite-send" at bounding box center [632, 423] width 136 height 43
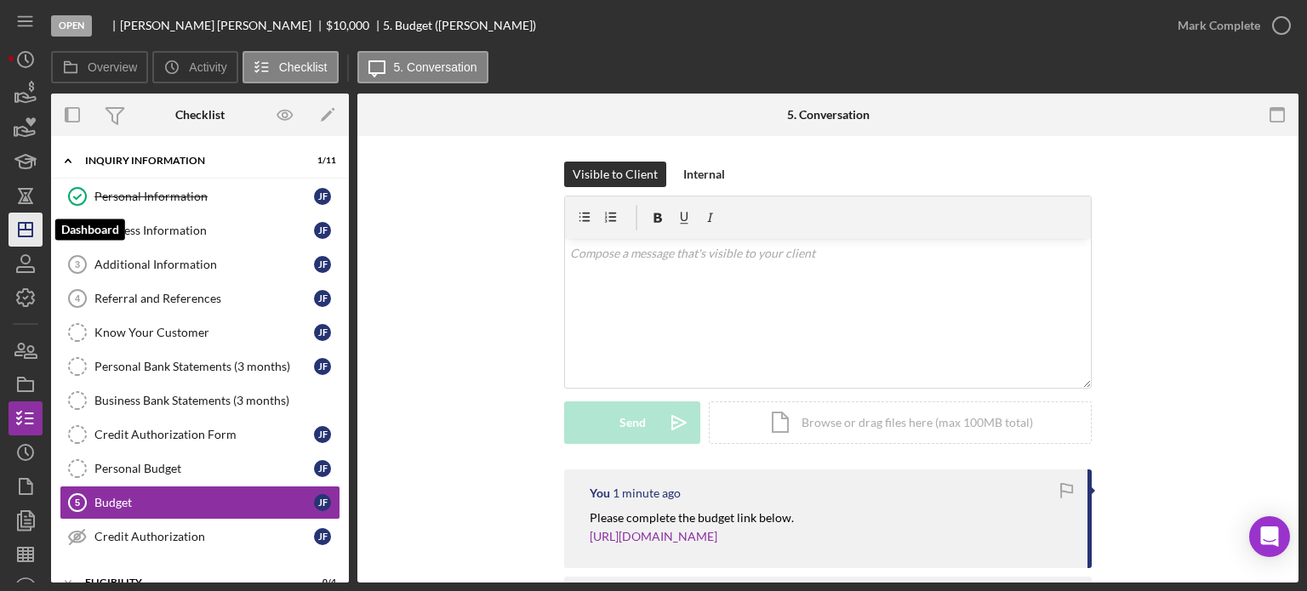
click at [18, 233] on icon "Icon/Dashboard" at bounding box center [25, 229] width 43 height 43
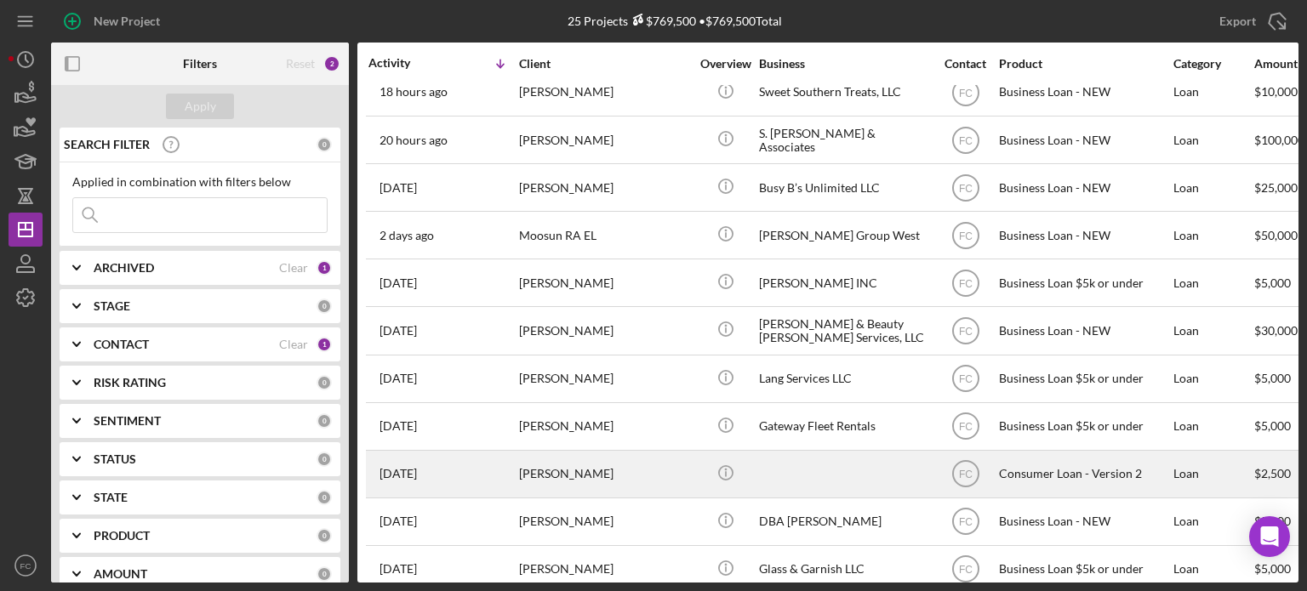
scroll to position [340, 0]
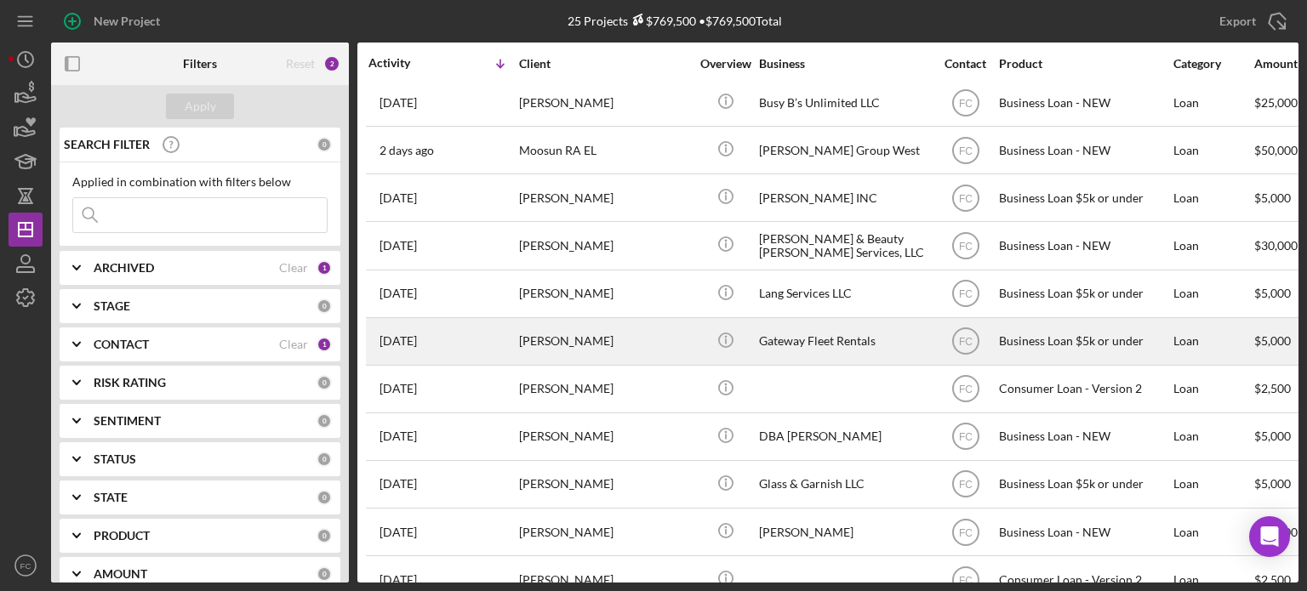
click at [454, 346] on div "[DATE] [PERSON_NAME]" at bounding box center [442, 341] width 149 height 45
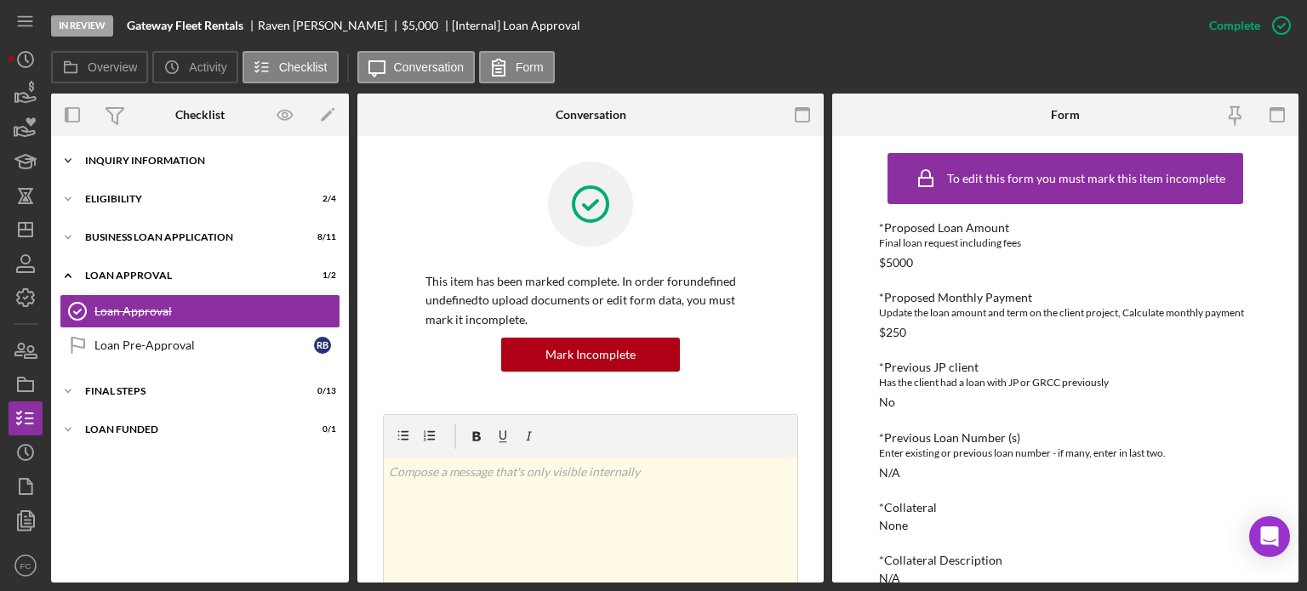
click at [106, 159] on div "INQUIRY INFORMATION" at bounding box center [206, 161] width 243 height 10
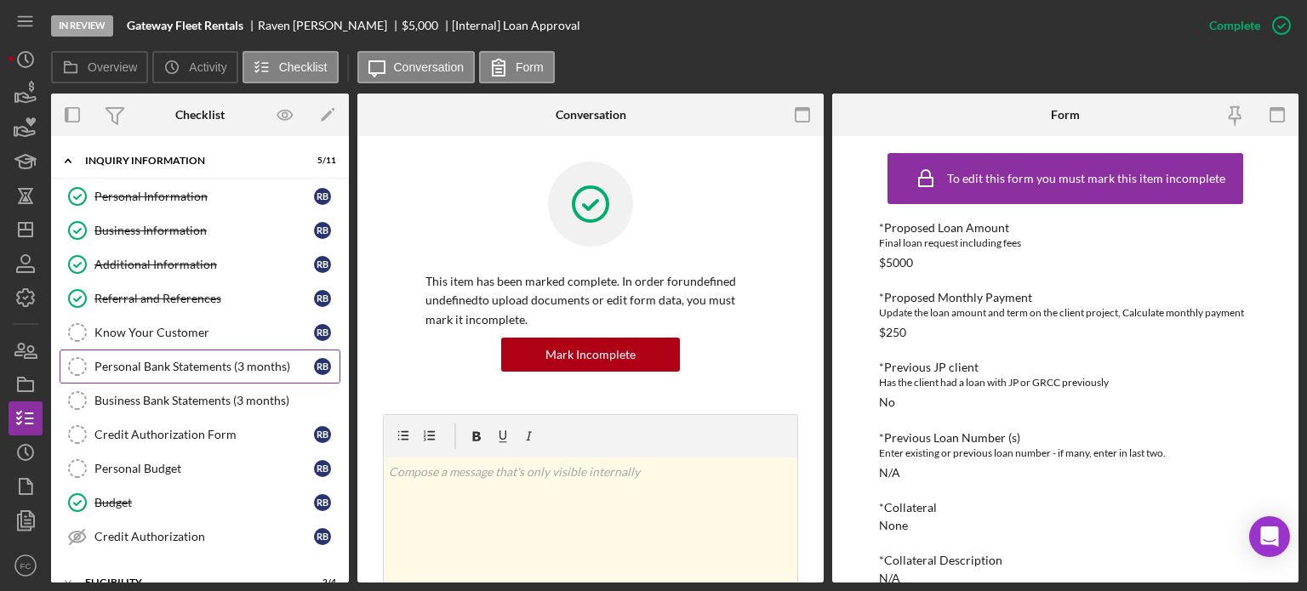
scroll to position [170, 0]
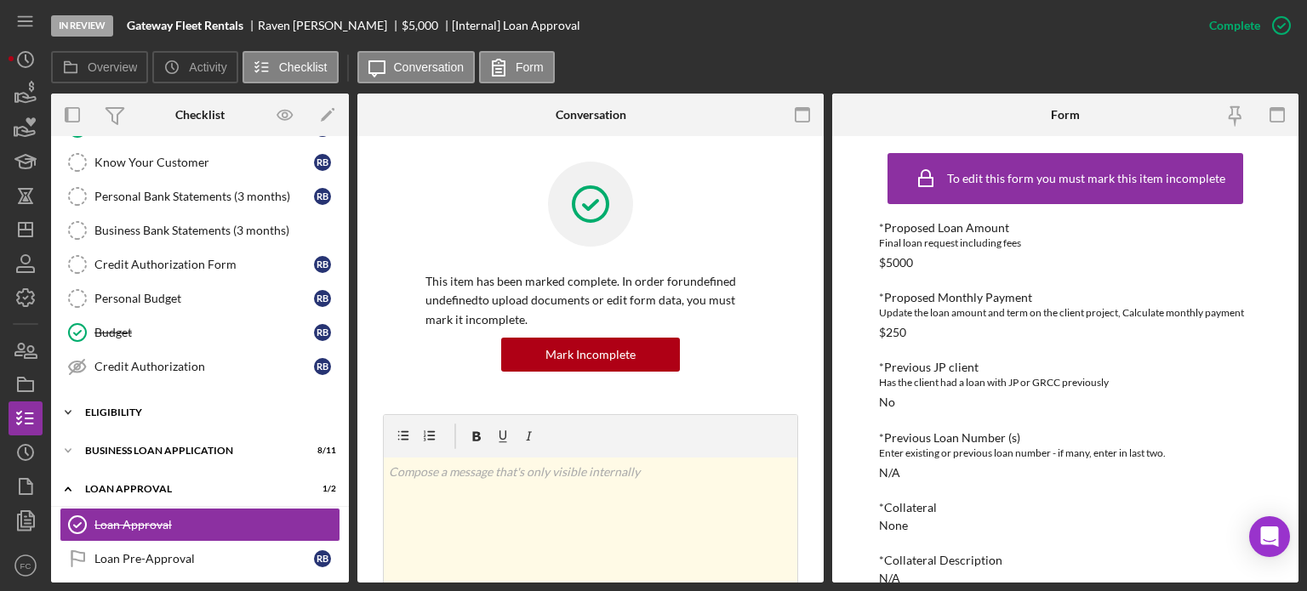
click at [129, 401] on div "Icon/Expander Eligibility 2 / 4" at bounding box center [200, 413] width 298 height 34
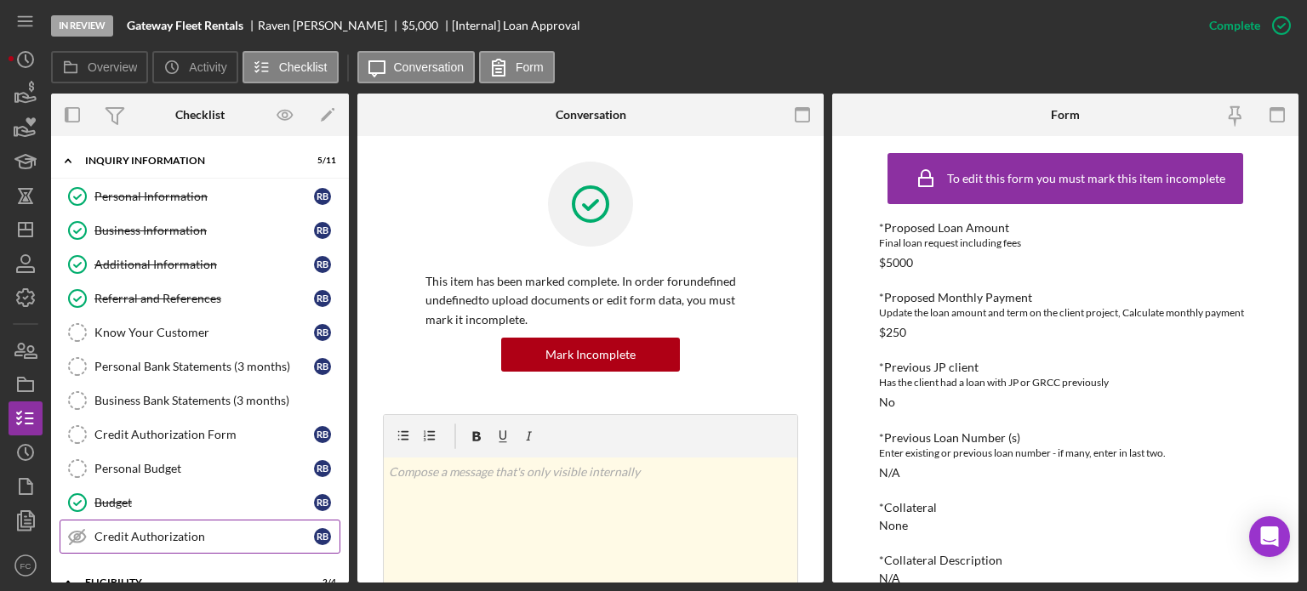
scroll to position [85, 0]
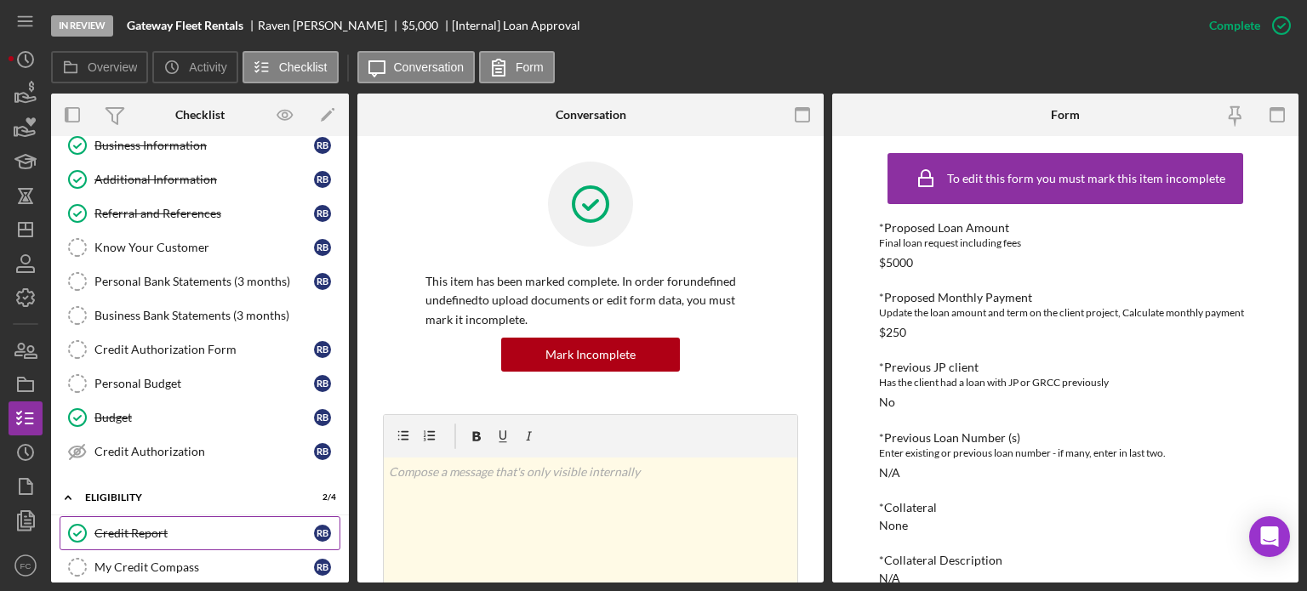
click at [151, 517] on link "Credit Report Credit Report R B" at bounding box center [200, 534] width 281 height 34
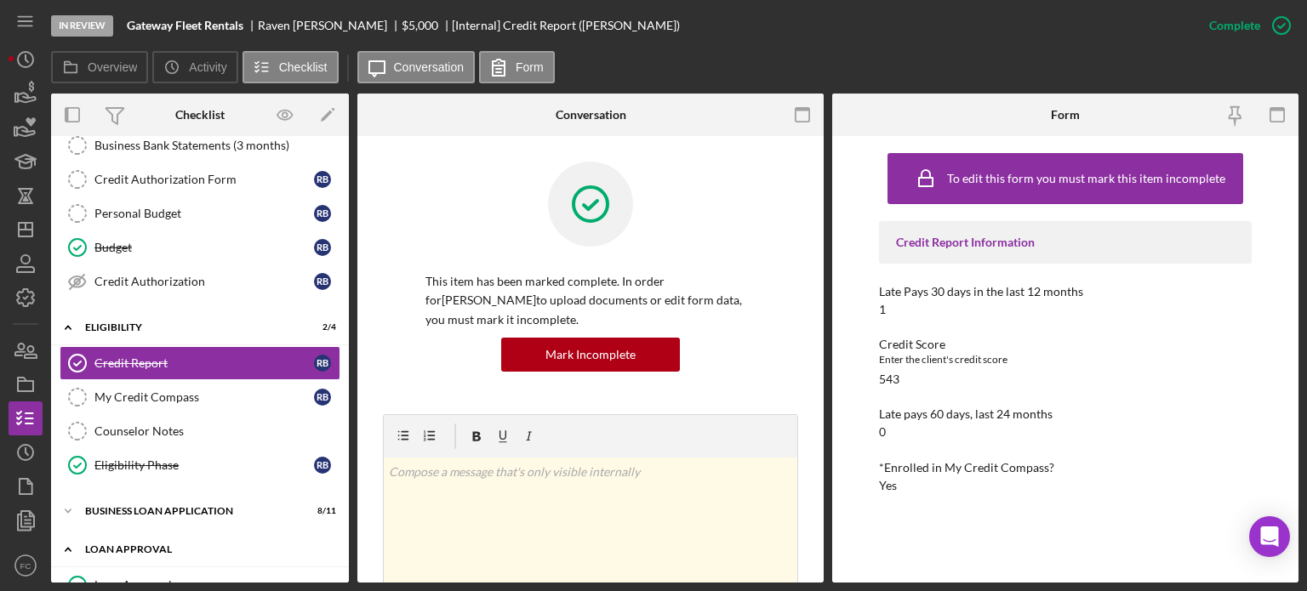
scroll to position [340, 0]
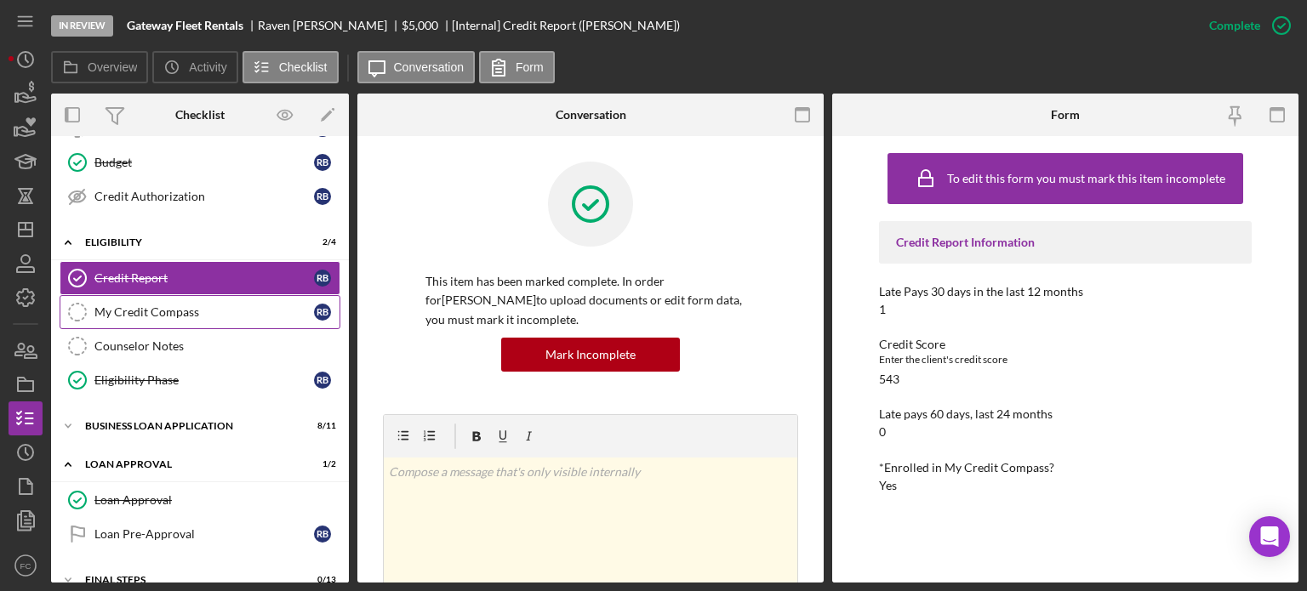
click at [201, 312] on div "My Credit Compass" at bounding box center [204, 313] width 220 height 14
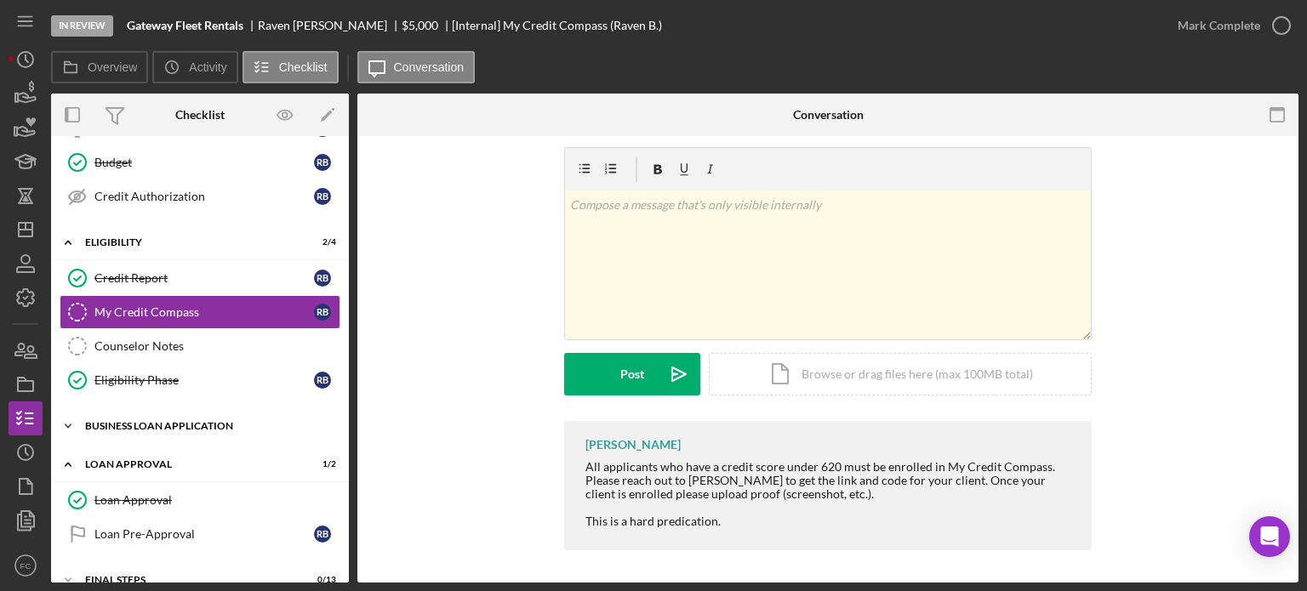
scroll to position [395, 0]
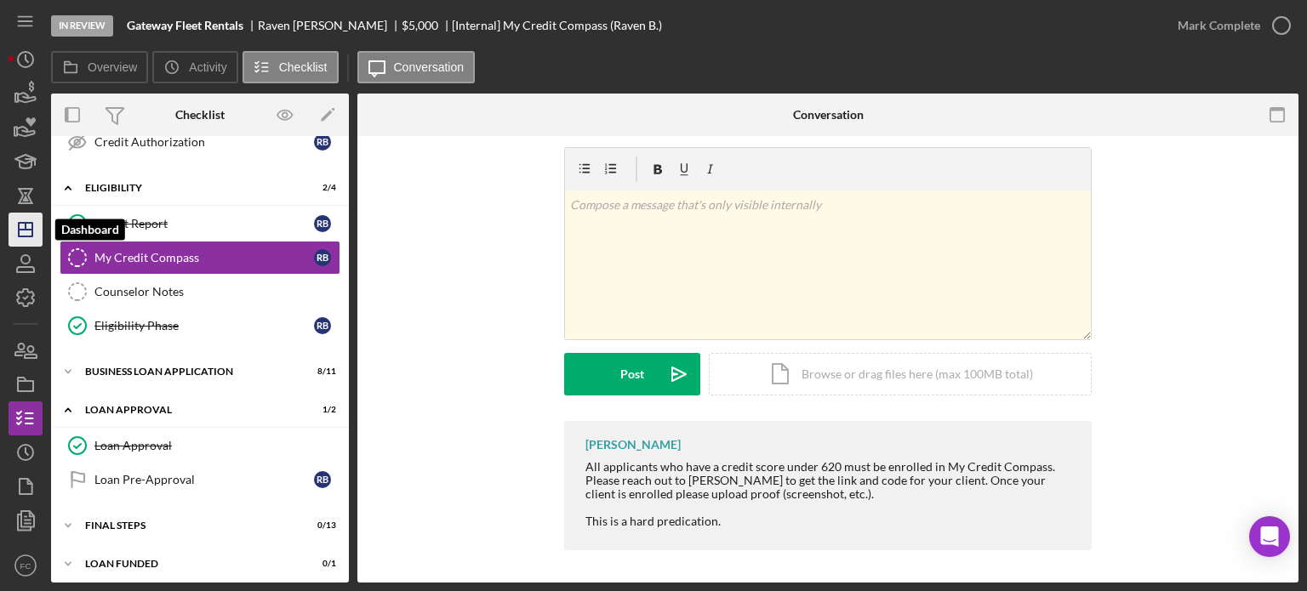
click at [26, 234] on icon "Icon/Dashboard" at bounding box center [25, 229] width 43 height 43
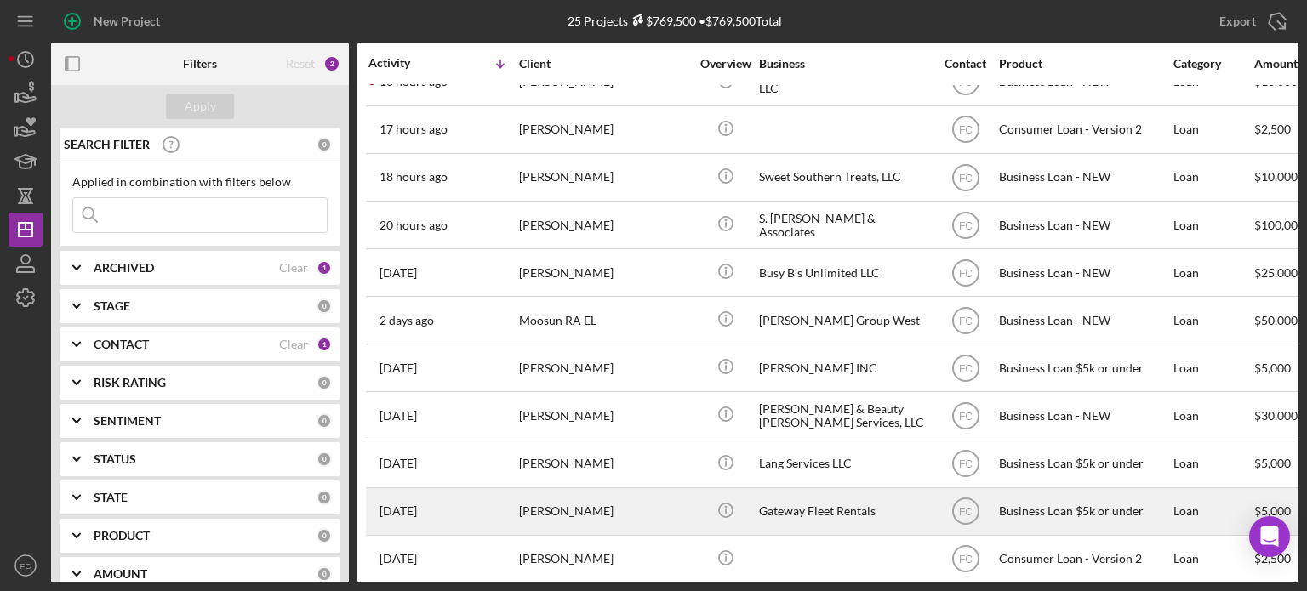
scroll to position [255, 0]
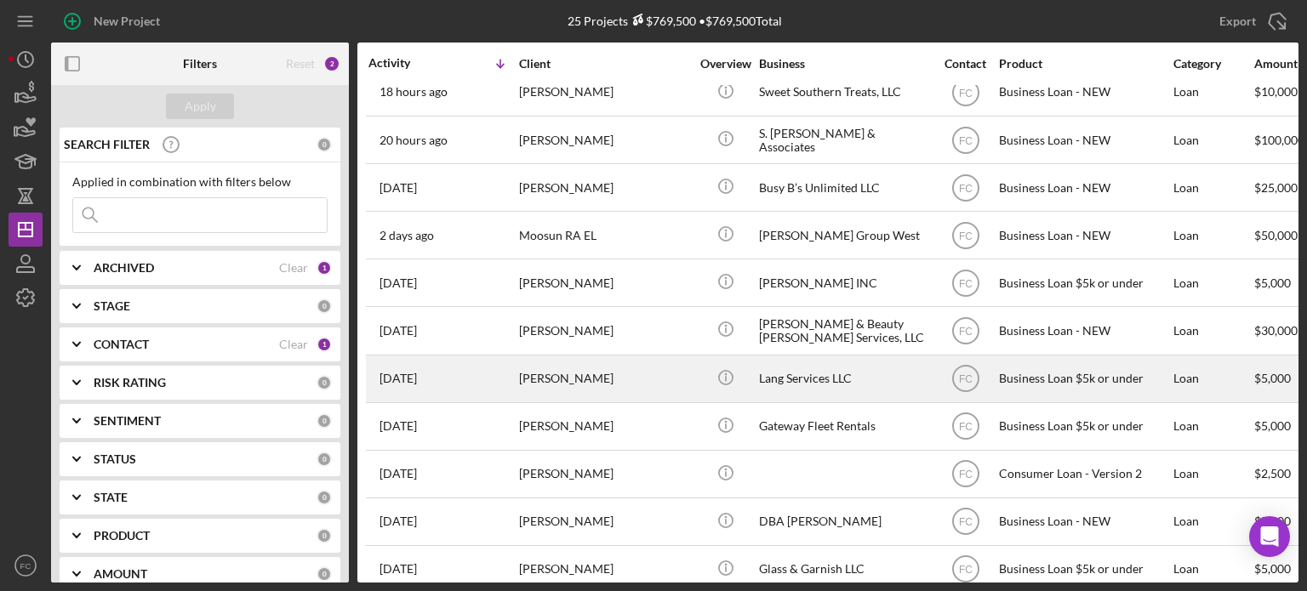
click at [474, 373] on div "[DATE] [PERSON_NAME]" at bounding box center [442, 379] width 149 height 45
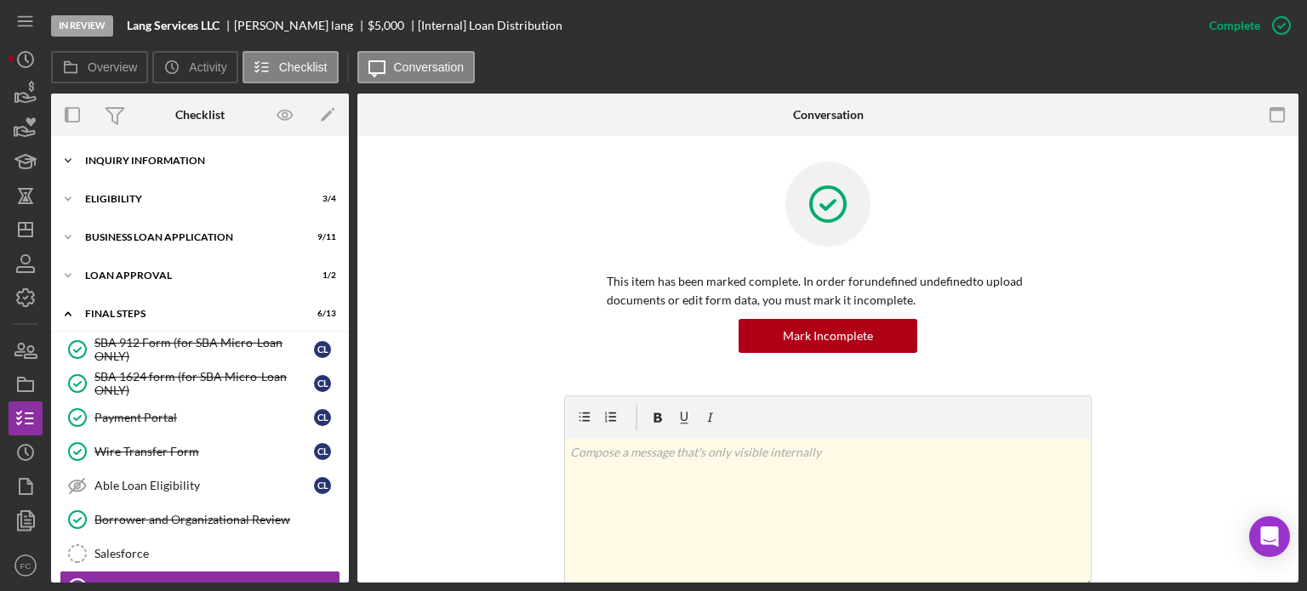
click at [128, 171] on div "Icon/Expander INQUIRY INFORMATION 5 / 11" at bounding box center [200, 161] width 298 height 34
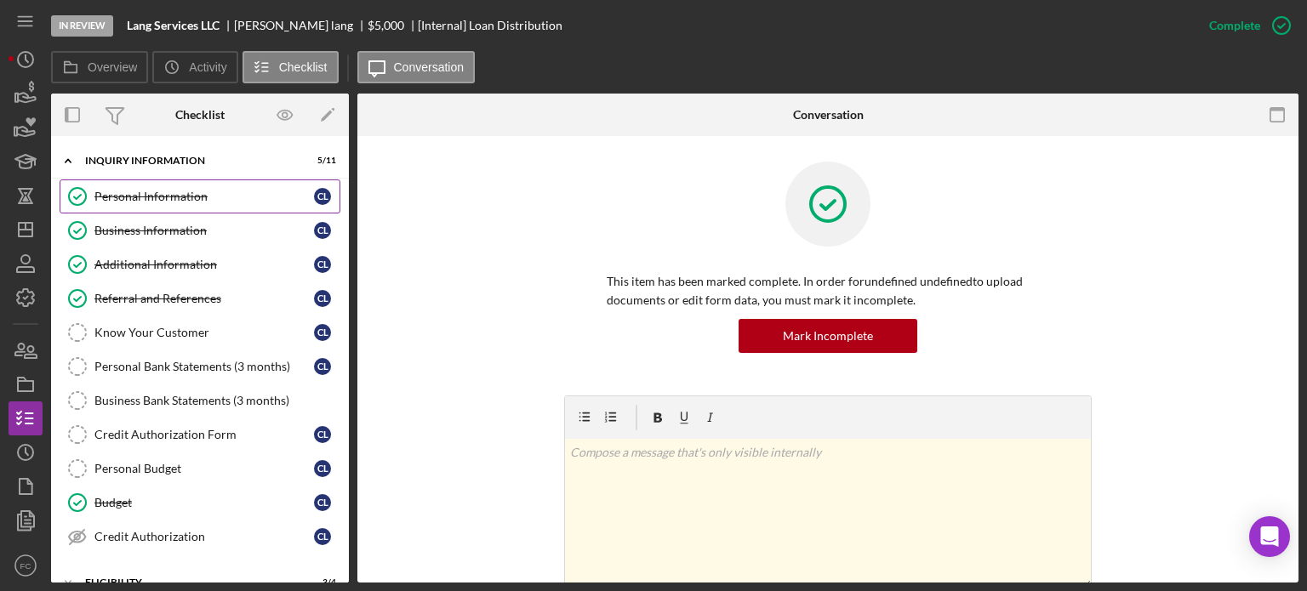
click at [127, 197] on div "Personal Information" at bounding box center [204, 197] width 220 height 14
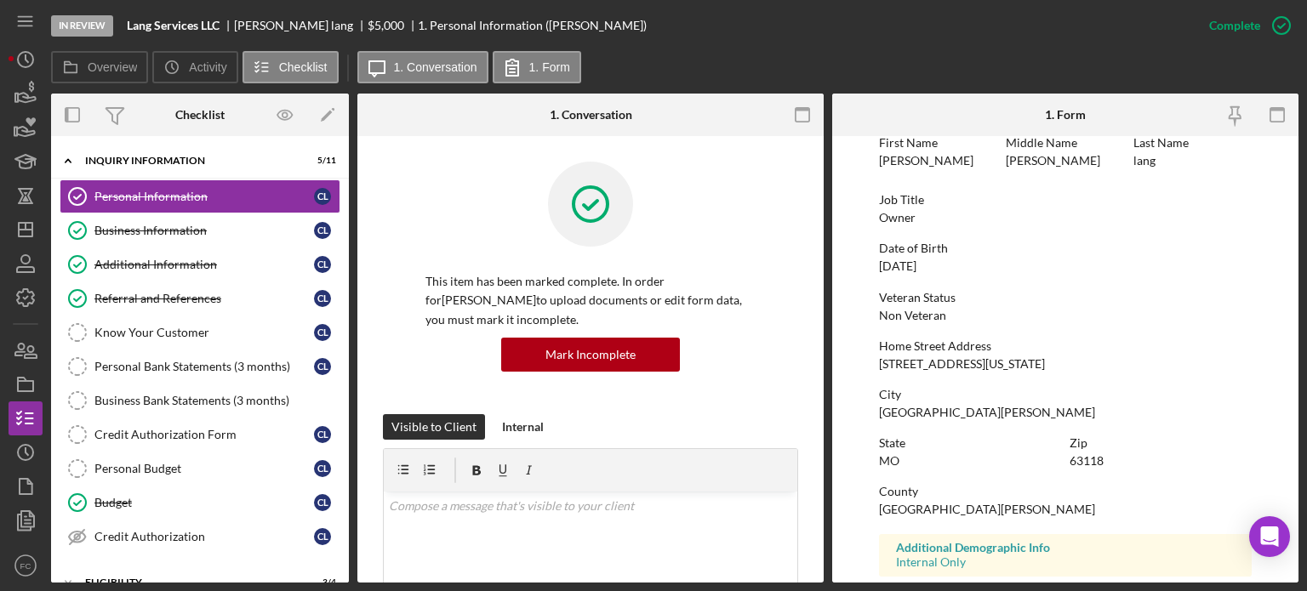
scroll to position [170, 0]
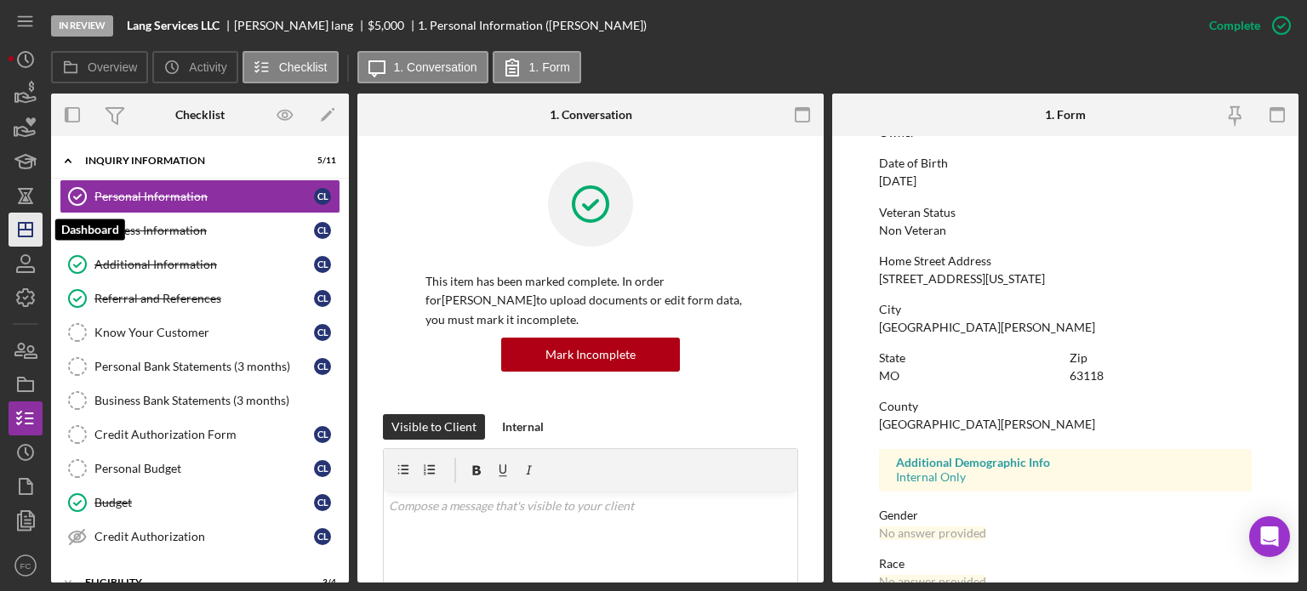
click at [28, 228] on icon "Icon/Dashboard" at bounding box center [25, 229] width 43 height 43
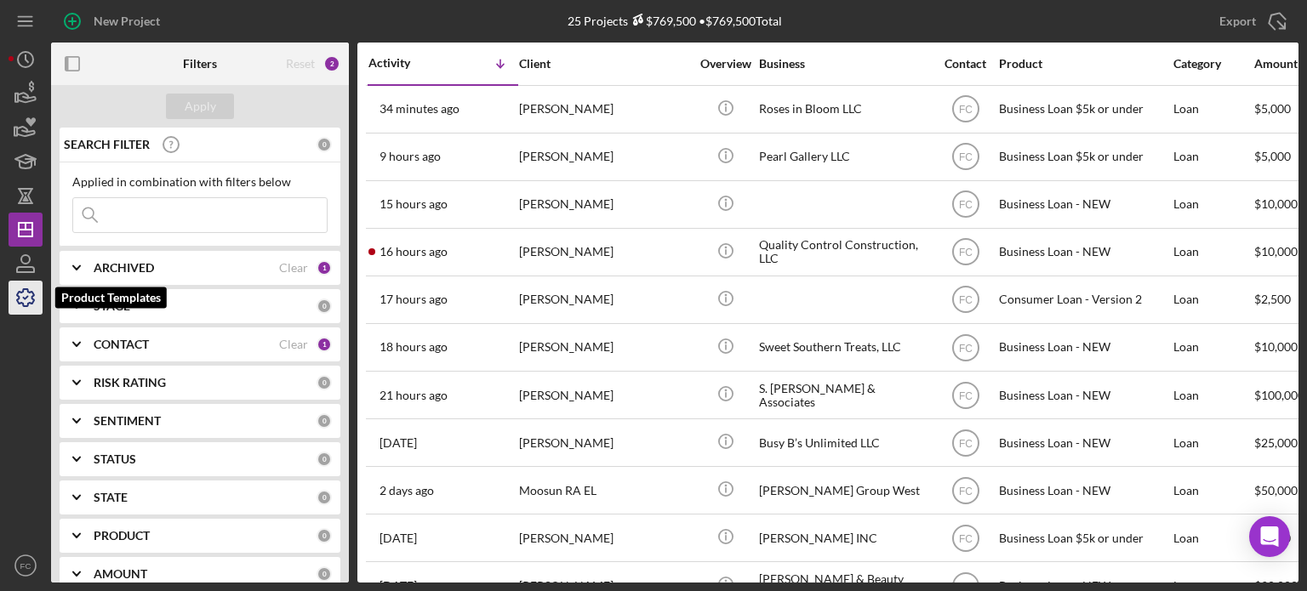
click at [21, 296] on icon "button" at bounding box center [25, 298] width 43 height 43
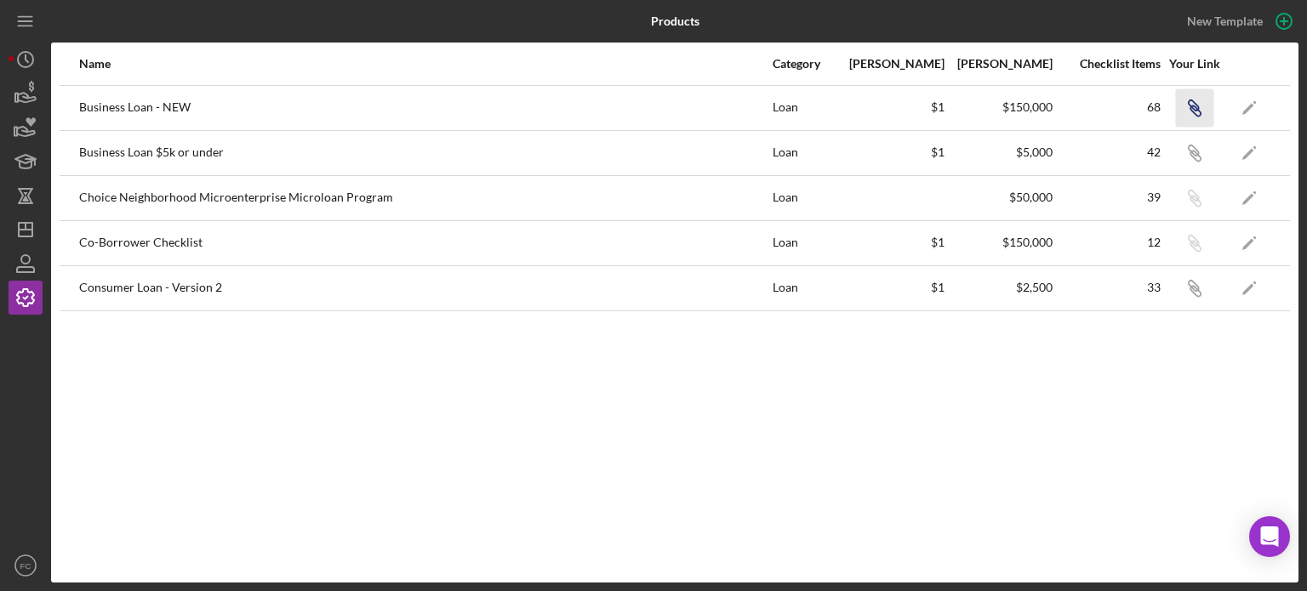
click at [1191, 108] on icon "Icon/Link" at bounding box center [1194, 108] width 38 height 38
click at [31, 219] on icon "Icon/Dashboard" at bounding box center [25, 229] width 43 height 43
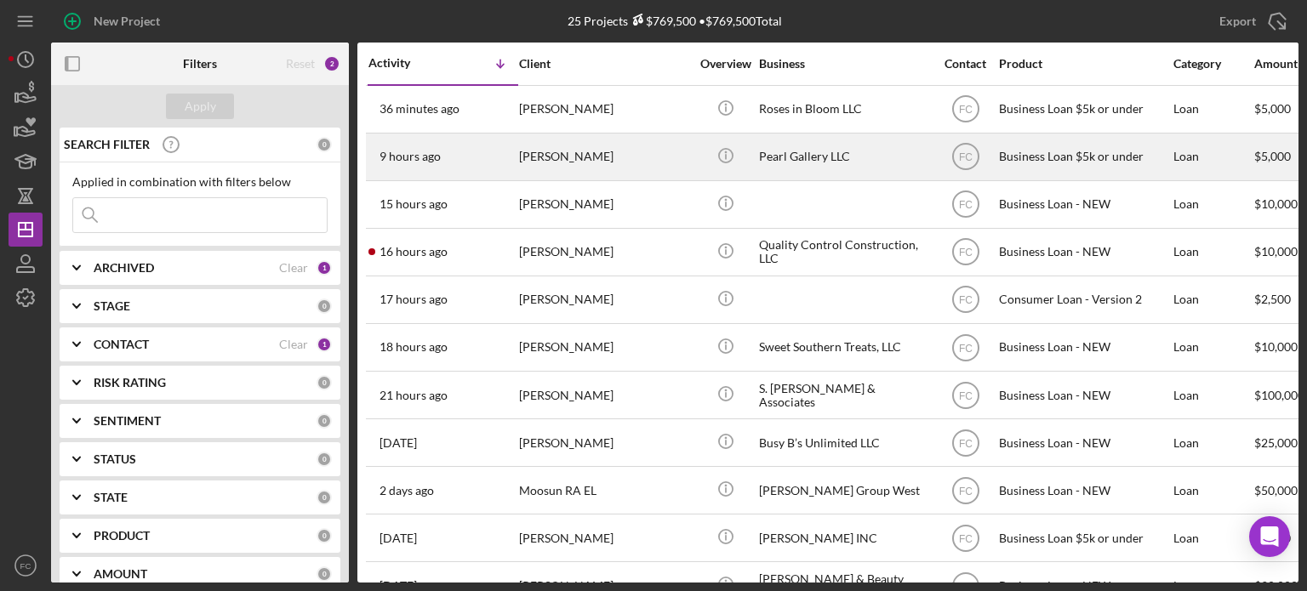
click at [476, 164] on div "9 hours ago [PERSON_NAME]" at bounding box center [442, 156] width 149 height 45
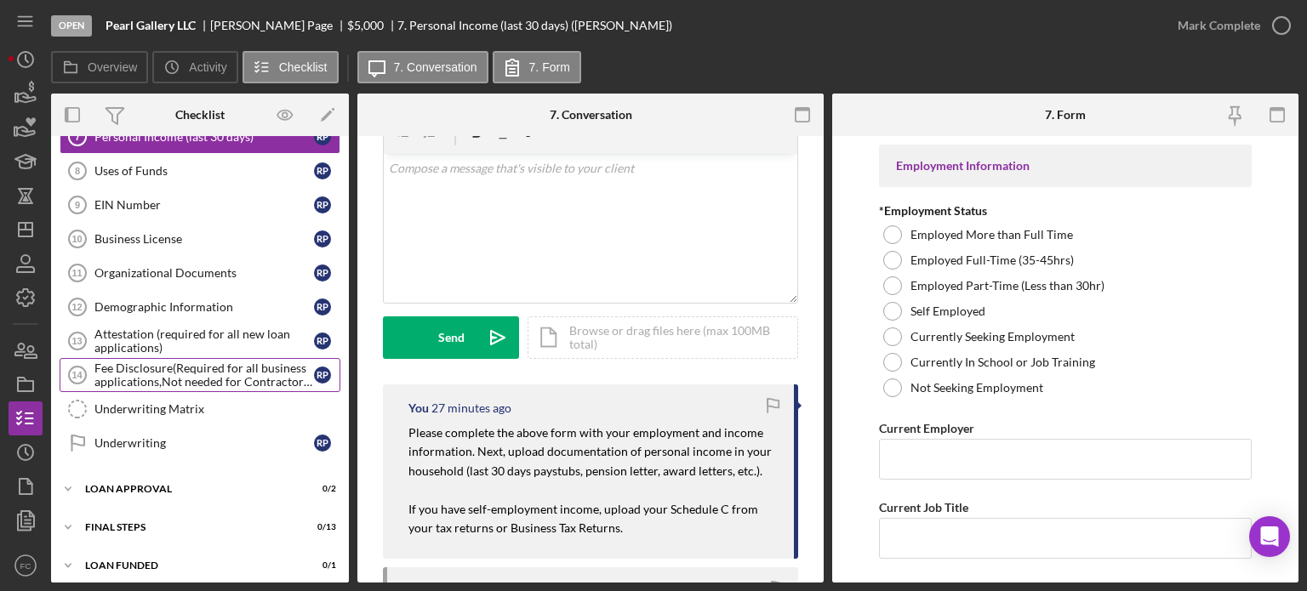
scroll to position [174, 0]
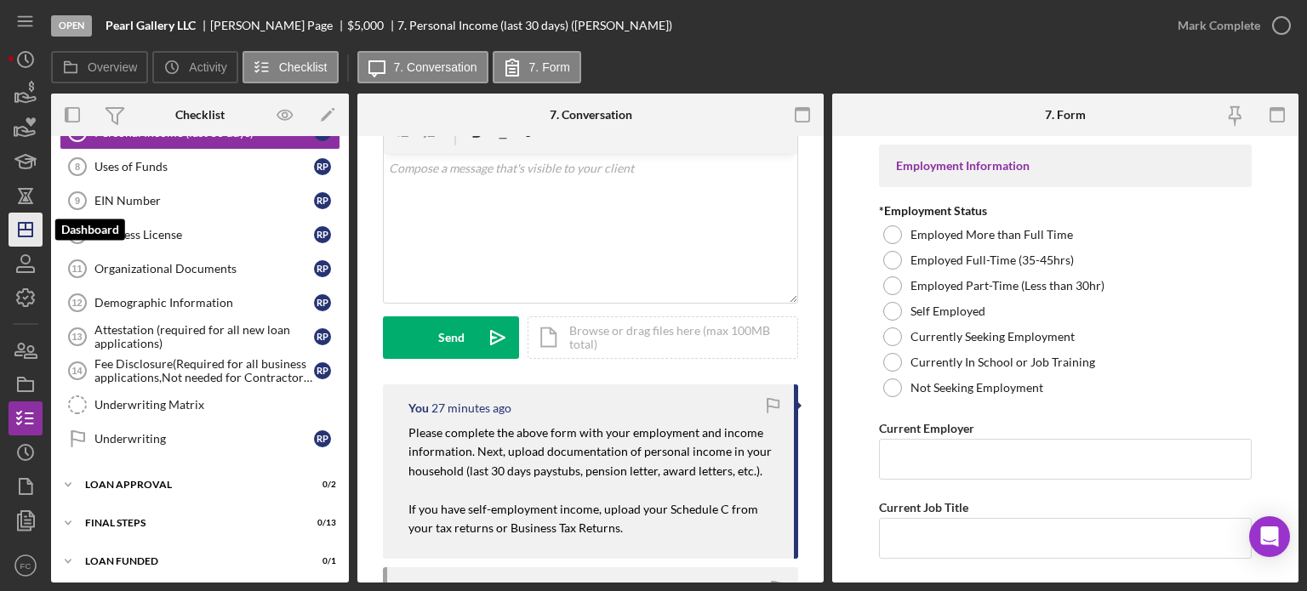
click at [31, 224] on icon "Icon/Dashboard" at bounding box center [25, 229] width 43 height 43
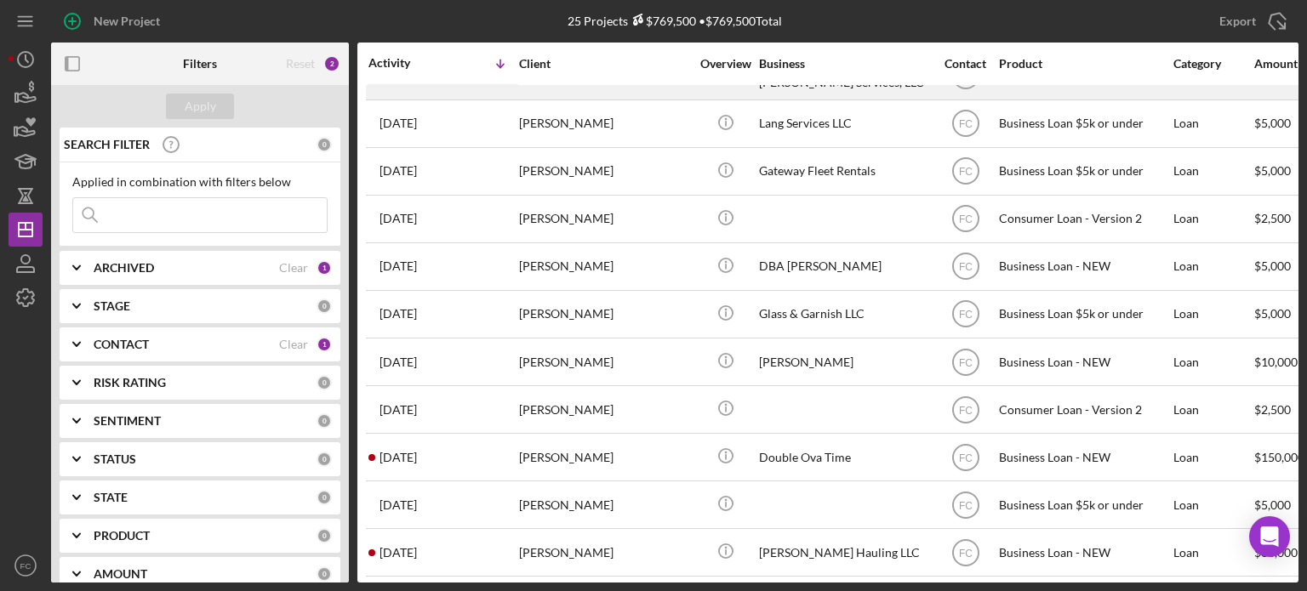
scroll to position [596, 0]
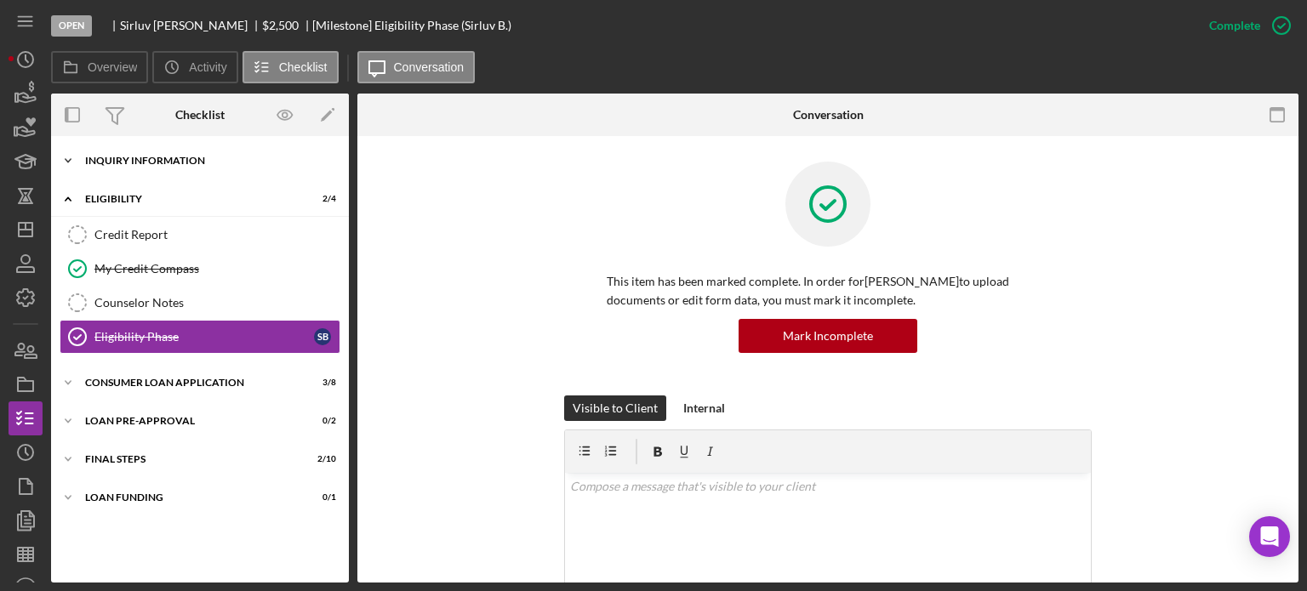
click at [145, 165] on div "Inquiry Information" at bounding box center [206, 161] width 243 height 10
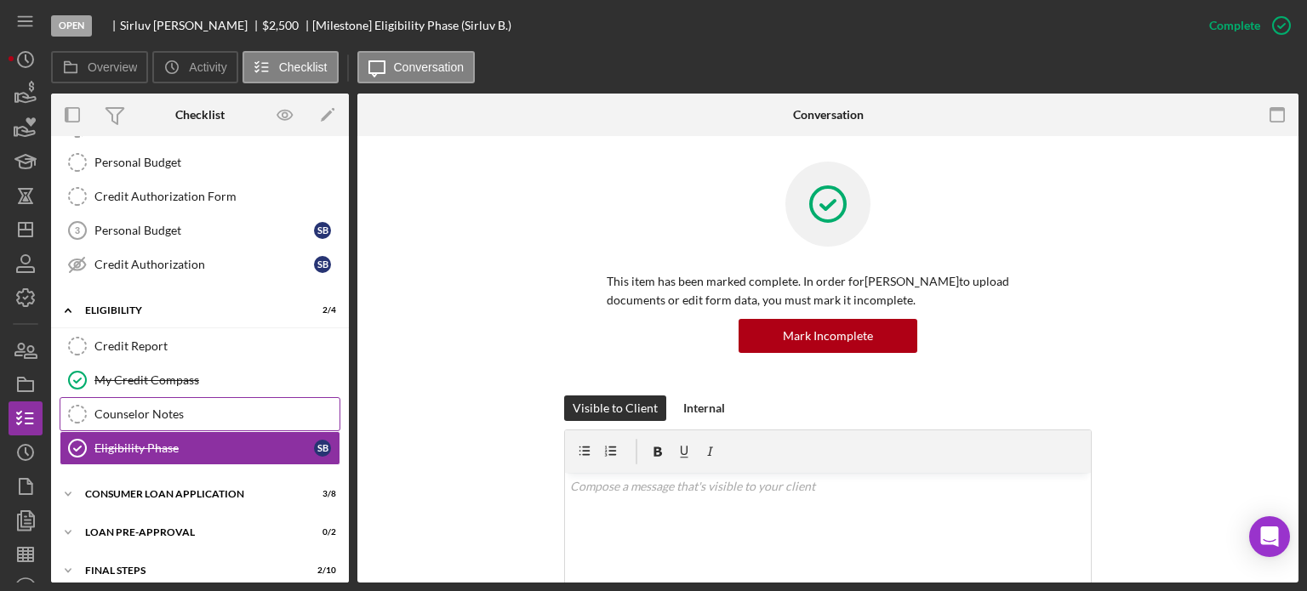
scroll to position [218, 0]
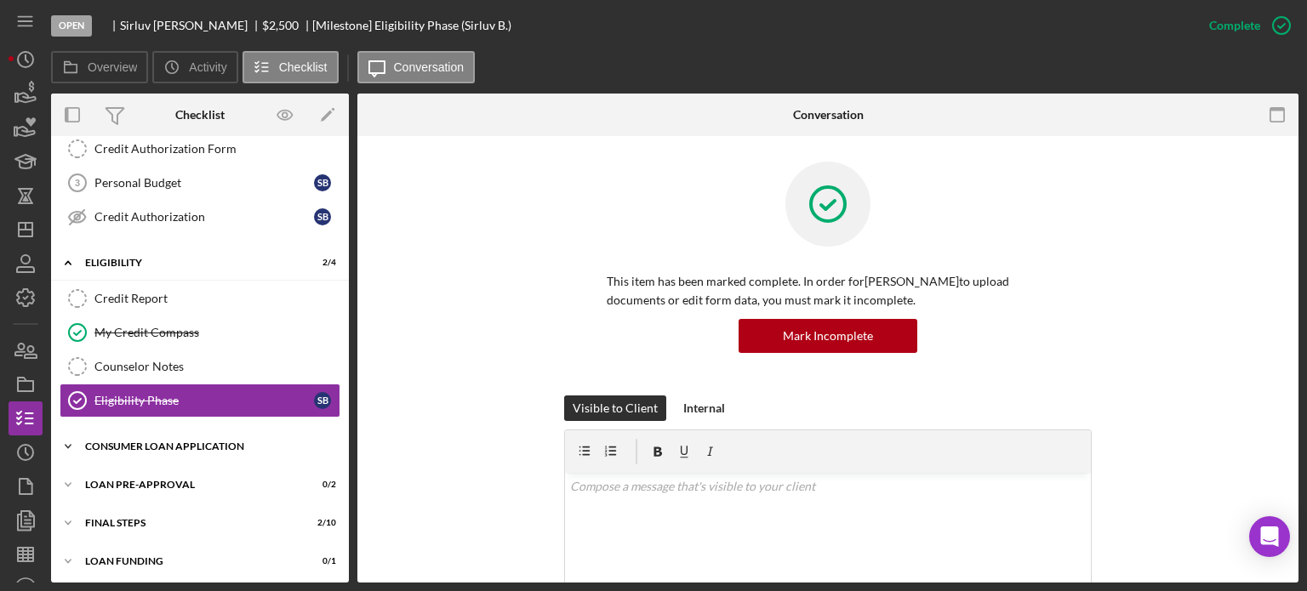
click at [157, 453] on div "Icon/Expander Consumer Loan Application 3 / 8" at bounding box center [200, 447] width 298 height 34
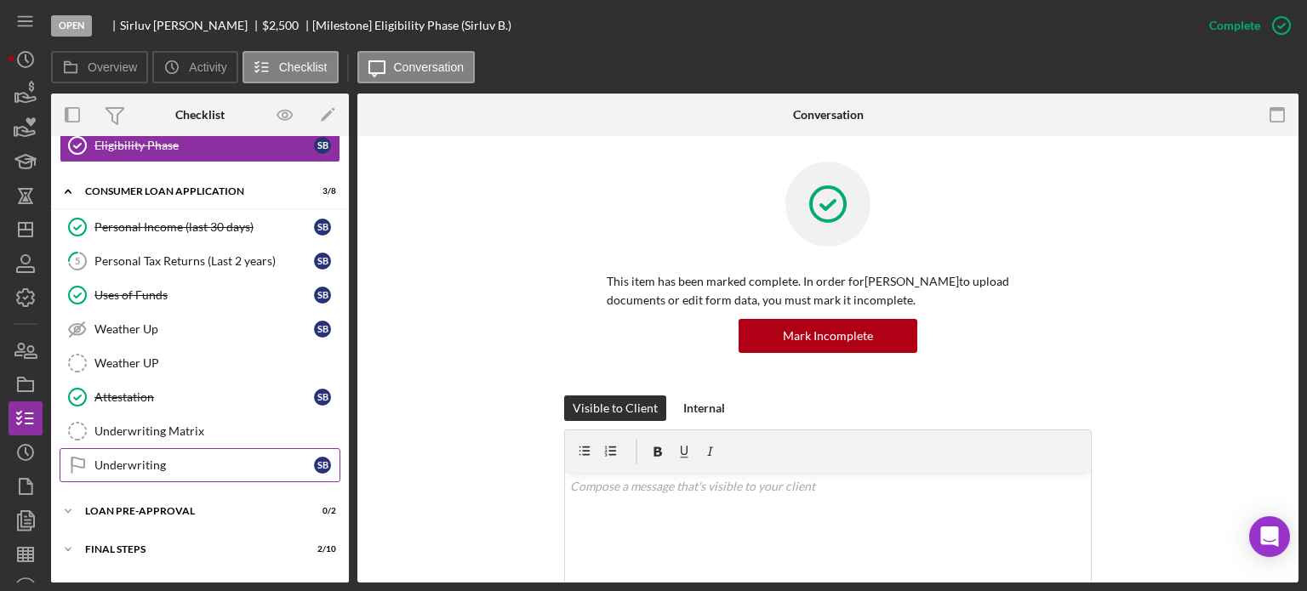
scroll to position [497, 0]
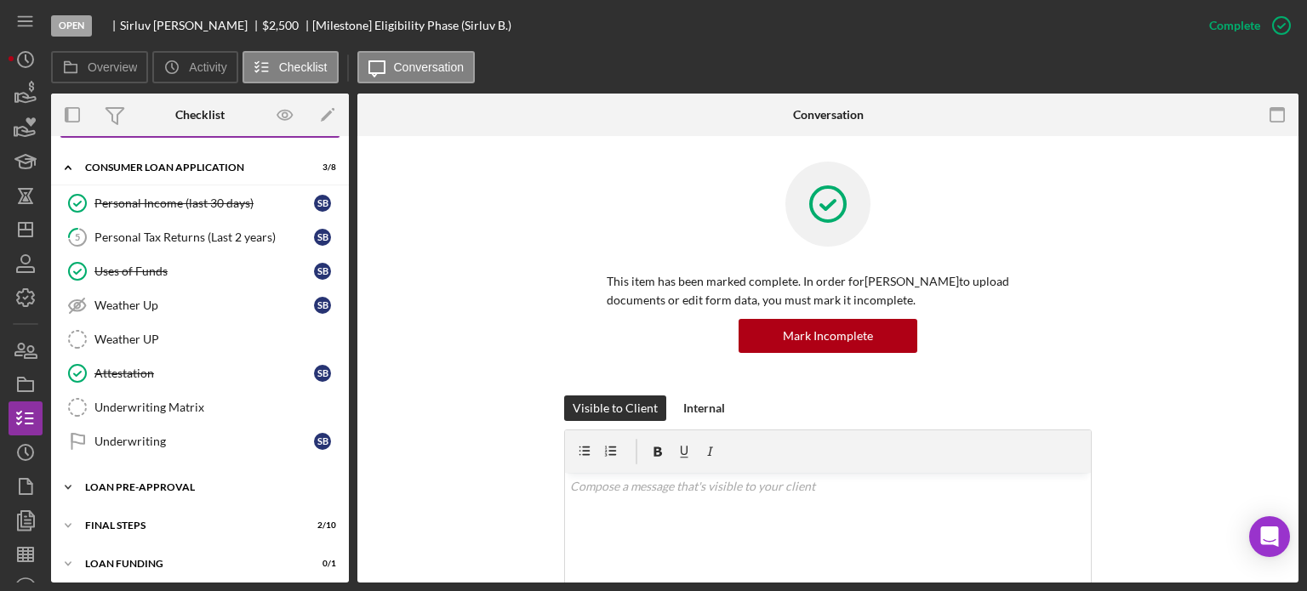
click at [143, 483] on div "Loan Pre-Approval" at bounding box center [206, 488] width 243 height 10
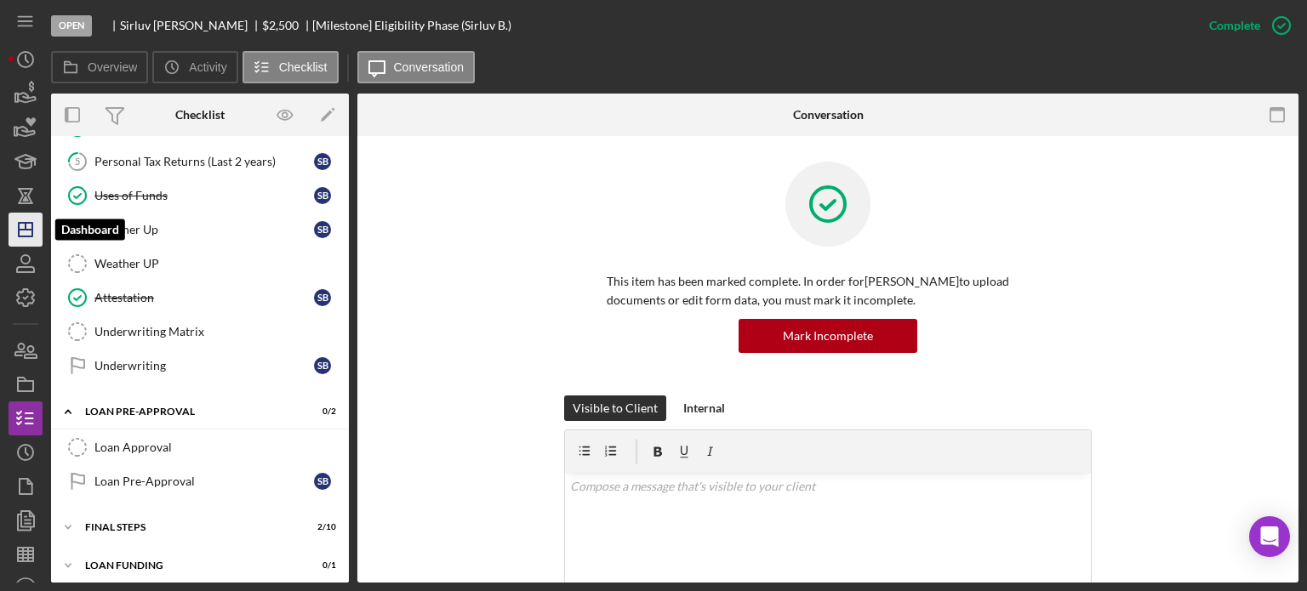
click at [17, 234] on icon "Icon/Dashboard" at bounding box center [25, 229] width 43 height 43
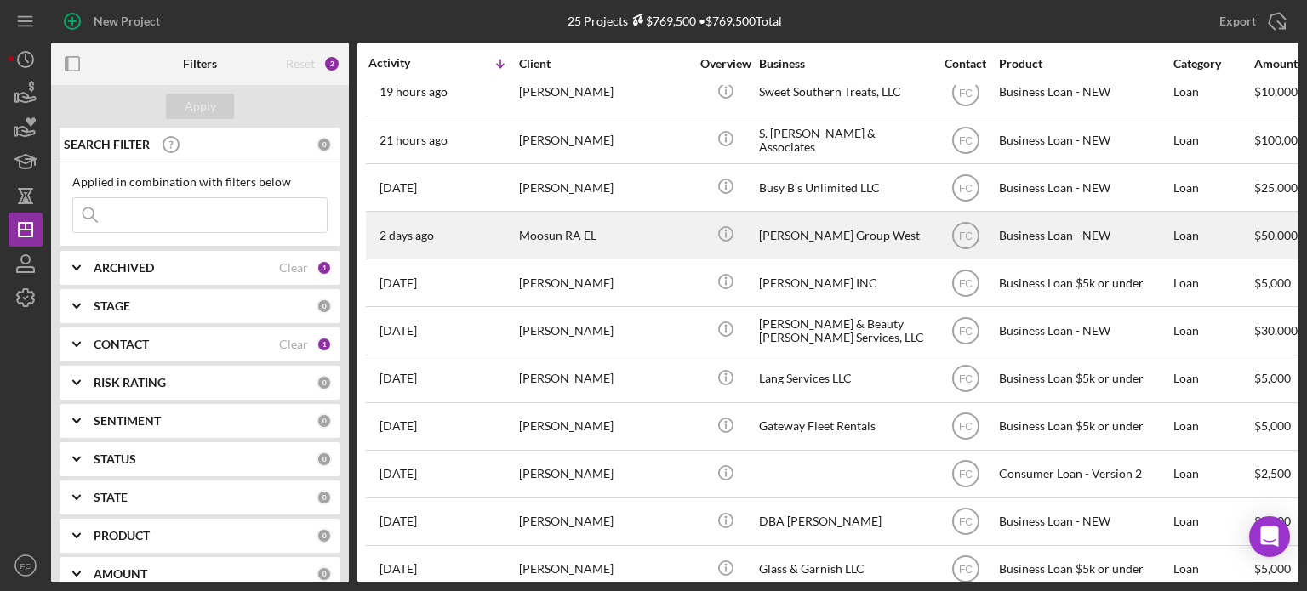
scroll to position [340, 0]
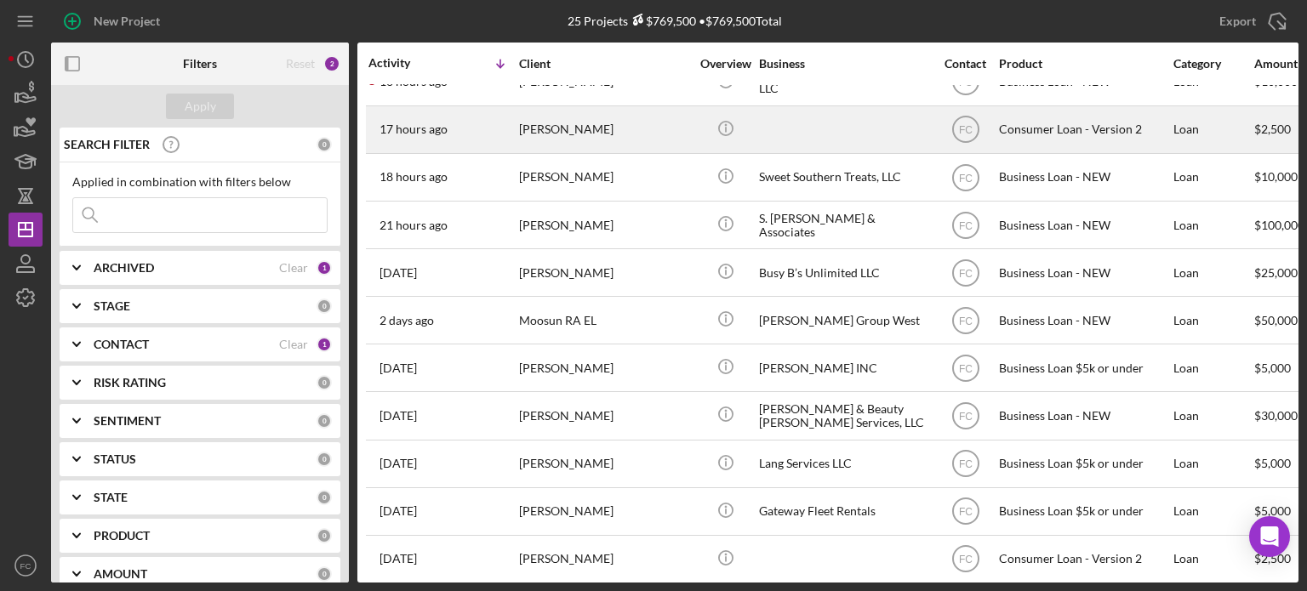
scroll to position [85, 0]
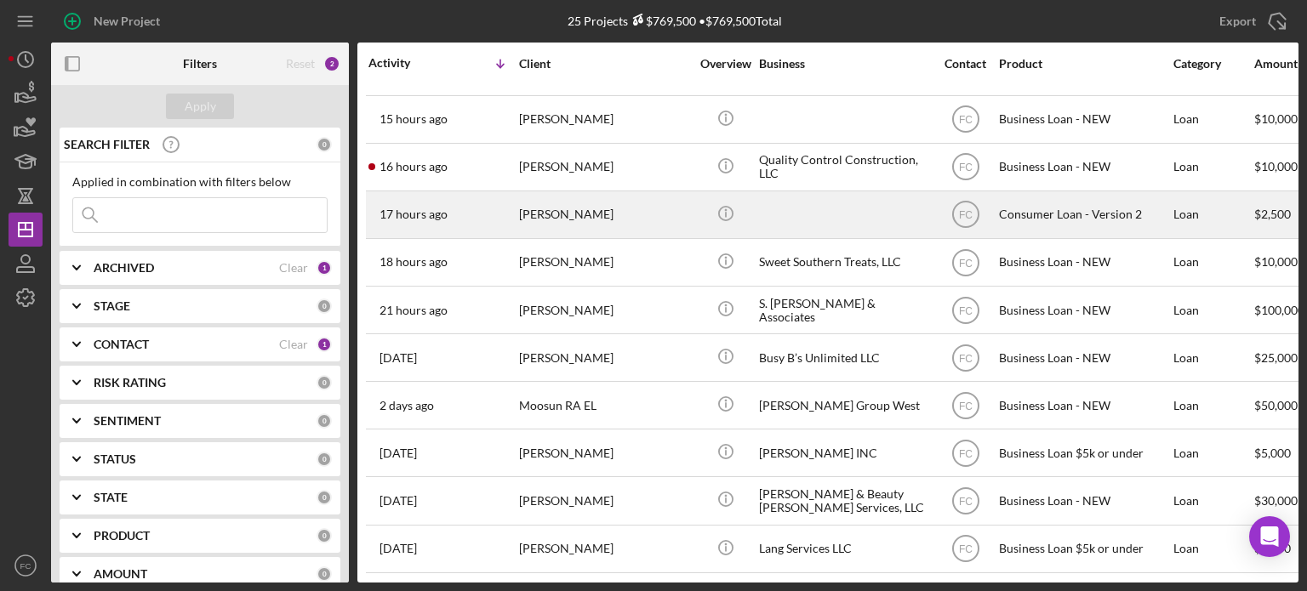
click at [493, 222] on div "17 hours ago Sirluv Boyd" at bounding box center [442, 214] width 149 height 45
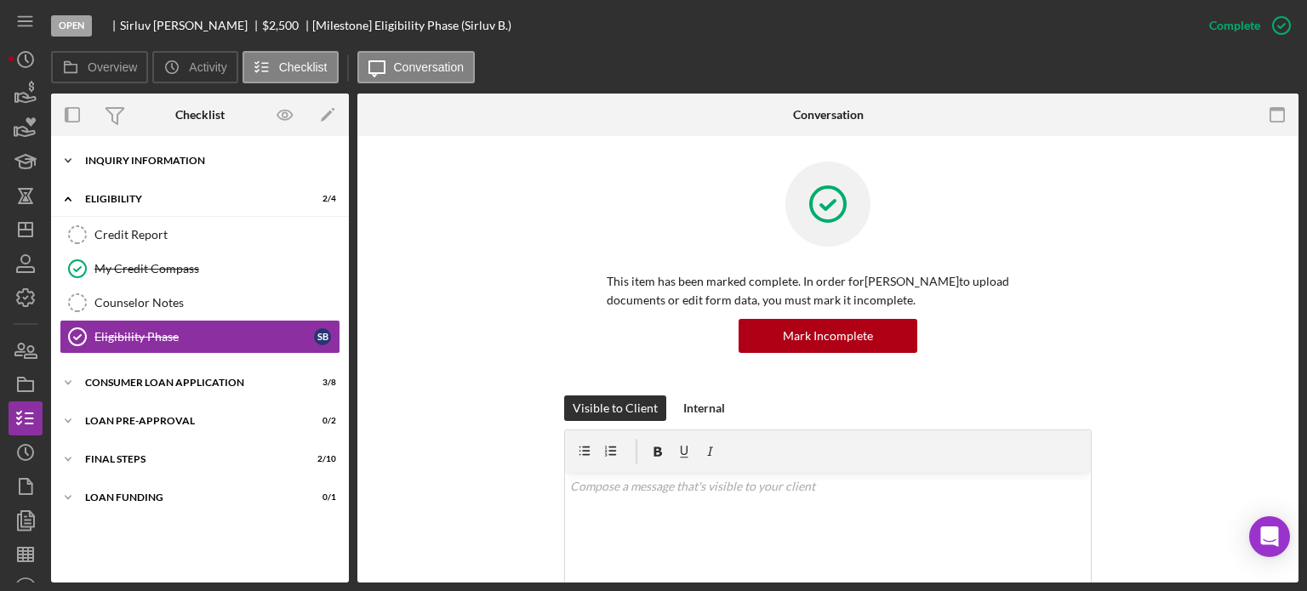
click at [120, 170] on div "Icon/Expander Inquiry Information 2 / 8" at bounding box center [200, 161] width 298 height 34
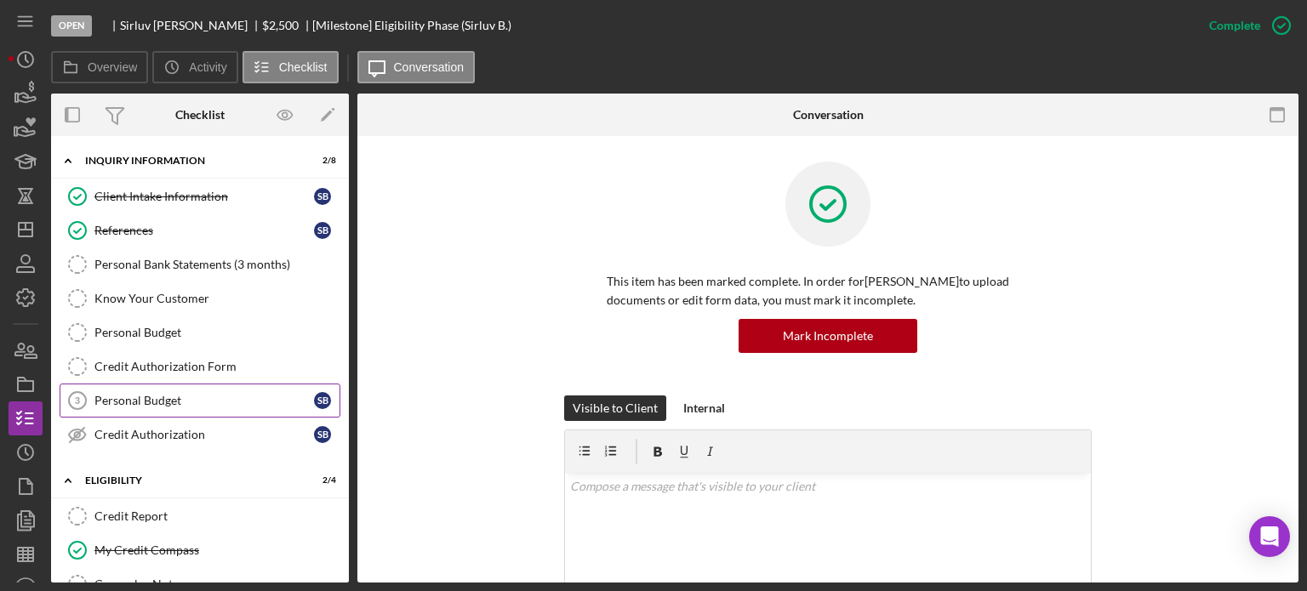
click at [154, 401] on div "Personal Budget" at bounding box center [204, 401] width 220 height 14
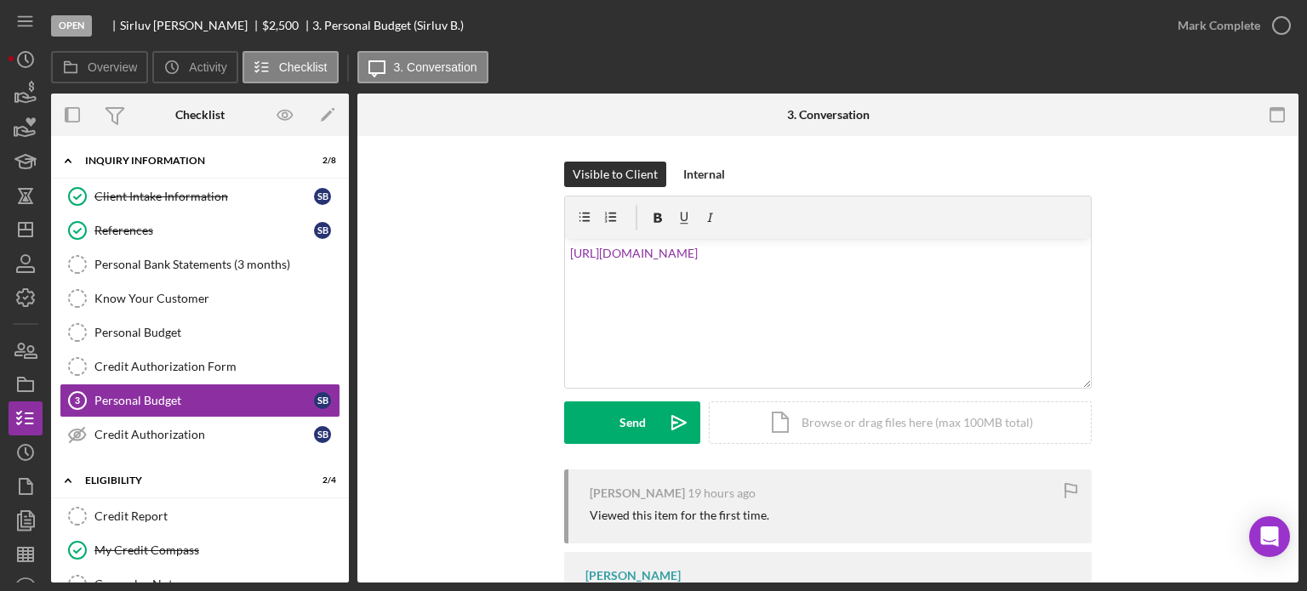
click at [584, 517] on div "Sirluv Boyd 19 hours ago Viewed this item for the first time." at bounding box center [828, 507] width 528 height 74
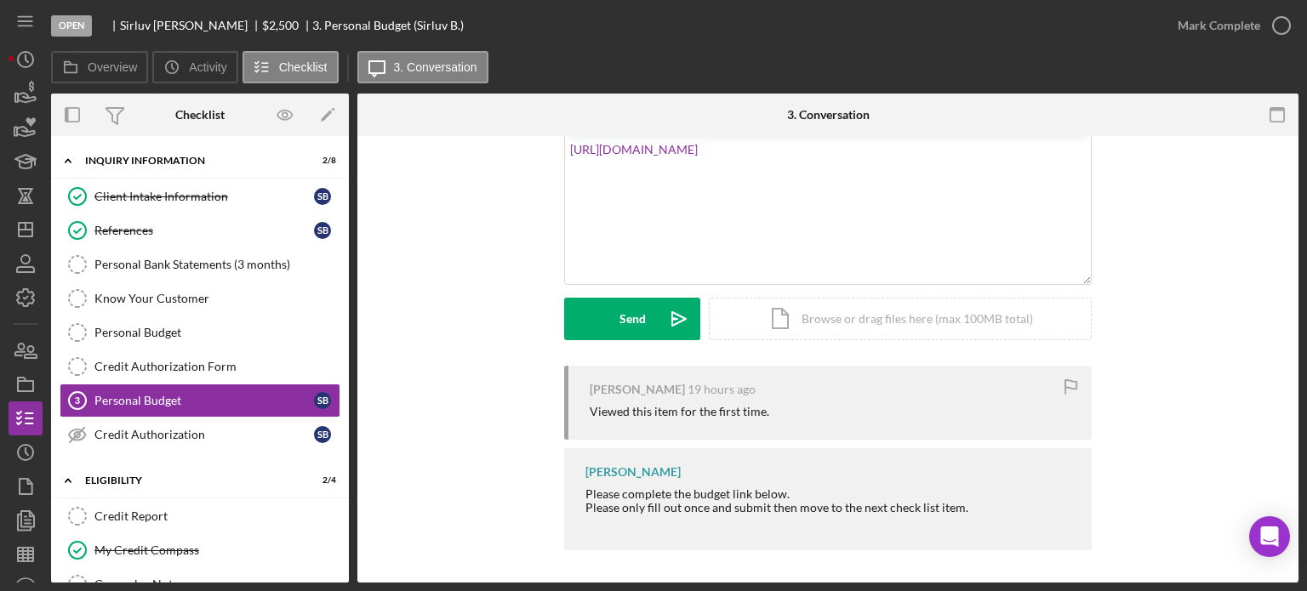
drag, startPoint x: 576, startPoint y: 495, endPoint x: 788, endPoint y: 491, distance: 211.9
click at [788, 491] on div "Franchot Cunningham Please complete the budget link below. Please only fill out…" at bounding box center [828, 498] width 528 height 101
copy div "Please complete the budget link below."
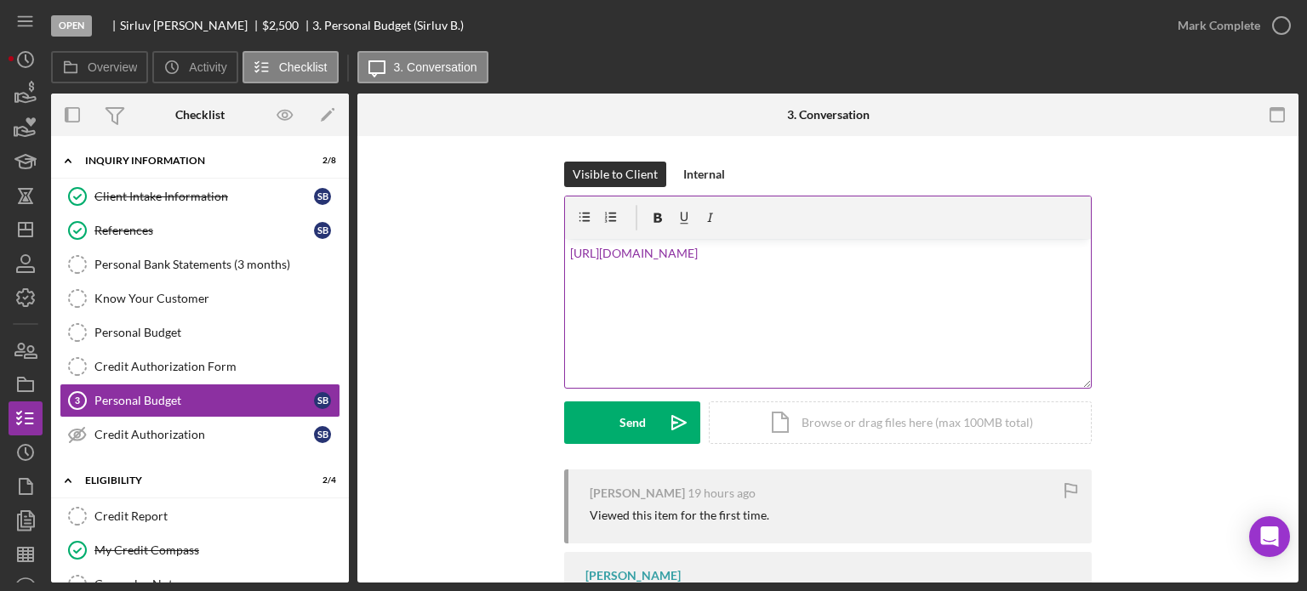
click at [565, 251] on div "v Color teal Color pink Remove color Add row above Add row below Add column bef…" at bounding box center [828, 313] width 526 height 149
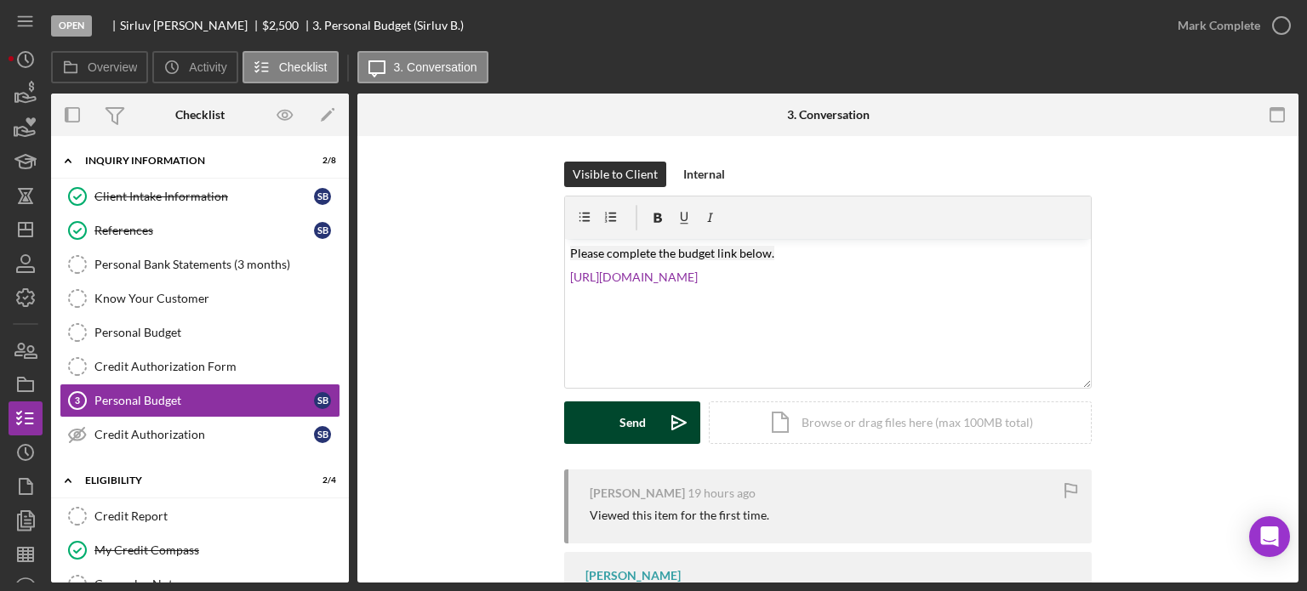
click at [620, 422] on div "Send" at bounding box center [633, 423] width 26 height 43
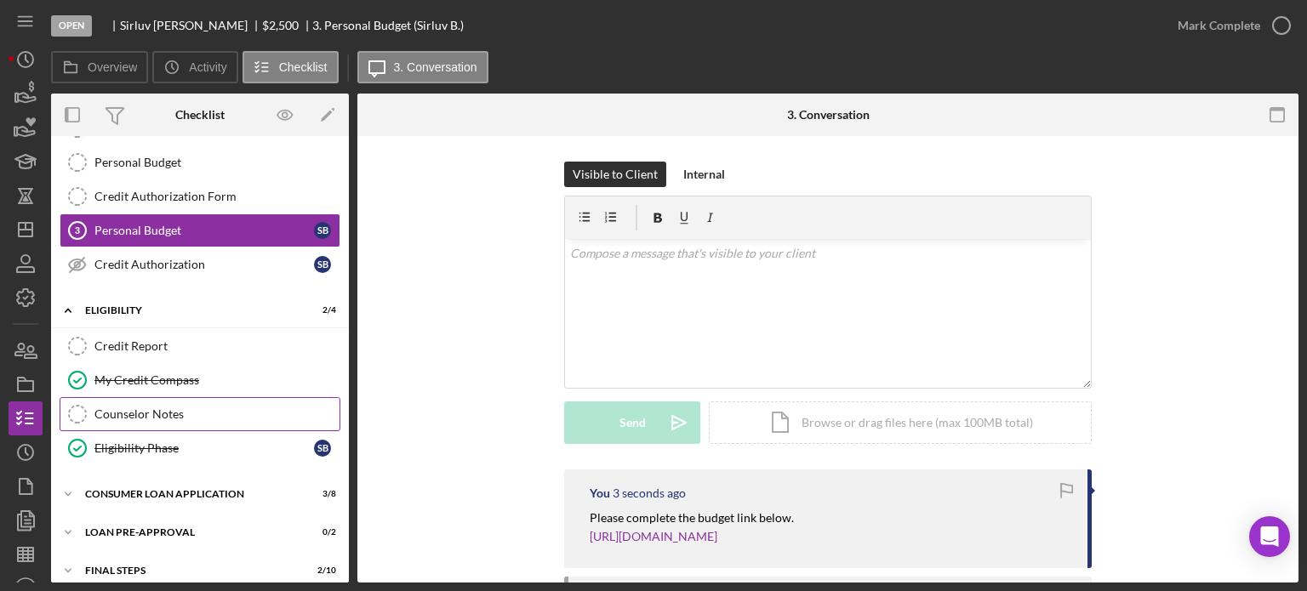
scroll to position [218, 0]
